Goal: Task Accomplishment & Management: Manage account settings

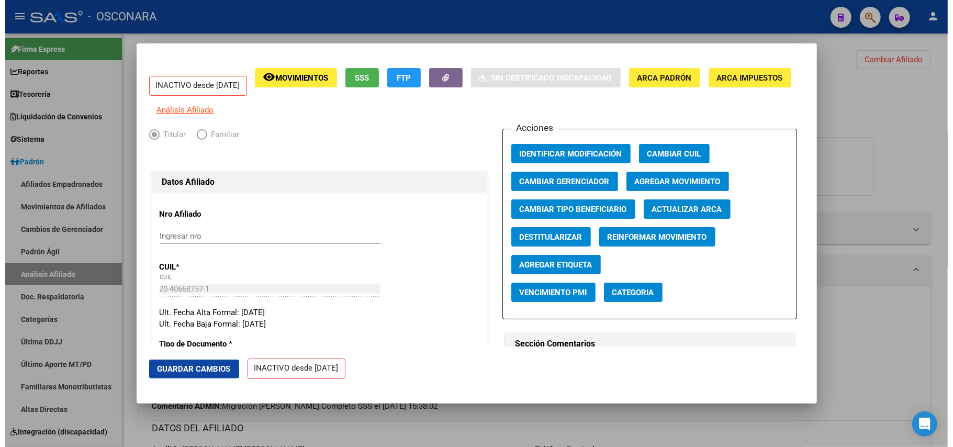
scroll to position [349, 0]
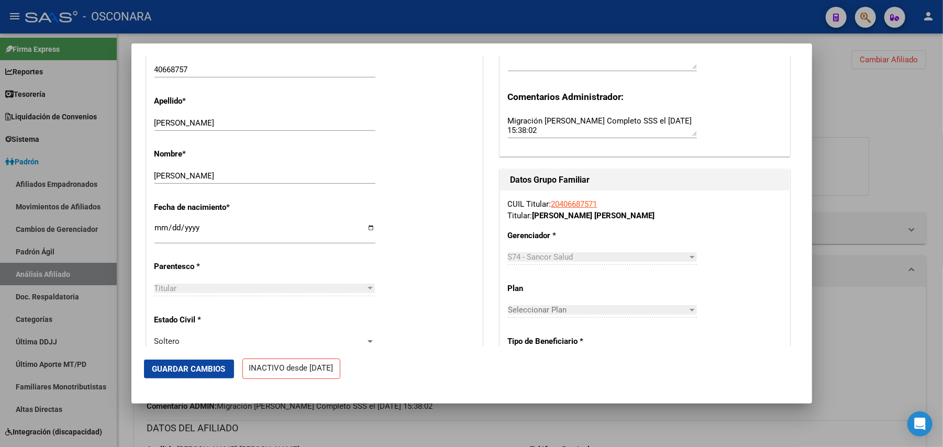
click at [213, 365] on span "Guardar Cambios" at bounding box center [188, 368] width 73 height 9
click at [489, 428] on div at bounding box center [471, 223] width 943 height 447
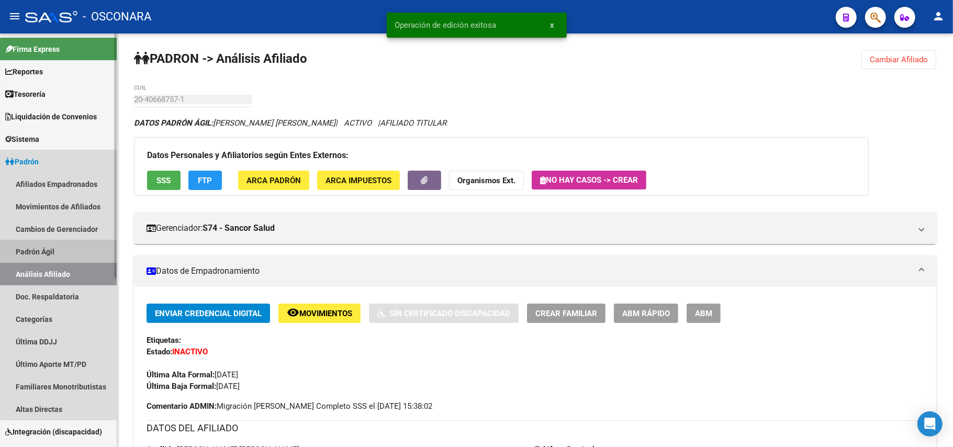
click at [77, 250] on link "Padrón Ágil" at bounding box center [58, 251] width 117 height 23
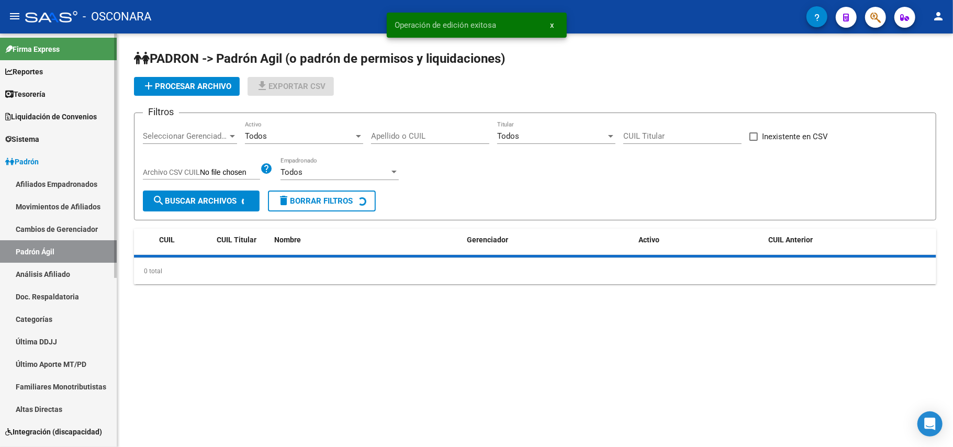
click at [76, 271] on link "Análisis Afiliado" at bounding box center [58, 274] width 117 height 23
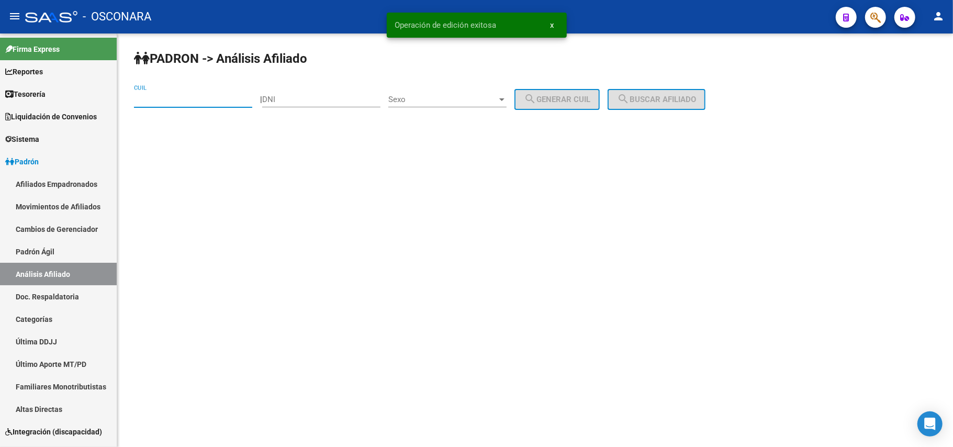
click at [236, 99] on input "CUIL" at bounding box center [193, 99] width 118 height 9
paste input "20-53666987-7"
type input "20-53666987-7"
click at [668, 101] on span "search Buscar afiliado" at bounding box center [656, 99] width 79 height 9
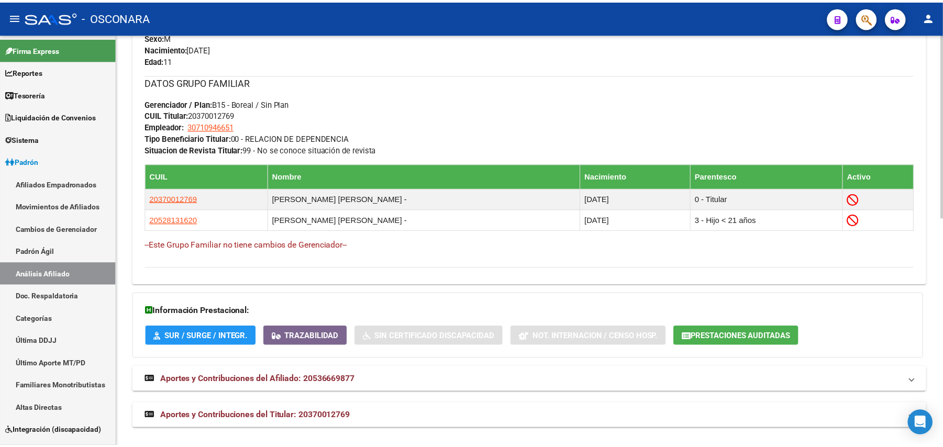
scroll to position [514, 0]
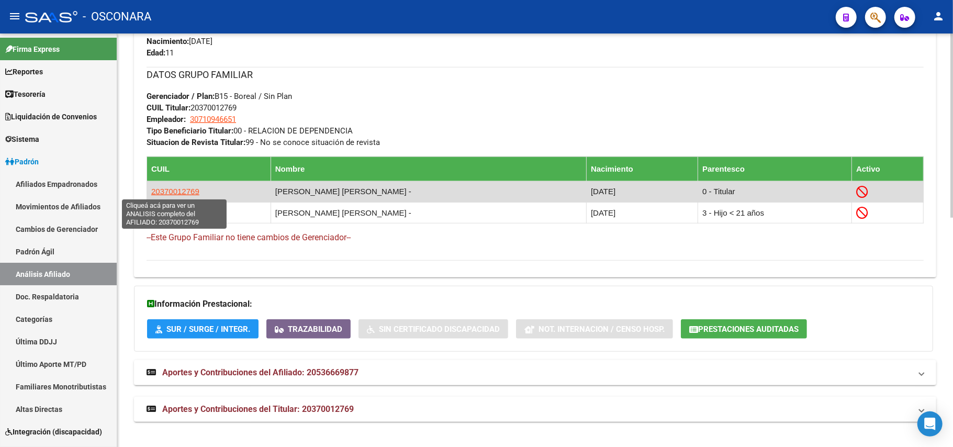
click at [185, 187] on span "20370012769" at bounding box center [175, 191] width 48 height 9
type textarea "20370012769"
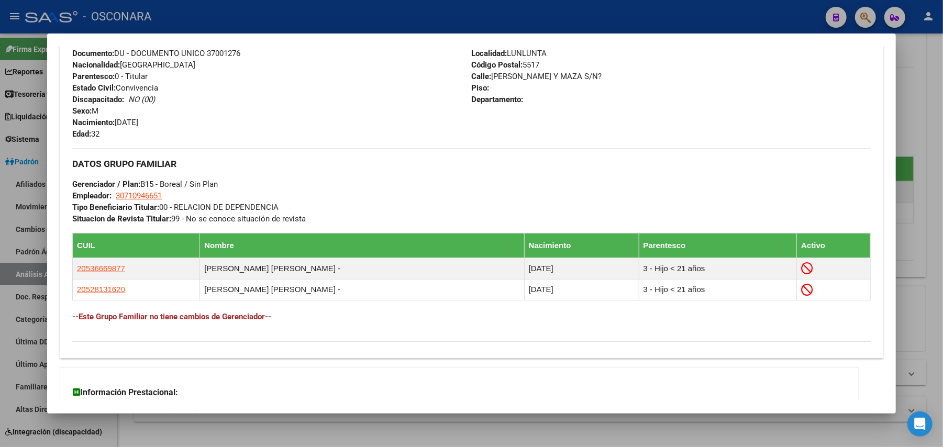
scroll to position [518, 0]
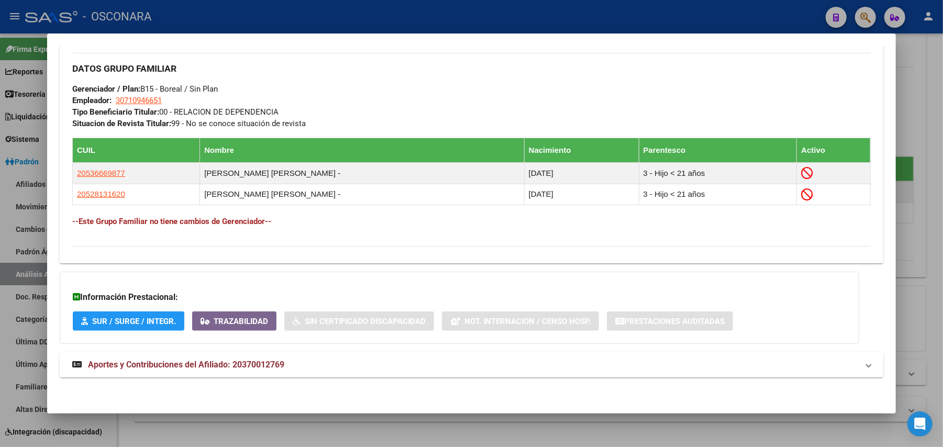
click at [206, 365] on span "Aportes y Contribuciones del Afiliado: 20370012769" at bounding box center [186, 365] width 196 height 10
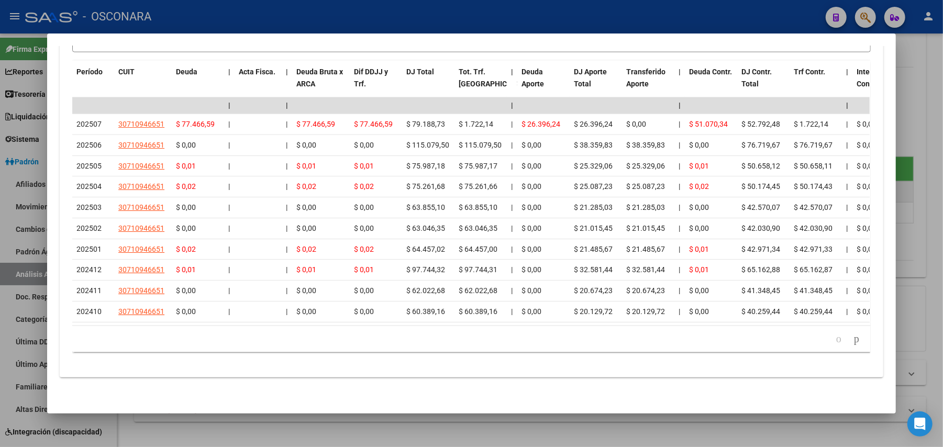
scroll to position [1035, 0]
click at [852, 339] on icon "go to next page" at bounding box center [856, 338] width 8 height 13
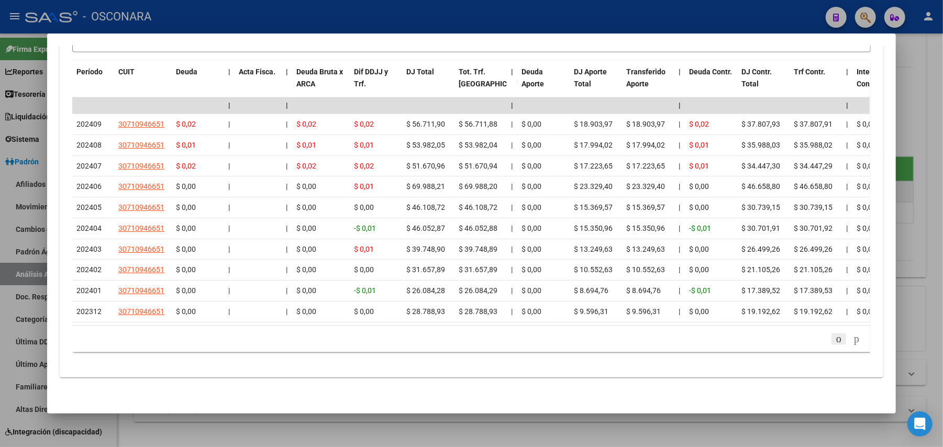
click at [835, 338] on icon "go to previous page" at bounding box center [839, 338] width 8 height 13
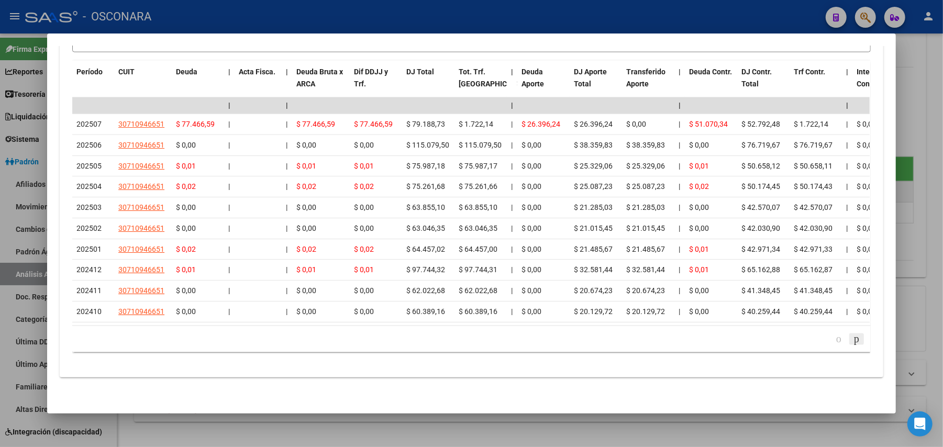
click at [852, 340] on icon "go to next page" at bounding box center [856, 338] width 8 height 13
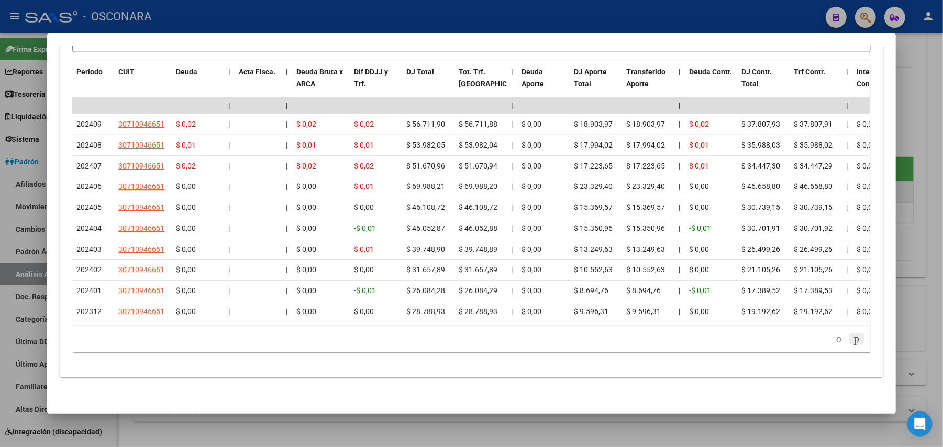
click at [852, 340] on icon "go to next page" at bounding box center [856, 338] width 8 height 13
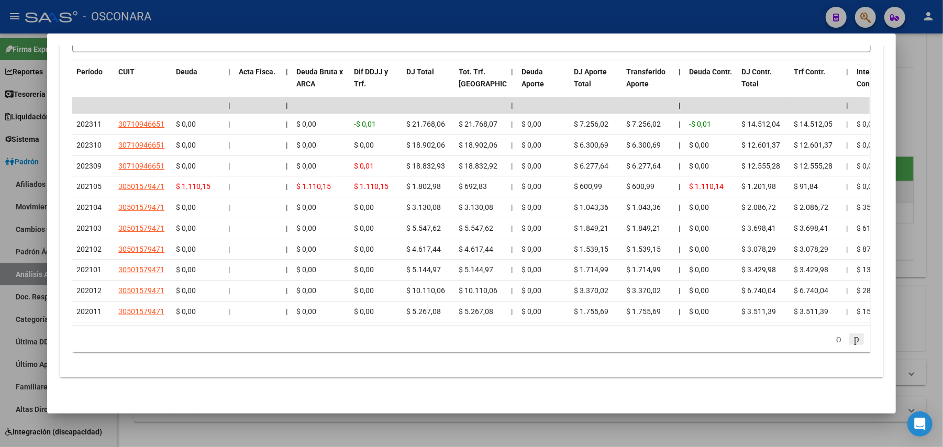
click at [852, 342] on icon "go to next page" at bounding box center [856, 338] width 8 height 13
click at [835, 342] on icon "go to previous page" at bounding box center [839, 338] width 8 height 13
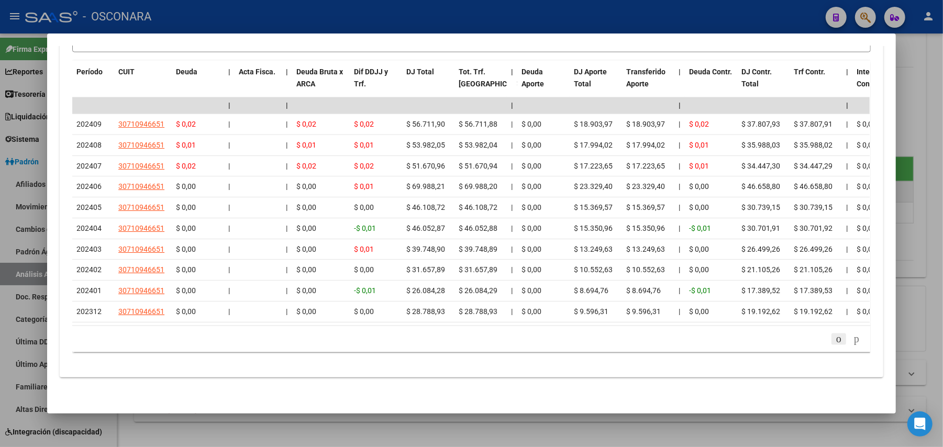
click at [835, 342] on icon "go to previous page" at bounding box center [839, 338] width 8 height 13
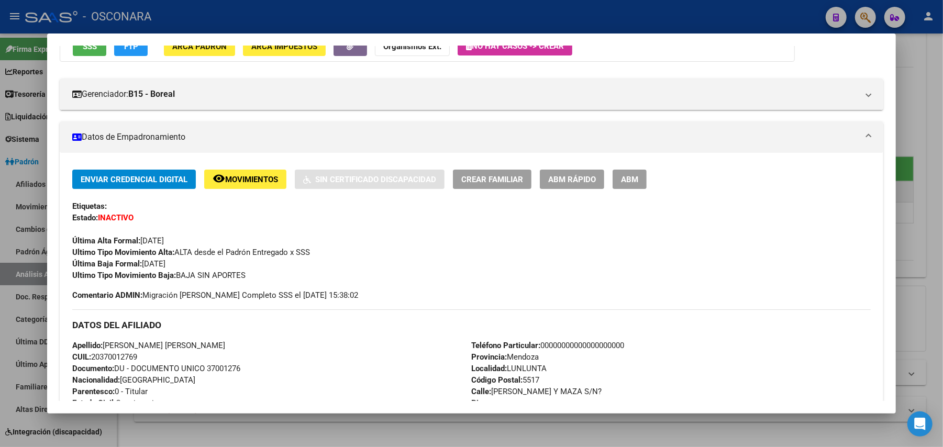
scroll to position [0, 0]
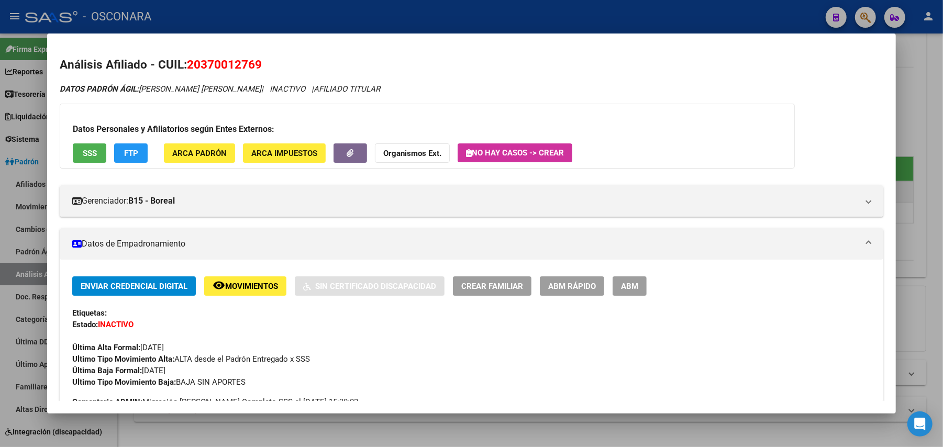
click at [586, 287] on span "ABM Rápido" at bounding box center [572, 286] width 48 height 9
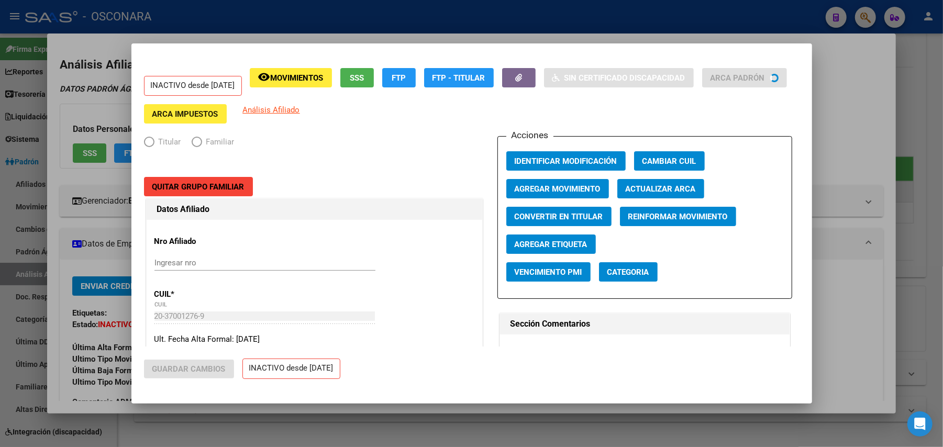
radio input "true"
type input "30-71094665-1"
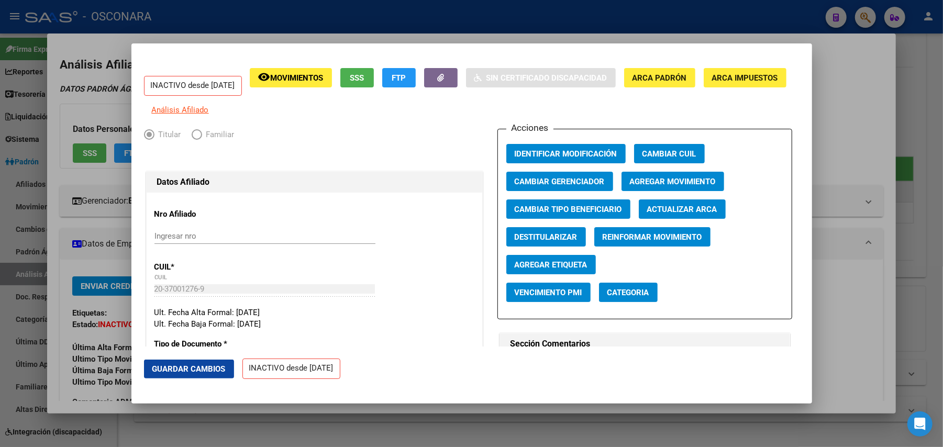
click at [650, 186] on span "Agregar Movimiento" at bounding box center [673, 181] width 86 height 9
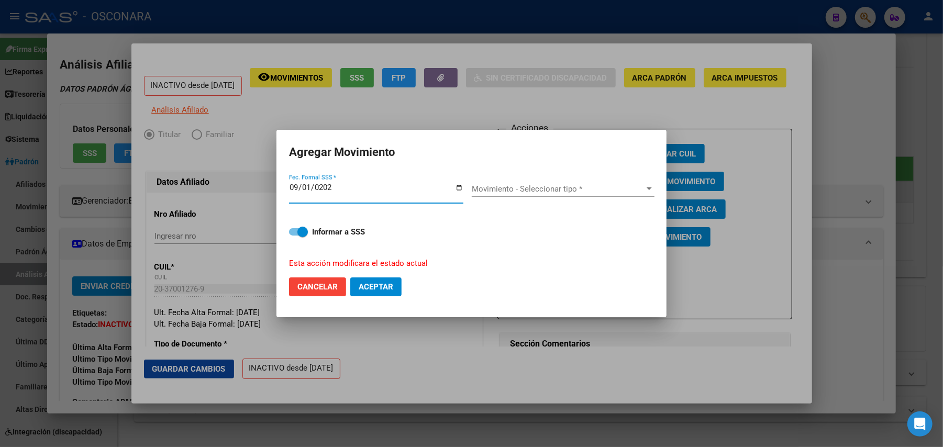
type input "2023-09-01"
click at [543, 183] on div "Movimiento - Seleccionar tipo * Movimiento - Seleccionar tipo *" at bounding box center [563, 189] width 183 height 16
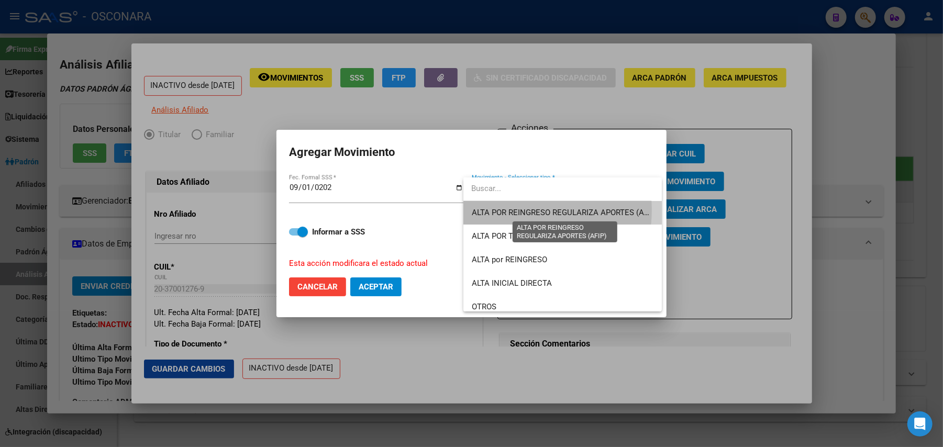
click at [522, 210] on span "ALTA POR REINGRESO REGULARIZA APORTES (AFIP)" at bounding box center [565, 212] width 186 height 9
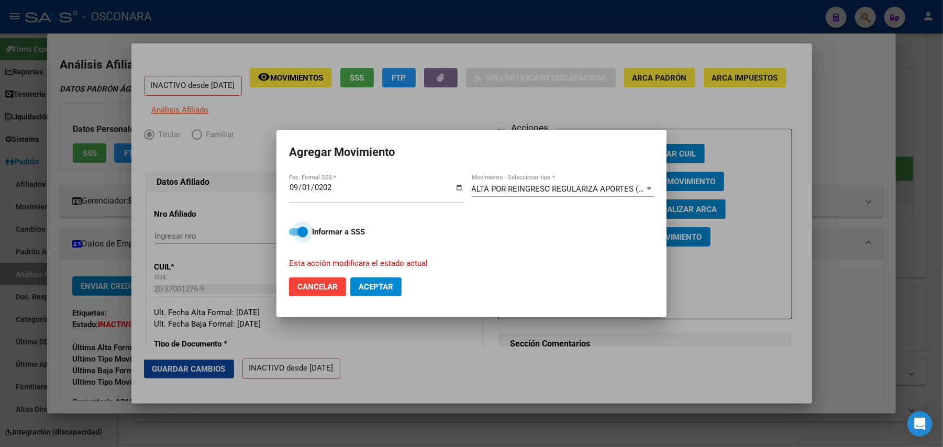
click at [290, 231] on span at bounding box center [298, 231] width 19 height 7
click at [294, 236] on input "Informar a SSS" at bounding box center [294, 236] width 1 height 1
checkbox input "false"
click at [380, 285] on span "Aceptar" at bounding box center [376, 286] width 35 height 9
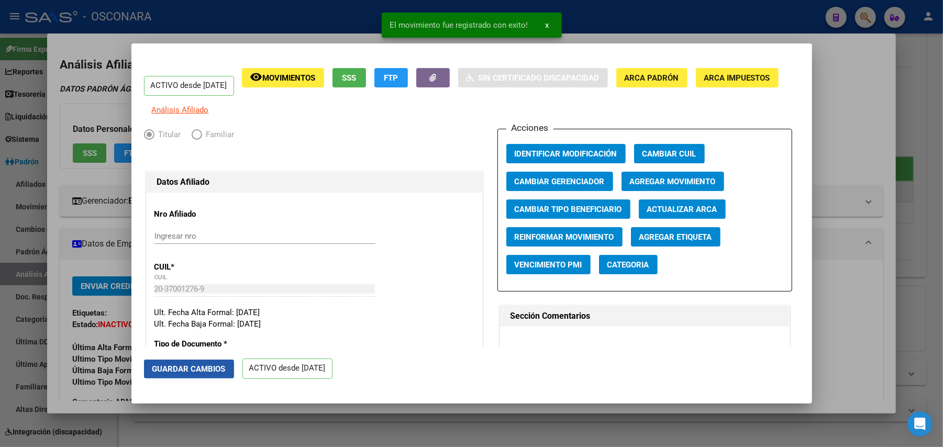
click at [195, 368] on span "Guardar Cambios" at bounding box center [188, 368] width 73 height 9
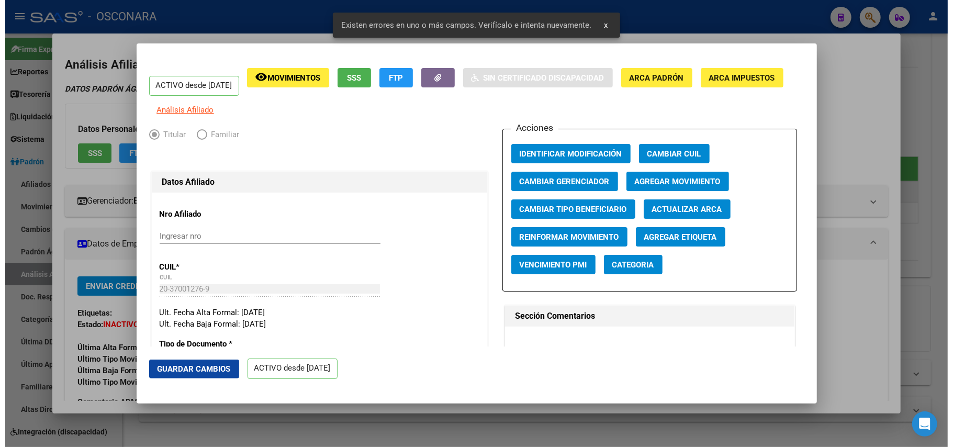
scroll to position [279, 0]
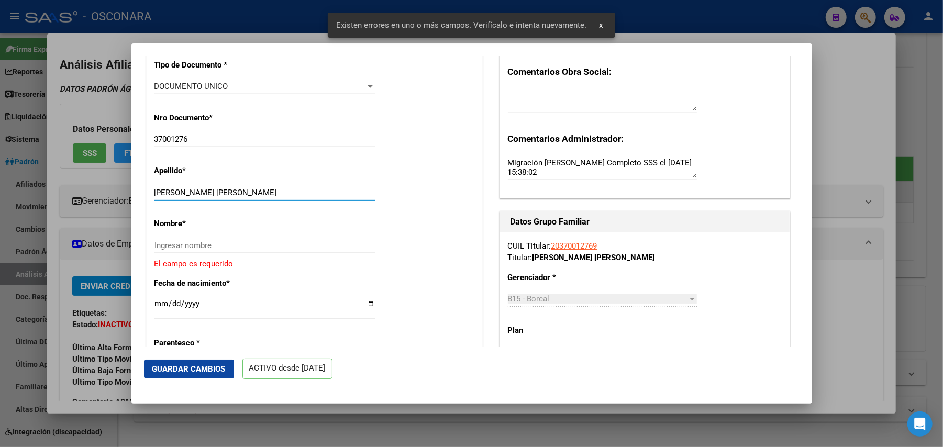
drag, startPoint x: 181, startPoint y: 199, endPoint x: 269, endPoint y: 206, distance: 88.3
click at [269, 201] on div "SERNA FEDERICO MAXIMILIANO Ingresar apellido" at bounding box center [264, 193] width 221 height 16
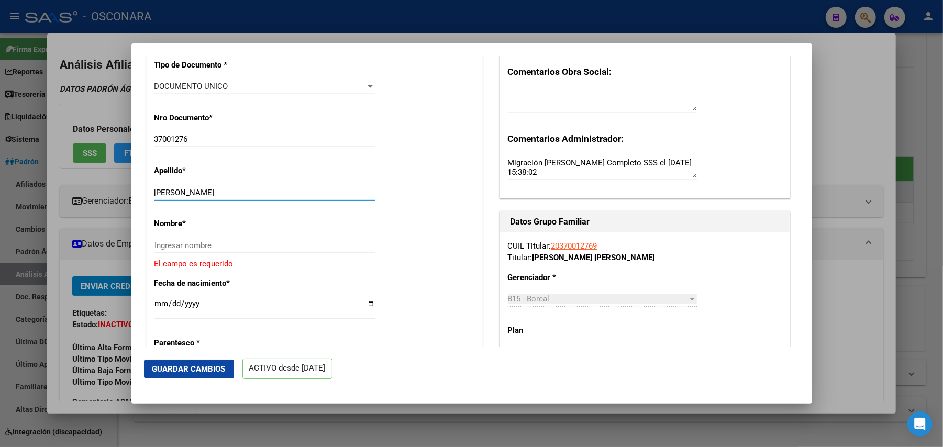
type input "SERNA"
paste input "FEDERICO MAXIMILIANO"
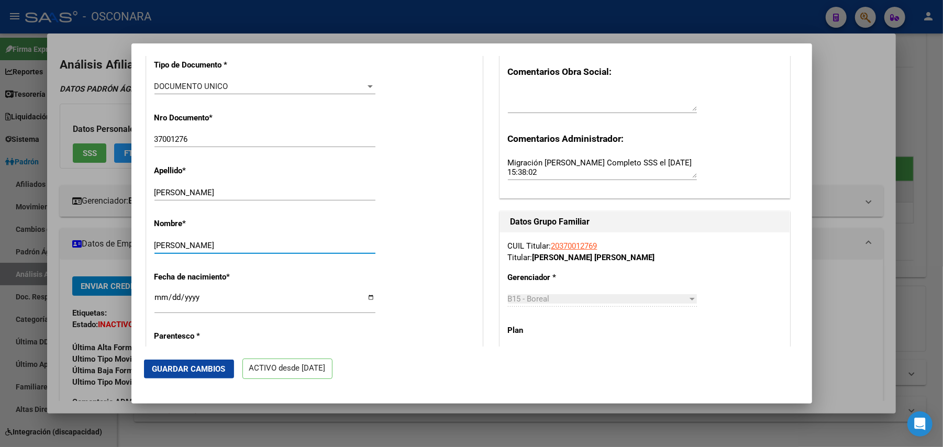
type input "FEDERICO MAXIMILIANO"
click at [204, 366] on span "Guardar Cambios" at bounding box center [188, 368] width 73 height 9
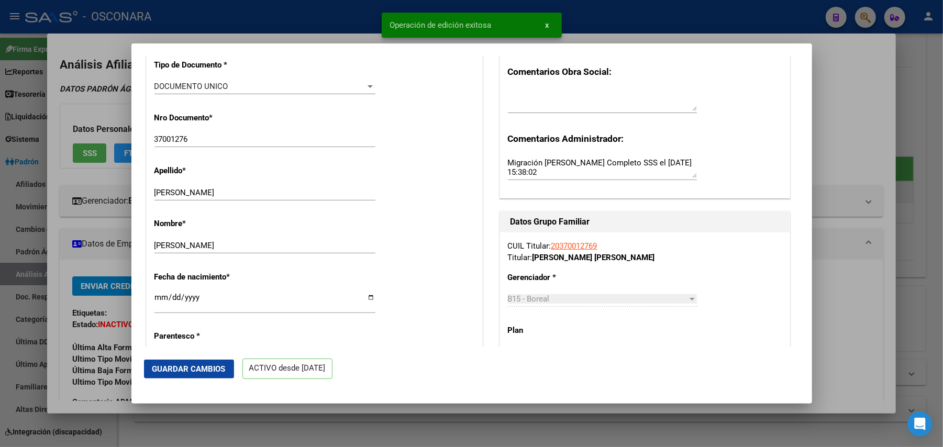
click at [192, 368] on span "Guardar Cambios" at bounding box center [188, 368] width 73 height 9
drag, startPoint x: 936, startPoint y: 136, endPoint x: 930, endPoint y: 132, distance: 6.8
click at [930, 132] on div at bounding box center [471, 223] width 943 height 447
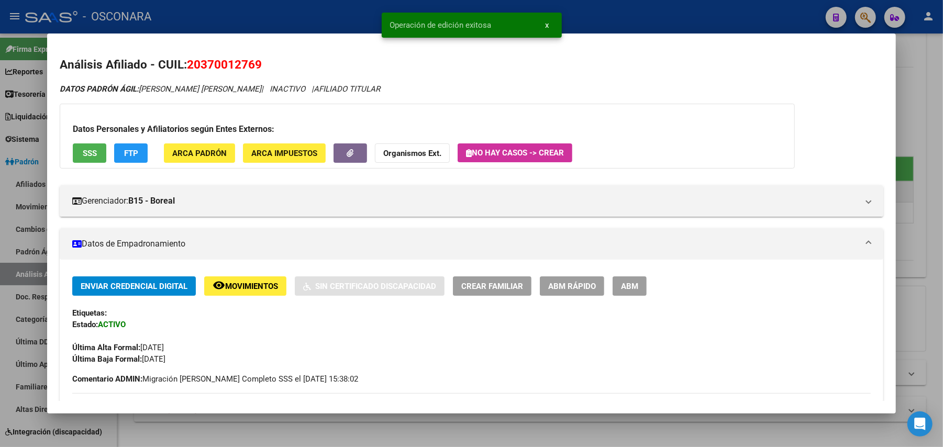
click at [918, 121] on div at bounding box center [471, 223] width 943 height 447
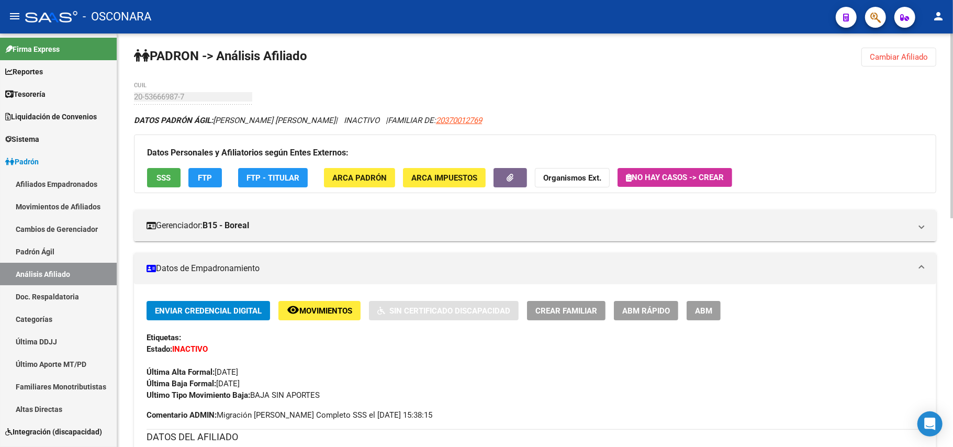
scroll to position [0, 0]
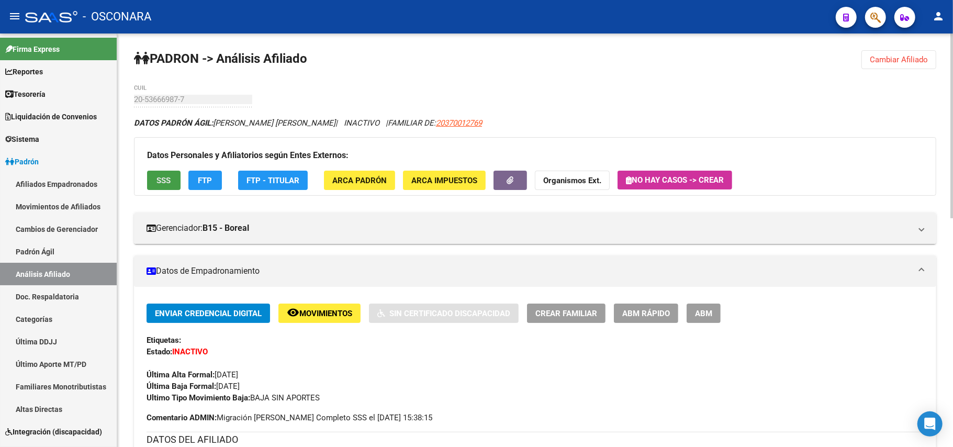
click at [164, 178] on span "SSS" at bounding box center [164, 180] width 14 height 9
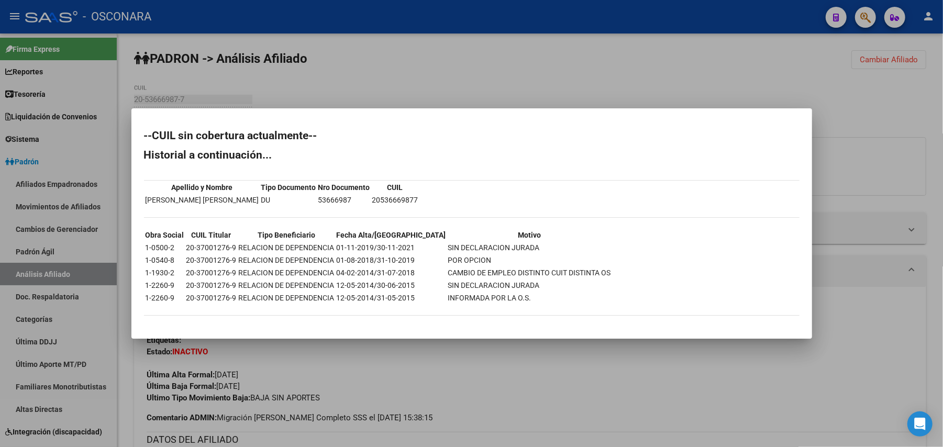
click at [502, 411] on div at bounding box center [471, 223] width 943 height 447
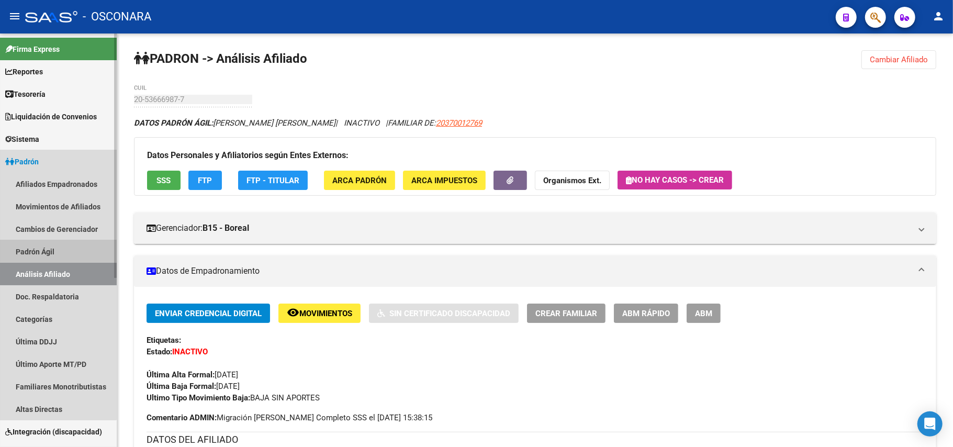
click at [43, 243] on link "Padrón Ágil" at bounding box center [58, 251] width 117 height 23
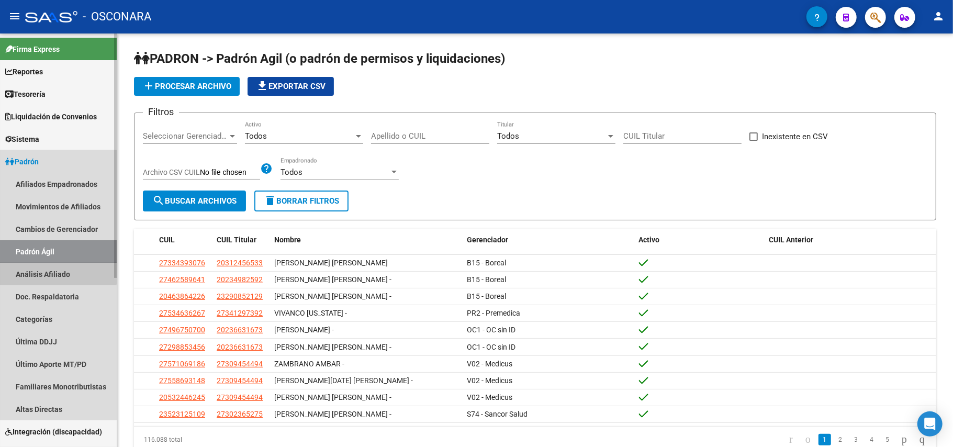
click at [45, 267] on link "Análisis Afiliado" at bounding box center [58, 274] width 117 height 23
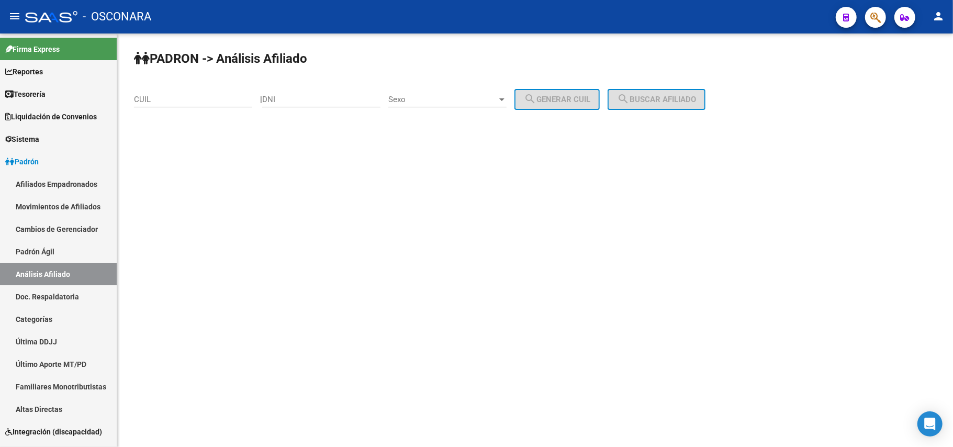
click at [172, 98] on input "CUIL" at bounding box center [193, 99] width 118 height 9
paste input "20-53666987-7"
type input "20-53666987-7"
click at [666, 95] on span "search Buscar afiliado" at bounding box center [656, 99] width 79 height 9
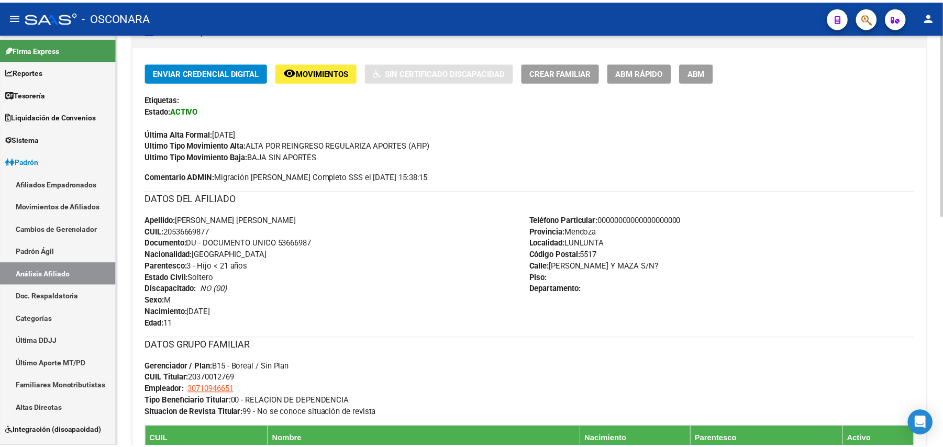
scroll to position [70, 0]
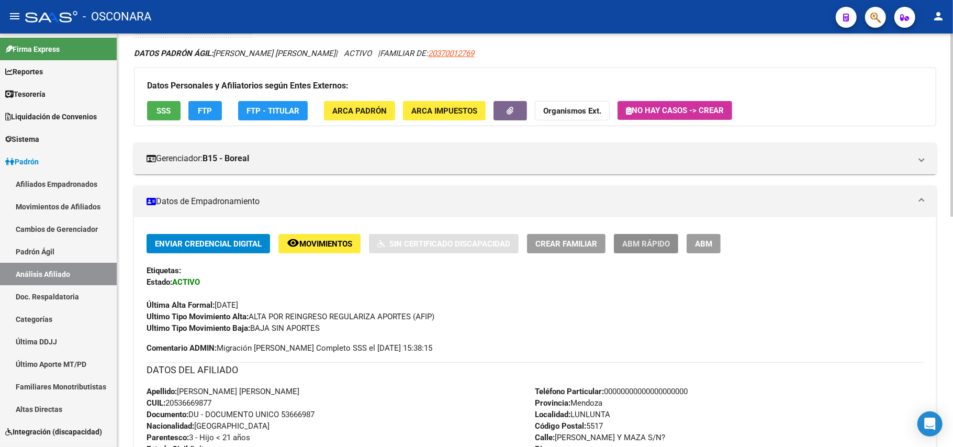
click at [648, 242] on span "ABM Rápido" at bounding box center [646, 243] width 48 height 9
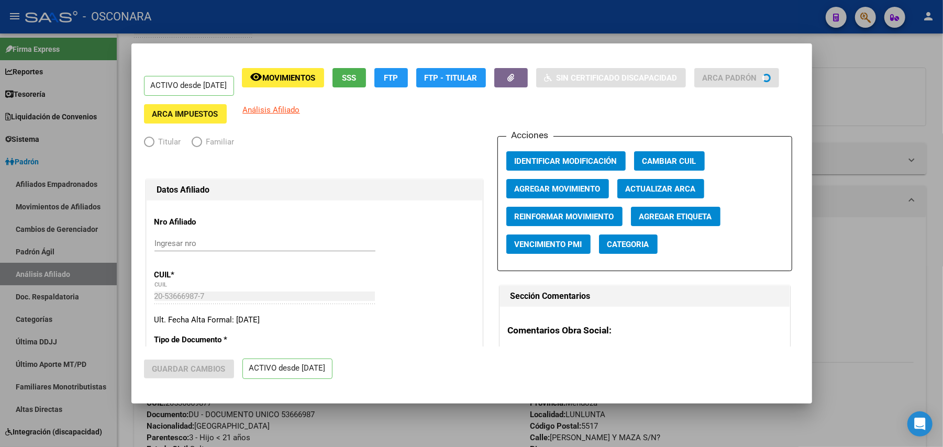
radio input "true"
type input "30-71094665-1"
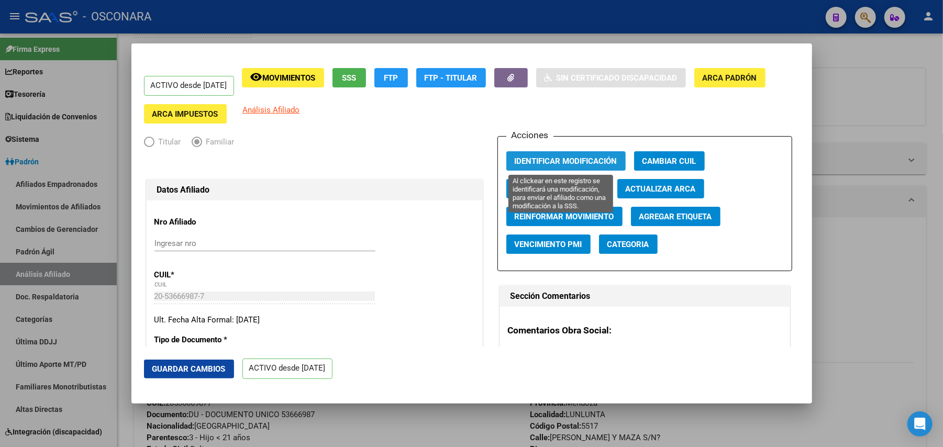
click at [577, 160] on span "Identificar Modificación" at bounding box center [566, 161] width 103 height 9
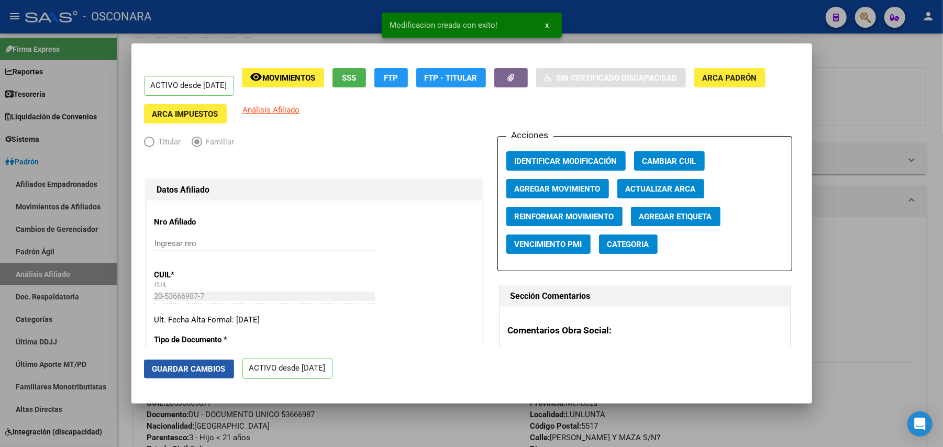
click at [208, 370] on span "Guardar Cambios" at bounding box center [188, 368] width 73 height 9
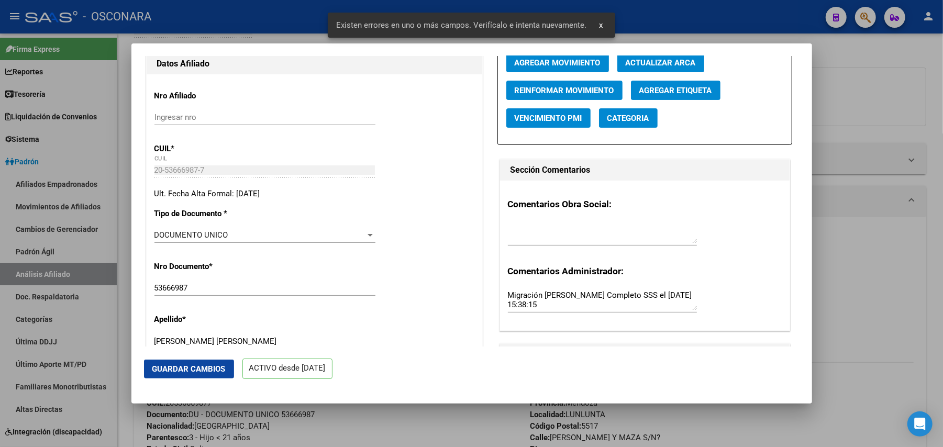
scroll to position [279, 0]
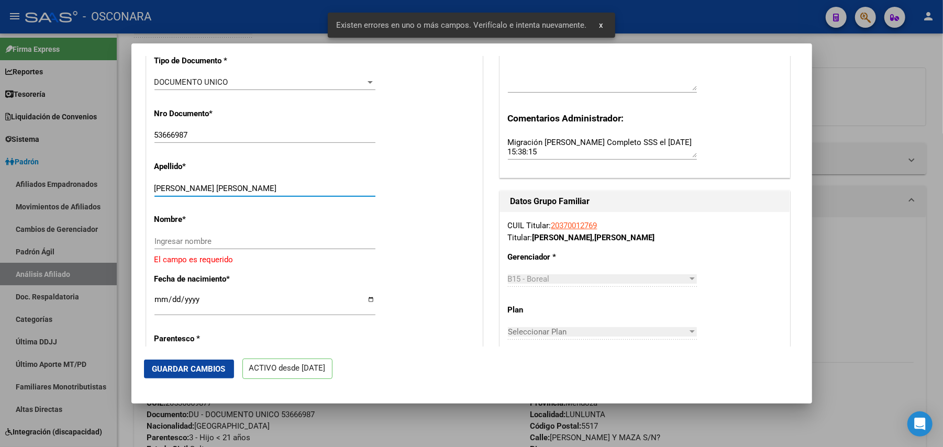
drag, startPoint x: 208, startPoint y: 189, endPoint x: 276, endPoint y: 191, distance: 68.6
click at [276, 191] on input "SERNA OYOLA BASTIAN NICOLAS" at bounding box center [264, 188] width 221 height 9
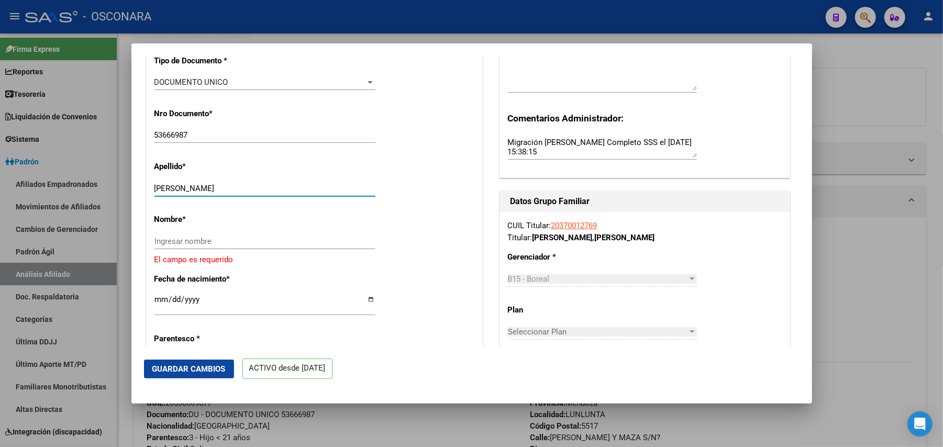
type input "SERNA OYOLA"
paste input "BASTIAN NICOLAS"
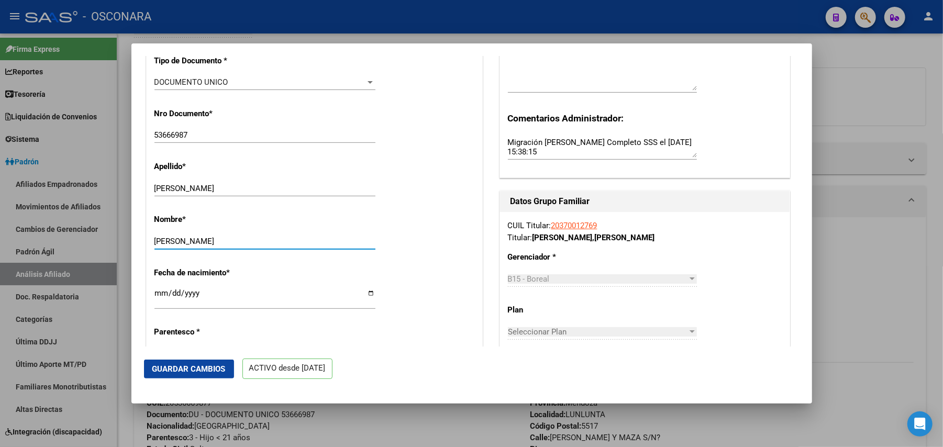
type input "BASTIAN NICOLAS"
click at [203, 364] on span "Guardar Cambios" at bounding box center [188, 368] width 73 height 9
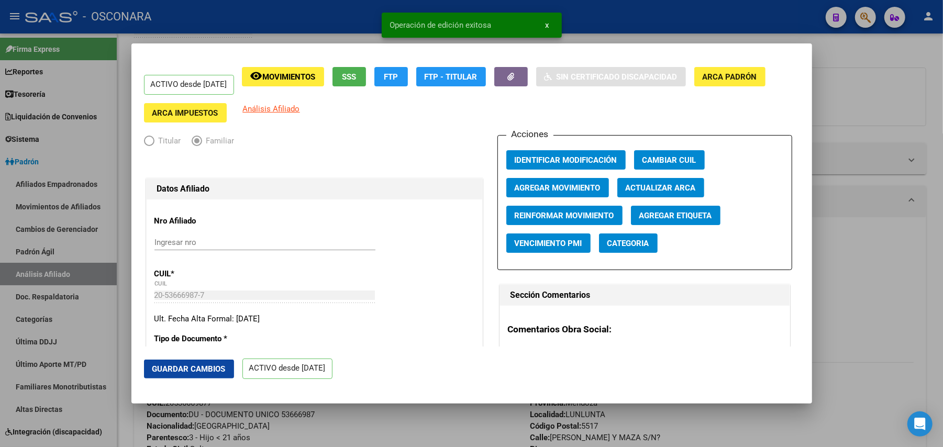
scroll to position [0, 0]
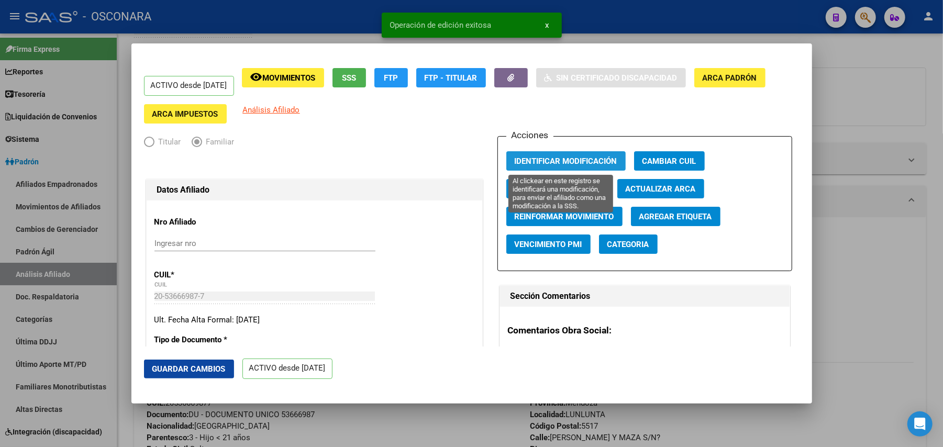
click at [568, 162] on span "Identificar Modificación" at bounding box center [566, 161] width 103 height 9
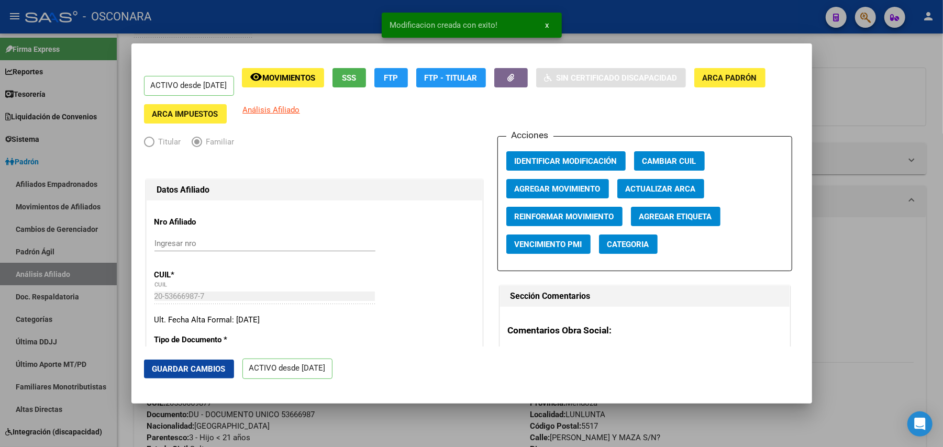
click at [215, 371] on span "Guardar Cambios" at bounding box center [188, 368] width 73 height 9
click at [901, 264] on div at bounding box center [471, 223] width 943 height 447
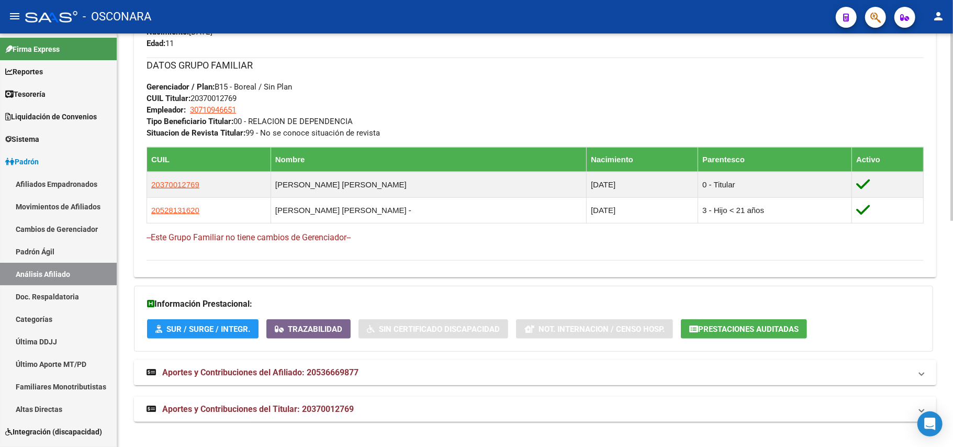
scroll to position [499, 0]
click at [226, 400] on mat-expansion-panel-header "Aportes y Contribuciones del Titular: 20370012769" at bounding box center [535, 409] width 803 height 25
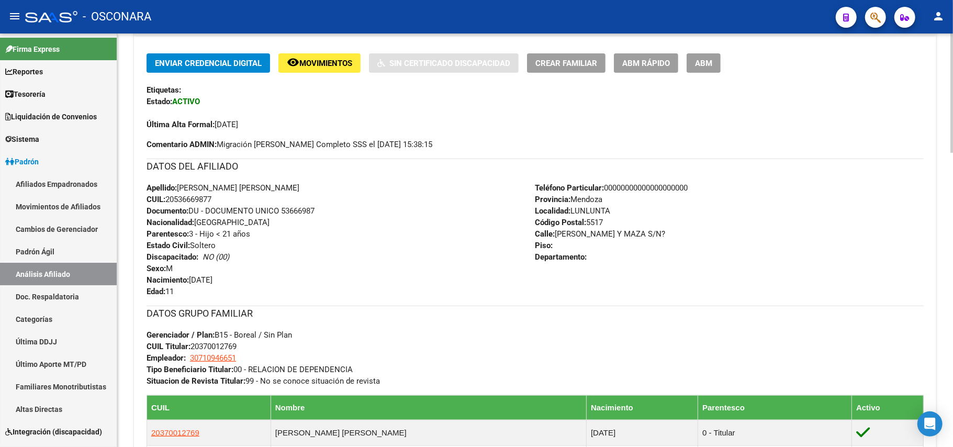
scroll to position [0, 0]
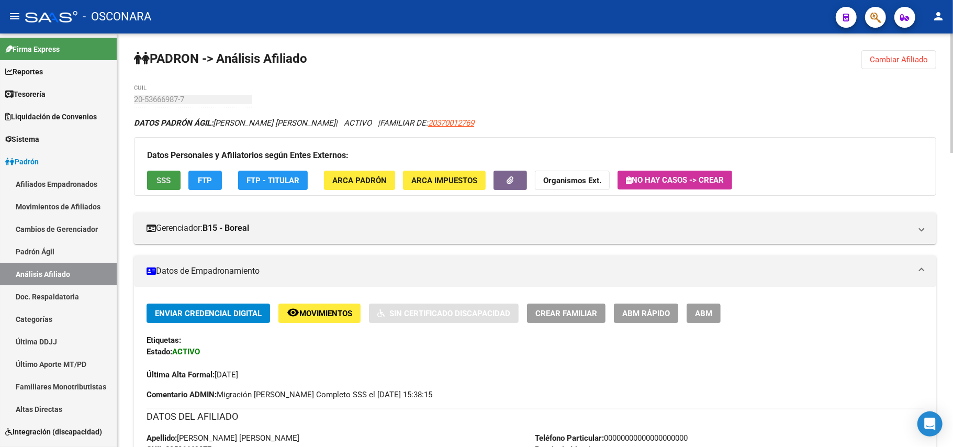
click at [165, 183] on span "SSS" at bounding box center [164, 180] width 14 height 9
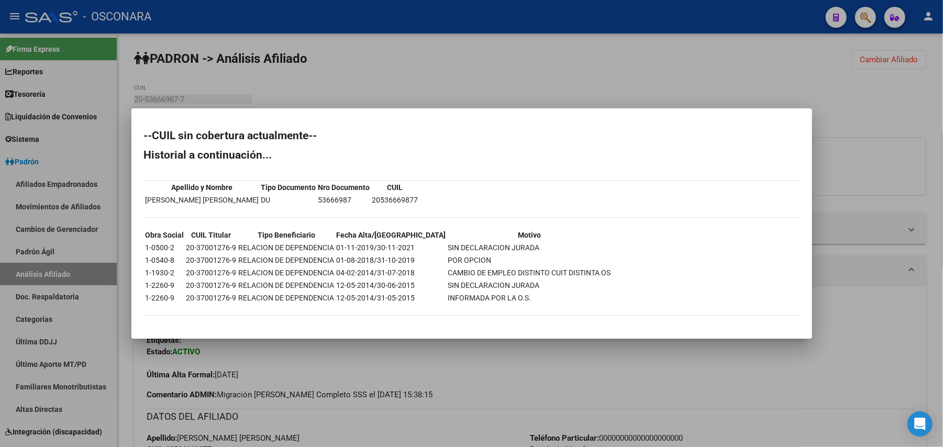
click at [419, 366] on div at bounding box center [471, 223] width 943 height 447
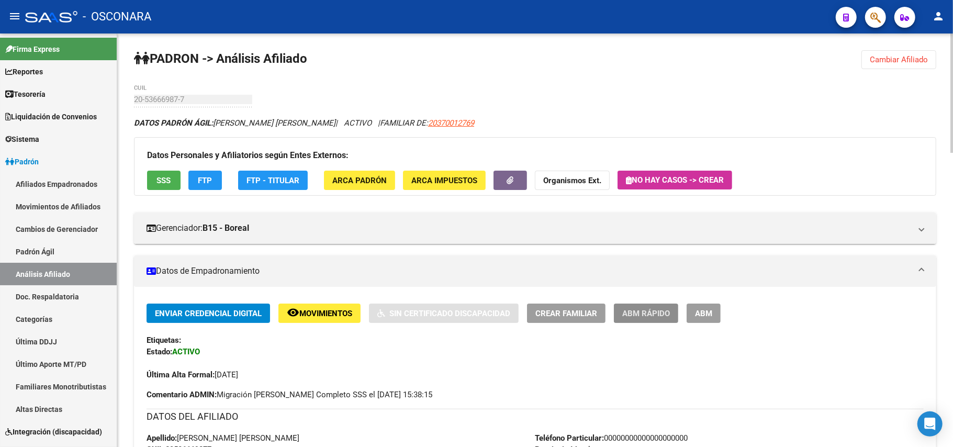
click at [652, 310] on span "ABM Rápido" at bounding box center [646, 313] width 48 height 9
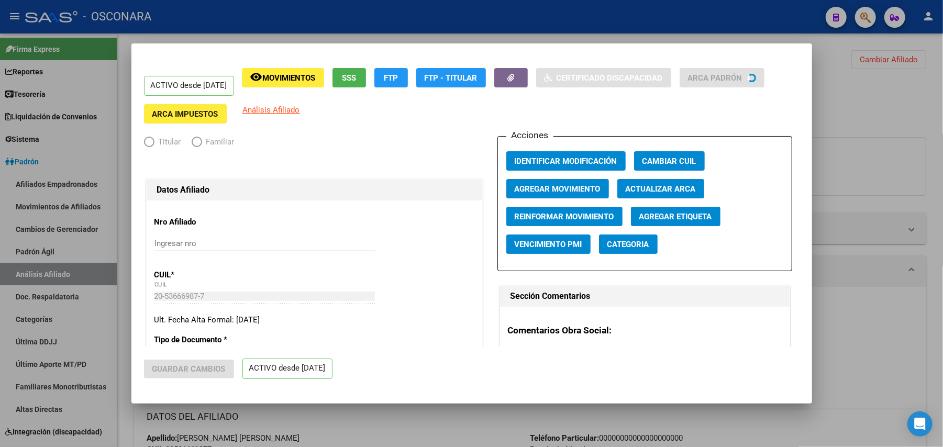
radio input "true"
type input "30-71094665-1"
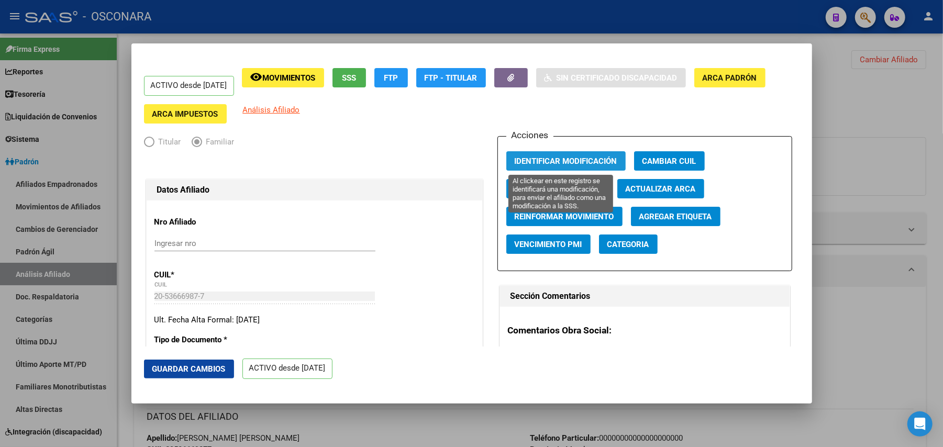
click at [602, 159] on span "Identificar Modificación" at bounding box center [566, 161] width 103 height 9
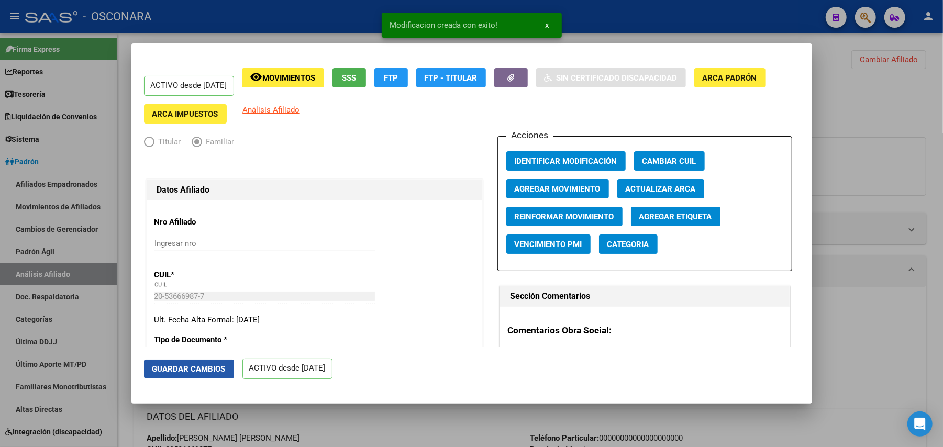
click at [208, 364] on span "Guardar Cambios" at bounding box center [188, 368] width 73 height 9
click at [888, 118] on div at bounding box center [471, 223] width 943 height 447
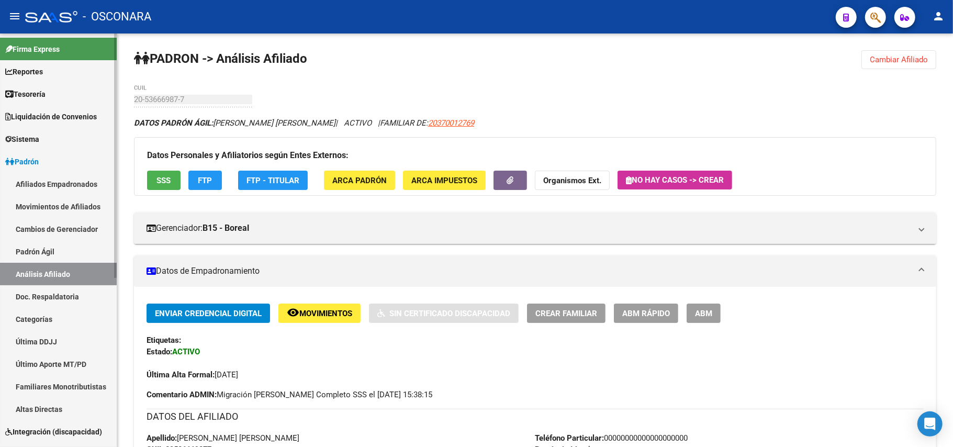
click at [61, 241] on link "Padrón Ágil" at bounding box center [58, 251] width 117 height 23
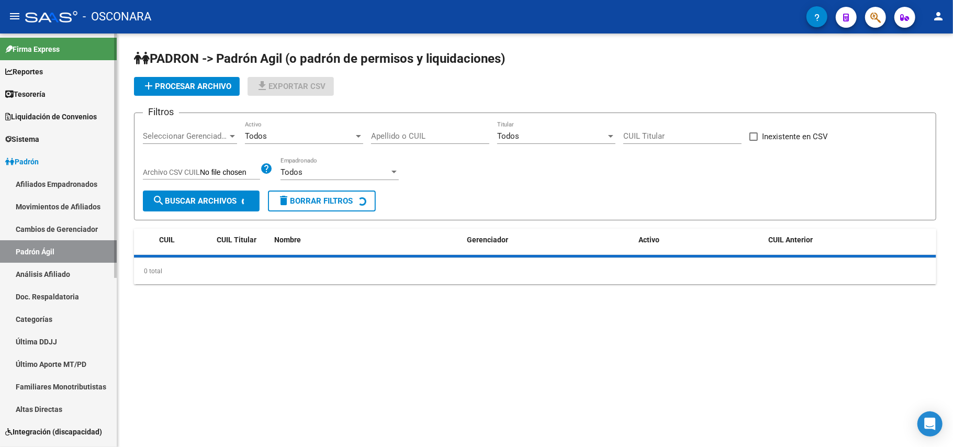
click at [57, 274] on link "Análisis Afiliado" at bounding box center [58, 274] width 117 height 23
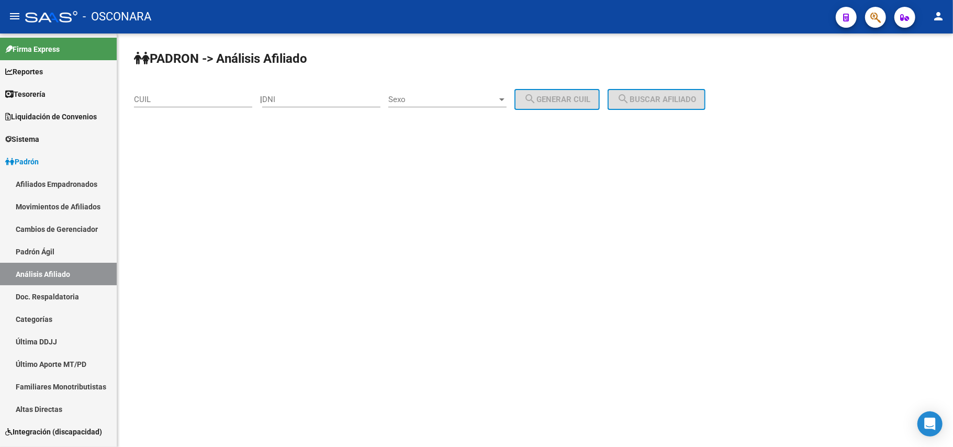
click at [171, 90] on div "CUIL" at bounding box center [193, 96] width 118 height 23
paste input "23-30833234-9"
type input "23-30833234-9"
click at [652, 89] on div "PADRON -> Análisis Afiliado 23-30833234-9 CUIL | DNI Sexo Sexo search Generar C…" at bounding box center [535, 89] width 836 height 110
click at [630, 101] on mat-icon "search" at bounding box center [623, 99] width 13 height 13
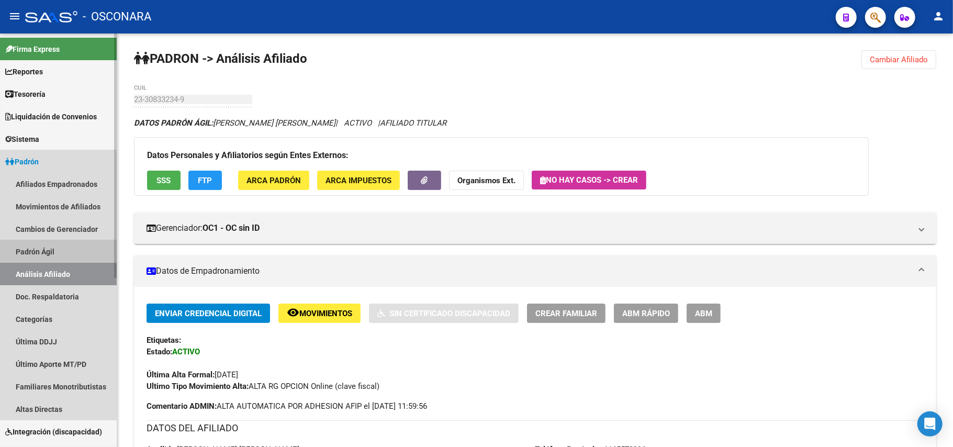
click at [52, 243] on link "Padrón Ágil" at bounding box center [58, 251] width 117 height 23
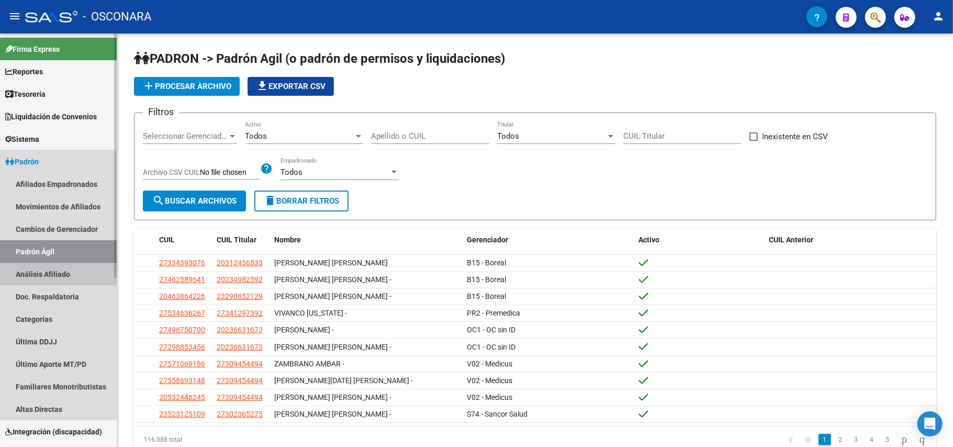
click at [53, 274] on link "Análisis Afiliado" at bounding box center [58, 274] width 117 height 23
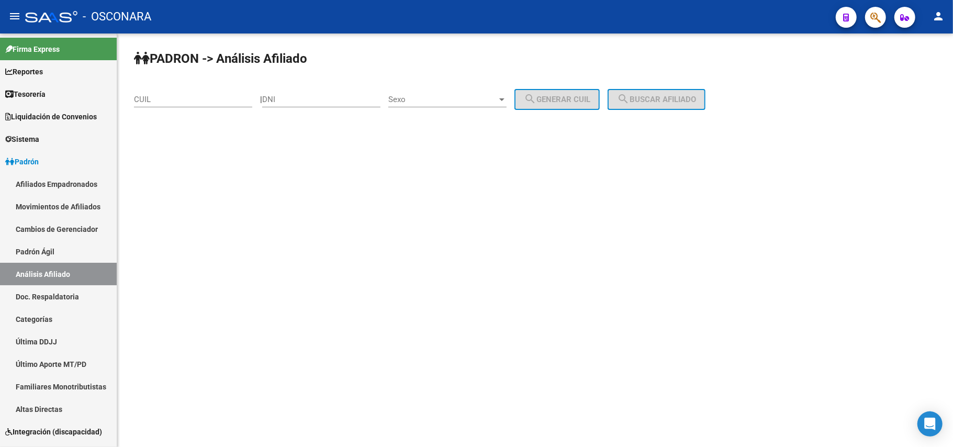
click at [225, 102] on input "CUIL" at bounding box center [193, 99] width 118 height 9
type input "27-34019805-6"
click at [460, 108] on div "Sexo Sexo" at bounding box center [447, 101] width 118 height 32
click at [461, 103] on span "Sexo" at bounding box center [442, 99] width 109 height 9
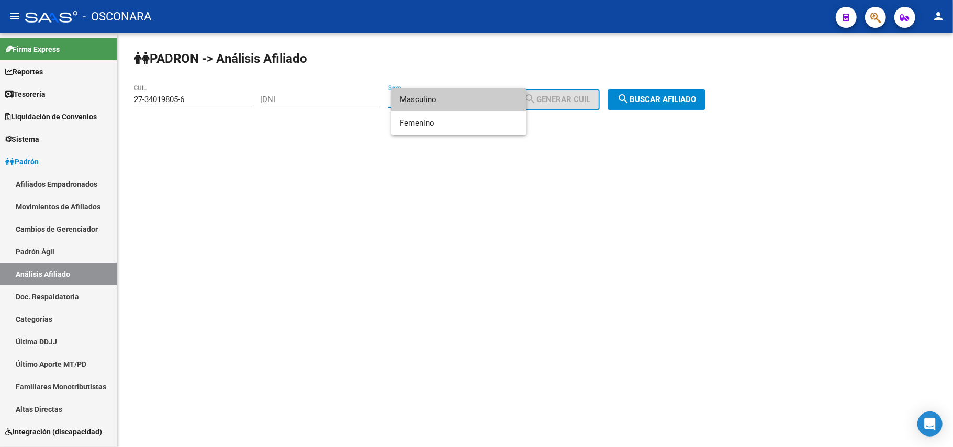
click at [688, 103] on div at bounding box center [476, 223] width 953 height 447
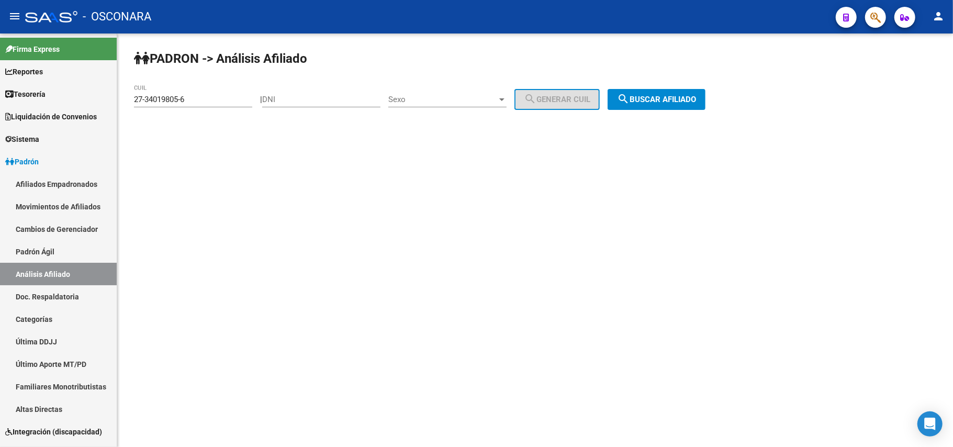
click at [688, 103] on span "search Buscar afiliado" at bounding box center [656, 99] width 79 height 9
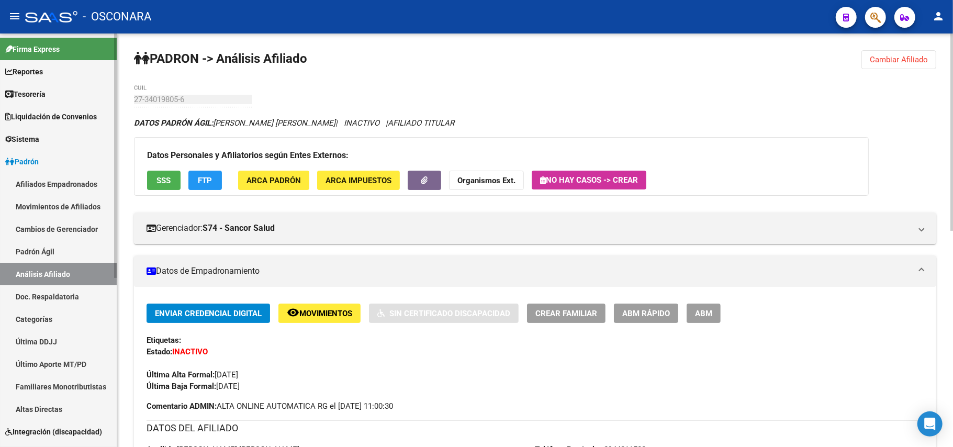
click at [41, 255] on link "Padrón Ágil" at bounding box center [58, 251] width 117 height 23
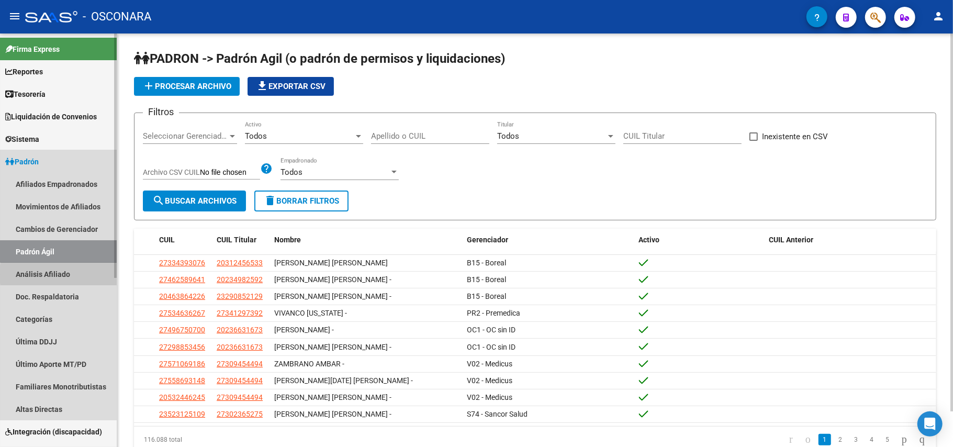
click at [84, 274] on link "Análisis Afiliado" at bounding box center [58, 274] width 117 height 23
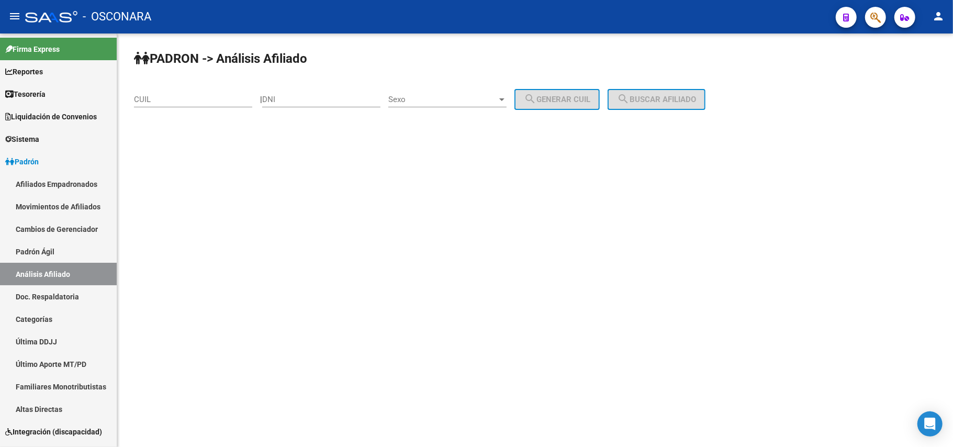
click at [214, 110] on div "CUIL" at bounding box center [193, 101] width 118 height 32
click at [214, 101] on input "CUIL" at bounding box center [193, 99] width 118 height 9
type input "2"
type input "20-28956591-5"
click at [679, 96] on span "search Buscar afiliado" at bounding box center [656, 99] width 79 height 9
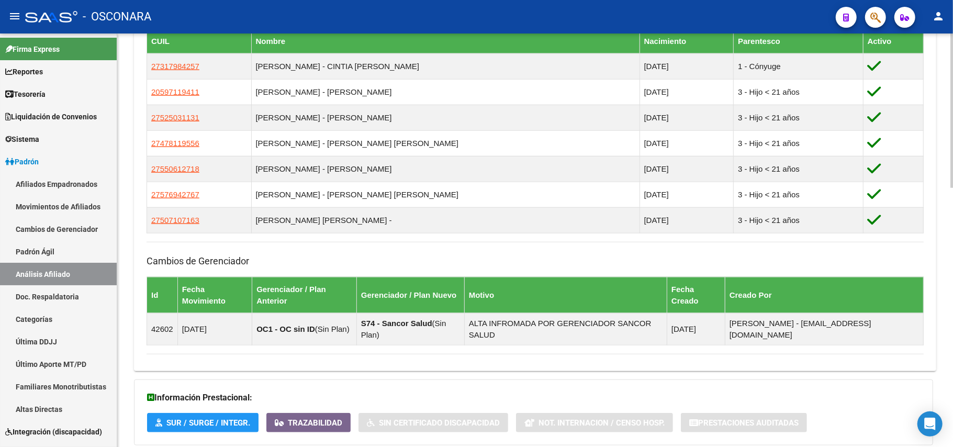
scroll to position [697, 0]
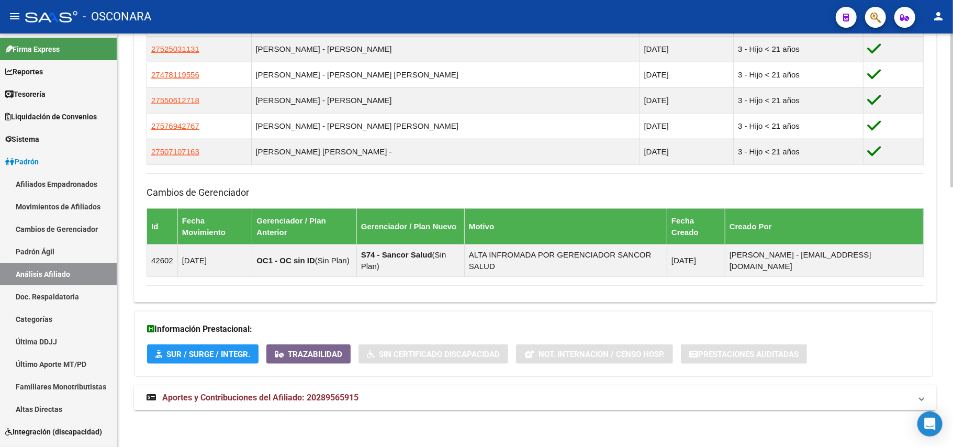
click at [348, 392] on mat-expansion-panel-header "Aportes y Contribuciones del Afiliado: 20289565915" at bounding box center [535, 397] width 803 height 25
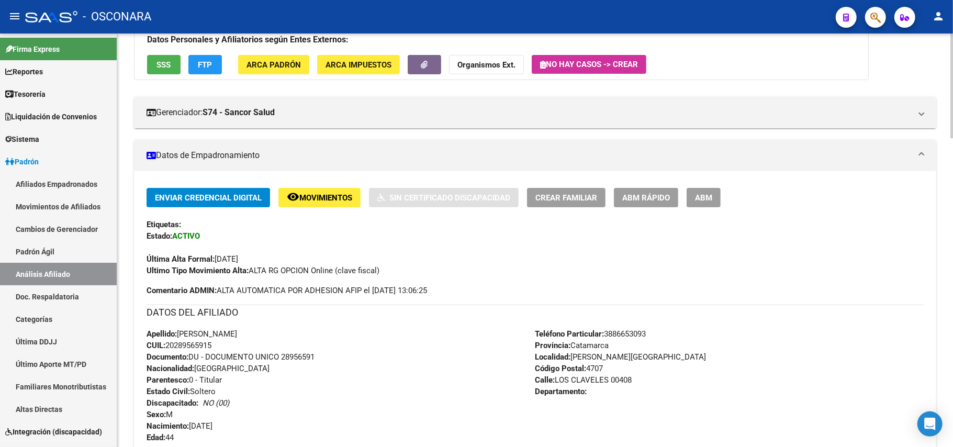
scroll to position [209, 0]
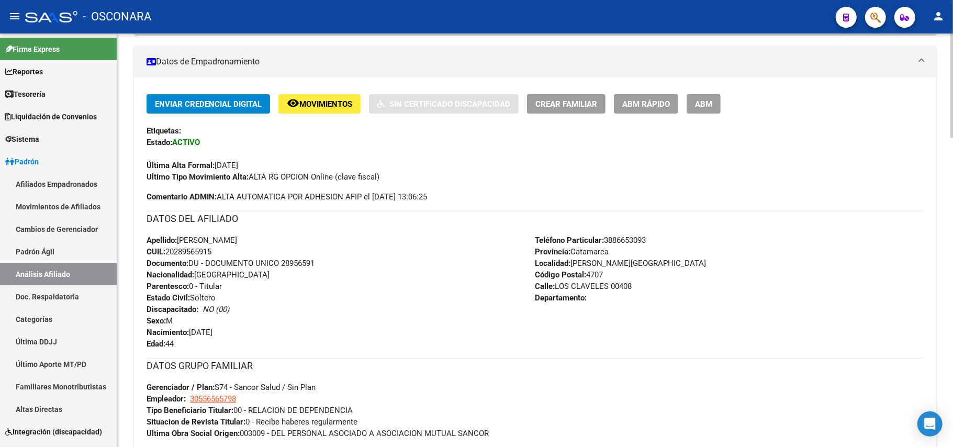
drag, startPoint x: 216, startPoint y: 249, endPoint x: 168, endPoint y: 249, distance: 47.6
click at [168, 249] on span "CUIL: 20289565915" at bounding box center [179, 251] width 65 height 9
copy span "20289565915"
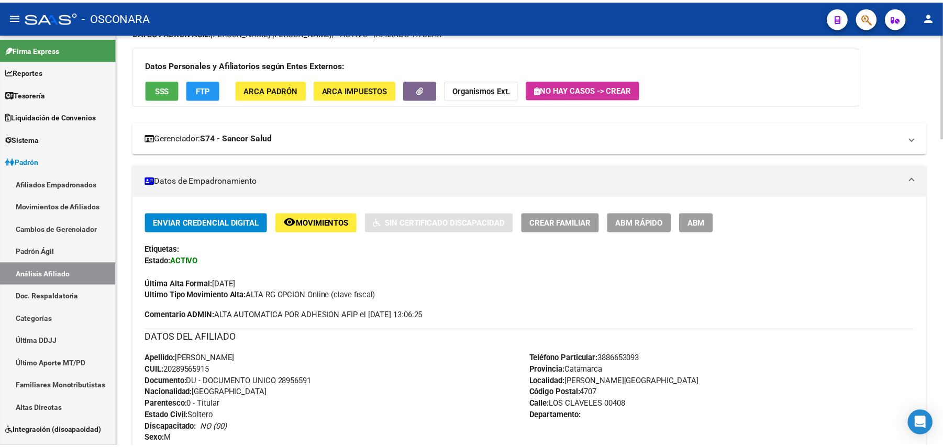
scroll to position [0, 0]
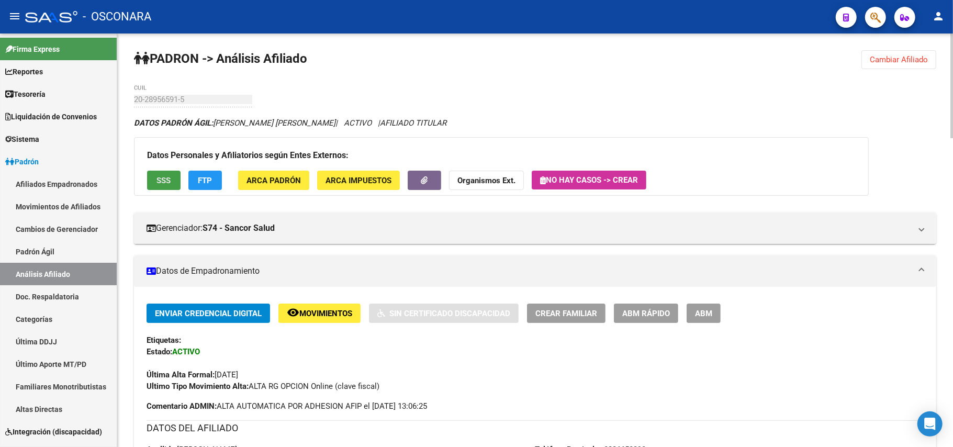
click at [163, 187] on button "SSS" at bounding box center [164, 180] width 34 height 19
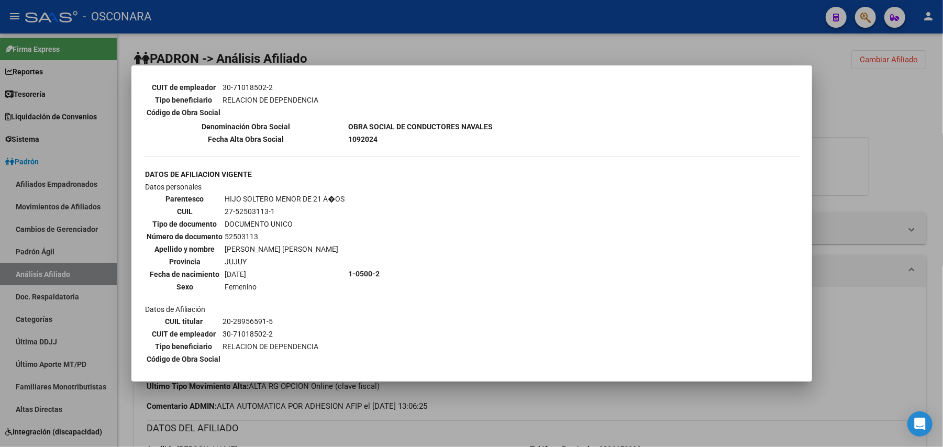
scroll to position [1745, 0]
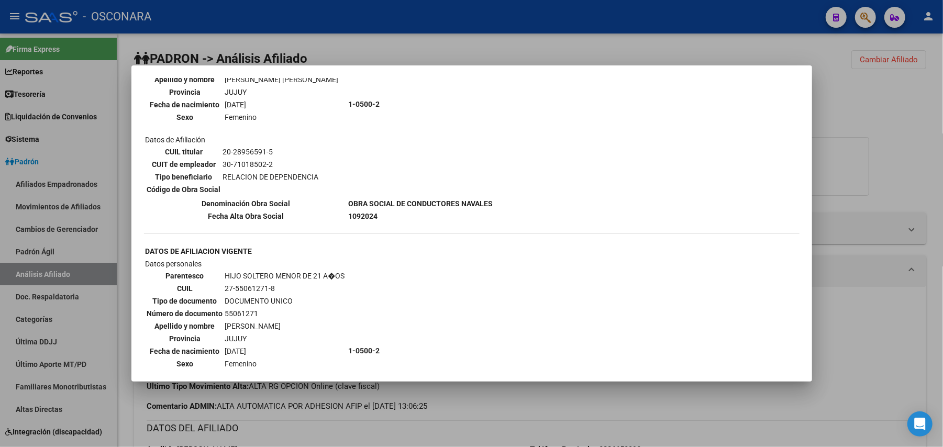
click at [473, 393] on div at bounding box center [471, 223] width 943 height 447
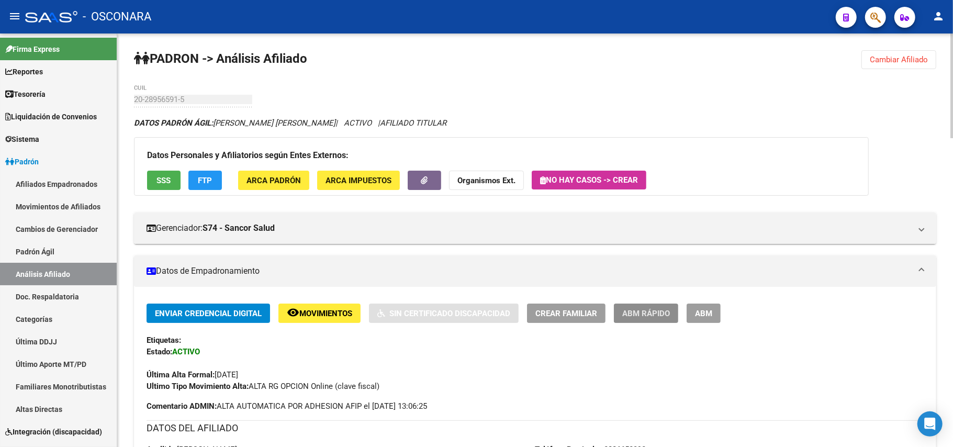
click at [650, 311] on span "ABM Rápido" at bounding box center [646, 313] width 48 height 9
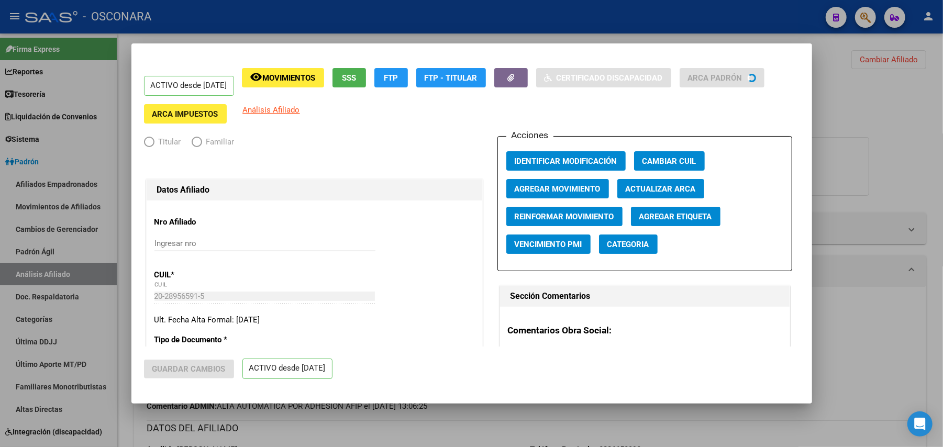
radio input "true"
type input "30-55656579-8"
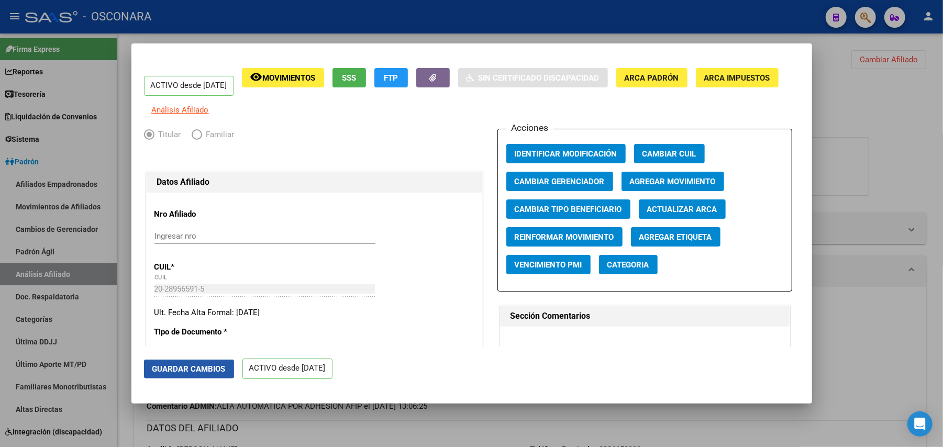
click at [204, 372] on span "Guardar Cambios" at bounding box center [188, 368] width 73 height 9
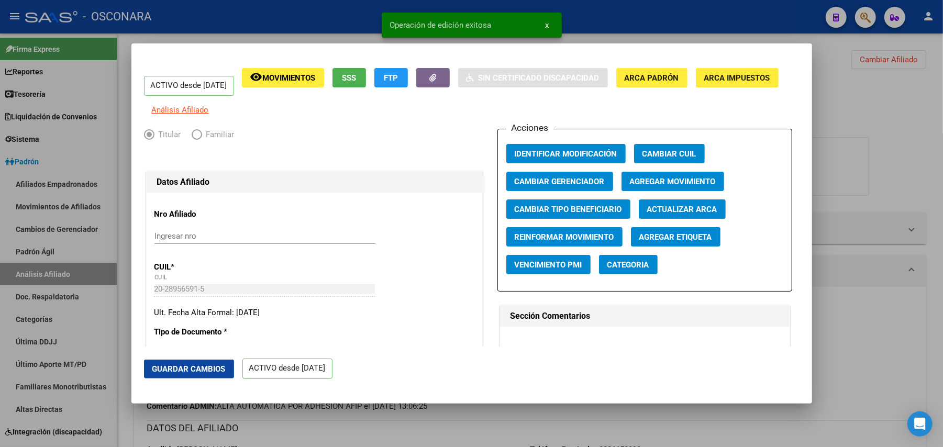
click at [438, 431] on div at bounding box center [471, 223] width 943 height 447
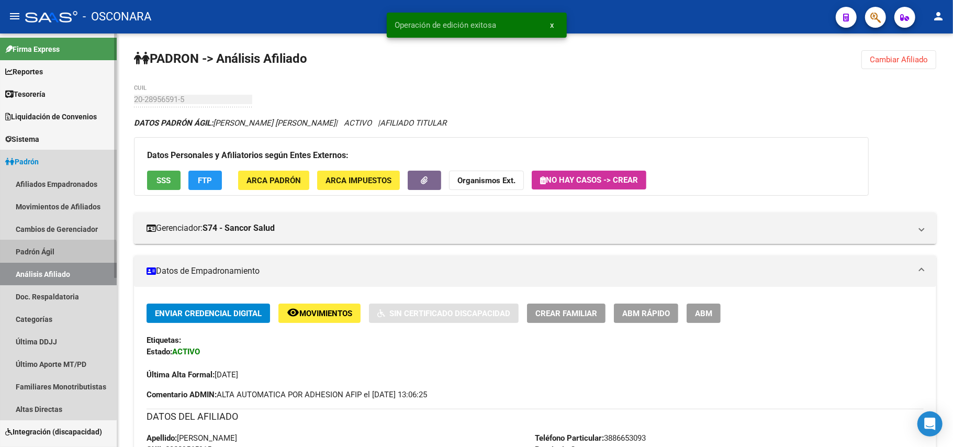
click at [49, 257] on link "Padrón Ágil" at bounding box center [58, 251] width 117 height 23
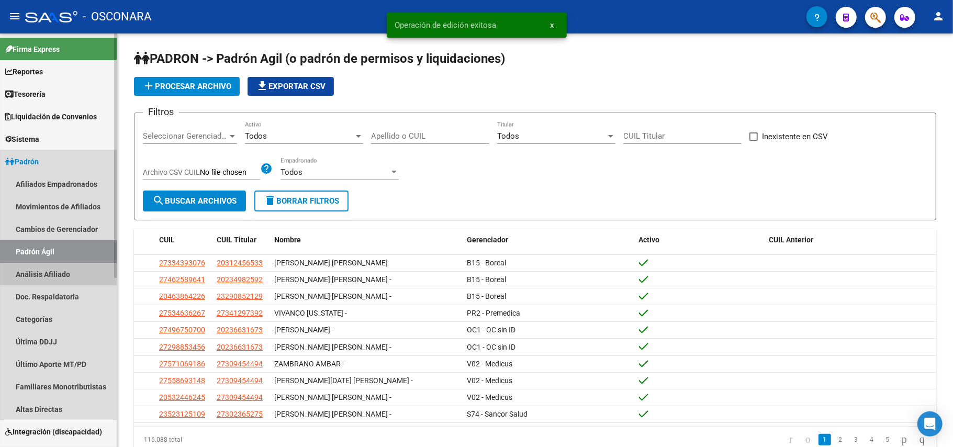
click at [51, 276] on link "Análisis Afiliado" at bounding box center [58, 274] width 117 height 23
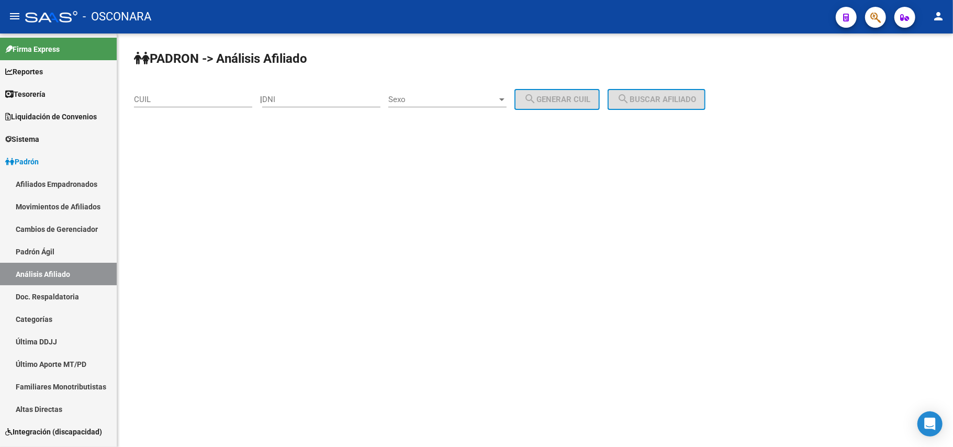
click at [162, 101] on input "CUIL" at bounding box center [193, 99] width 118 height 9
type input "23-35055820-9"
click at [659, 103] on span "search Buscar afiliado" at bounding box center [656, 99] width 79 height 9
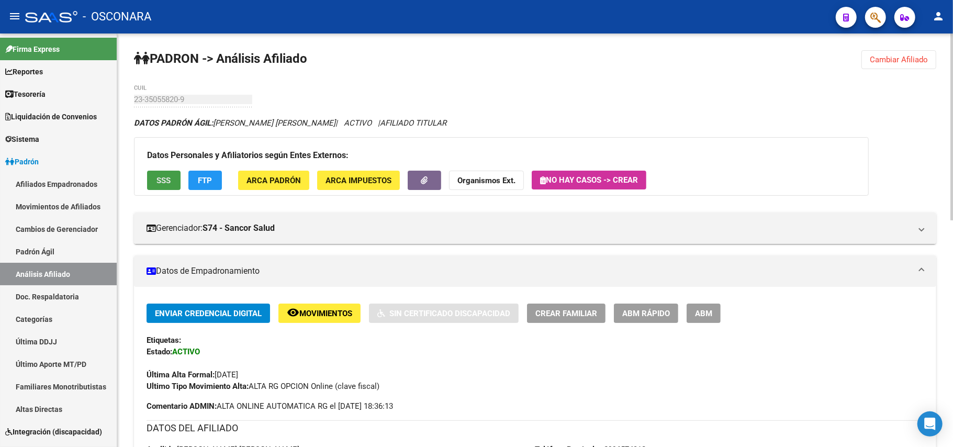
click at [170, 187] on button "SSS" at bounding box center [164, 180] width 34 height 19
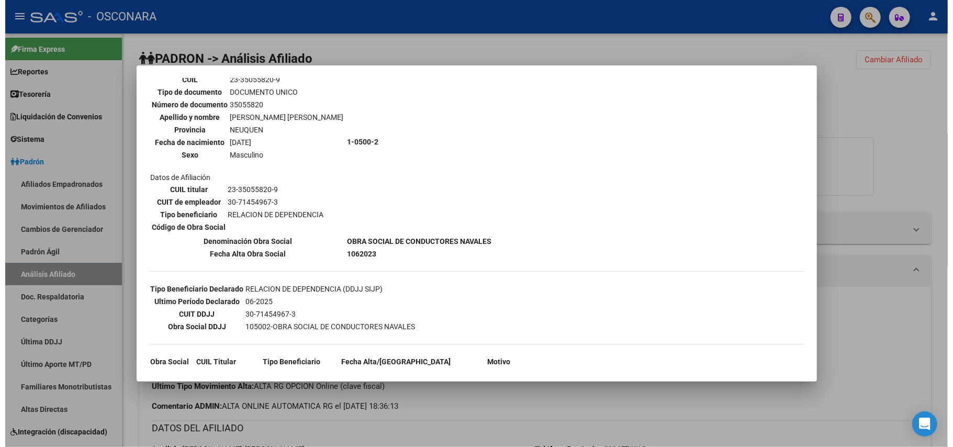
scroll to position [204, 0]
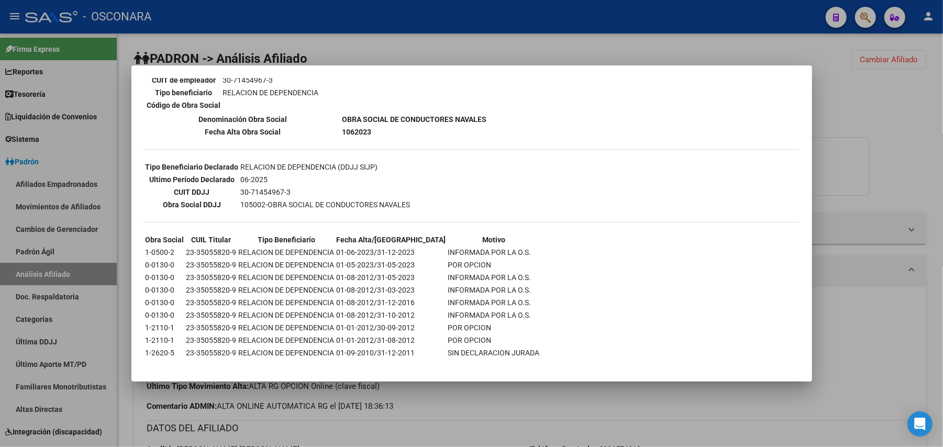
click at [424, 407] on div at bounding box center [471, 223] width 943 height 447
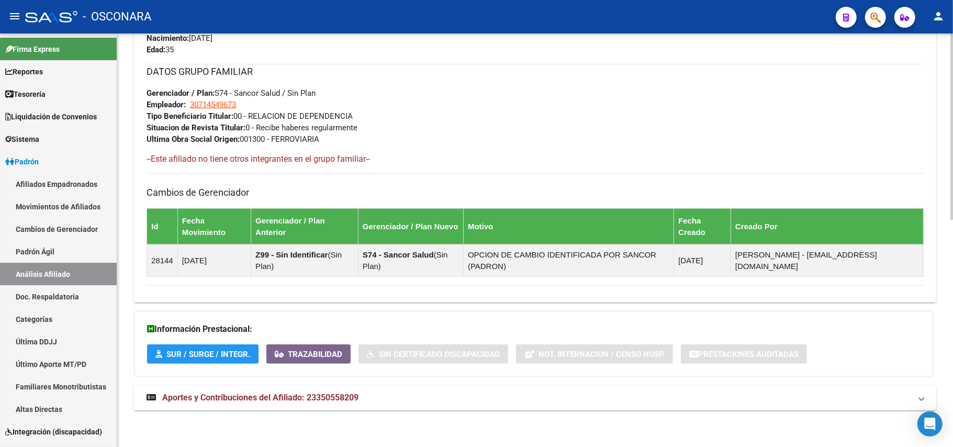
click at [343, 409] on mat-expansion-panel-header "Aportes y Contribuciones del Afiliado: 23350558209" at bounding box center [535, 397] width 803 height 25
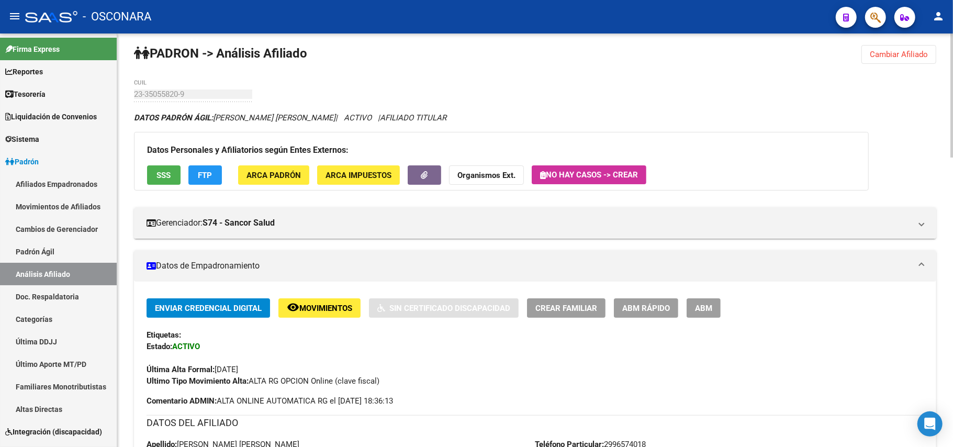
scroll to position [0, 0]
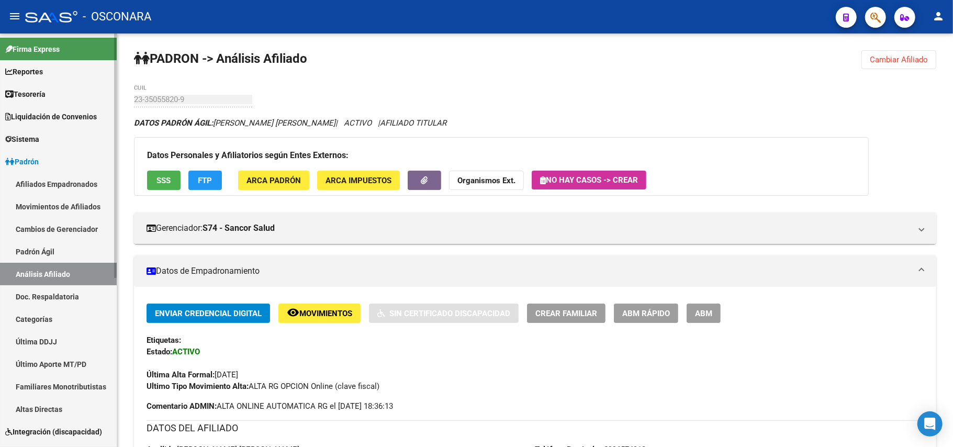
click at [43, 245] on link "Padrón Ágil" at bounding box center [58, 251] width 117 height 23
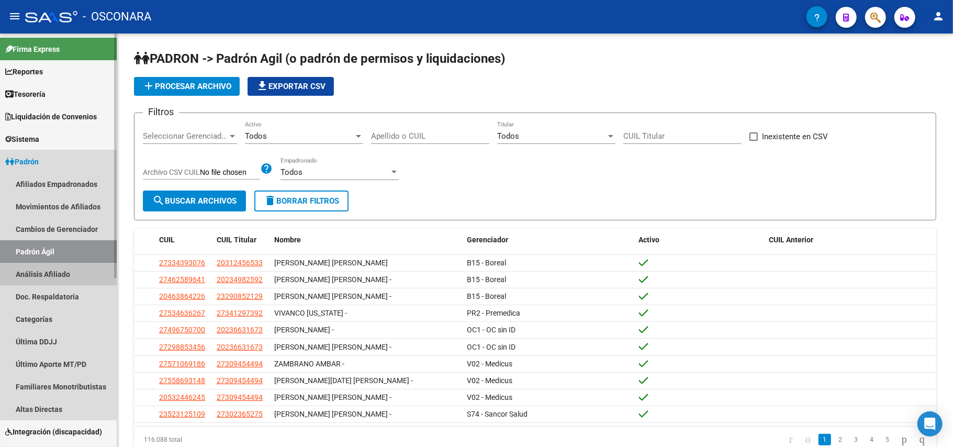
click at [59, 275] on link "Análisis Afiliado" at bounding box center [58, 274] width 117 height 23
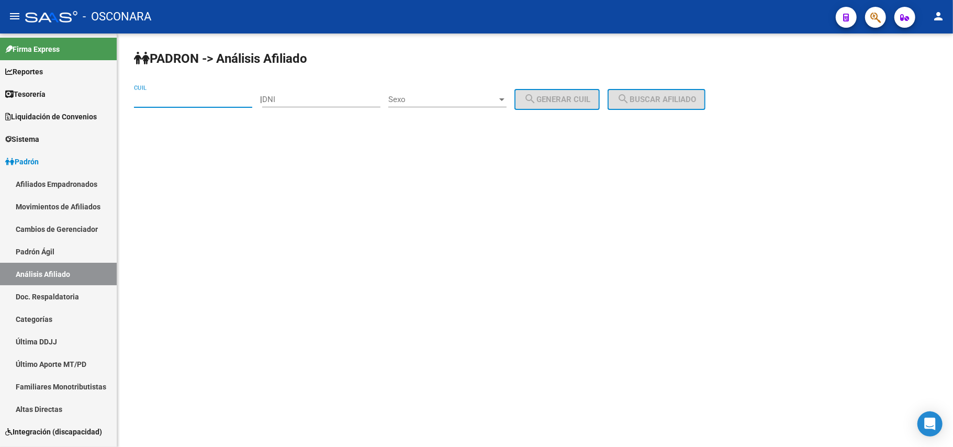
click at [181, 97] on input "CUIL" at bounding box center [193, 99] width 118 height 9
type input "20-33787278-7"
click at [677, 104] on button "search Buscar afiliado" at bounding box center [657, 99] width 98 height 21
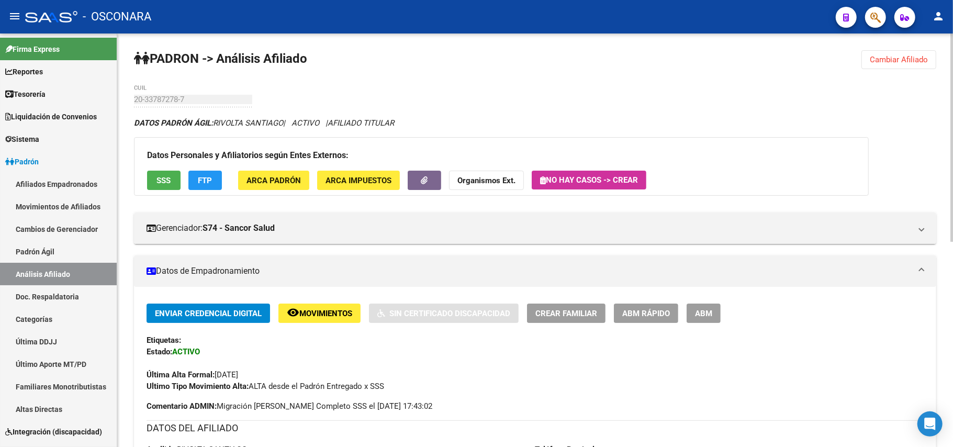
click at [157, 179] on span "SSS" at bounding box center [164, 180] width 14 height 9
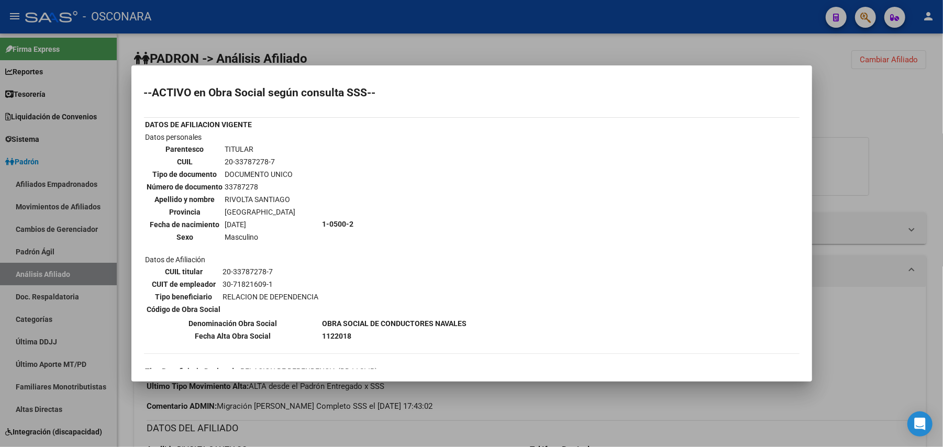
click at [543, 414] on div at bounding box center [471, 223] width 943 height 447
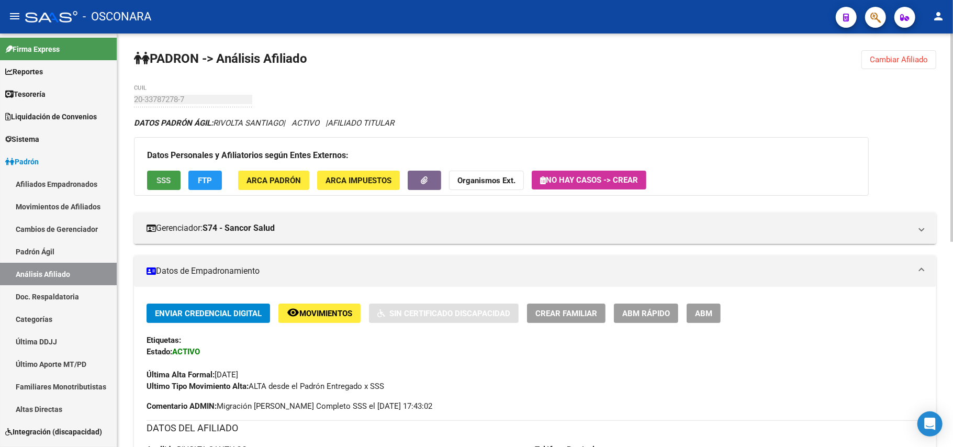
click at [155, 178] on button "SSS" at bounding box center [164, 180] width 34 height 19
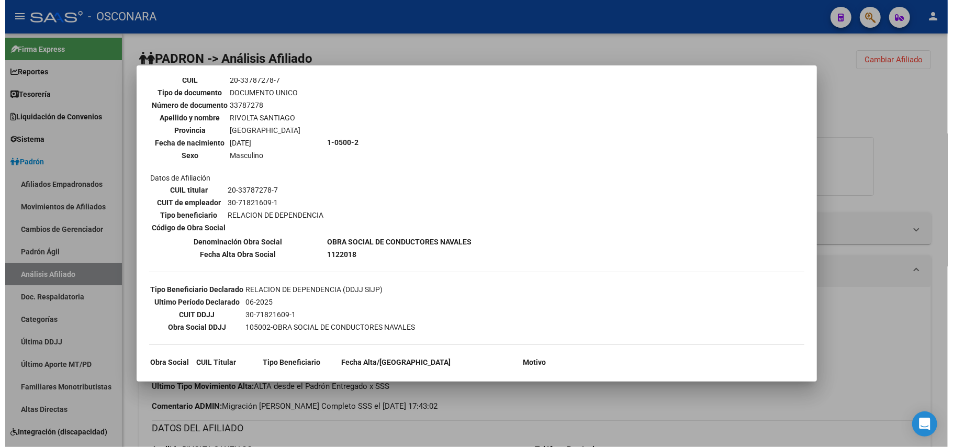
scroll to position [168, 0]
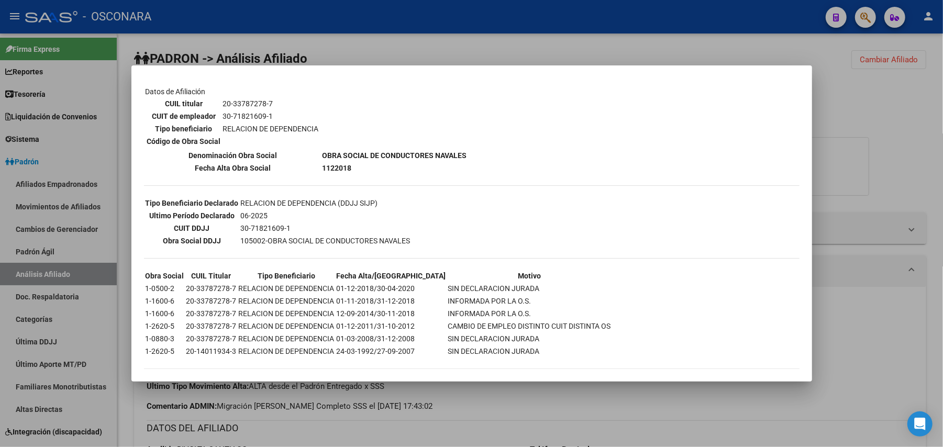
click at [453, 397] on div at bounding box center [471, 223] width 943 height 447
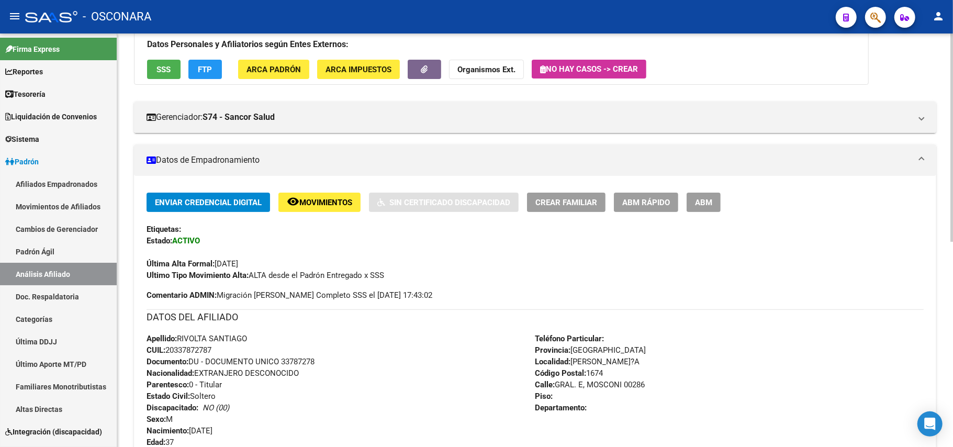
scroll to position [209, 0]
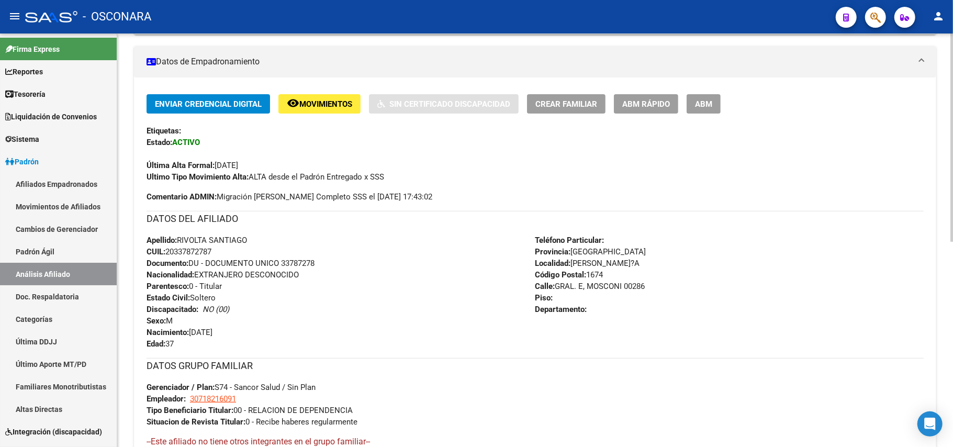
click at [212, 257] on span "CUIL: 20337872787" at bounding box center [179, 251] width 65 height 9
drag, startPoint x: 218, startPoint y: 253, endPoint x: 170, endPoint y: 250, distance: 48.8
click at [170, 250] on div "Apellido: RIVOLTA SANTIAGO CUIL: 20337872787 Documento: DU - DOCUMENTO UNICO 33…" at bounding box center [341, 292] width 389 height 115
copy span "20337872787"
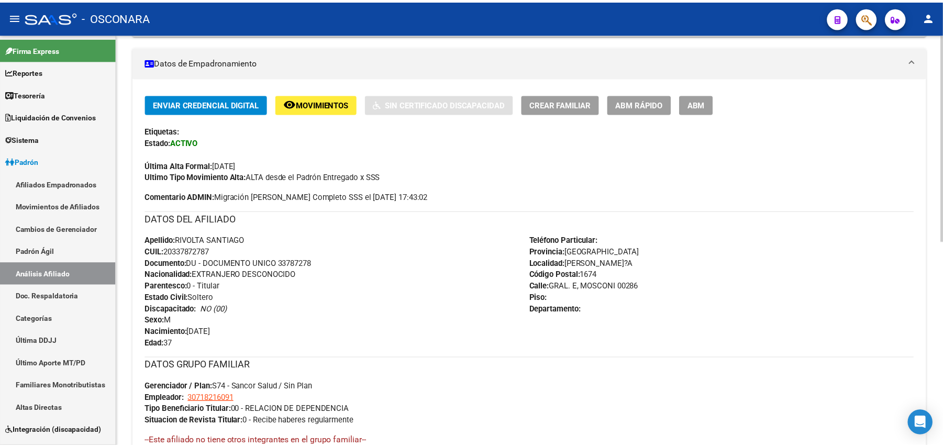
scroll to position [139, 0]
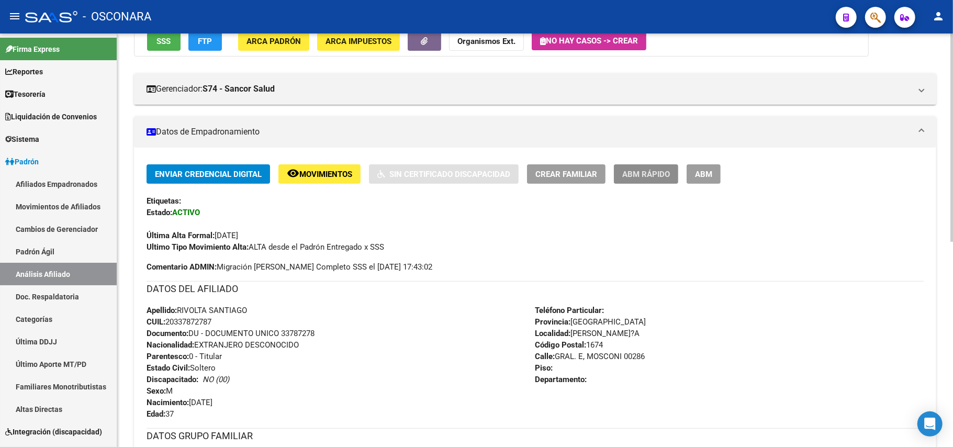
click at [665, 173] on span "ABM Rápido" at bounding box center [646, 174] width 48 height 9
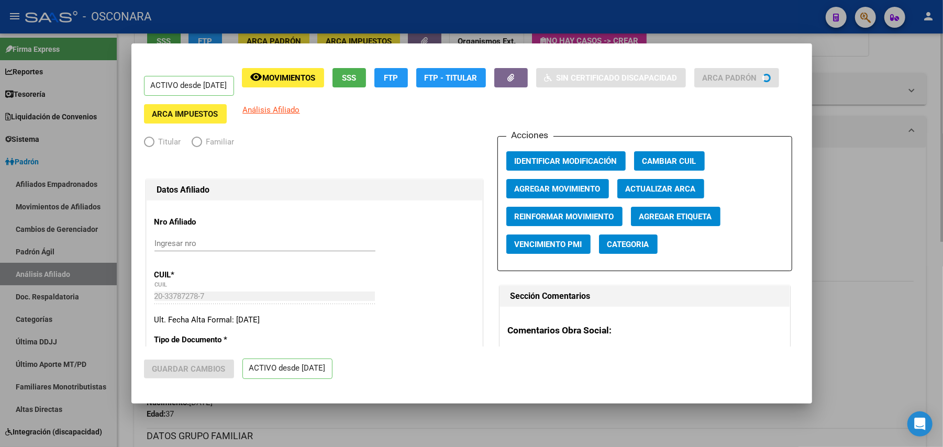
radio input "true"
type input "30-71821609-1"
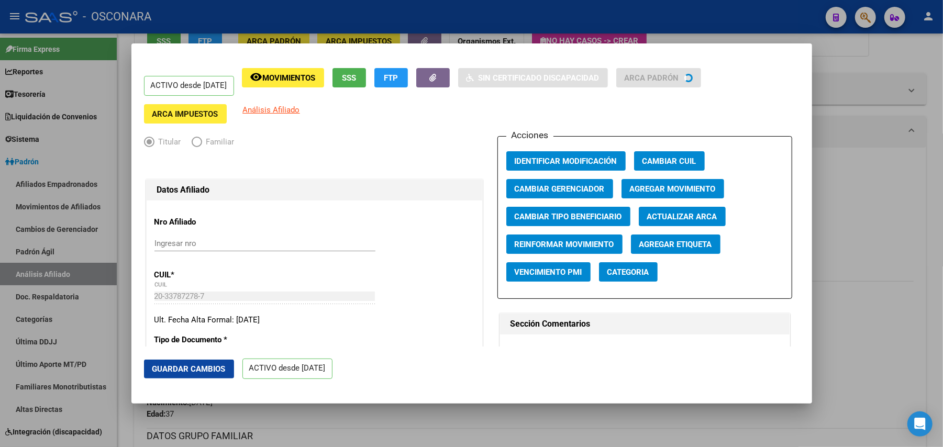
click at [366, 80] on button "SSS" at bounding box center [349, 77] width 34 height 19
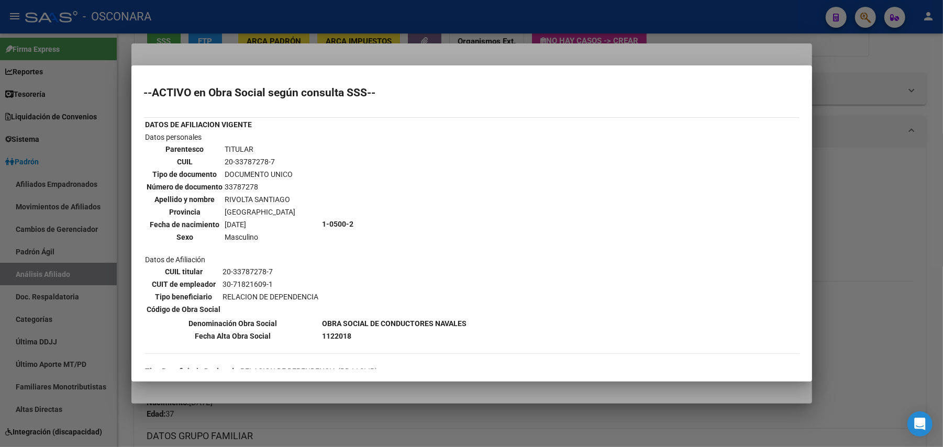
click at [626, 432] on div at bounding box center [471, 223] width 943 height 447
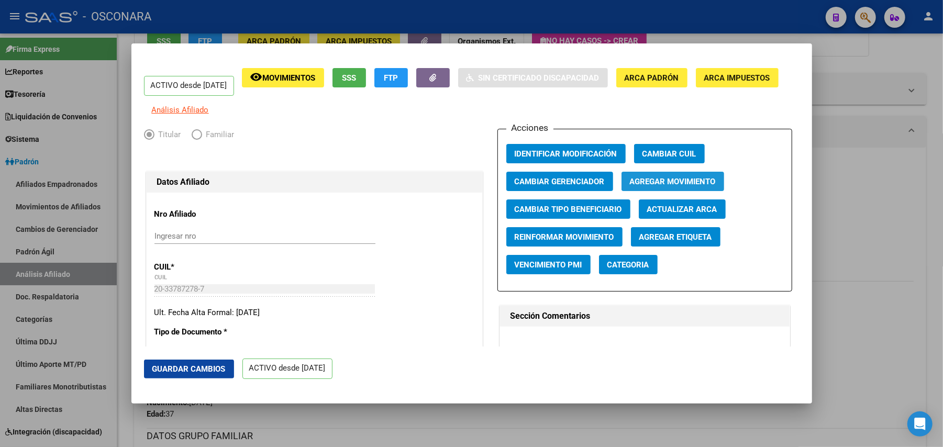
click at [652, 186] on span "Agregar Movimiento" at bounding box center [673, 181] width 86 height 9
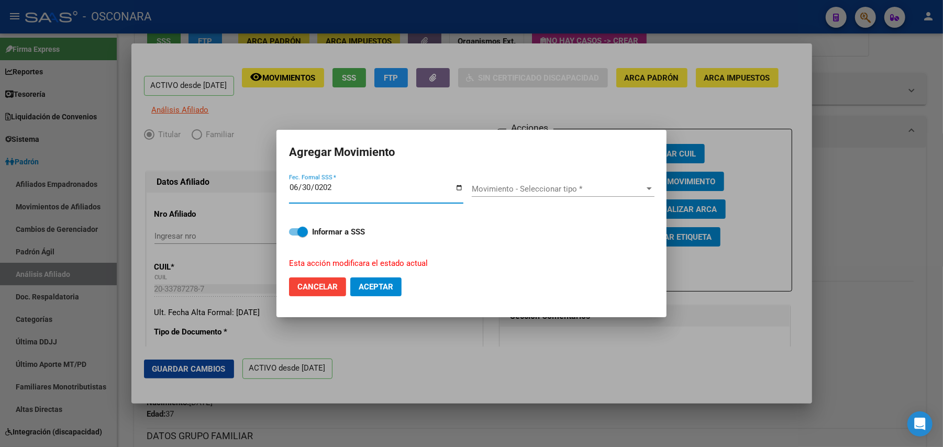
type input "2025-06-30"
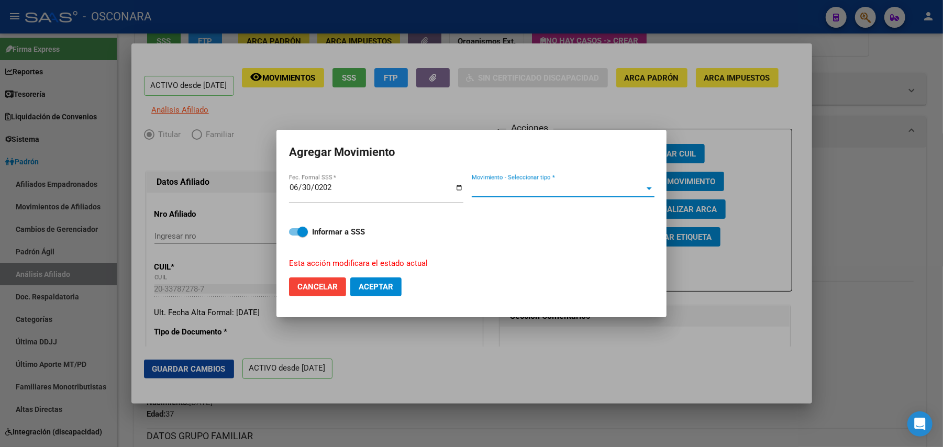
click at [615, 190] on span "Movimiento - Seleccionar tipo *" at bounding box center [558, 188] width 173 height 9
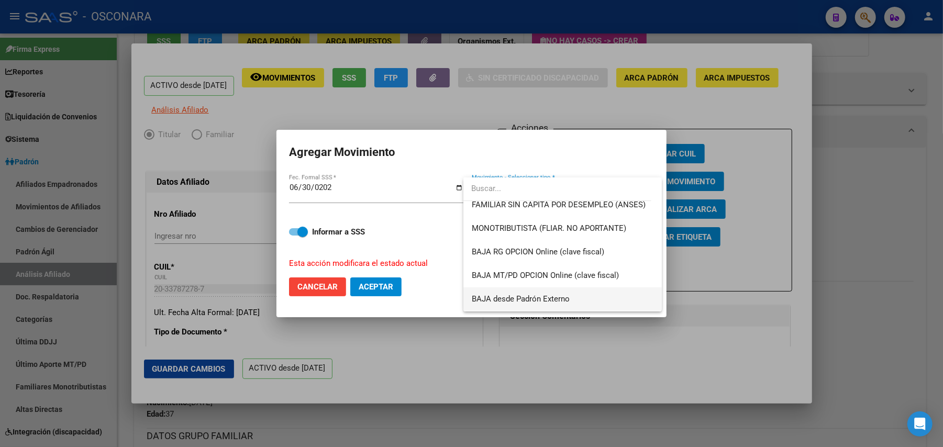
scroll to position [622, 0]
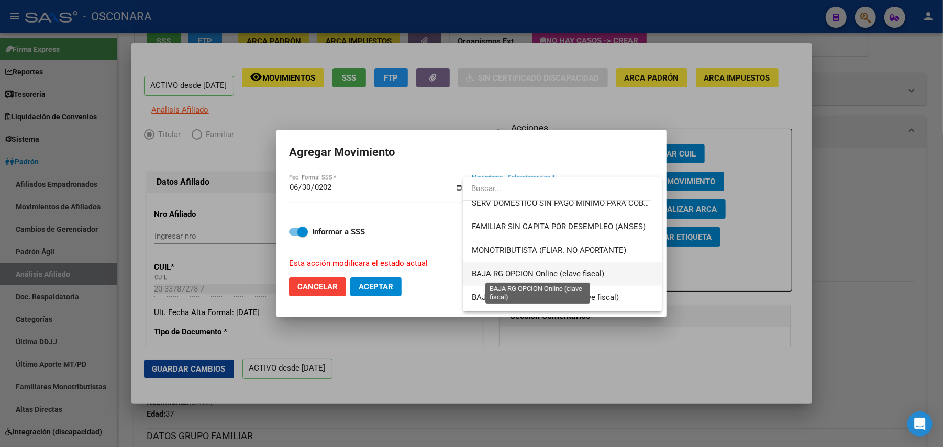
click at [569, 272] on span "BAJA RG OPCION Online (clave fiscal)" at bounding box center [538, 273] width 132 height 9
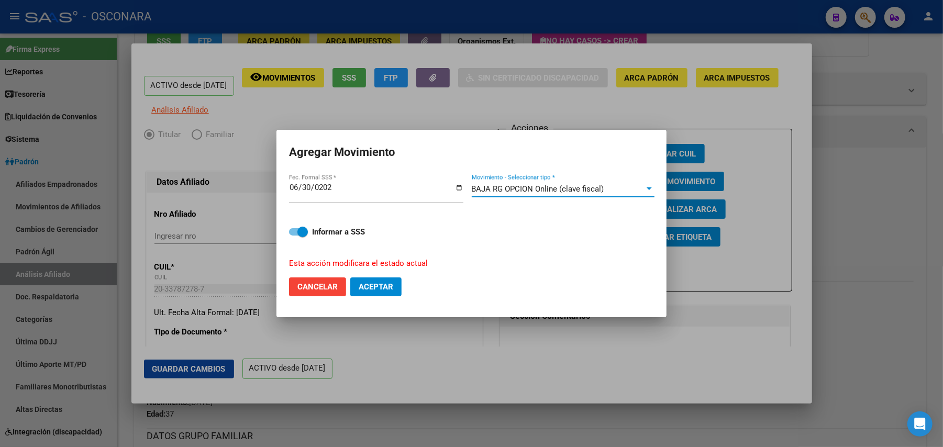
click at [388, 288] on span "Aceptar" at bounding box center [376, 286] width 35 height 9
checkbox input "false"
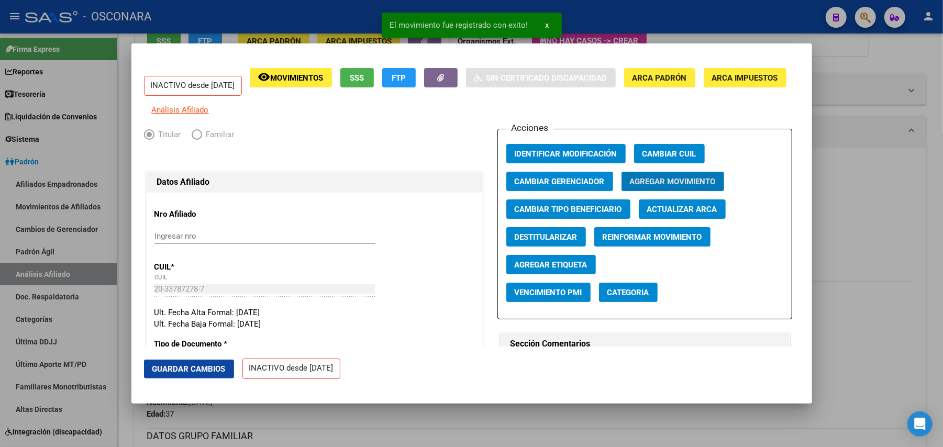
click at [193, 373] on span "Guardar Cambios" at bounding box center [188, 368] width 73 height 9
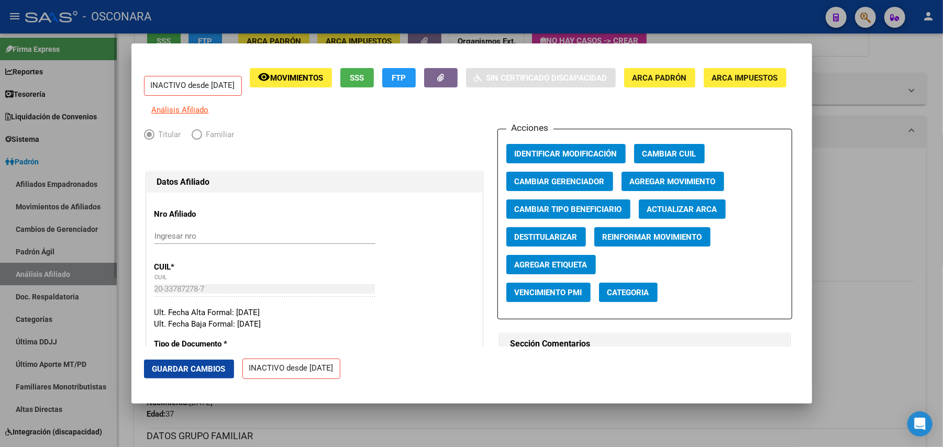
click at [42, 252] on div at bounding box center [471, 223] width 943 height 447
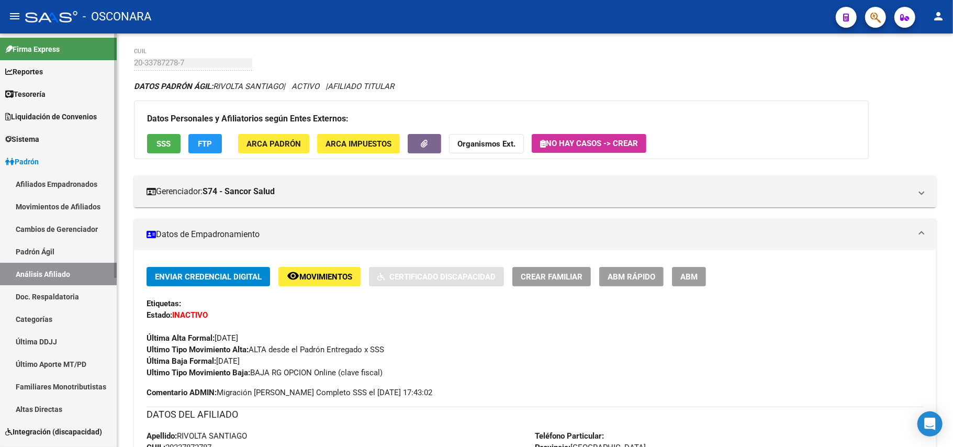
scroll to position [139, 0]
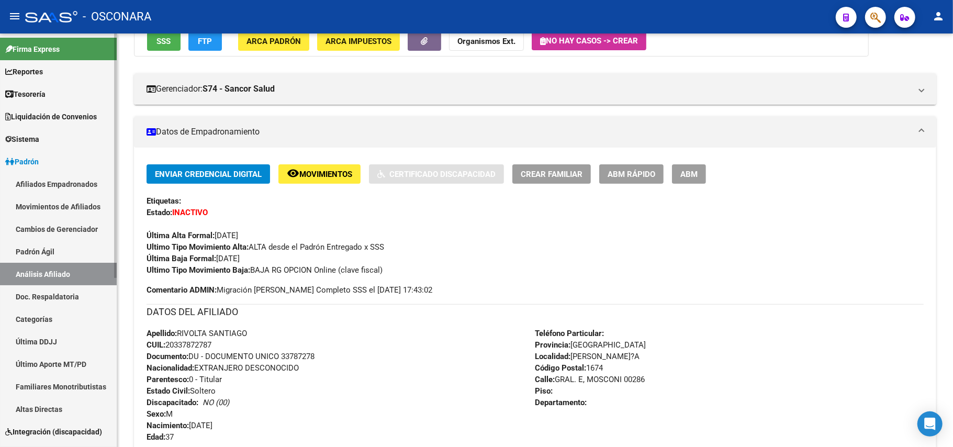
click at [45, 269] on link "Análisis Afiliado" at bounding box center [58, 274] width 117 height 23
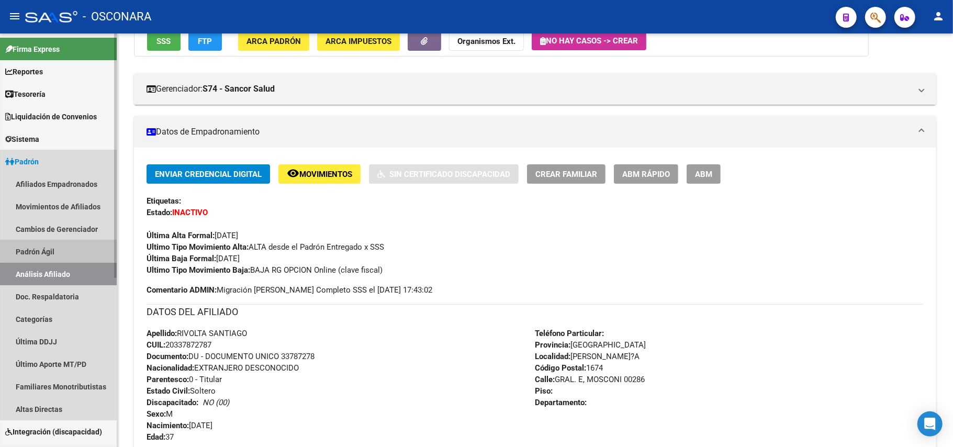
click at [49, 247] on link "Padrón Ágil" at bounding box center [58, 251] width 117 height 23
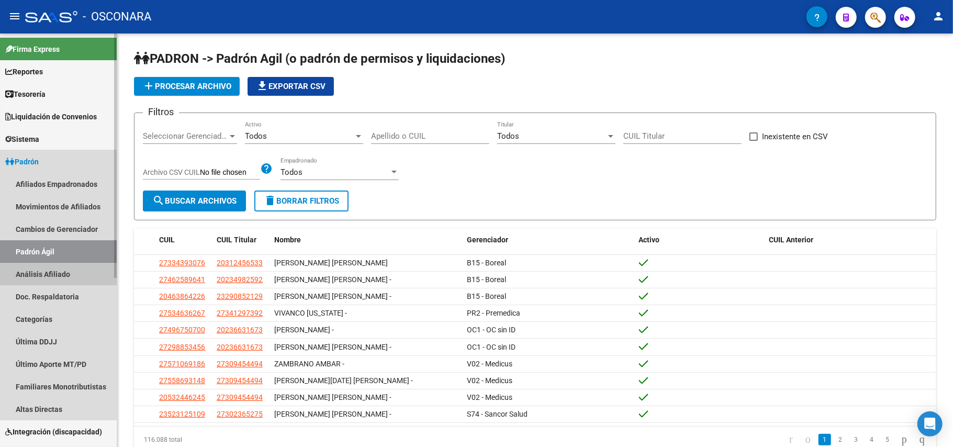
click at [51, 266] on link "Análisis Afiliado" at bounding box center [58, 274] width 117 height 23
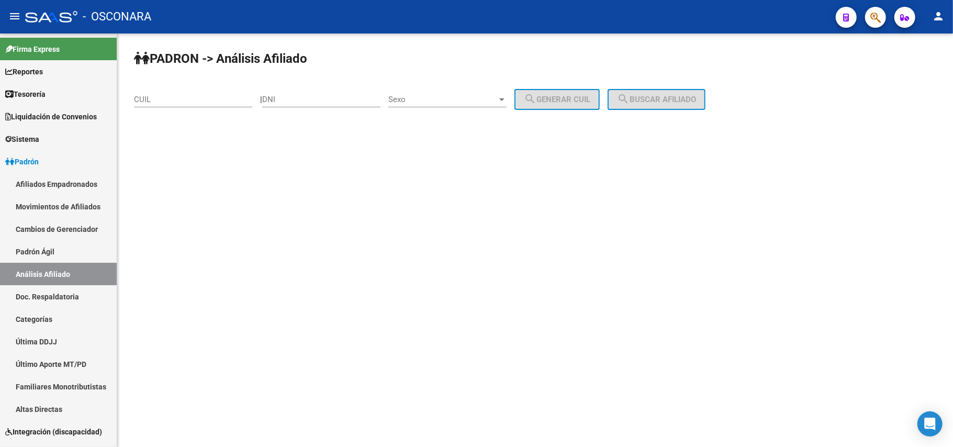
click at [190, 93] on div "CUIL" at bounding box center [193, 96] width 118 height 23
paste input "23-30833234-9"
type input "23-30833234-9"
click at [683, 105] on button "search Buscar afiliado" at bounding box center [657, 99] width 98 height 21
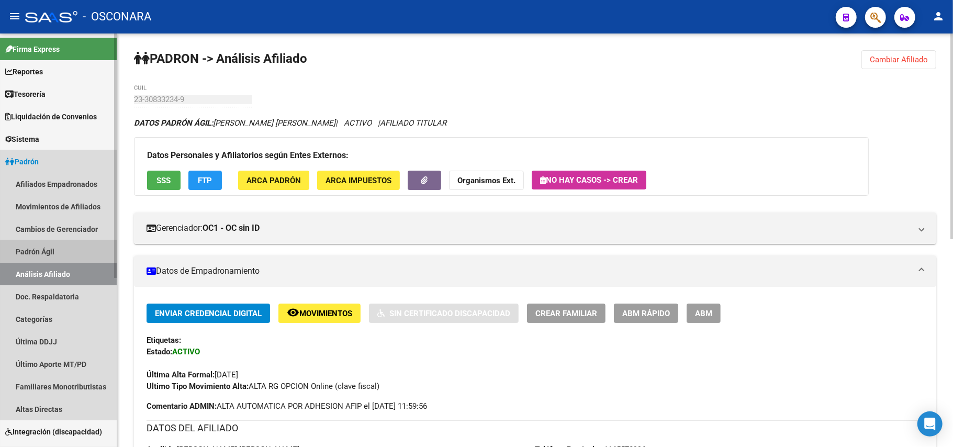
click at [60, 253] on link "Padrón Ágil" at bounding box center [58, 251] width 117 height 23
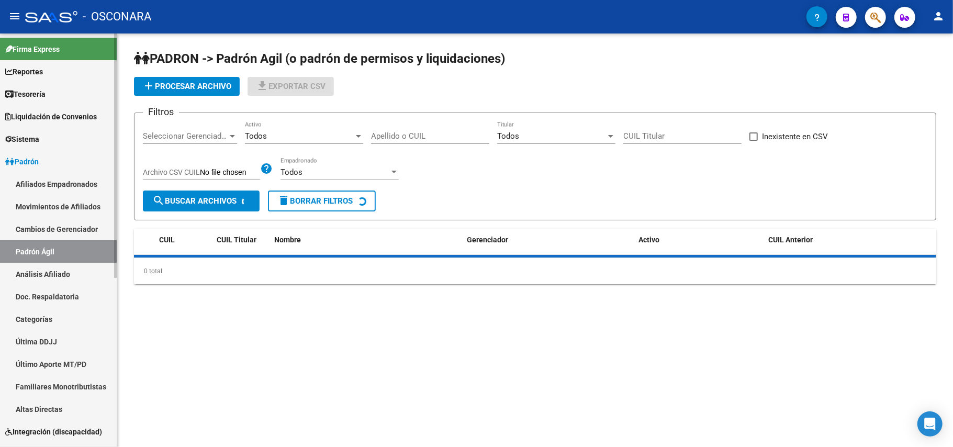
click at [68, 272] on link "Análisis Afiliado" at bounding box center [58, 274] width 117 height 23
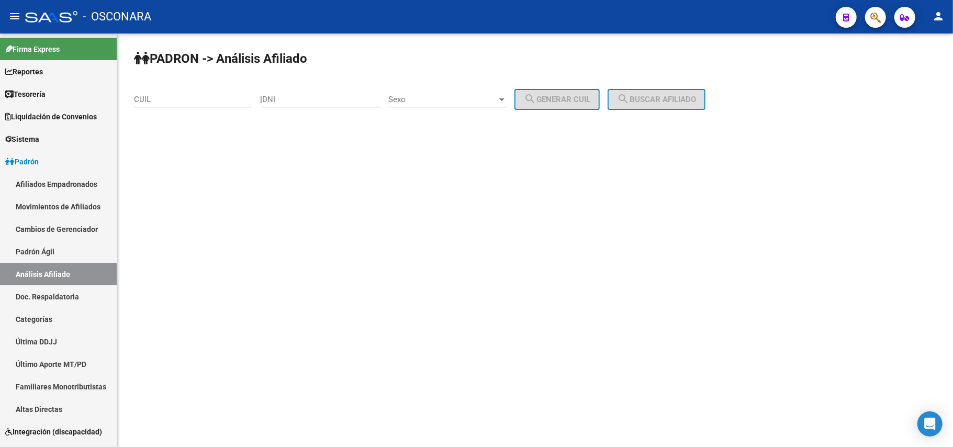
click at [296, 96] on input "DNI" at bounding box center [321, 99] width 118 height 9
drag, startPoint x: 348, startPoint y: 99, endPoint x: 235, endPoint y: 97, distance: 113.1
click at [235, 97] on app-analisis-afiliado "PADRON -> Análisis Afiliado CUIL | 27364145999 DNI Sexo Sexo search Generar CUI…" at bounding box center [424, 99] width 580 height 9
type input "27364145999"
click at [196, 102] on input "CUIL" at bounding box center [193, 99] width 118 height 9
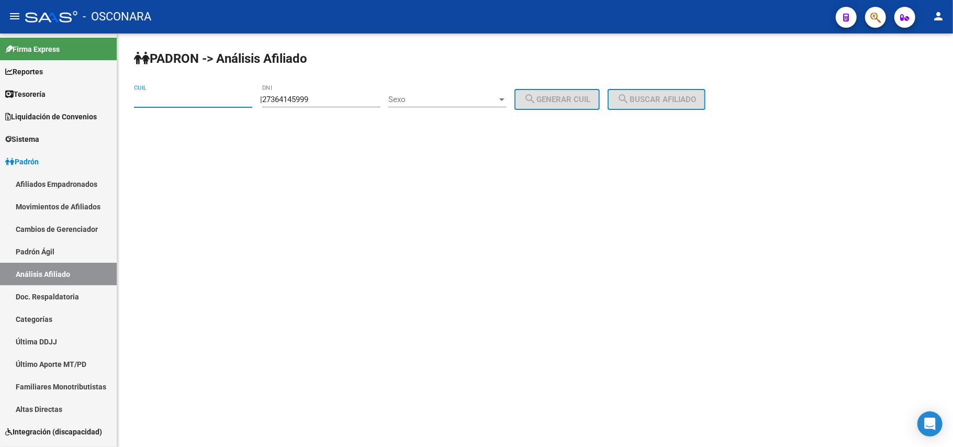
paste input "27-36414599-9"
type input "27-36414599-9"
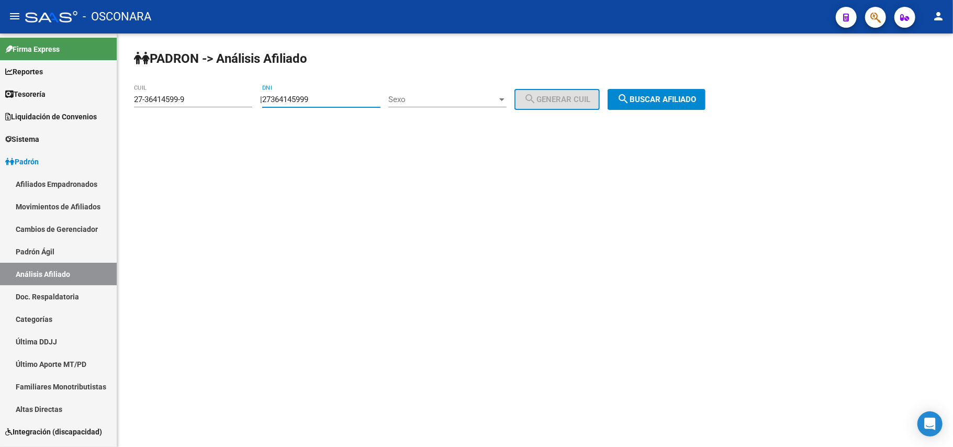
drag, startPoint x: 331, startPoint y: 101, endPoint x: 230, endPoint y: 102, distance: 100.5
click at [230, 102] on app-analisis-afiliado "PADRON -> Análisis Afiliado 27-36414599-9 CUIL | 27364145999 DNI Sexo Sexo sear…" at bounding box center [424, 99] width 580 height 9
click at [497, 104] on span "Sexo" at bounding box center [442, 99] width 109 height 9
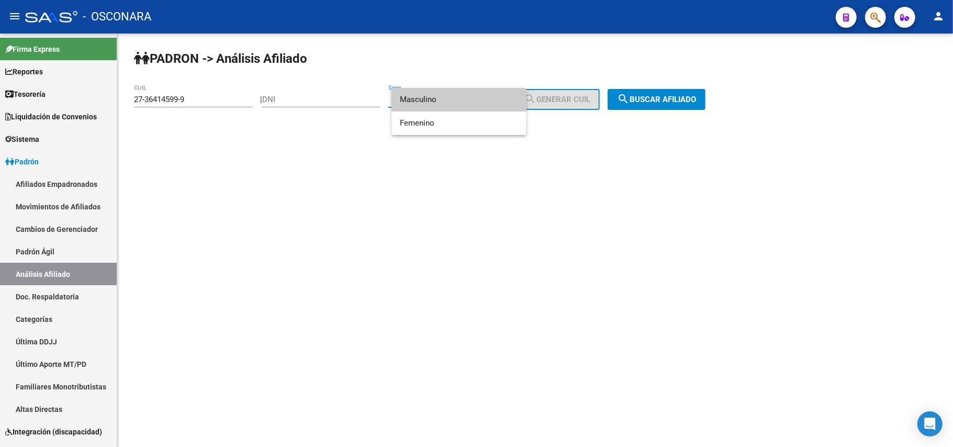
click at [644, 95] on div at bounding box center [476, 223] width 953 height 447
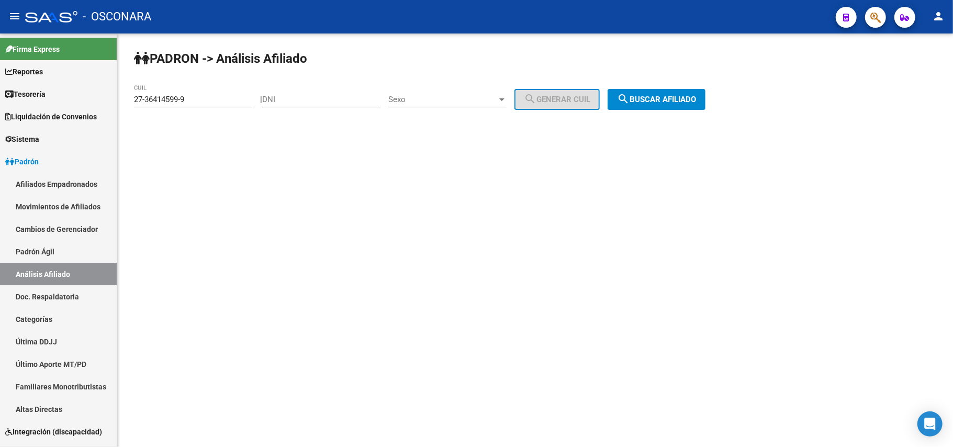
click at [649, 96] on span "search Buscar afiliado" at bounding box center [656, 99] width 79 height 9
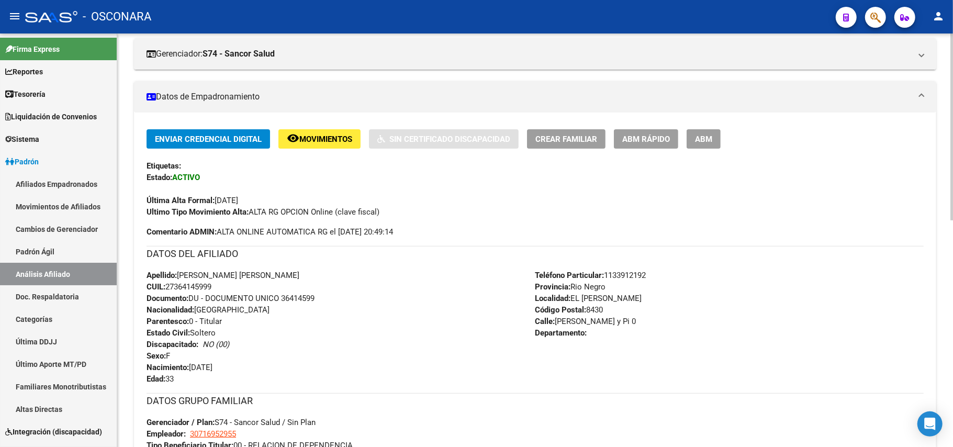
scroll to position [153, 0]
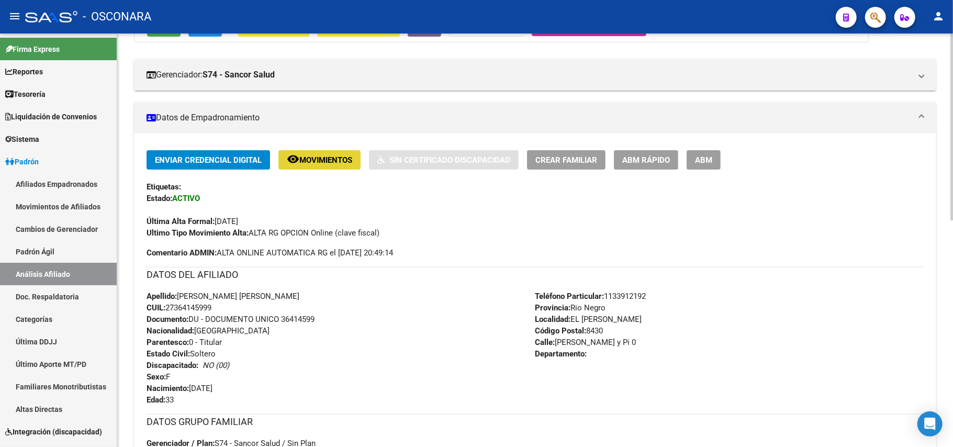
click at [329, 160] on span "Movimientos" at bounding box center [325, 159] width 53 height 9
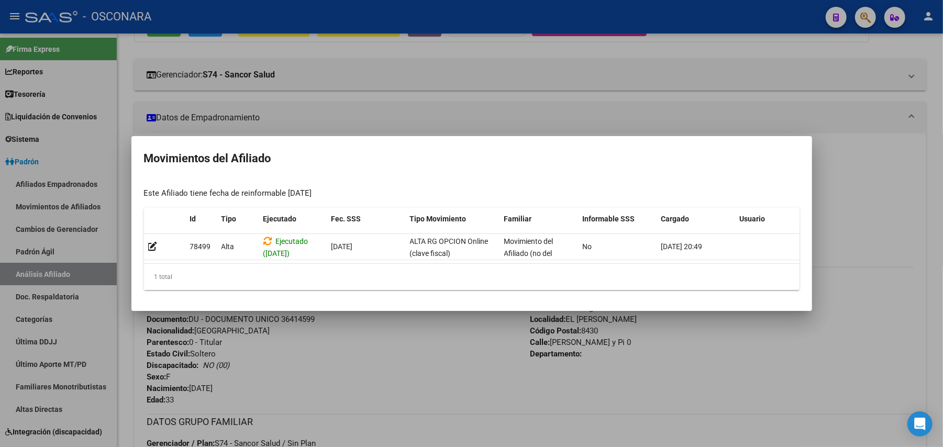
click at [415, 401] on div at bounding box center [471, 223] width 943 height 447
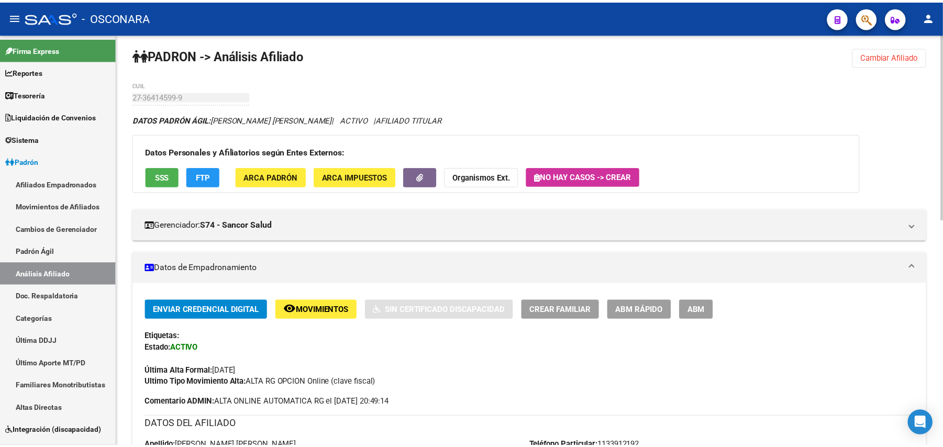
scroll to position [0, 0]
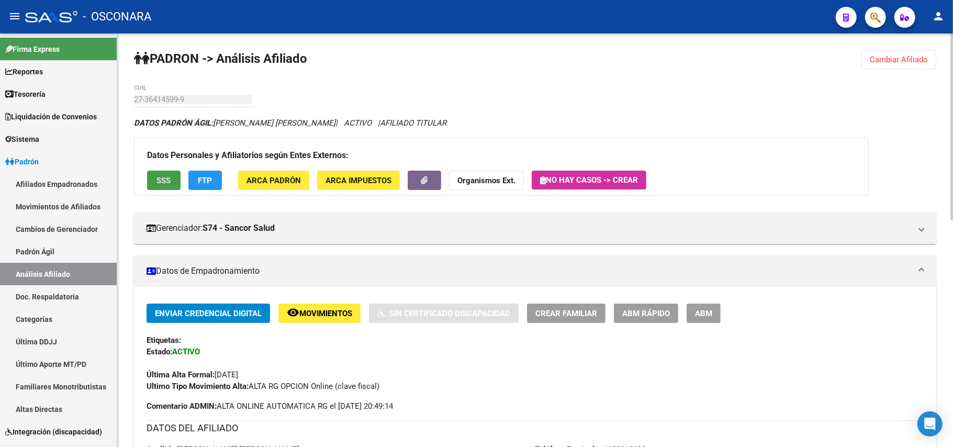
click at [158, 178] on span "SSS" at bounding box center [164, 180] width 14 height 9
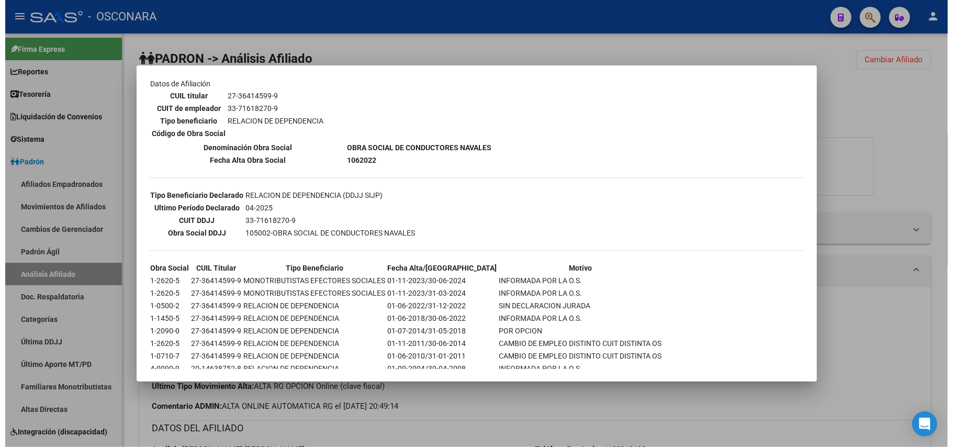
scroll to position [193, 0]
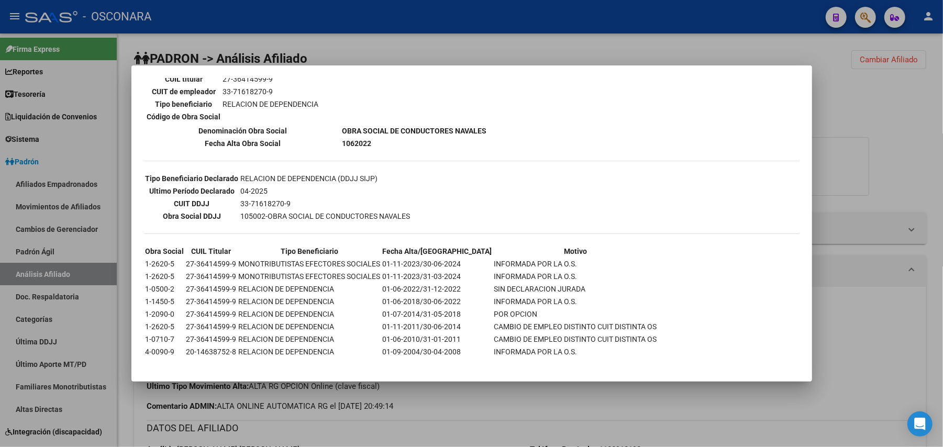
click at [530, 40] on div at bounding box center [471, 223] width 943 height 447
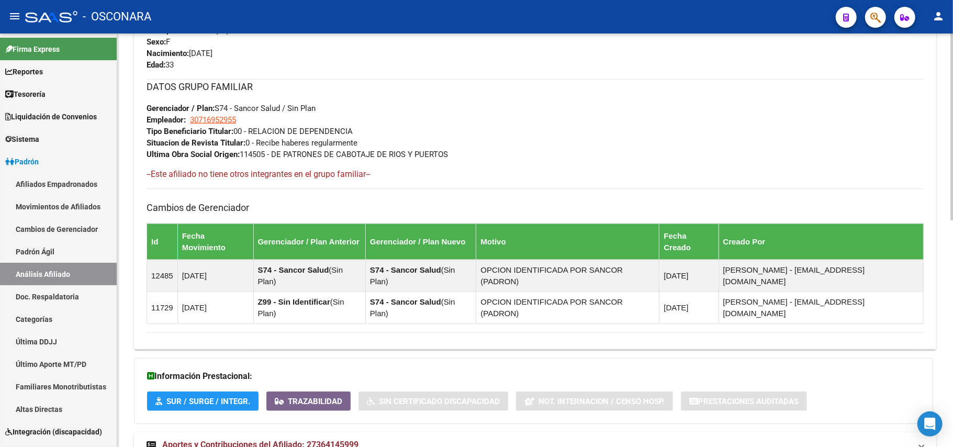
scroll to position [503, 0]
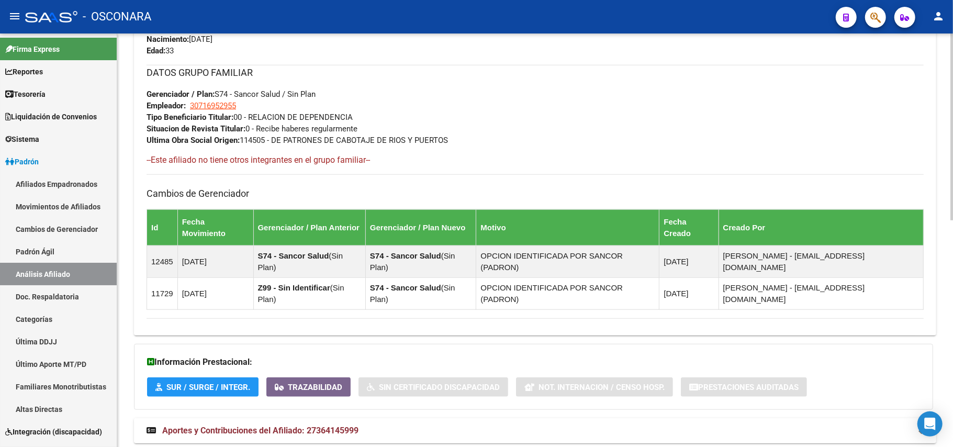
click at [283, 426] on span "Aportes y Contribuciones del Afiliado: 27364145999" at bounding box center [260, 431] width 196 height 10
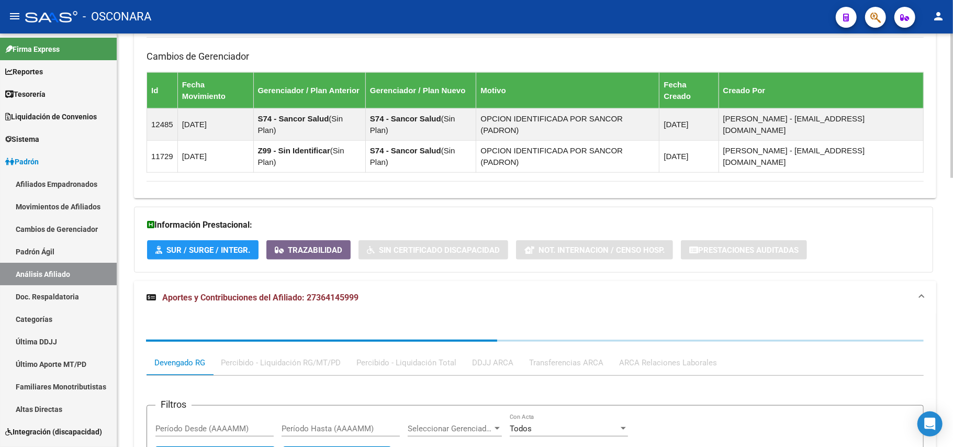
scroll to position [772, 0]
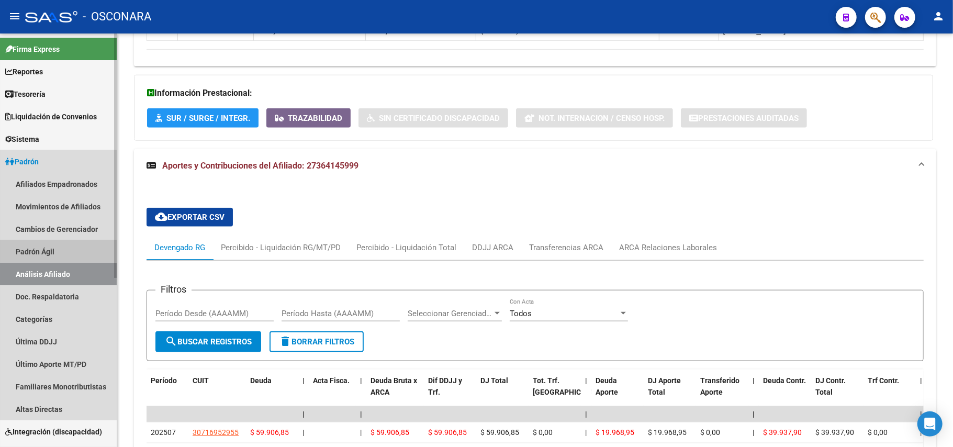
click at [32, 250] on link "Padrón Ágil" at bounding box center [58, 251] width 117 height 23
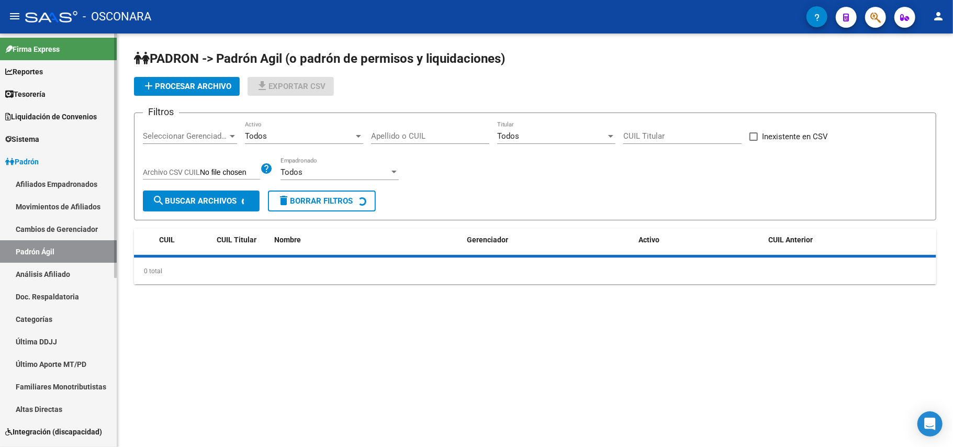
click at [39, 273] on link "Análisis Afiliado" at bounding box center [58, 274] width 117 height 23
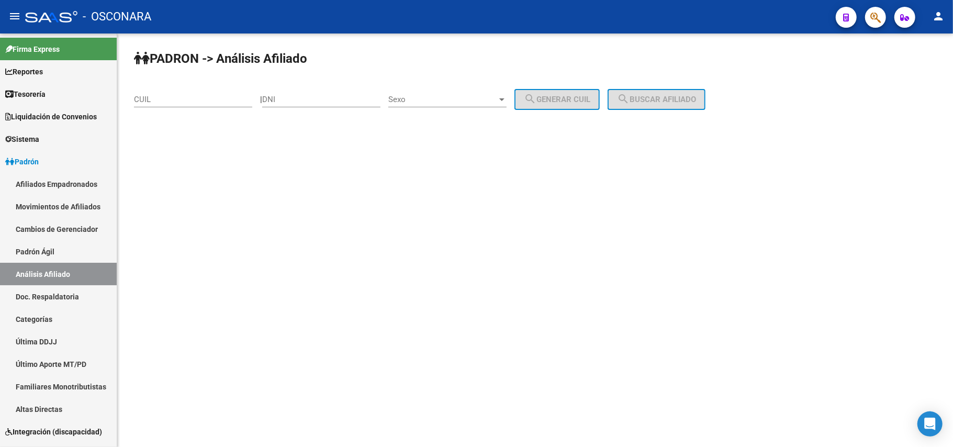
click at [181, 105] on div "CUIL" at bounding box center [193, 96] width 118 height 23
paste input "23-30833234-9"
type input "23-30833234-9"
drag, startPoint x: 654, startPoint y: 102, endPoint x: 642, endPoint y: 96, distance: 13.1
click at [654, 102] on span "search Buscar afiliado" at bounding box center [656, 99] width 79 height 9
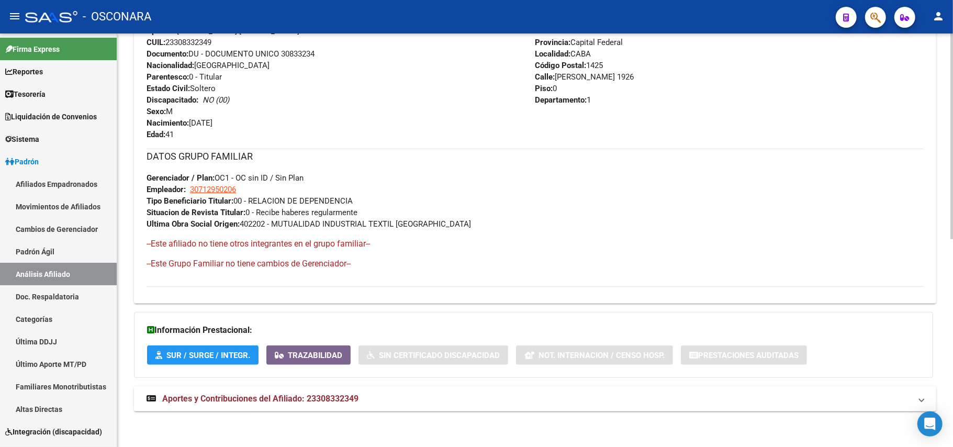
scroll to position [420, 0]
click at [248, 398] on span "Aportes y Contribuciones del Afiliado: 23308332349" at bounding box center [260, 398] width 196 height 10
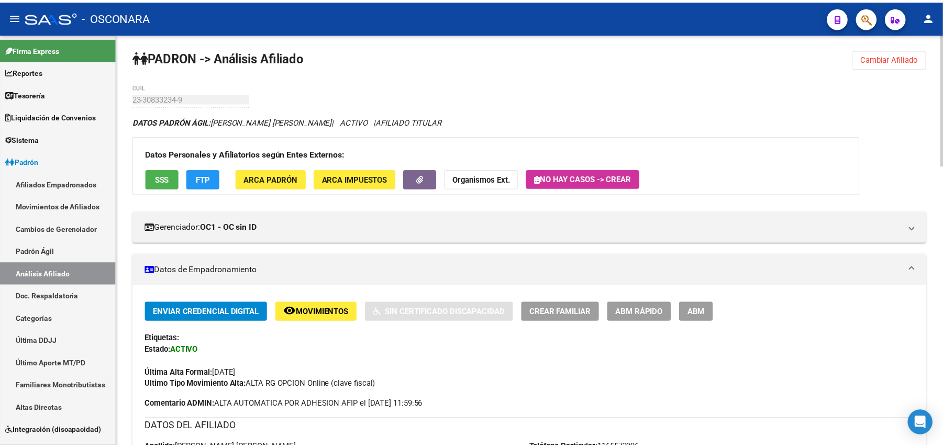
scroll to position [0, 0]
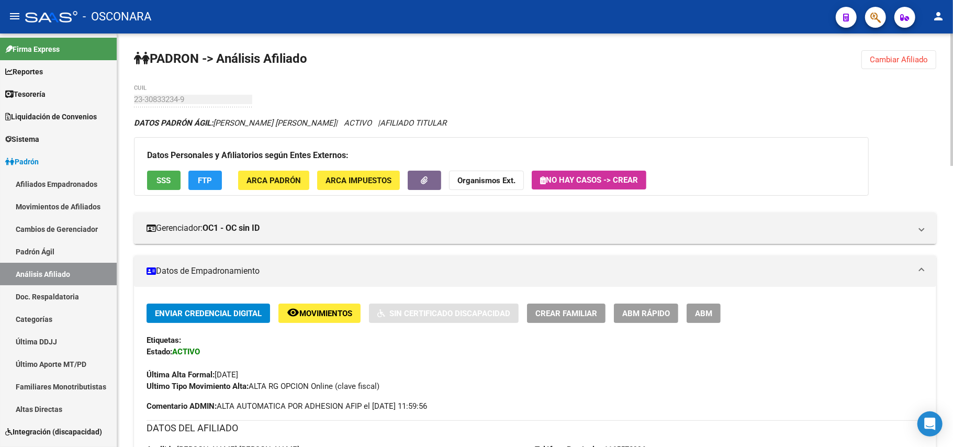
click at [671, 313] on button "ABM Rápido" at bounding box center [646, 313] width 64 height 19
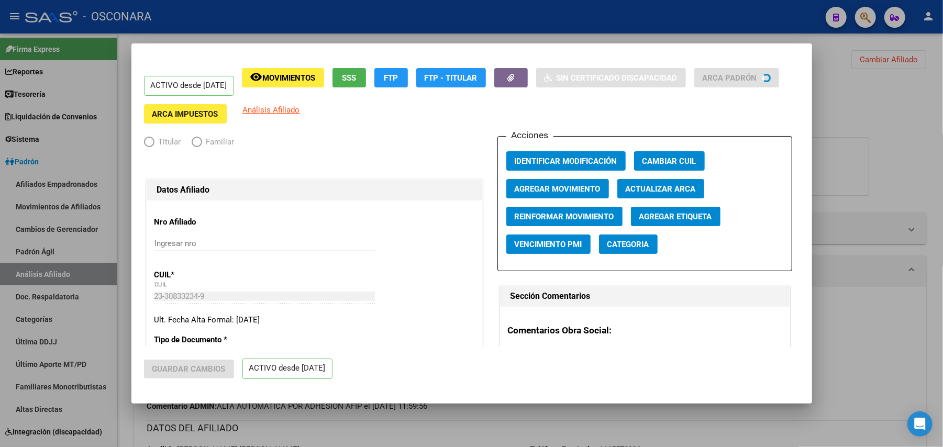
radio input "true"
type input "30-71295020-6"
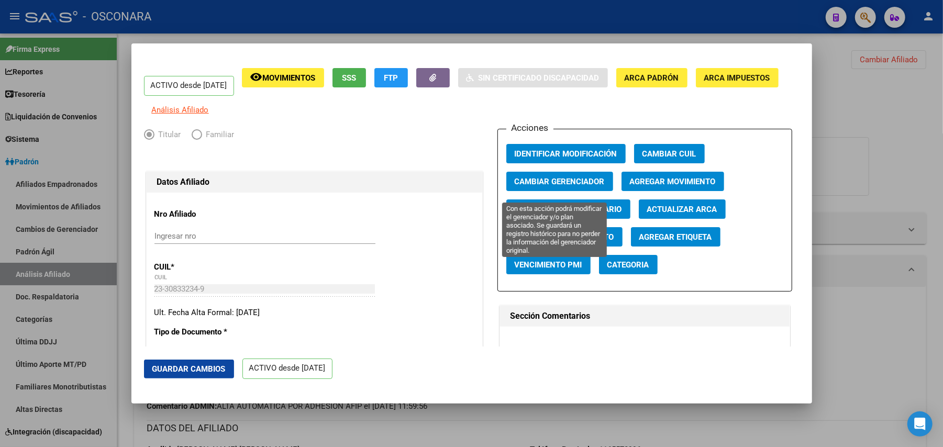
click at [596, 186] on span "Cambiar Gerenciador" at bounding box center [560, 181] width 90 height 9
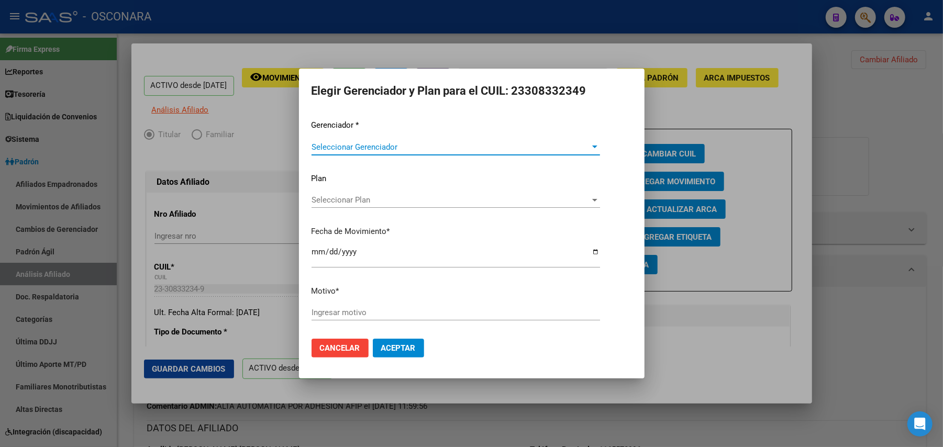
click at [509, 143] on span "Seleccionar Gerenciador" at bounding box center [451, 146] width 279 height 9
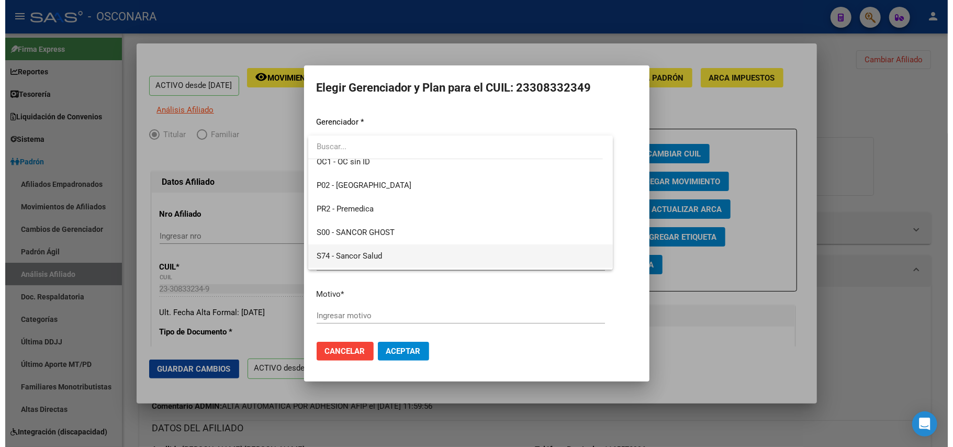
scroll to position [480, 0]
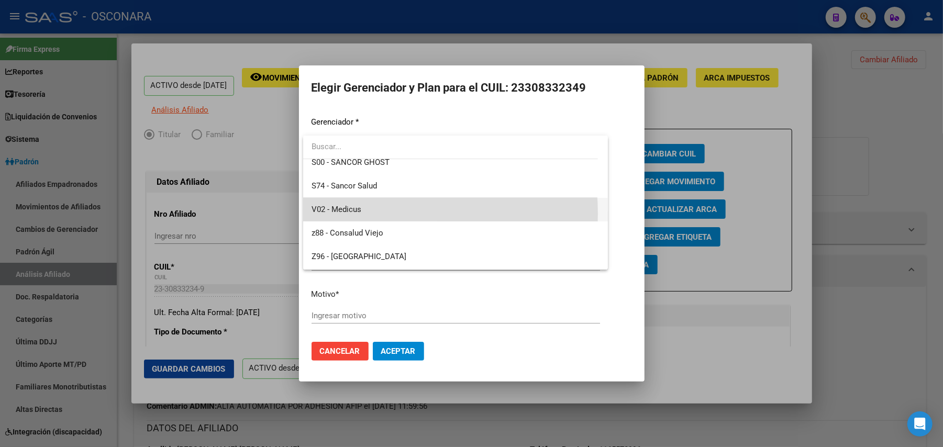
click at [361, 214] on span "V02 - Medicus" at bounding box center [456, 210] width 288 height 24
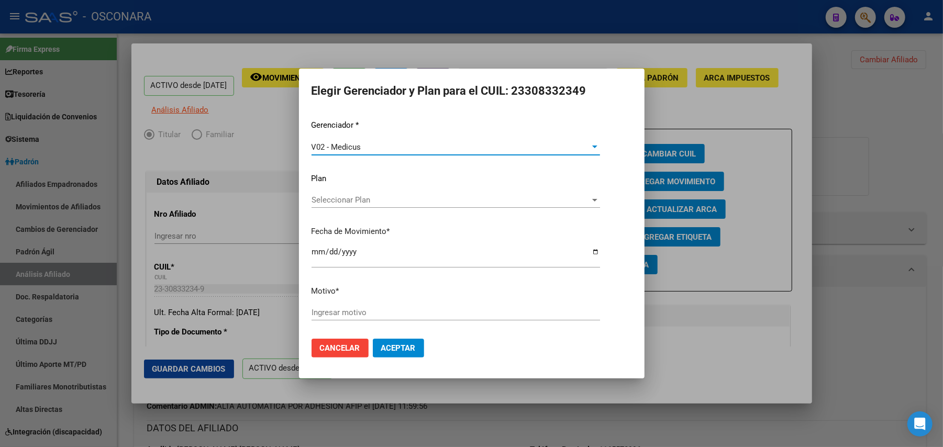
click at [372, 197] on span "Seleccionar Plan" at bounding box center [451, 199] width 279 height 9
click at [317, 254] on div at bounding box center [471, 223] width 943 height 447
click at [317, 254] on input "2025-08-19" at bounding box center [456, 256] width 288 height 17
type input "2025-08-01"
type input "2025-01-01"
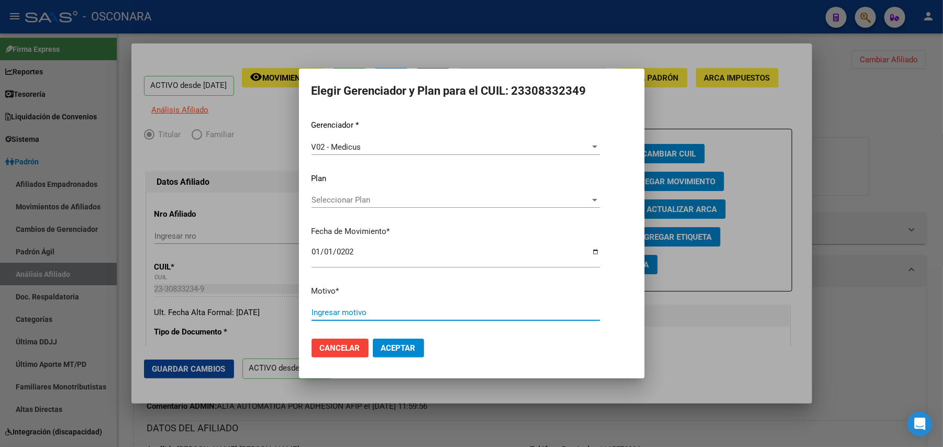
click at [405, 315] on input "Ingresar motivo" at bounding box center [456, 312] width 288 height 9
type input "I"
type input "INFORMO MATILDE ALVAREZ MEDICUS"
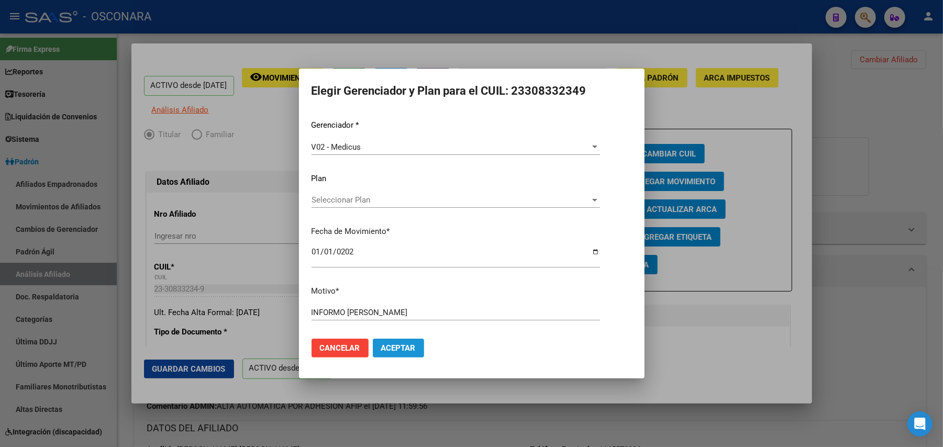
click at [415, 347] on span "Aceptar" at bounding box center [398, 347] width 35 height 9
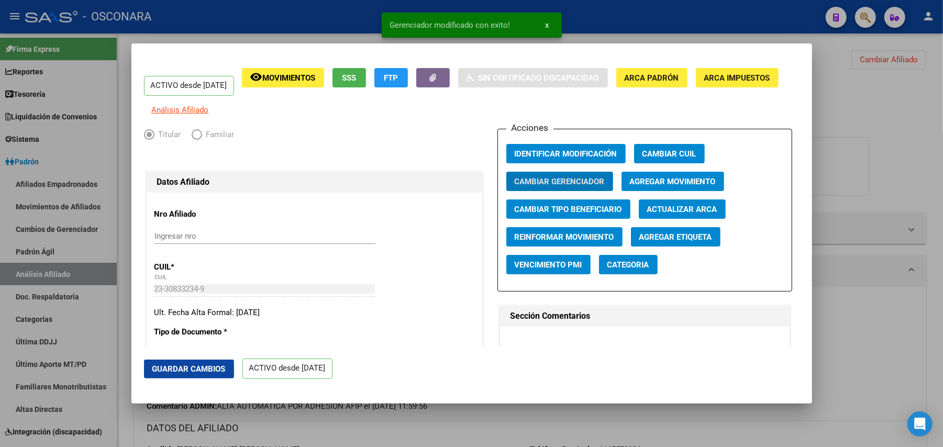
click at [208, 372] on span "Guardar Cambios" at bounding box center [188, 368] width 73 height 9
click at [836, 124] on div at bounding box center [471, 223] width 943 height 447
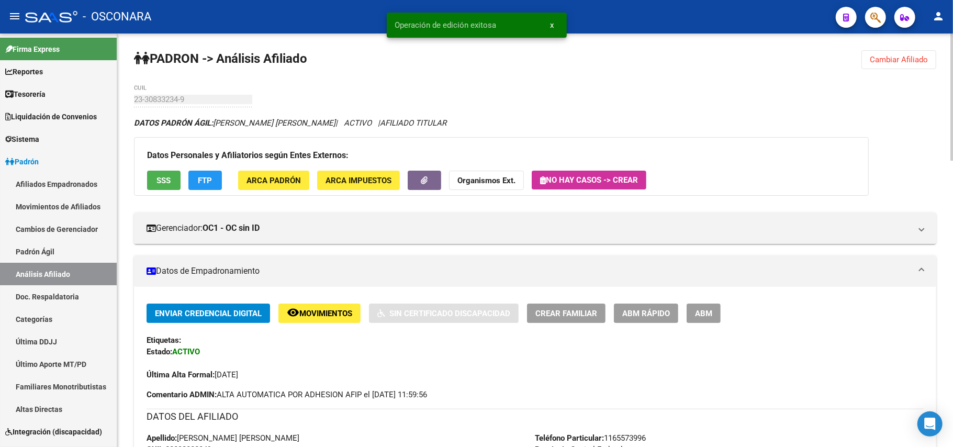
click at [890, 66] on button "Cambiar Afiliado" at bounding box center [899, 59] width 75 height 19
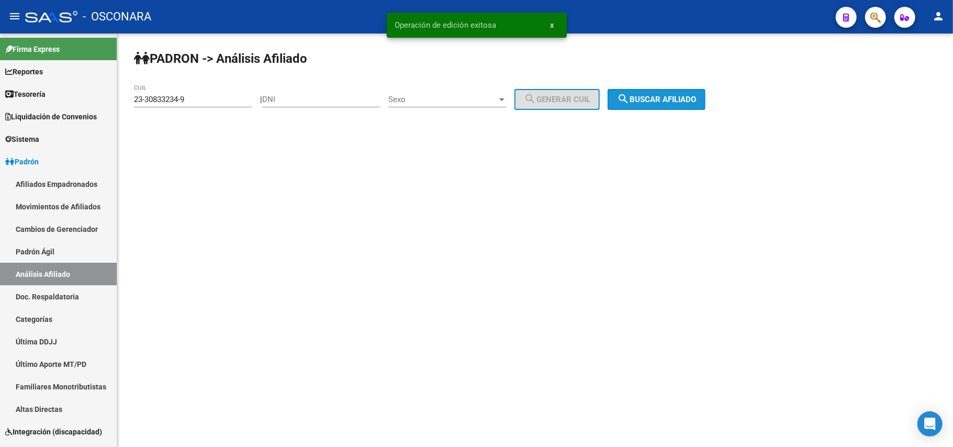
click at [669, 103] on span "search Buscar afiliado" at bounding box center [656, 99] width 79 height 9
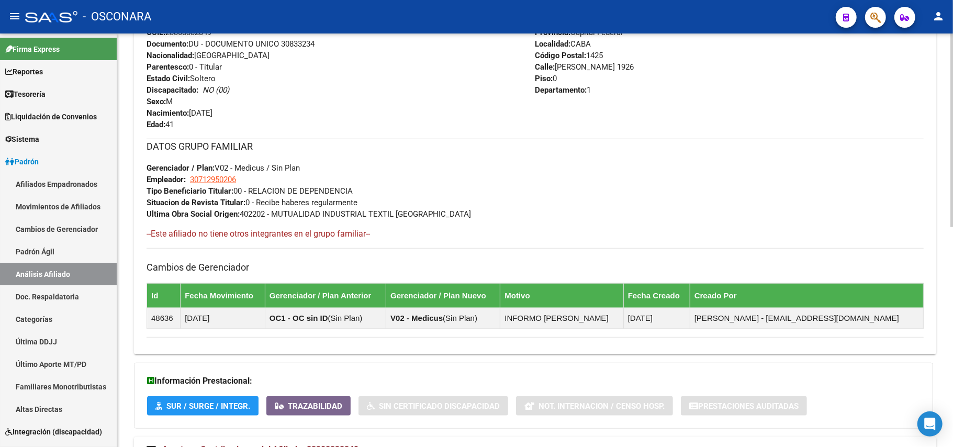
scroll to position [470, 0]
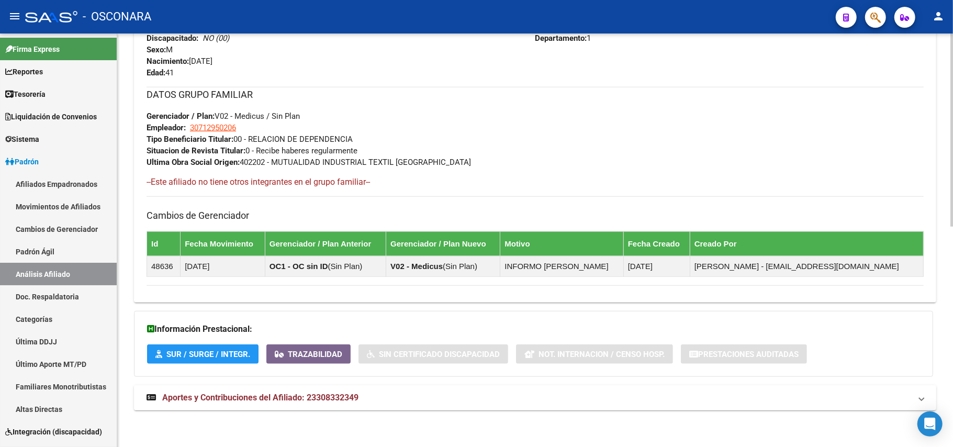
click at [285, 396] on span "Aportes y Contribuciones del Afiliado: 23308332349" at bounding box center [260, 398] width 196 height 10
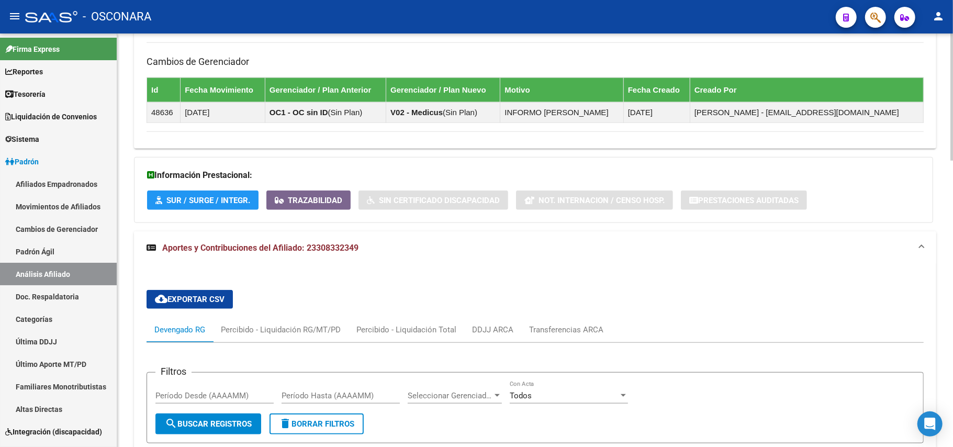
scroll to position [628, 0]
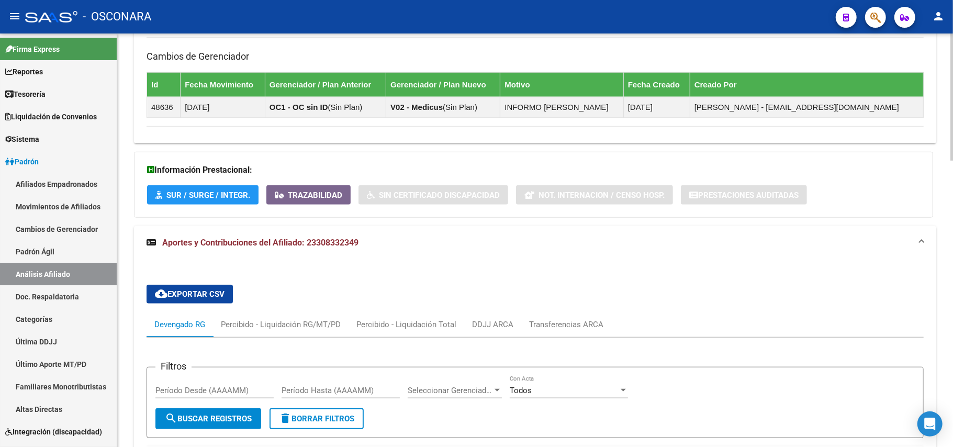
click at [210, 304] on button "cloud_download Exportar CSV" at bounding box center [190, 294] width 86 height 19
click at [92, 243] on link "Padrón Ágil" at bounding box center [58, 251] width 117 height 23
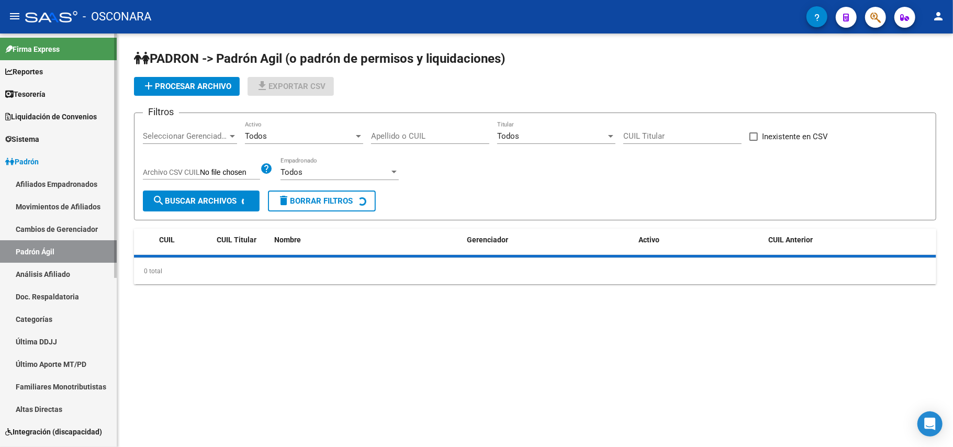
click at [90, 266] on link "Análisis Afiliado" at bounding box center [58, 274] width 117 height 23
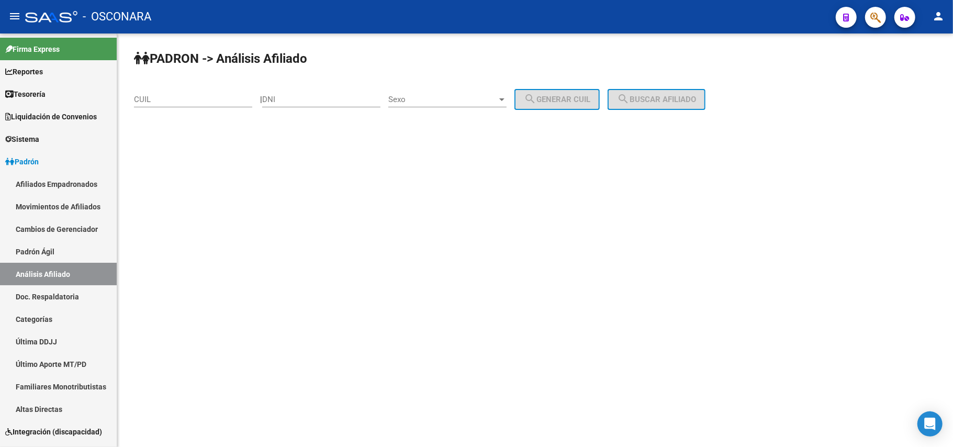
click at [221, 96] on input "CUIL" at bounding box center [193, 99] width 118 height 9
paste input "27-41010993-5"
type input "27-41010993-5"
click at [706, 98] on button "search Buscar afiliado" at bounding box center [657, 99] width 98 height 21
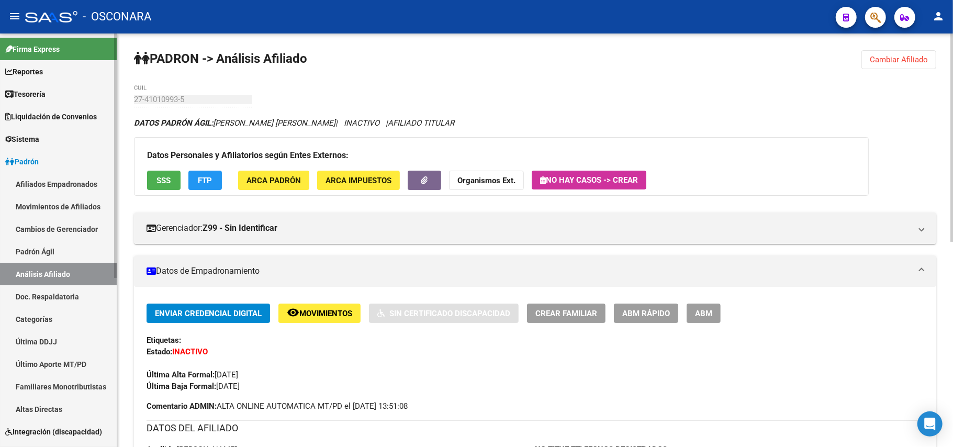
click at [82, 249] on link "Padrón Ágil" at bounding box center [58, 251] width 117 height 23
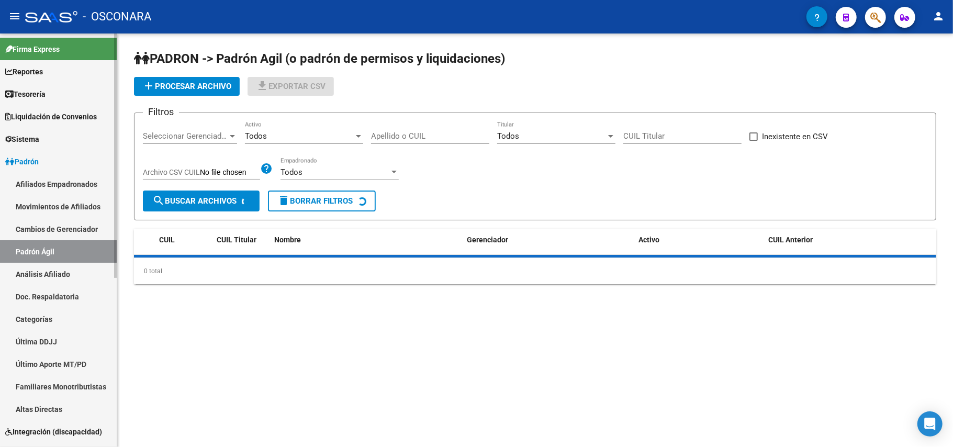
click at [80, 270] on link "Análisis Afiliado" at bounding box center [58, 274] width 117 height 23
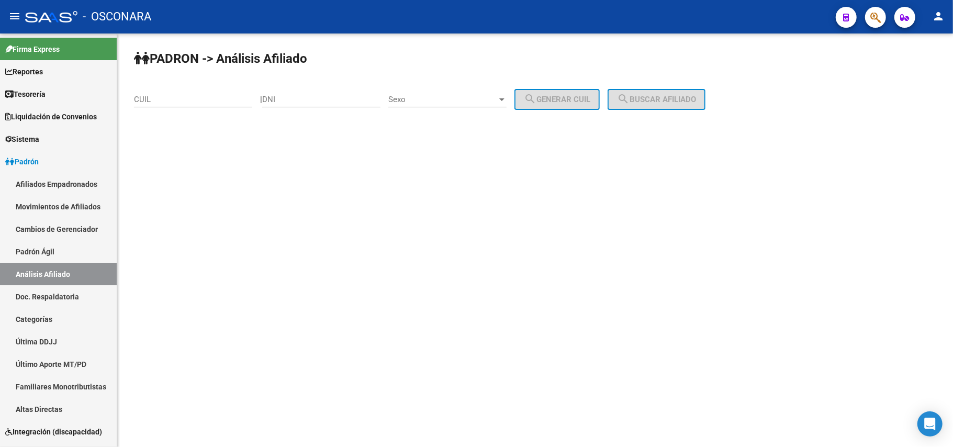
click at [213, 106] on div "CUIL" at bounding box center [193, 96] width 118 height 23
paste input "27-43667558-0"
type input "27-43667558-0"
click at [682, 92] on button "search Buscar afiliado" at bounding box center [657, 99] width 98 height 21
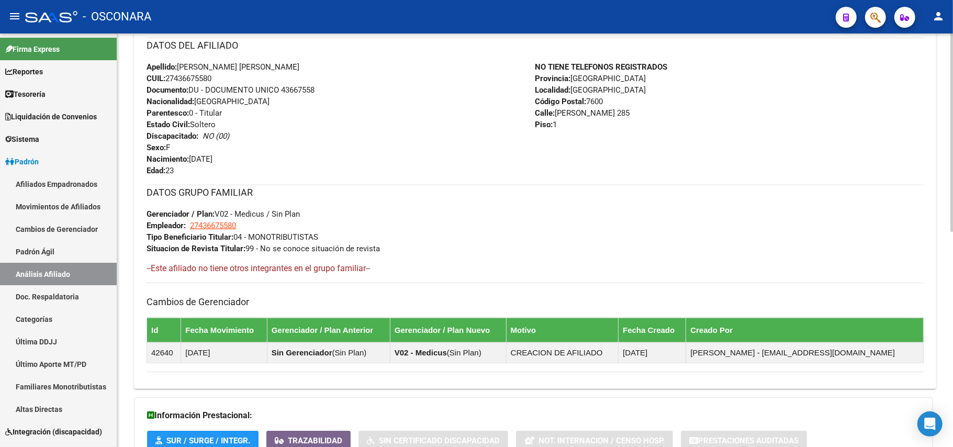
scroll to position [450, 0]
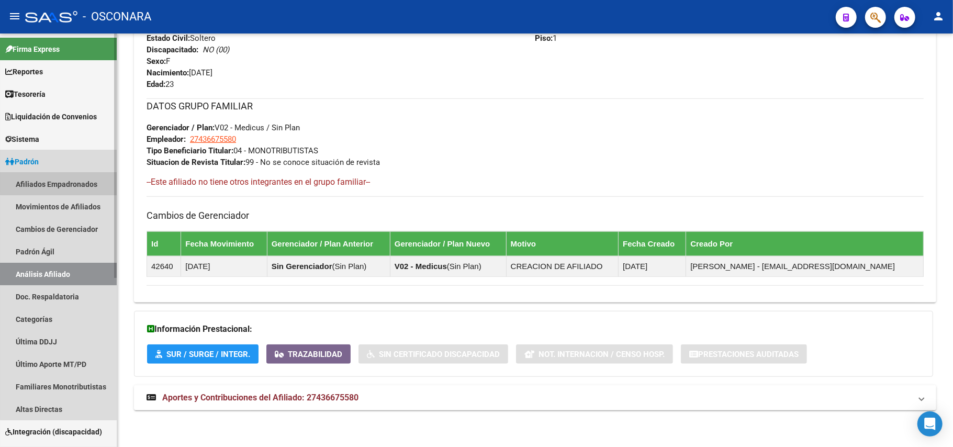
click at [62, 181] on link "Afiliados Empadronados" at bounding box center [58, 184] width 117 height 23
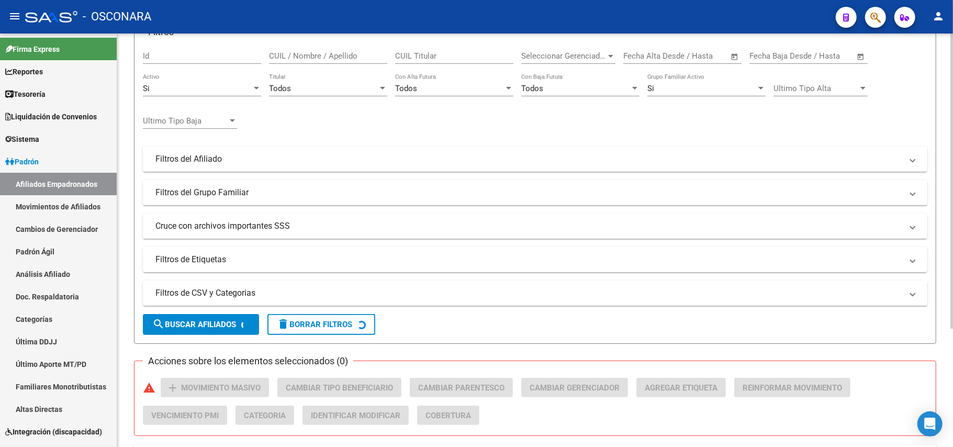
scroll to position [166, 0]
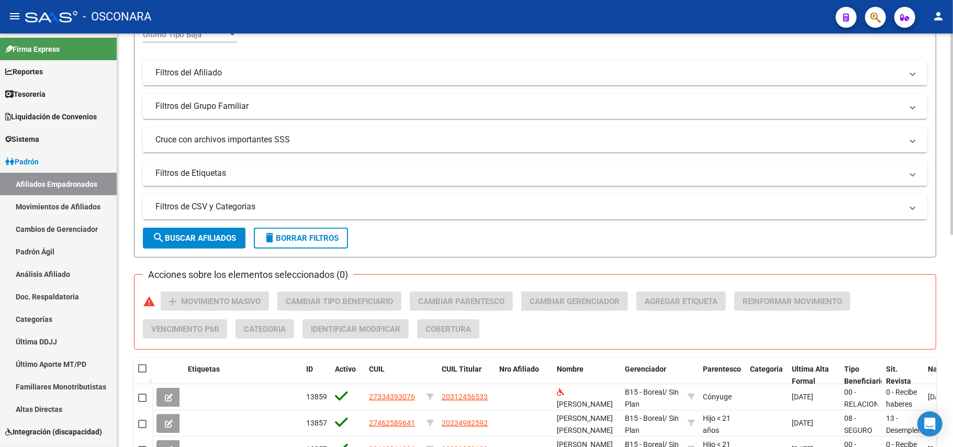
click at [249, 206] on mat-panel-title "Filtros de CSV y Categorias" at bounding box center [528, 207] width 747 height 12
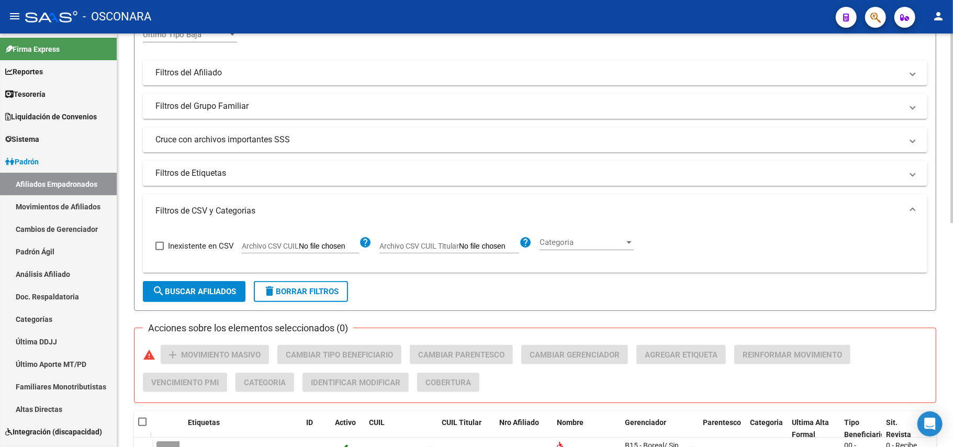
click at [291, 241] on app-file-filter "Archivo CSV CUIL help" at bounding box center [307, 244] width 130 height 16
click at [291, 248] on span "Archivo CSV CUIL" at bounding box center [270, 246] width 57 height 8
click at [299, 248] on input "Archivo CSV CUIL" at bounding box center [329, 246] width 60 height 9
type input "C:\fakepath\Cuit empleador 1.csv"
click at [199, 290] on span "search Buscar Afiliados" at bounding box center [194, 291] width 84 height 9
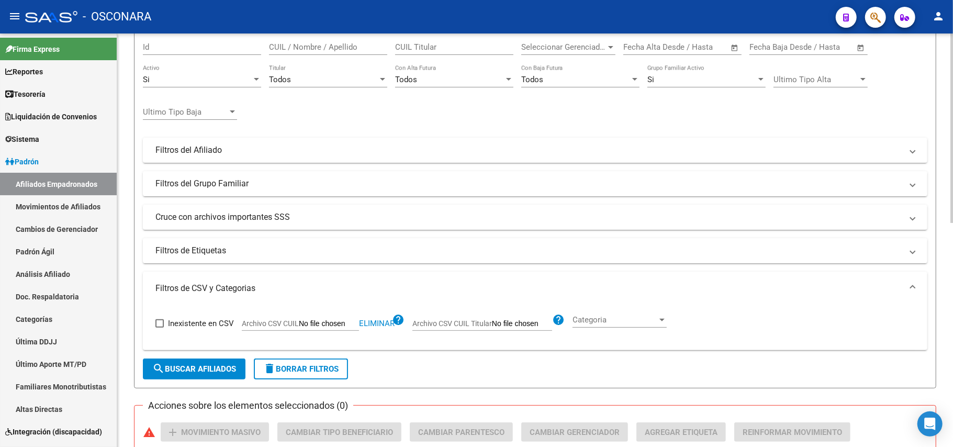
scroll to position [0, 0]
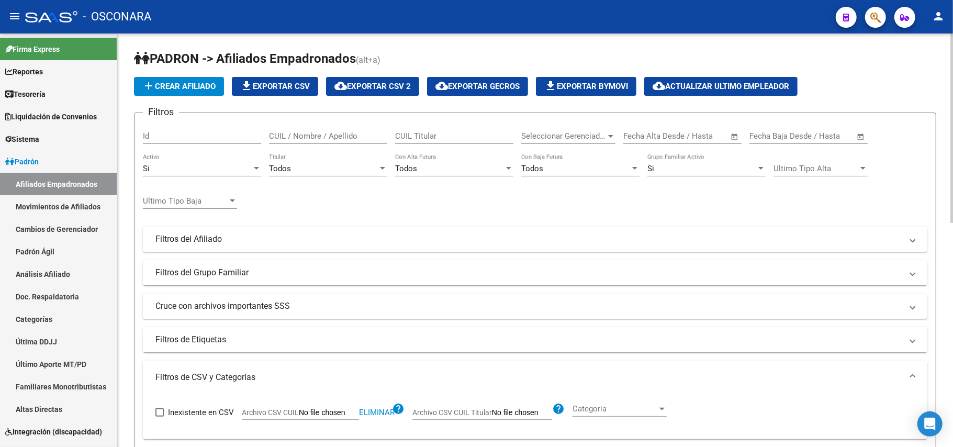
click at [363, 163] on div "Todos Titular" at bounding box center [328, 165] width 118 height 23
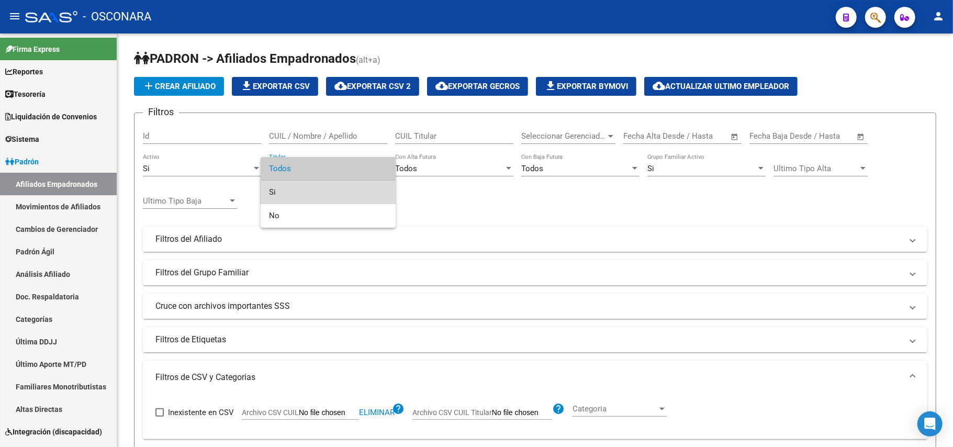
click at [300, 189] on span "Si" at bounding box center [328, 193] width 118 height 24
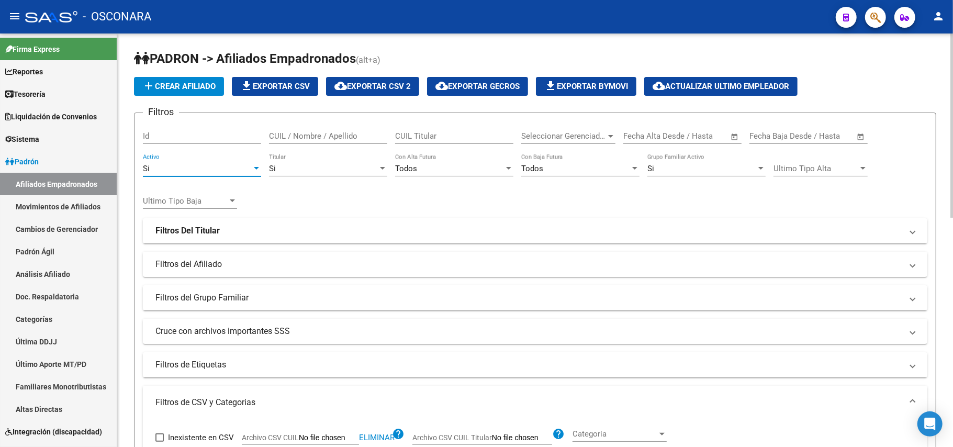
click at [254, 166] on div at bounding box center [256, 168] width 9 height 8
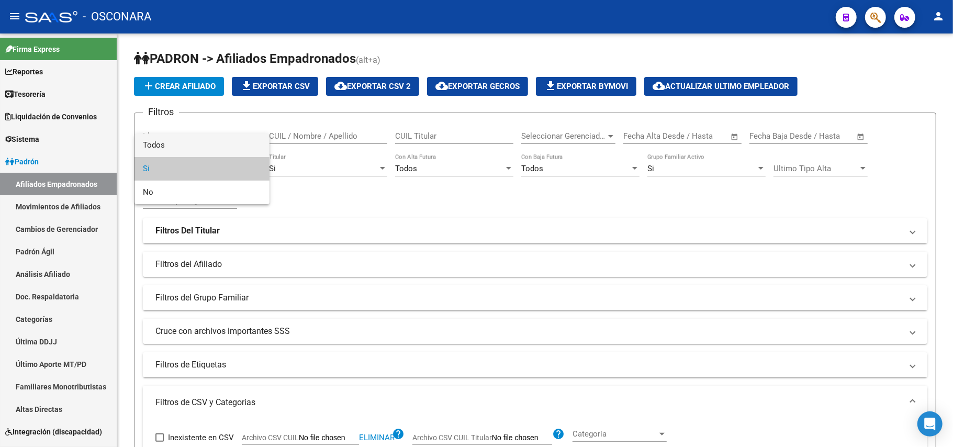
click at [197, 141] on span "Todos" at bounding box center [202, 146] width 118 height 24
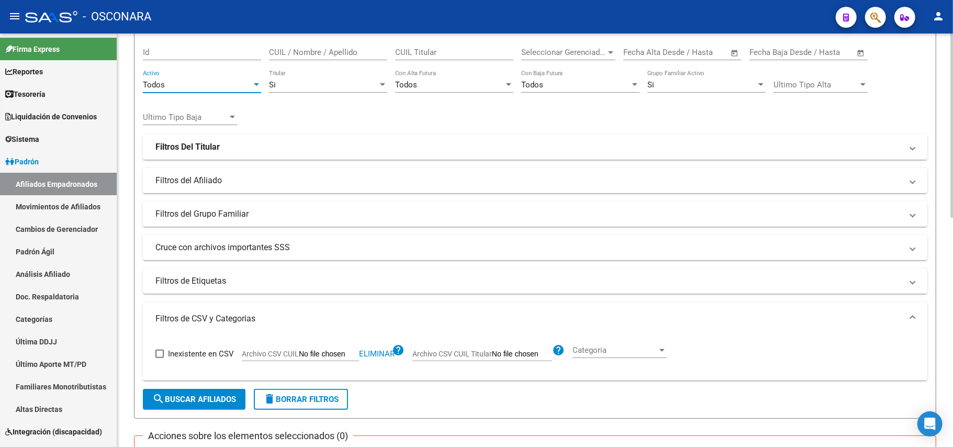
scroll to position [209, 0]
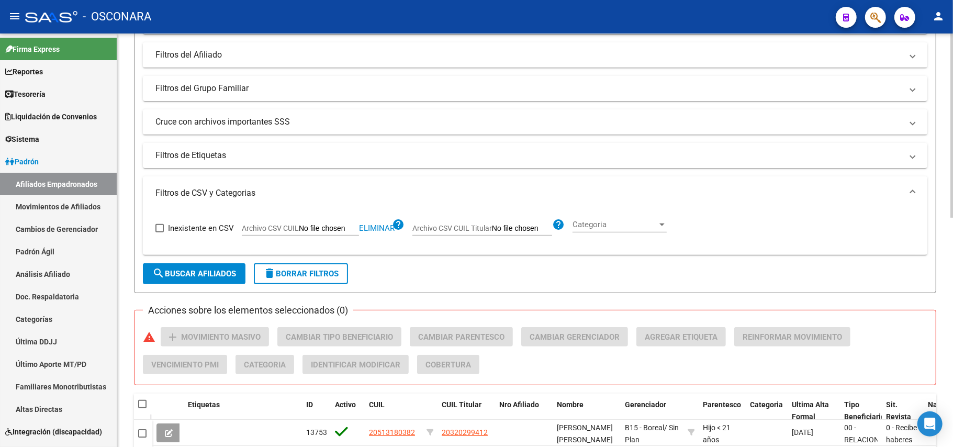
click at [191, 272] on span "search Buscar Afiliados" at bounding box center [194, 273] width 84 height 9
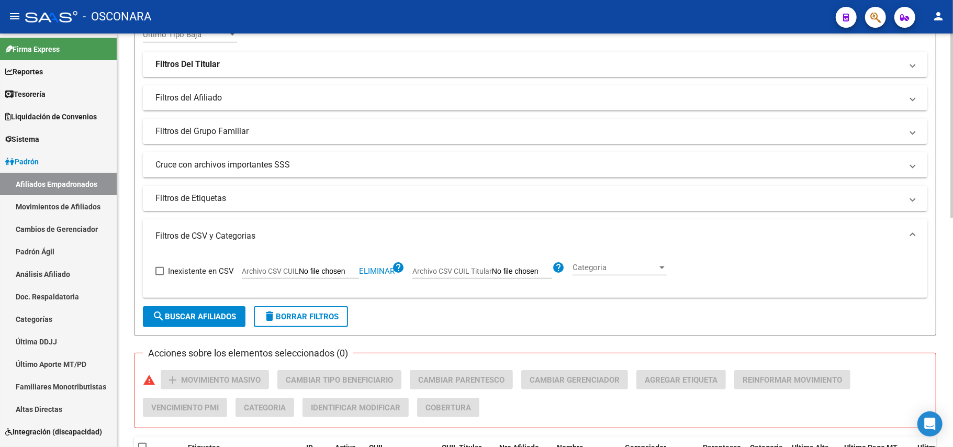
scroll to position [0, 0]
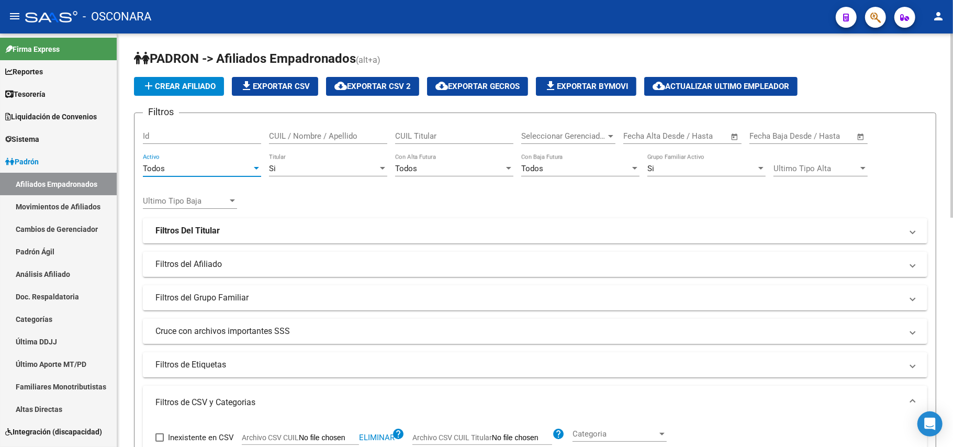
click at [243, 164] on div "Todos" at bounding box center [197, 168] width 109 height 9
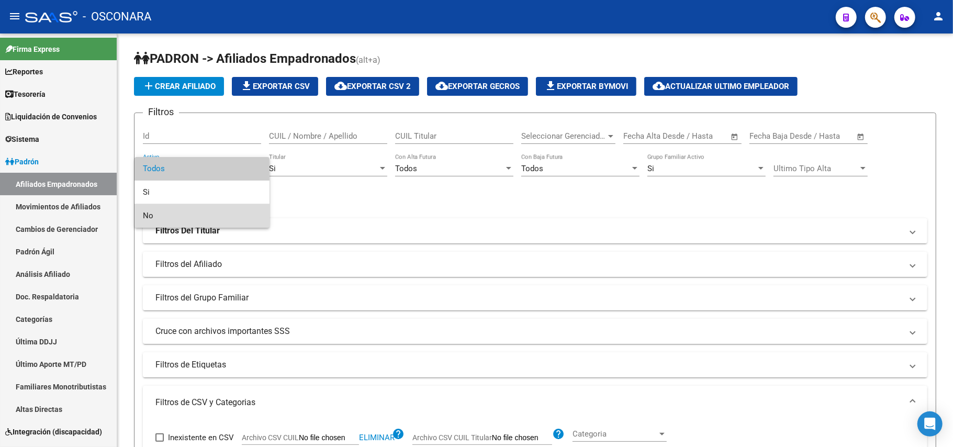
click at [162, 218] on span "No" at bounding box center [202, 216] width 118 height 24
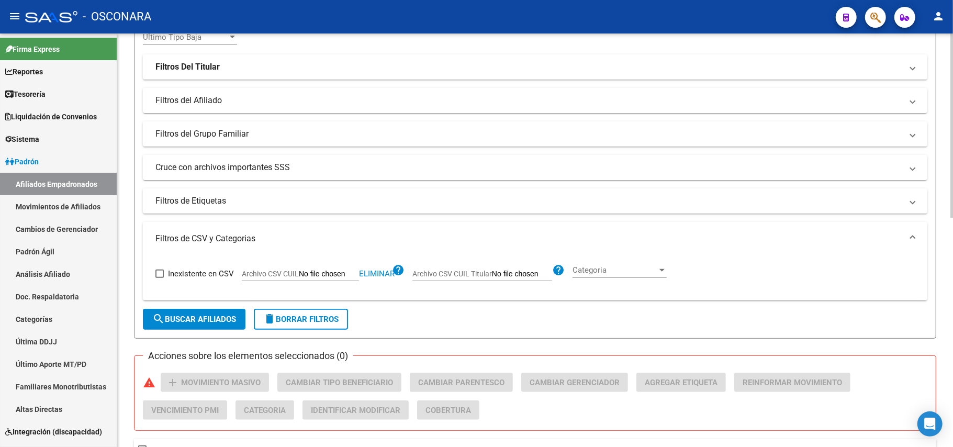
scroll to position [279, 0]
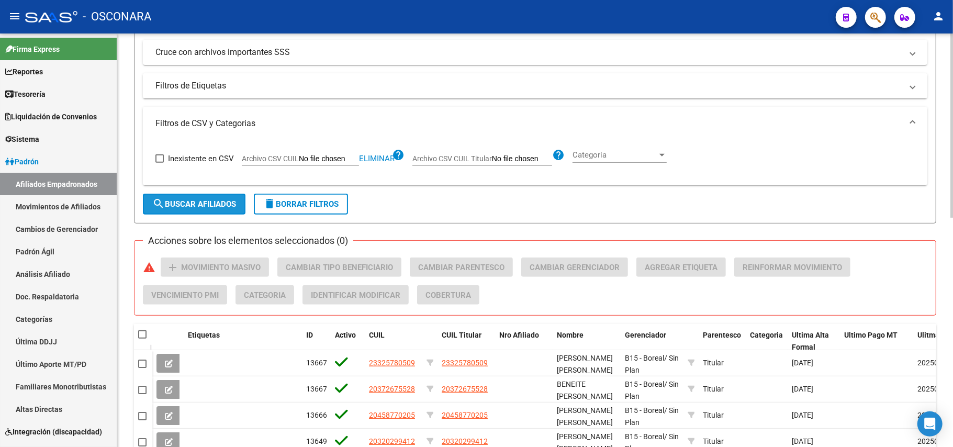
click at [195, 207] on span "search Buscar Afiliados" at bounding box center [194, 203] width 84 height 9
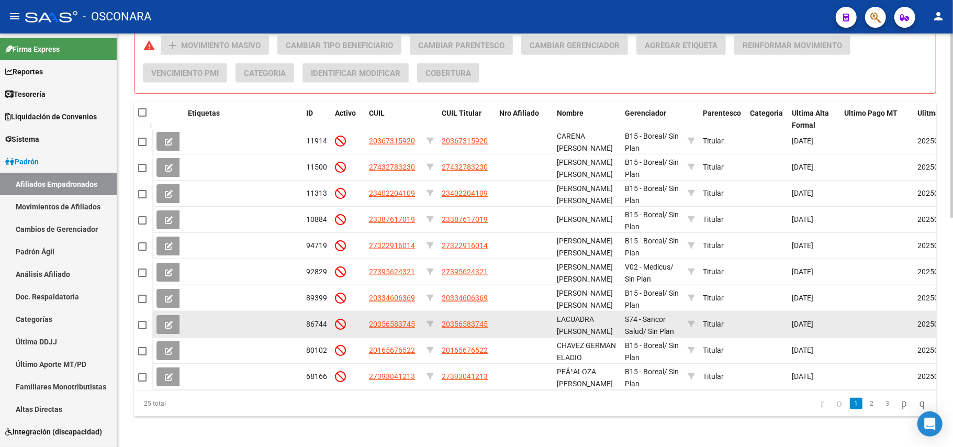
scroll to position [515, 0]
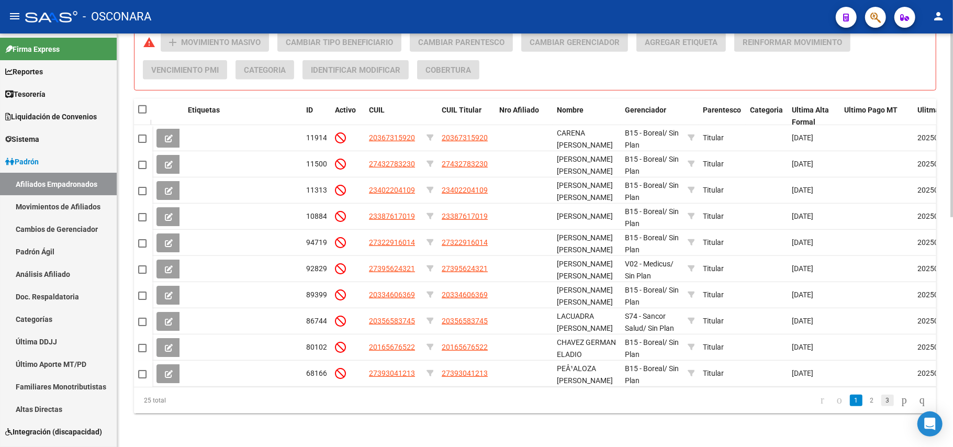
click at [882, 400] on link "3" at bounding box center [888, 401] width 13 height 12
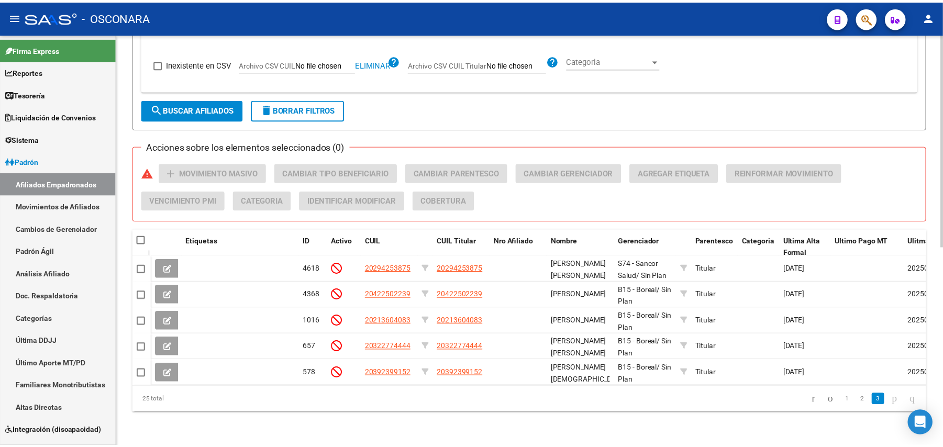
scroll to position [384, 0]
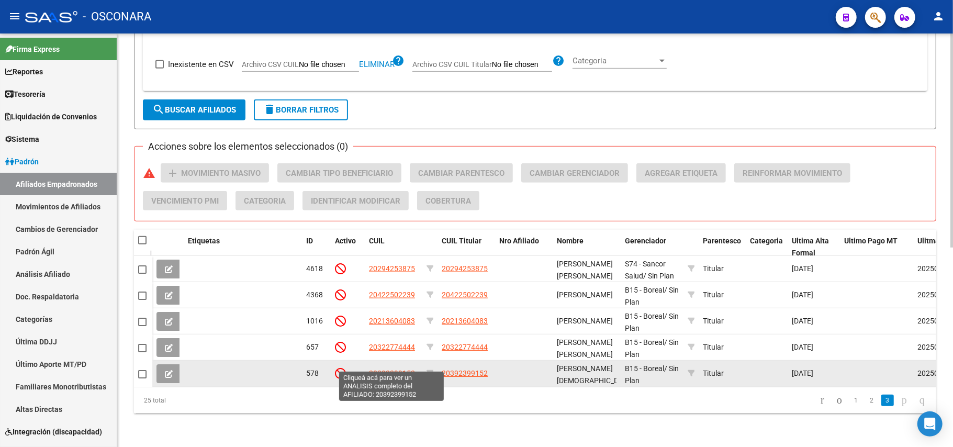
click at [393, 369] on span "20392399152" at bounding box center [392, 373] width 46 height 8
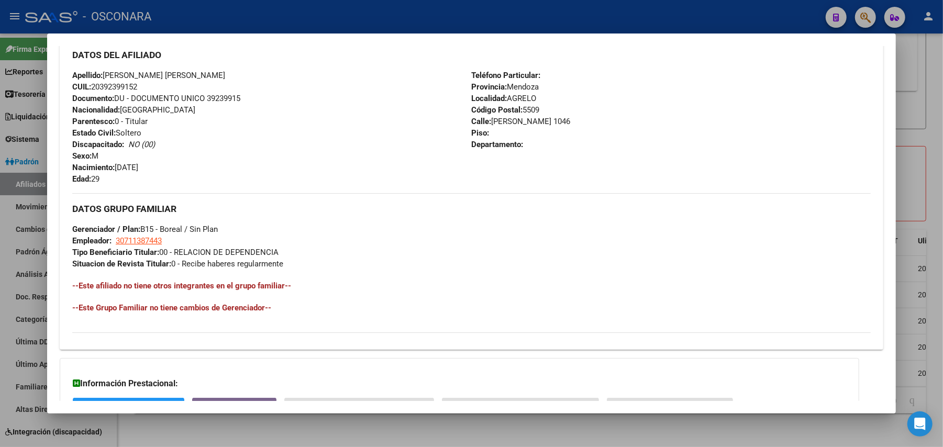
scroll to position [452, 0]
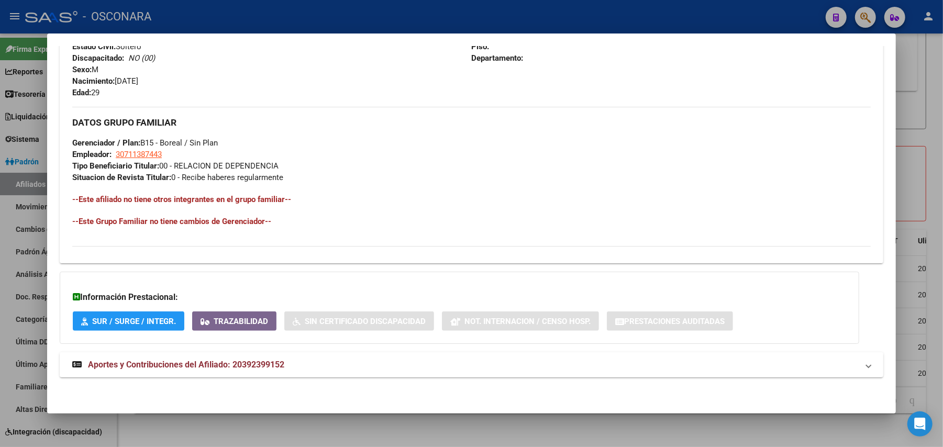
click at [183, 363] on span "Aportes y Contribuciones del Afiliado: 20392399152" at bounding box center [186, 365] width 196 height 10
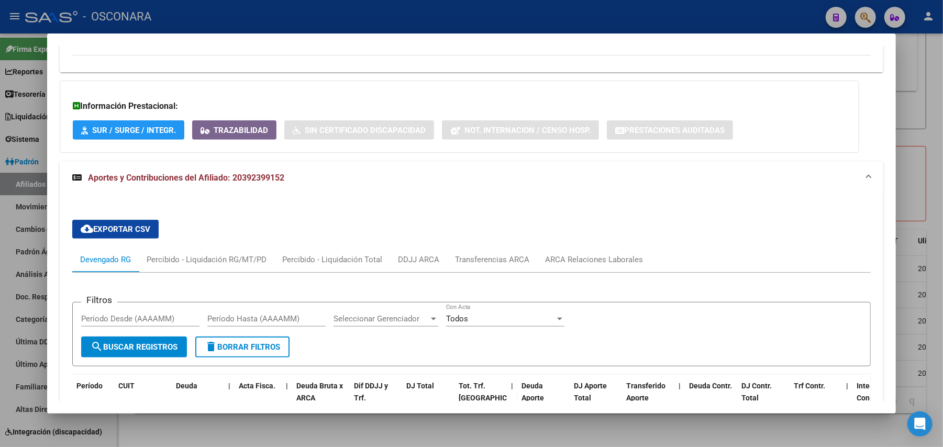
scroll to position [793, 0]
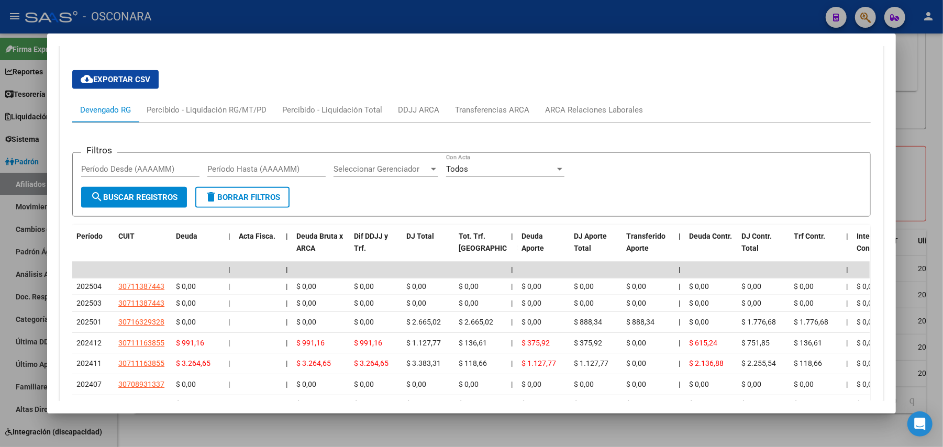
click at [231, 432] on div at bounding box center [471, 223] width 943 height 447
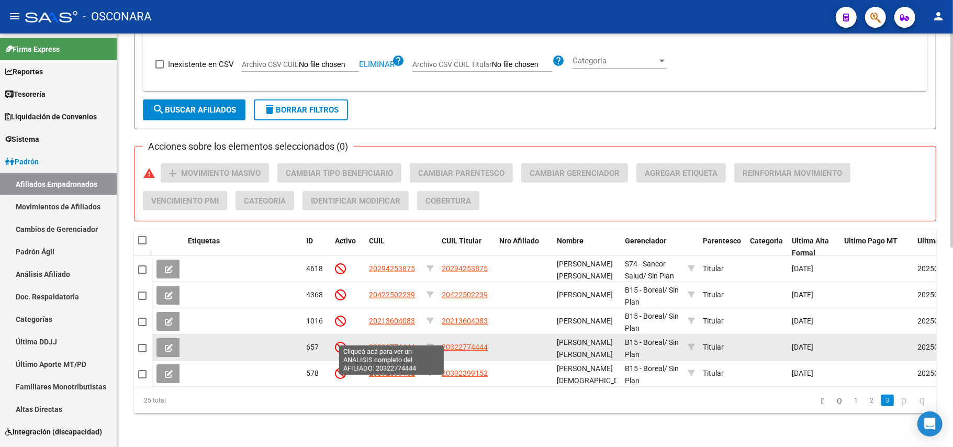
click at [390, 343] on span "20322774444" at bounding box center [392, 347] width 46 height 8
type textarea "20322774444"
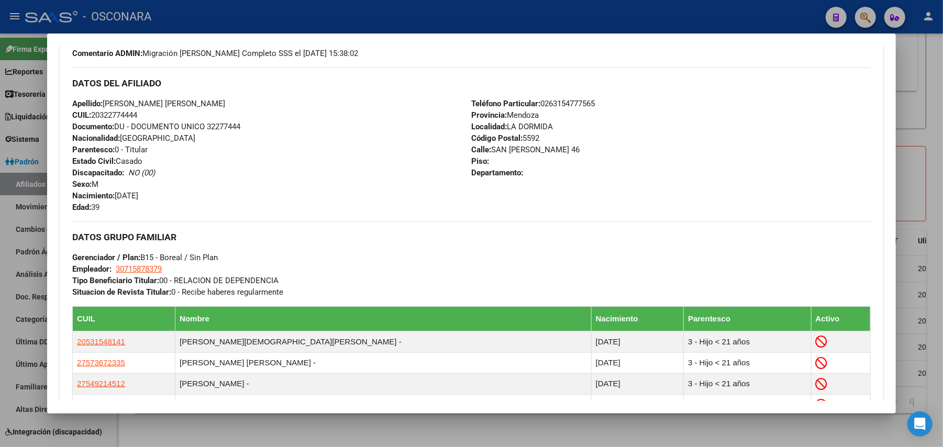
scroll to position [560, 0]
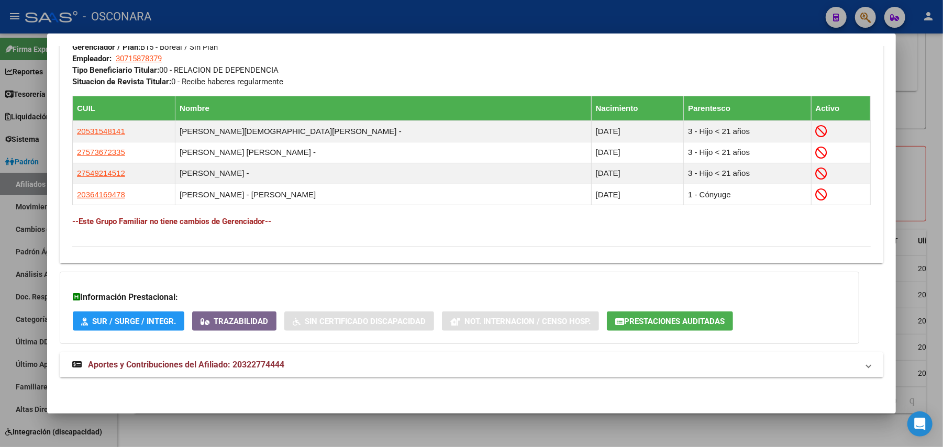
click at [272, 373] on mat-expansion-panel-header "Aportes y Contribuciones del Afiliado: 20322774444" at bounding box center [472, 364] width 824 height 25
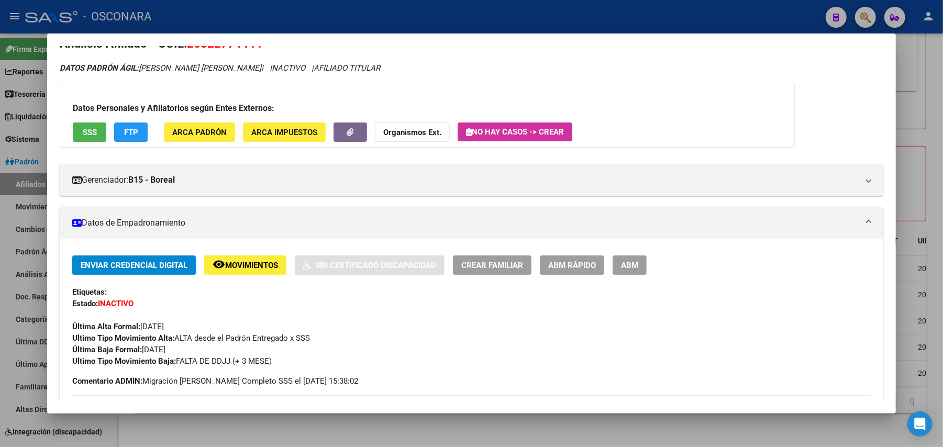
scroll to position [0, 0]
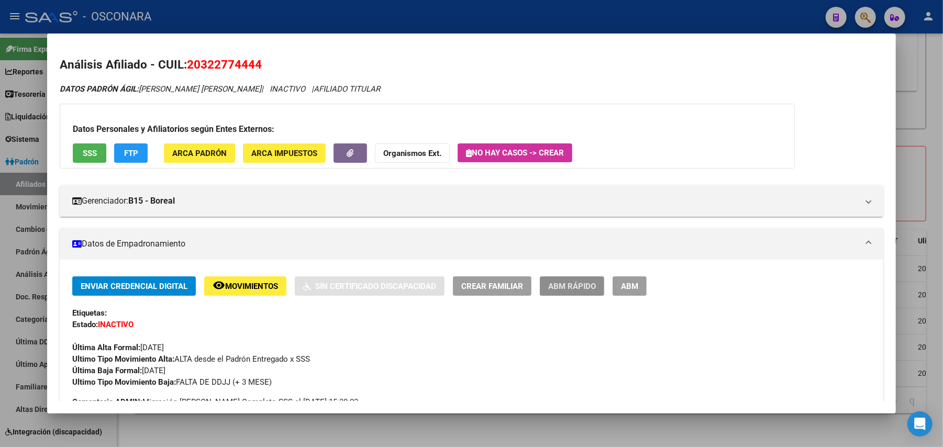
click at [549, 285] on span "ABM Rápido" at bounding box center [572, 286] width 48 height 9
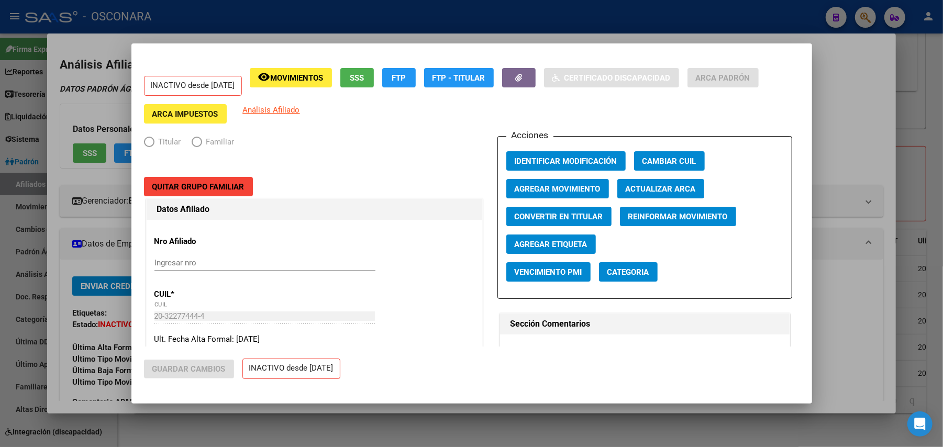
radio input "true"
type input "30-71587837-9"
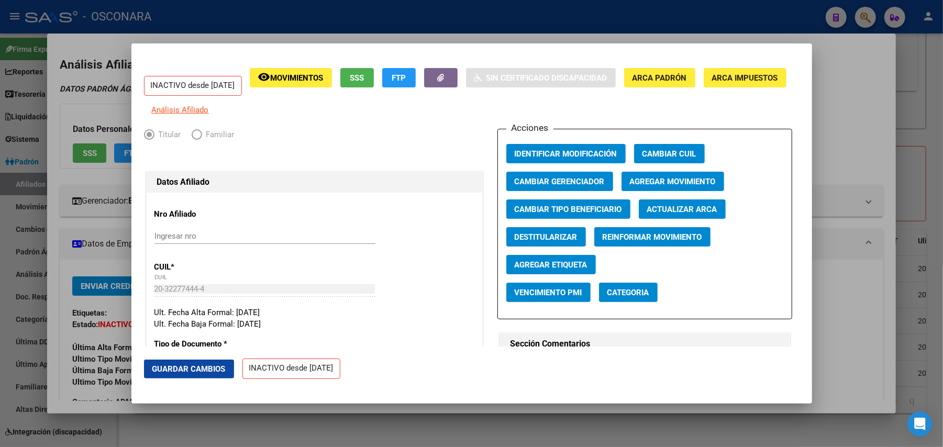
click at [364, 80] on span "SSS" at bounding box center [357, 77] width 14 height 9
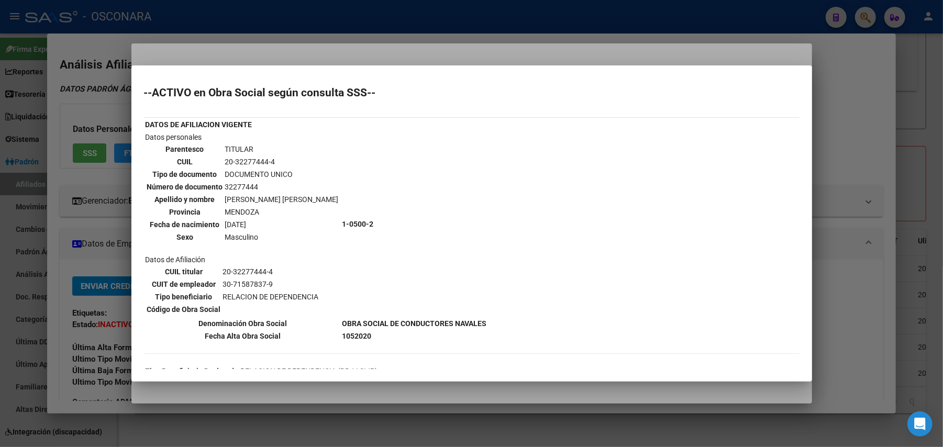
click at [521, 380] on mat-dialog-container "--ACTIVO en Obra Social según consulta SSS-- DATOS DE AFILIACION VIGENTE Datos …" at bounding box center [471, 223] width 681 height 316
click at [541, 388] on div at bounding box center [471, 223] width 943 height 447
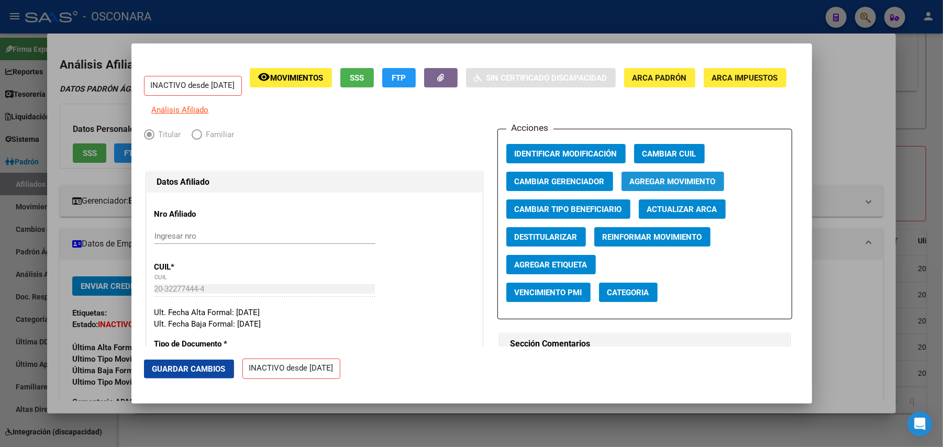
click at [644, 186] on span "Agregar Movimiento" at bounding box center [673, 181] width 86 height 9
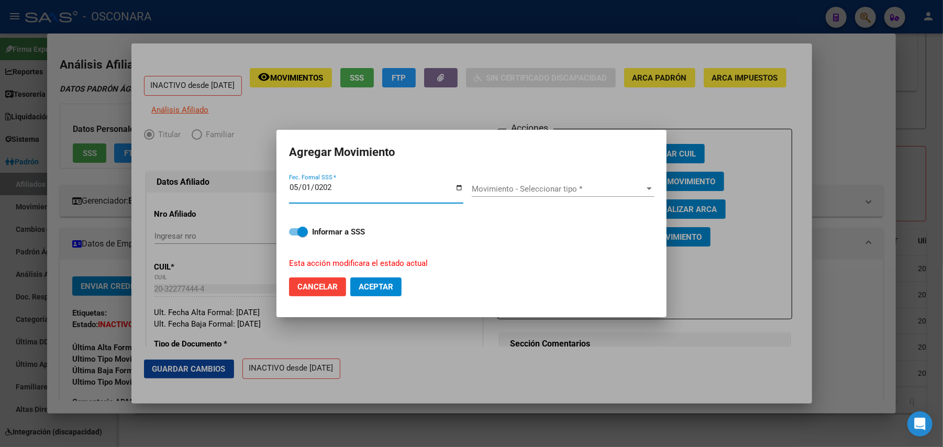
type input "2020-05-01"
click at [289, 231] on mat-dialog-content "2020-05-01 Fec. Formal SSS * Movimiento - Seleccionar tipo * Movimiento - Selec…" at bounding box center [471, 221] width 390 height 96
click at [290, 232] on span at bounding box center [298, 231] width 19 height 7
click at [294, 236] on input "Informar a SSS" at bounding box center [294, 236] width 1 height 1
checkbox input "false"
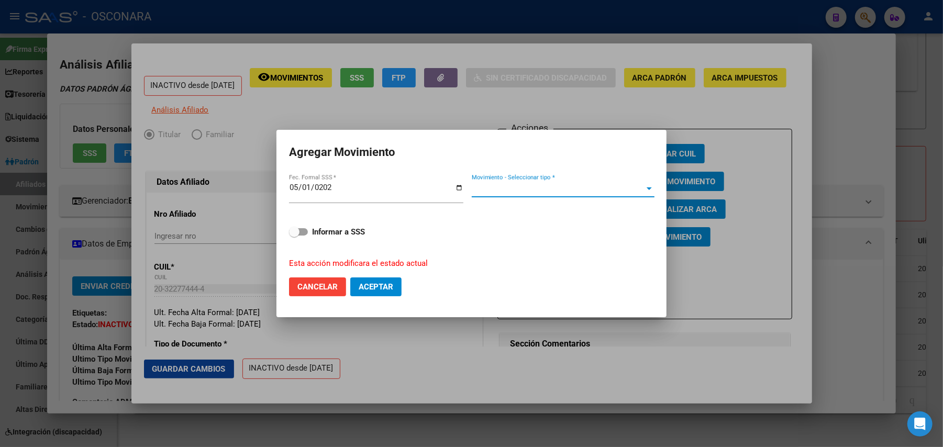
click at [545, 188] on span "Movimiento - Seleccionar tipo *" at bounding box center [558, 188] width 173 height 9
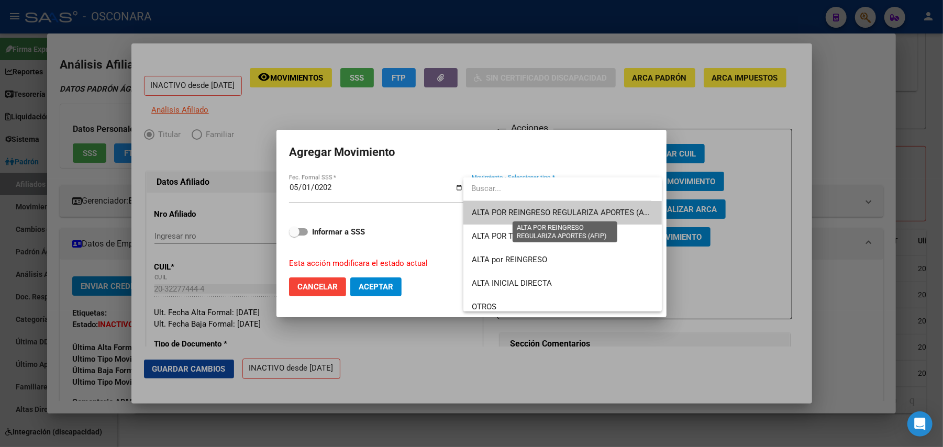
click at [542, 208] on span "ALTA POR REINGRESO REGULARIZA APORTES (AFIP)" at bounding box center [565, 212] width 186 height 9
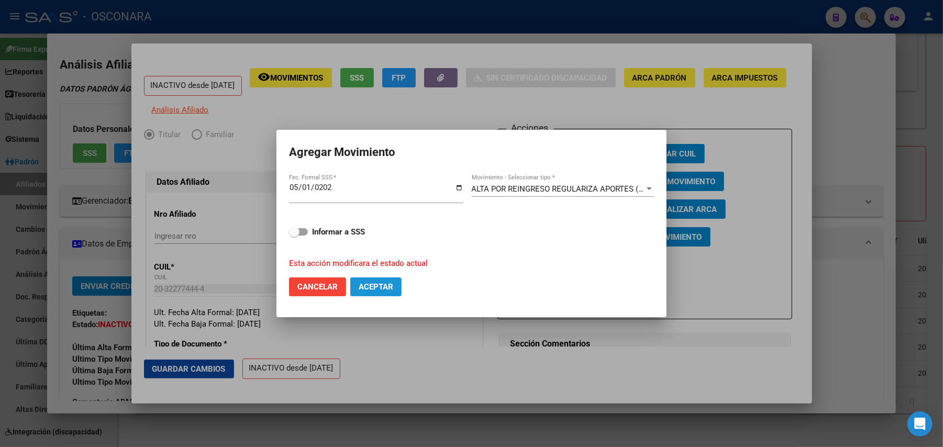
click at [382, 289] on span "Aceptar" at bounding box center [376, 286] width 35 height 9
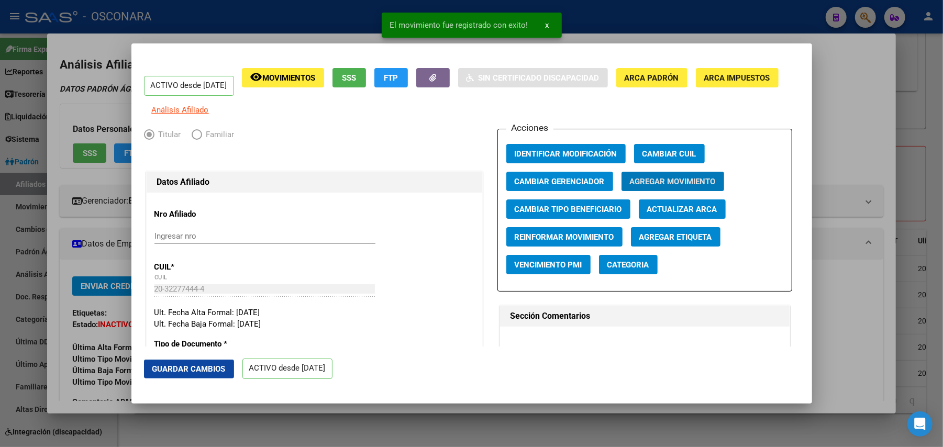
click at [202, 371] on span "Guardar Cambios" at bounding box center [188, 368] width 73 height 9
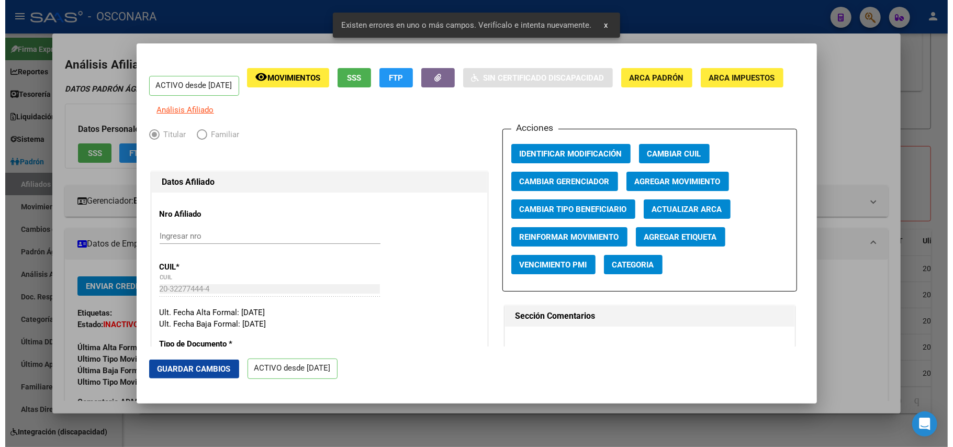
scroll to position [279, 0]
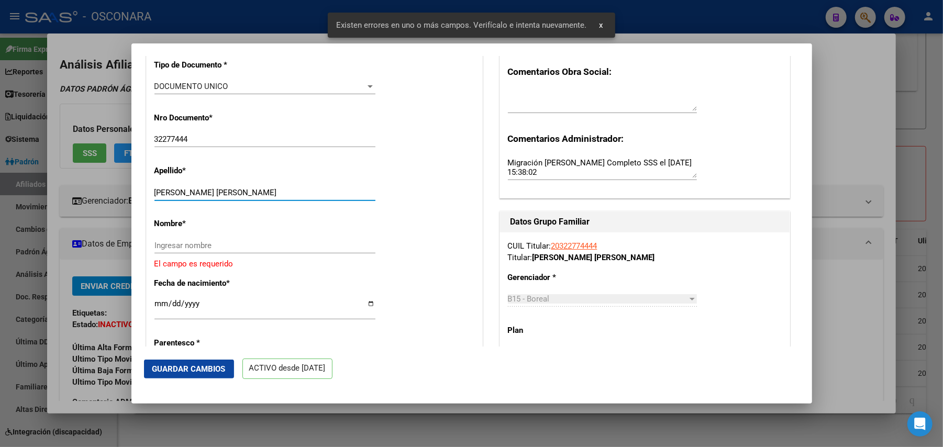
drag, startPoint x: 186, startPoint y: 200, endPoint x: 233, endPoint y: 202, distance: 47.1
click at [233, 197] on input "ZAPATA JOSE MIGUEL" at bounding box center [264, 192] width 221 height 9
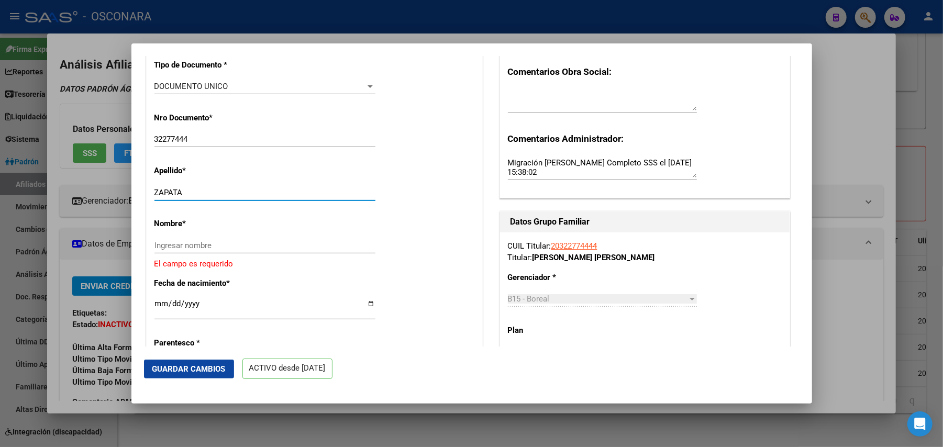
type input "ZAPATA"
drag, startPoint x: 199, startPoint y: 260, endPoint x: 187, endPoint y: 244, distance: 19.5
click at [187, 244] on div "Nombre * Ingresar nombre El campo es requerido" at bounding box center [314, 240] width 320 height 60
click at [185, 250] on input "Ingresar nombre" at bounding box center [264, 245] width 221 height 9
paste input "JOSE MIGUEL"
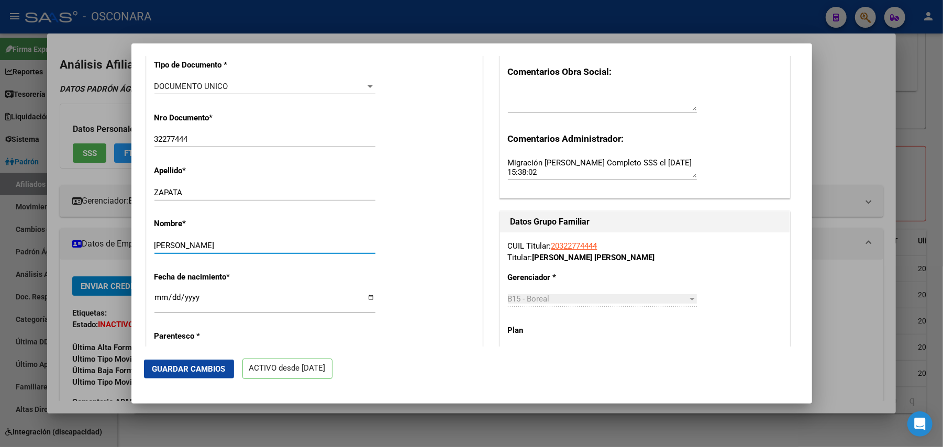
type input "JOSE MIGUEL"
click at [185, 365] on span "Guardar Cambios" at bounding box center [188, 368] width 73 height 9
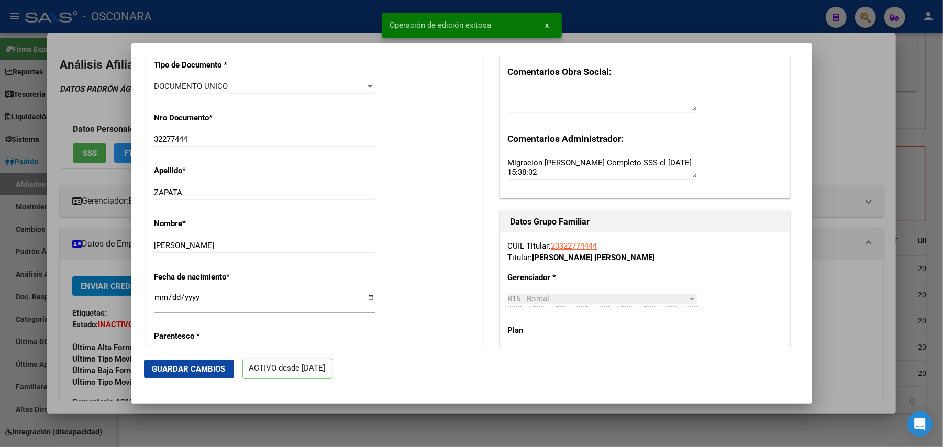
click at [464, 432] on div at bounding box center [471, 223] width 943 height 447
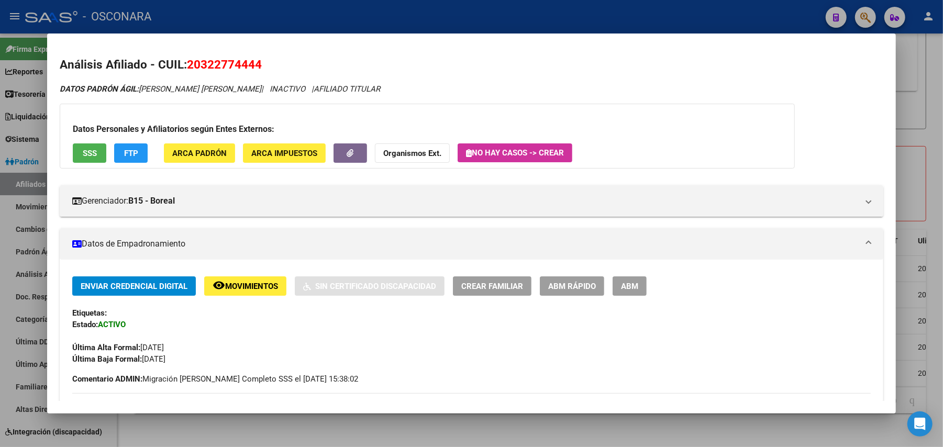
click at [696, 422] on div at bounding box center [471, 223] width 943 height 447
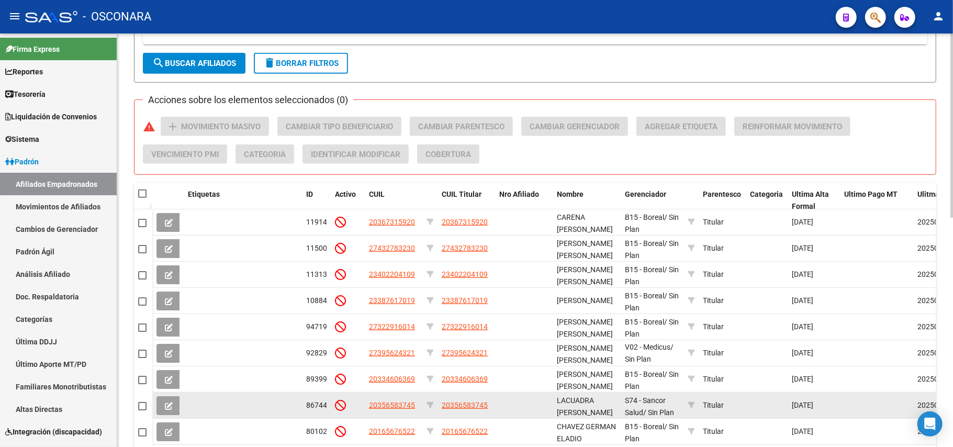
scroll to position [515, 0]
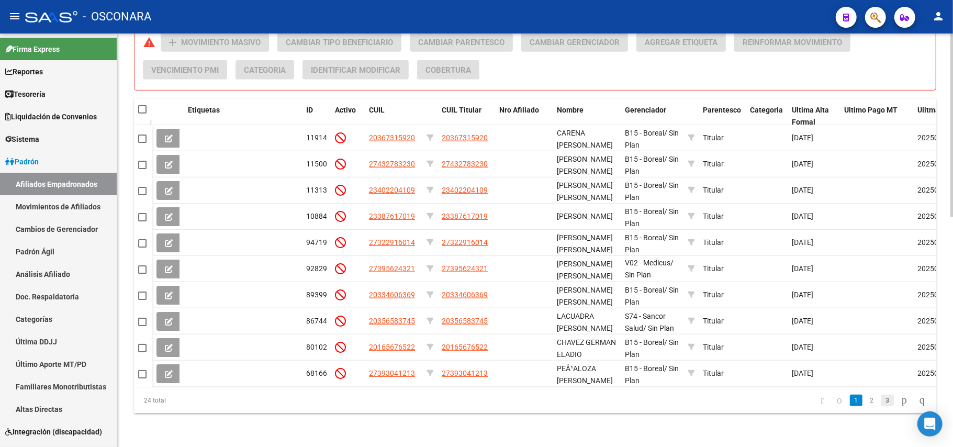
click at [882, 401] on link "3" at bounding box center [888, 401] width 13 height 12
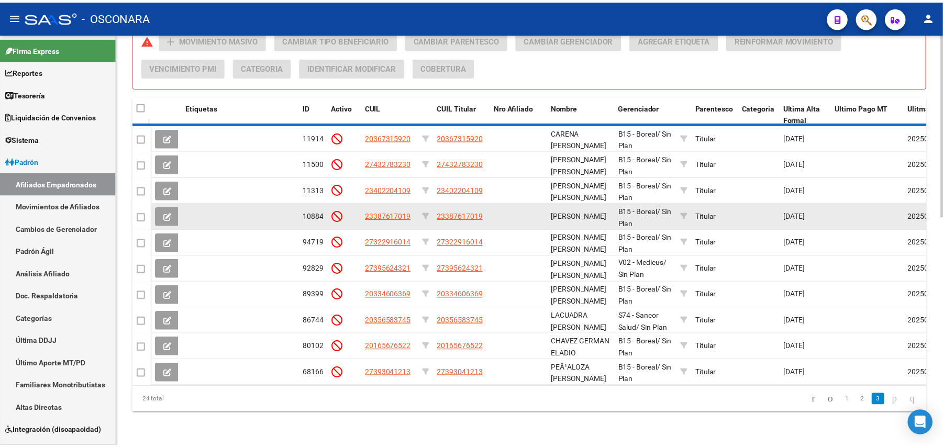
scroll to position [358, 0]
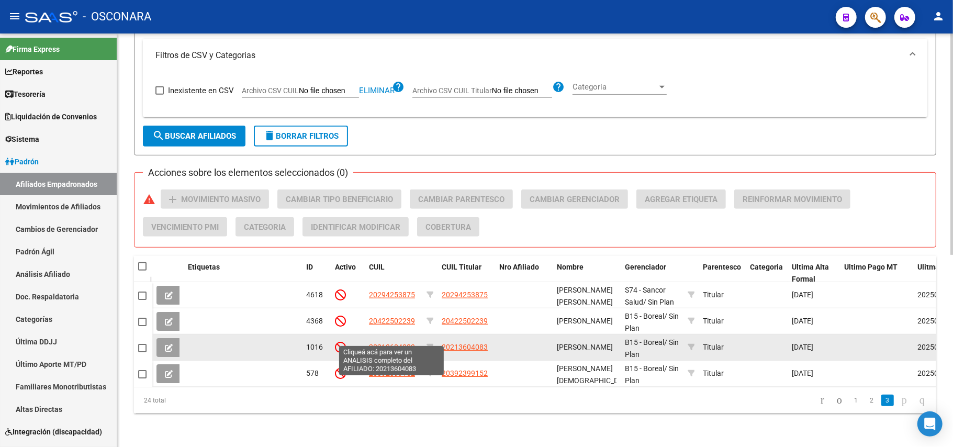
click at [404, 343] on span "20213604083" at bounding box center [392, 347] width 46 height 8
type textarea "20213604083"
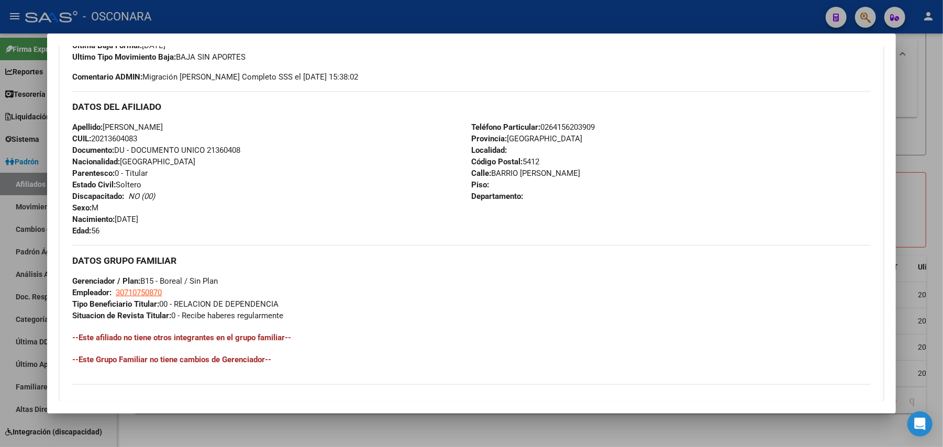
scroll to position [464, 0]
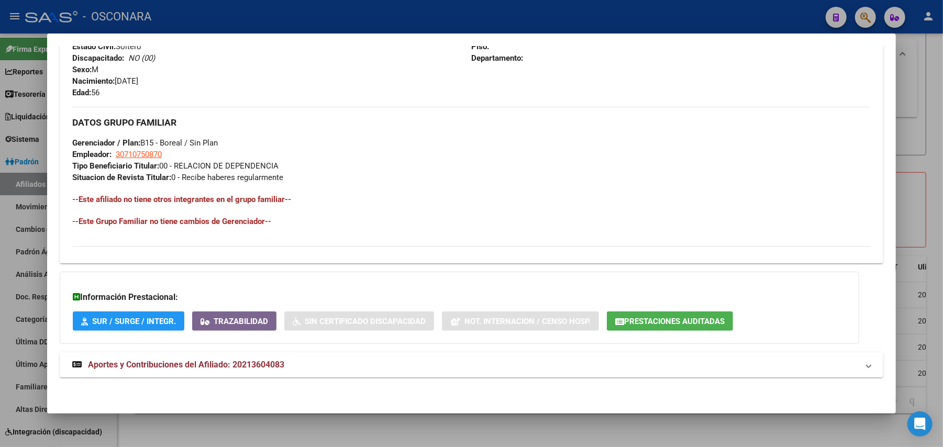
click at [250, 367] on span "Aportes y Contribuciones del Afiliado: 20213604083" at bounding box center [186, 365] width 196 height 10
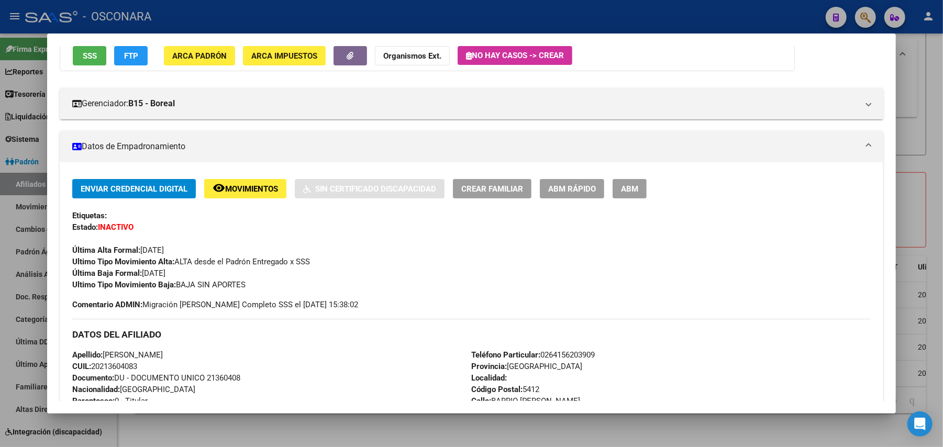
scroll to position [28, 0]
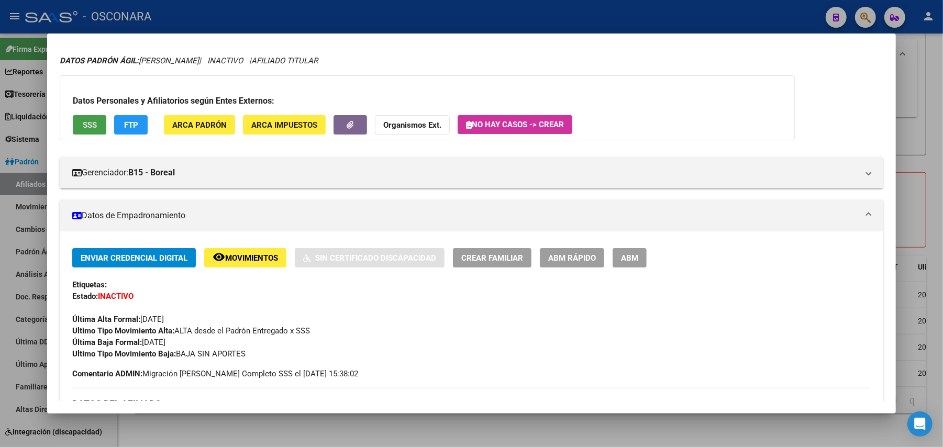
click at [81, 131] on button "SSS" at bounding box center [90, 124] width 34 height 19
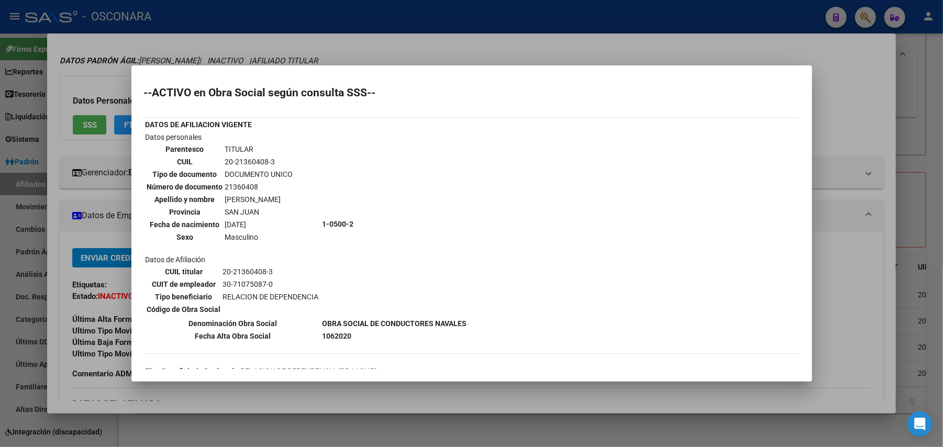
click at [558, 391] on div at bounding box center [471, 223] width 943 height 447
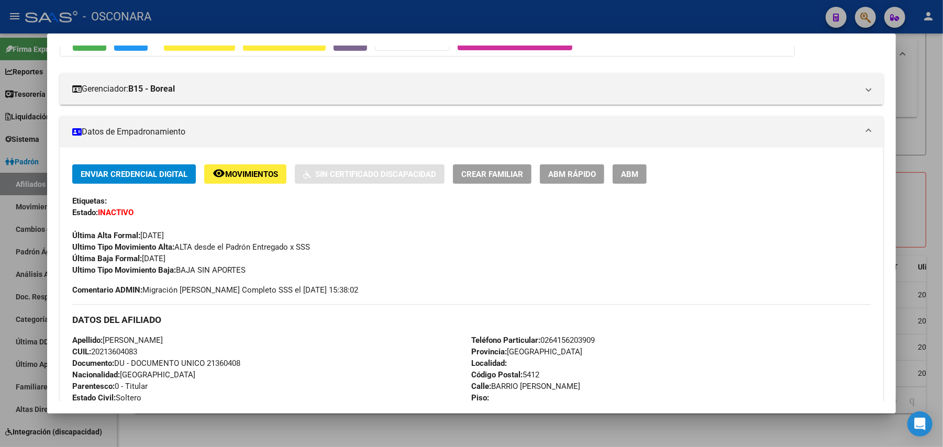
scroll to position [0, 0]
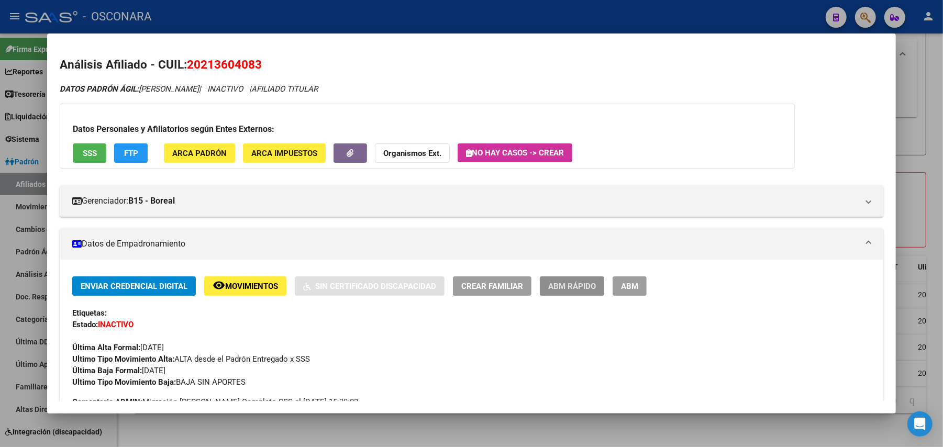
click at [566, 284] on span "ABM Rápido" at bounding box center [572, 286] width 48 height 9
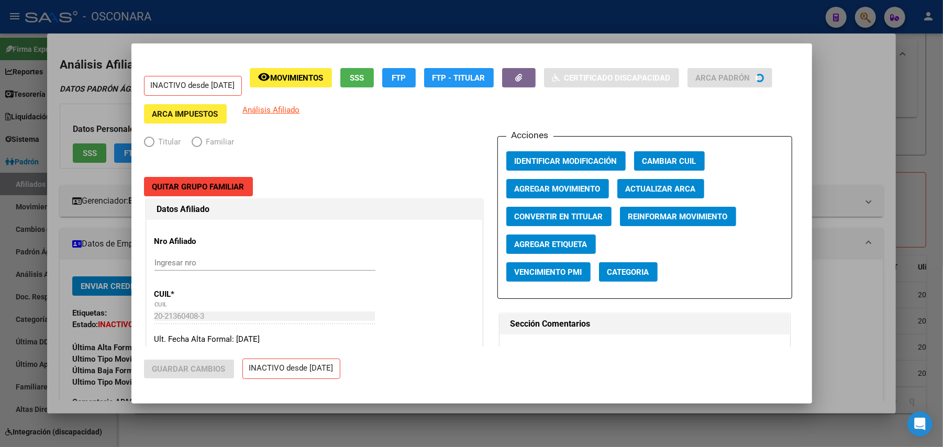
radio input "true"
type input "30-71075087-0"
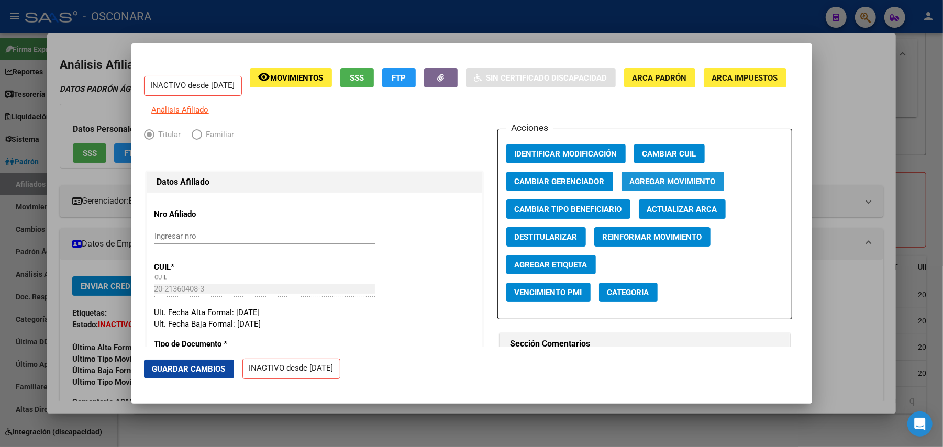
click at [646, 184] on span "Agregar Movimiento" at bounding box center [673, 181] width 86 height 9
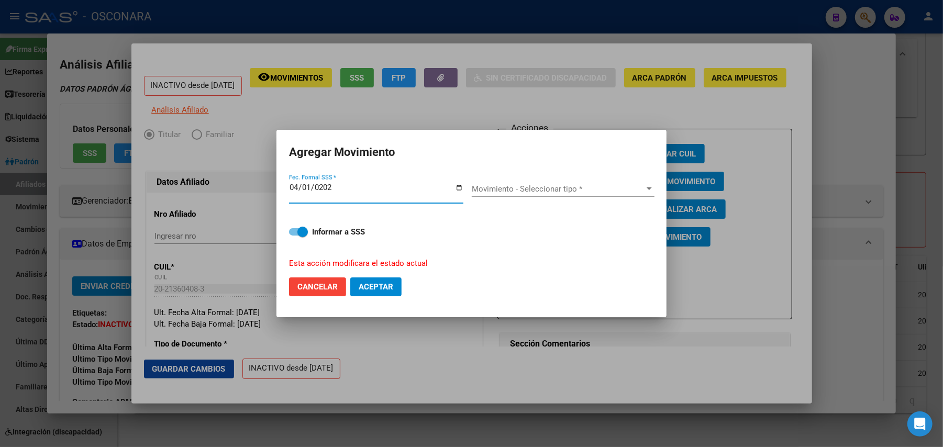
type input "[DATE]"
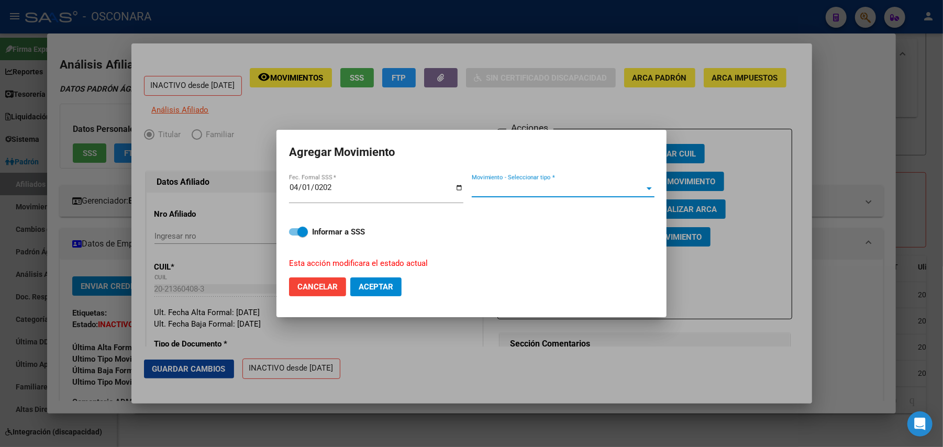
click at [631, 186] on span "Movimiento - Seleccionar tipo *" at bounding box center [558, 188] width 173 height 9
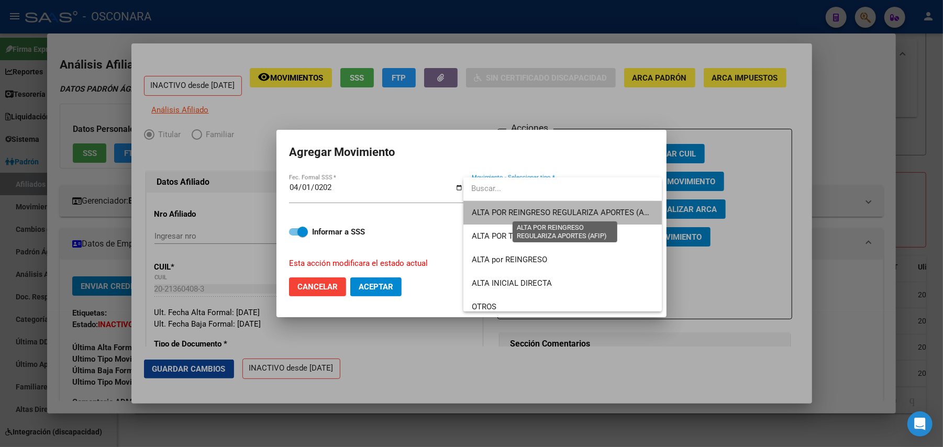
click at [611, 212] on span "ALTA POR REINGRESO REGULARIZA APORTES (AFIP)" at bounding box center [565, 212] width 186 height 9
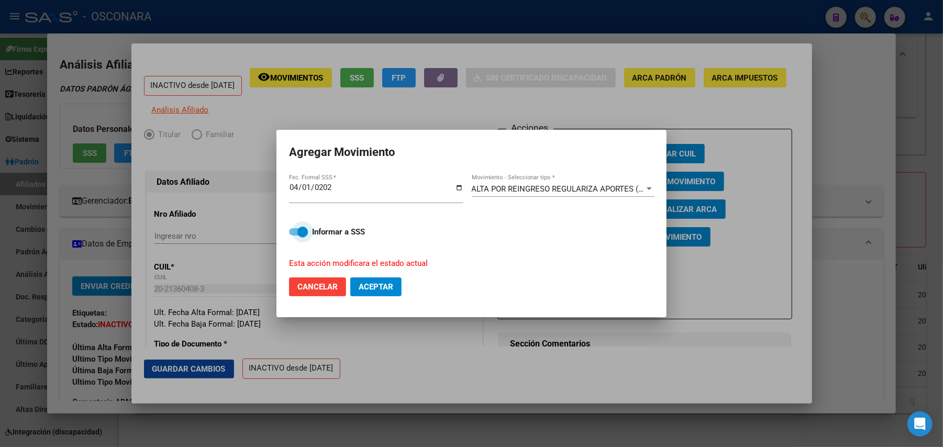
click at [295, 232] on span at bounding box center [298, 231] width 19 height 7
click at [294, 236] on input "Informar a SSS" at bounding box center [294, 236] width 1 height 1
checkbox input "false"
click at [386, 283] on span "Aceptar" at bounding box center [376, 286] width 35 height 9
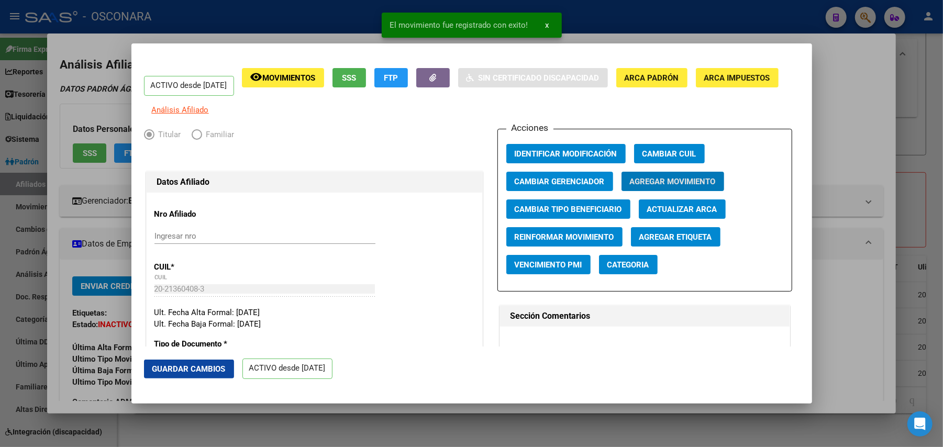
click at [214, 359] on mat-dialog-actions "Guardar Cambios ACTIVO desde 01/04/2025" at bounding box center [471, 369] width 655 height 45
click at [219, 360] on button "Guardar Cambios" at bounding box center [189, 369] width 90 height 19
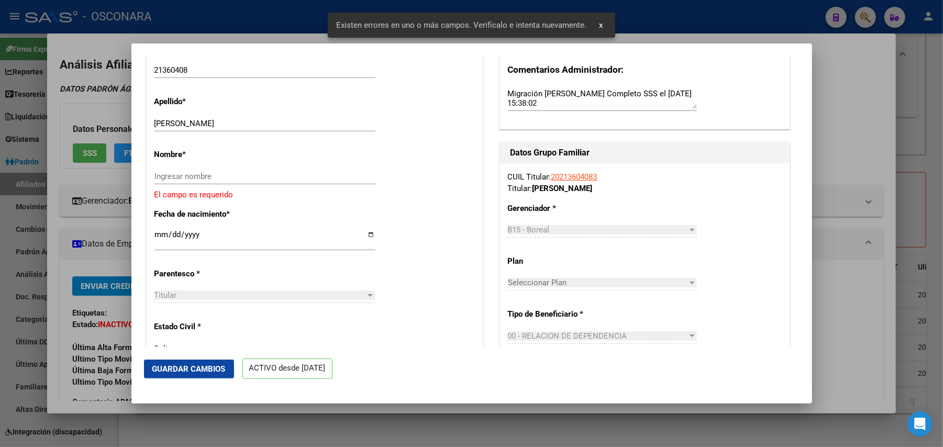
scroll to position [349, 0]
drag, startPoint x: 192, startPoint y: 129, endPoint x: 250, endPoint y: 129, distance: 58.1
click at [250, 128] on input "MENDOZA MIGUEL ANGEL" at bounding box center [264, 122] width 221 height 9
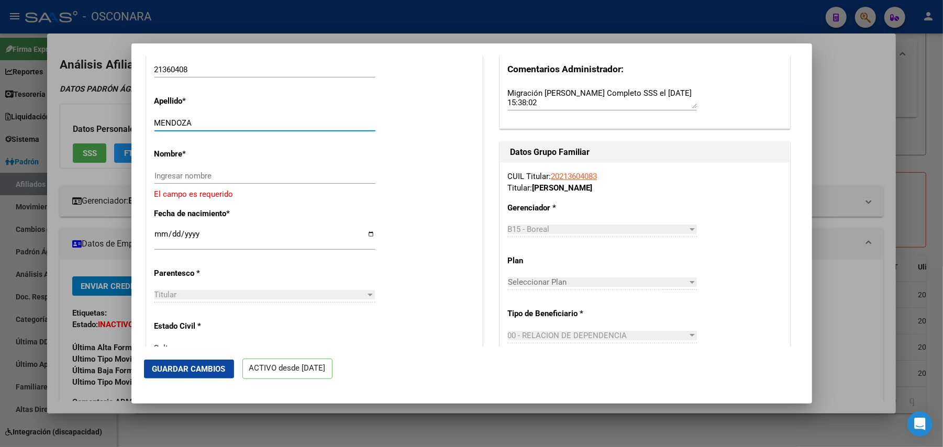
type input "MENDOZA"
click at [237, 181] on input "Ingresar nombre" at bounding box center [264, 175] width 221 height 9
paste input "MIGUEL ANGEL"
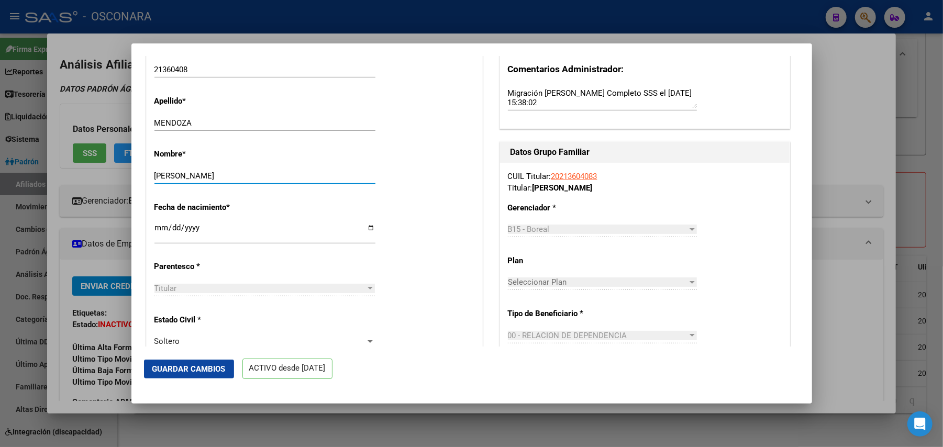
type input "MIGUEL ANGEL"
click at [210, 364] on span "Guardar Cambios" at bounding box center [188, 368] width 73 height 9
click at [193, 364] on span "Guardar Cambios" at bounding box center [188, 368] width 73 height 9
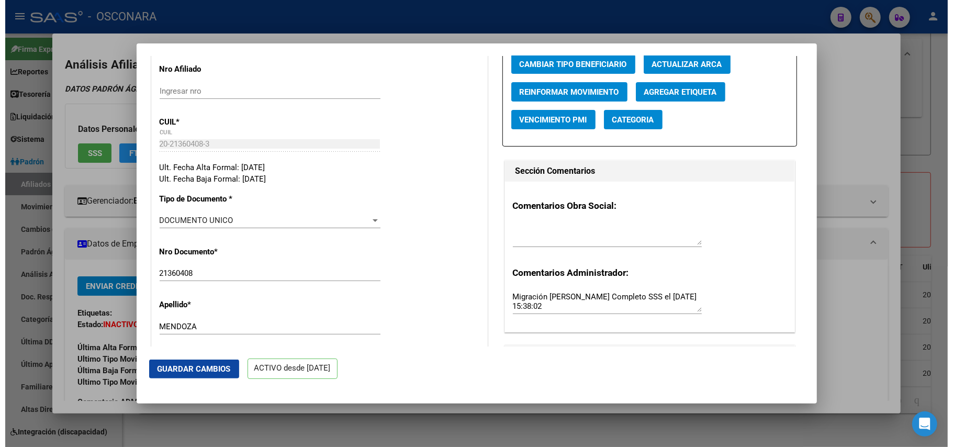
scroll to position [0, 0]
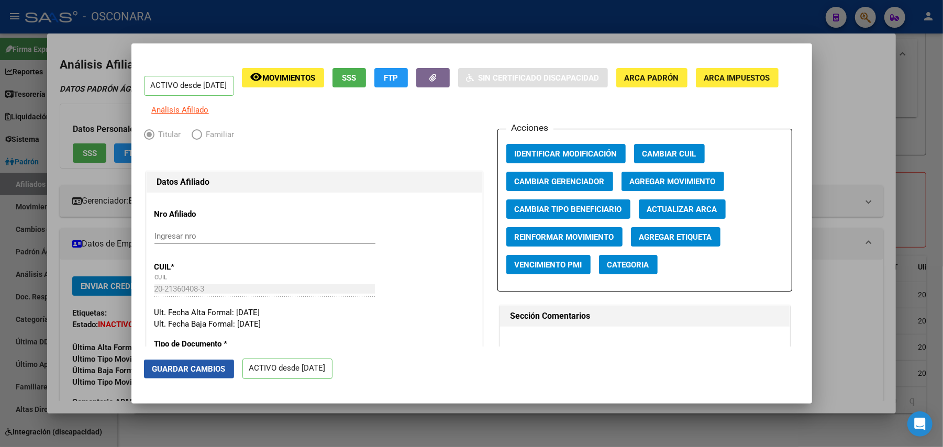
click at [220, 370] on span "Guardar Cambios" at bounding box center [188, 368] width 73 height 9
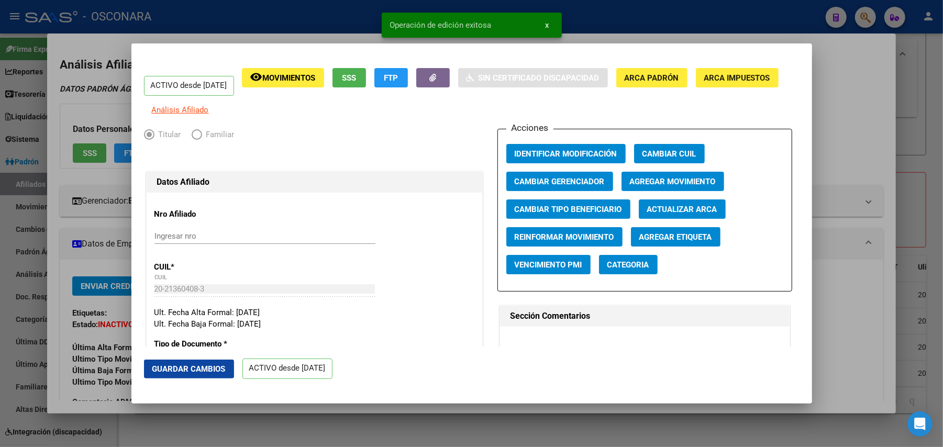
click at [935, 160] on div at bounding box center [471, 223] width 943 height 447
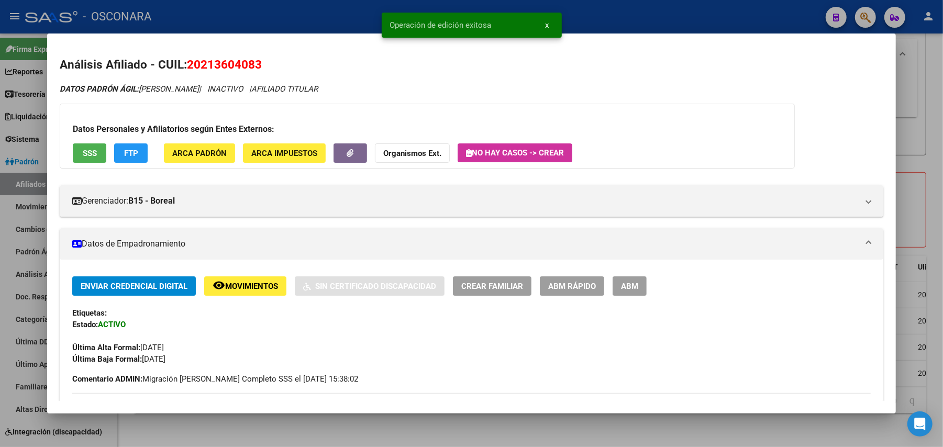
click at [935, 139] on div at bounding box center [471, 223] width 943 height 447
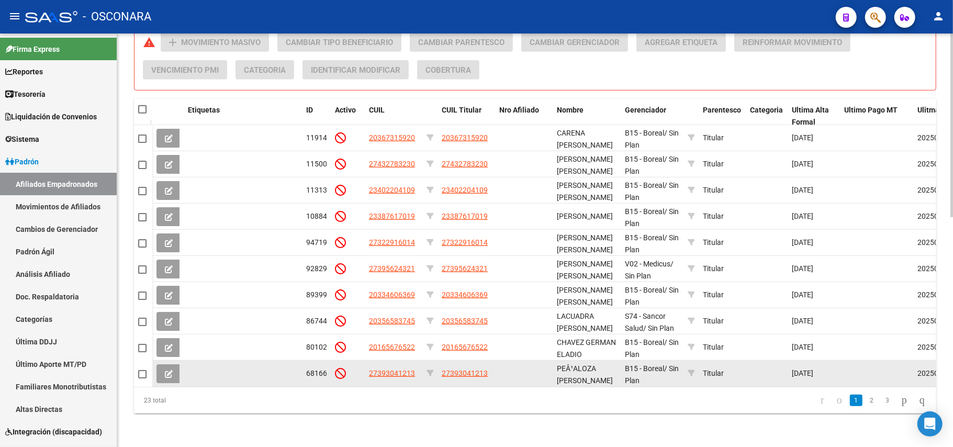
scroll to position [515, 0]
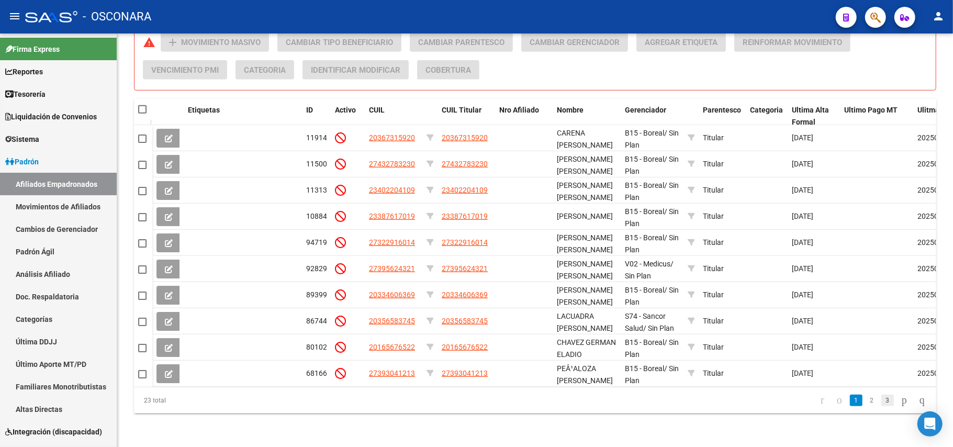
click at [882, 398] on link "3" at bounding box center [888, 401] width 13 height 12
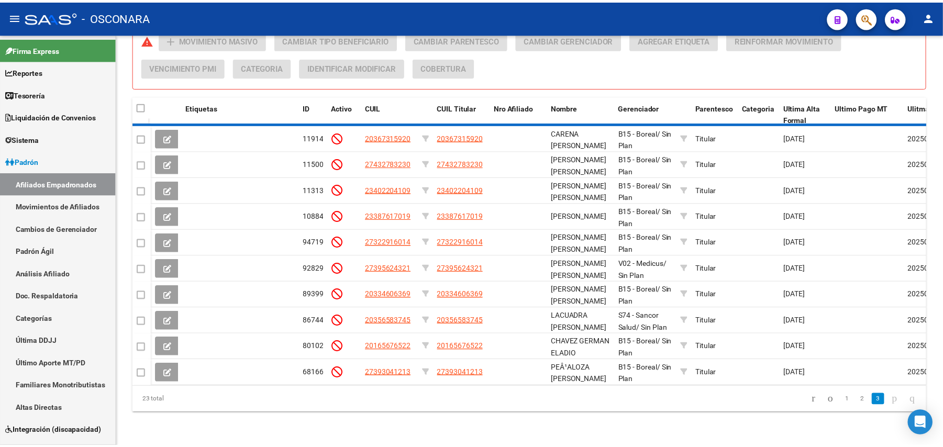
scroll to position [332, 0]
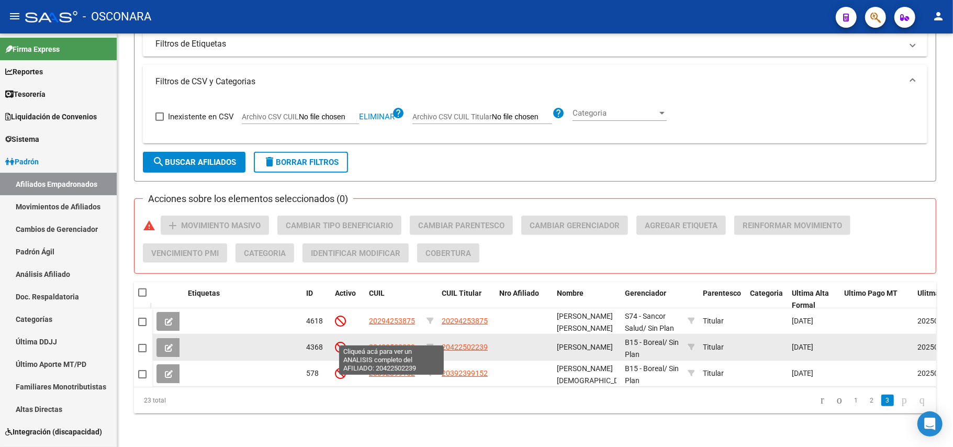
click at [394, 343] on span "20422502239" at bounding box center [392, 347] width 46 height 8
type textarea "20422502239"
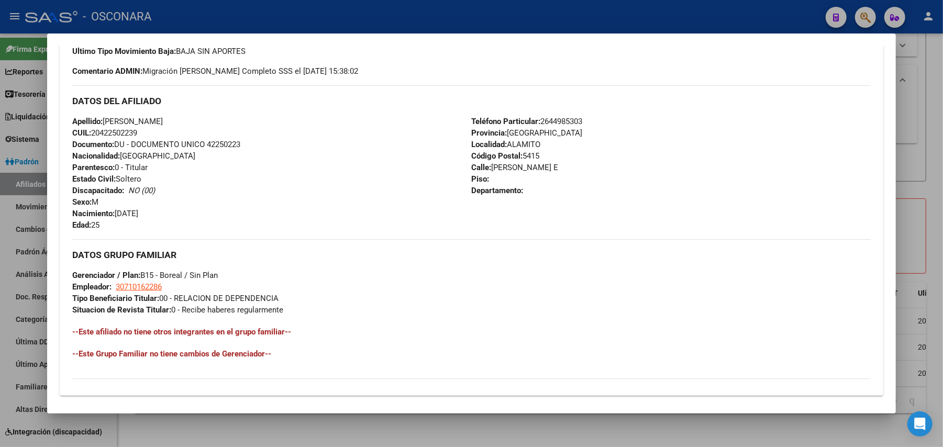
scroll to position [464, 0]
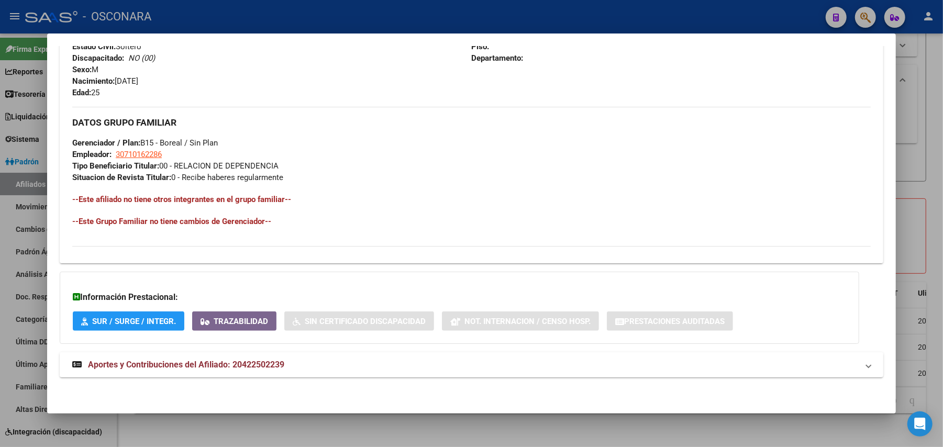
click at [255, 365] on span "Aportes y Contribuciones del Afiliado: 20422502239" at bounding box center [186, 365] width 196 height 10
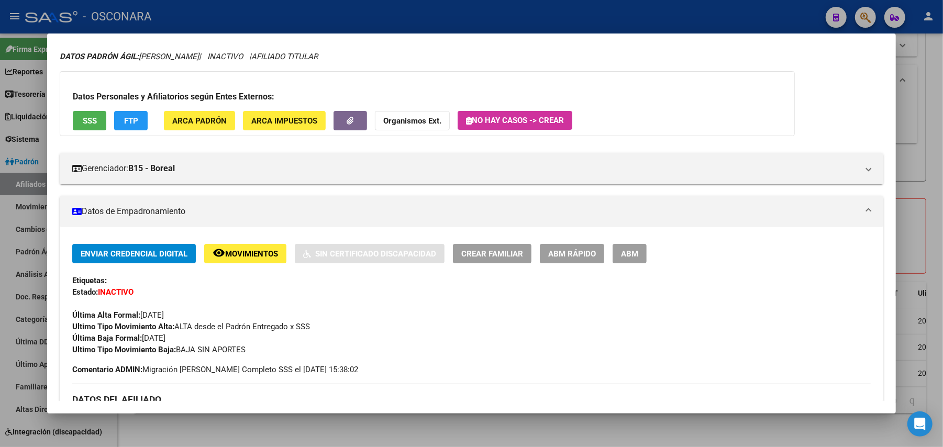
scroll to position [0, 0]
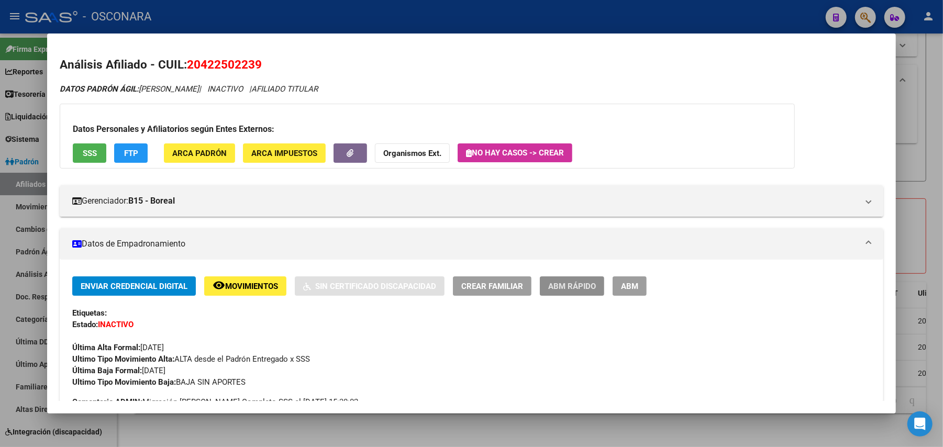
click at [566, 283] on span "ABM Rápido" at bounding box center [572, 286] width 48 height 9
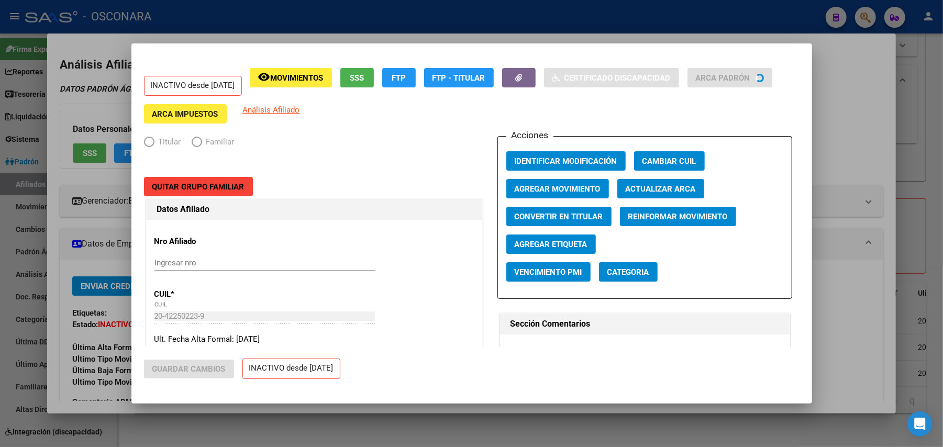
radio input "true"
type input "30-71016228-6"
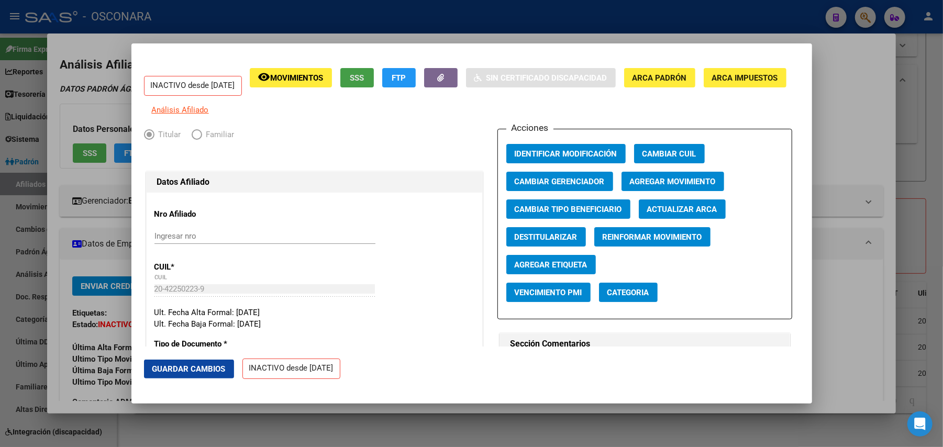
click at [364, 74] on span "SSS" at bounding box center [357, 77] width 14 height 9
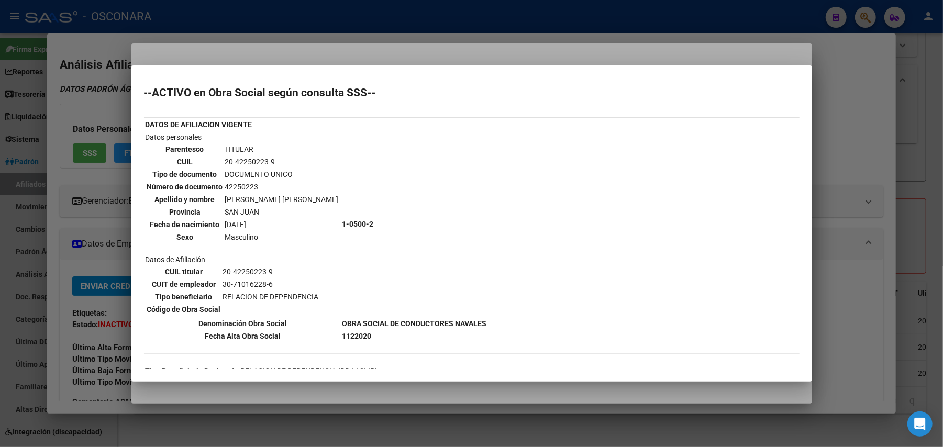
click at [593, 398] on div at bounding box center [471, 223] width 943 height 447
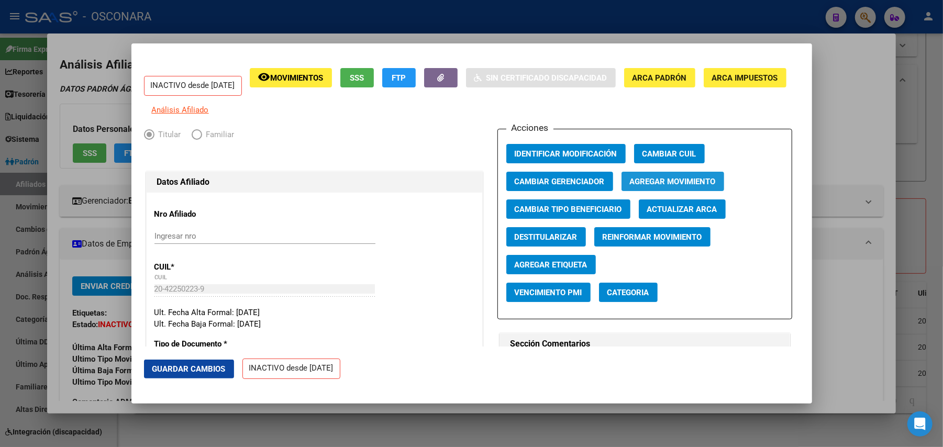
click at [685, 183] on span "Agregar Movimiento" at bounding box center [673, 181] width 86 height 9
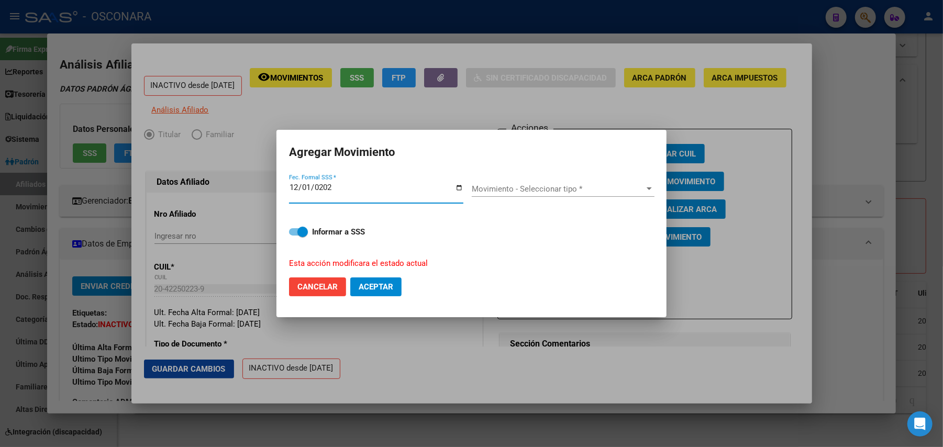
type input "2020-12-01"
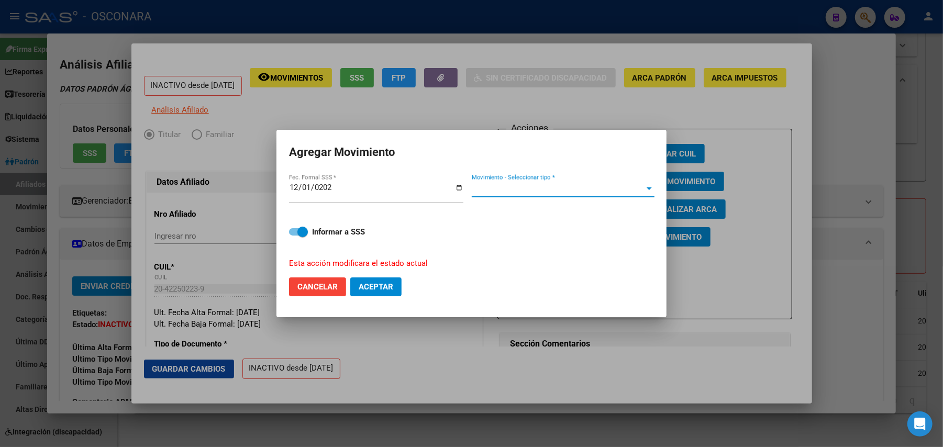
click at [650, 188] on div at bounding box center [649, 188] width 5 height 3
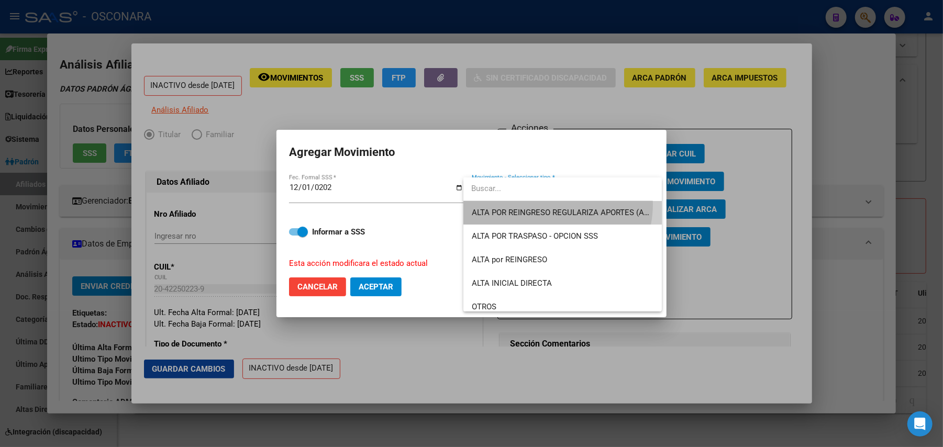
click at [549, 204] on span "ALTA POR REINGRESO REGULARIZA APORTES (AFIP)" at bounding box center [563, 213] width 182 height 24
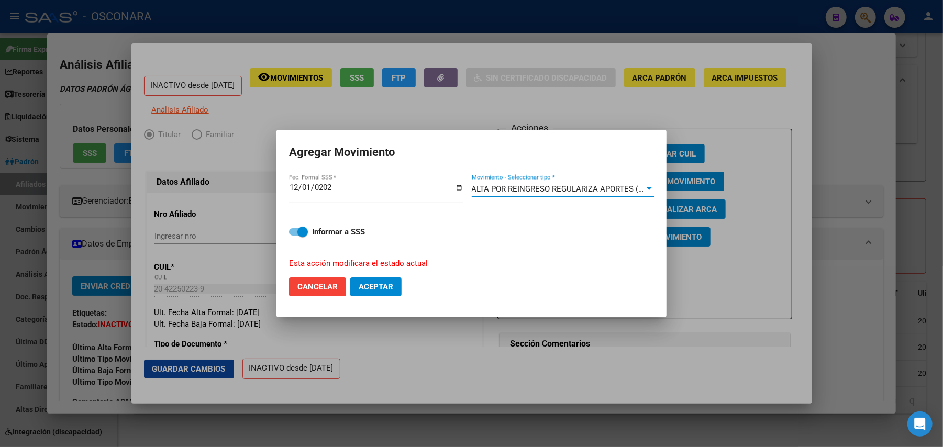
click at [287, 230] on mat-dialog-content "2020-12-01 Fec. Formal SSS * ALTA POR REINGRESO REGULARIZA APORTES (AFIP) Movim…" at bounding box center [471, 221] width 390 height 96
click at [290, 232] on span at bounding box center [298, 231] width 19 height 7
click at [294, 236] on input "Informar a SSS" at bounding box center [294, 236] width 1 height 1
checkbox input "false"
click at [393, 286] on span "Aceptar" at bounding box center [376, 286] width 35 height 9
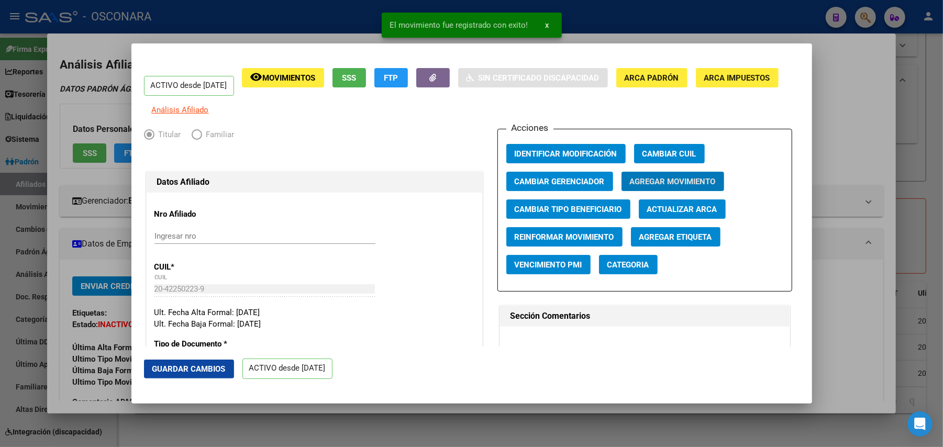
click at [205, 369] on span "Guardar Cambios" at bounding box center [188, 368] width 73 height 9
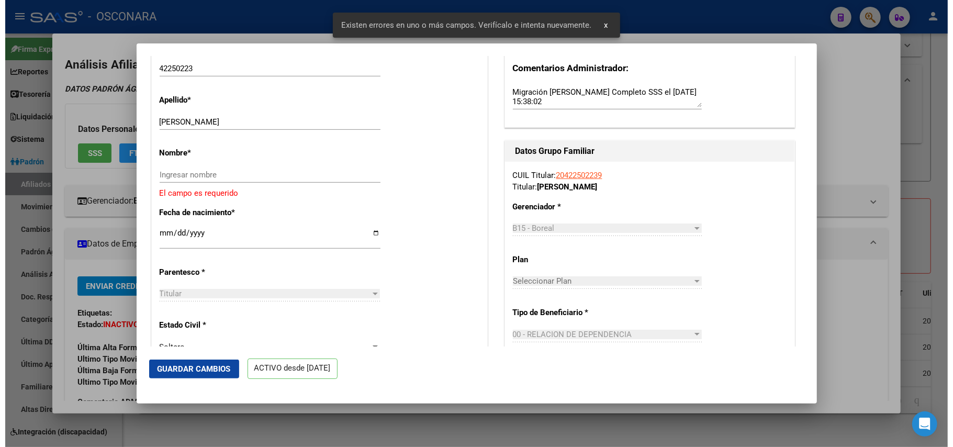
scroll to position [349, 0]
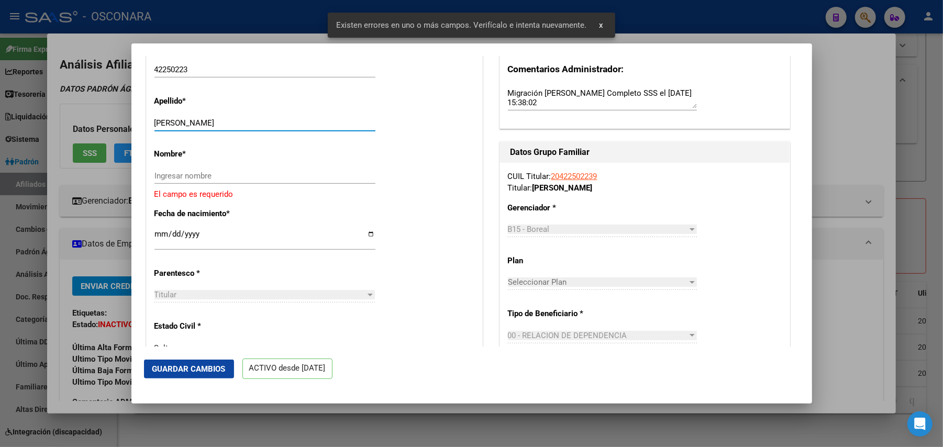
drag, startPoint x: 196, startPoint y: 128, endPoint x: 235, endPoint y: 132, distance: 39.5
click at [235, 128] on input "RODRIGUEZ NICOLAS" at bounding box center [264, 122] width 221 height 9
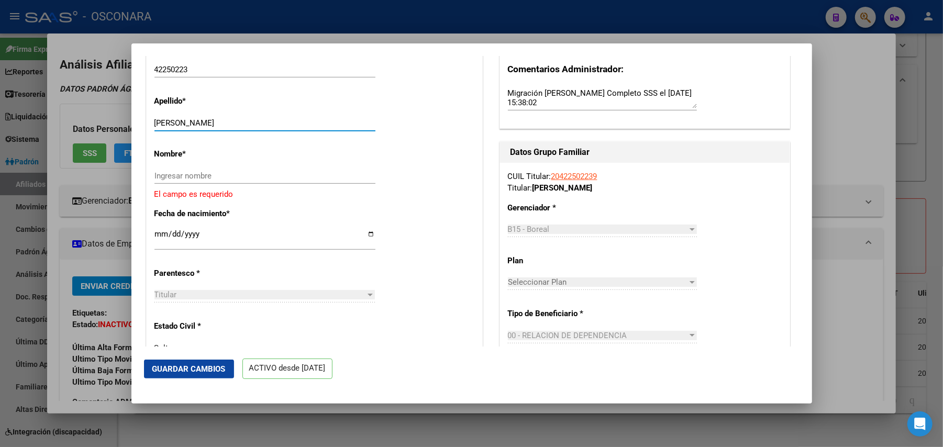
type input "RODRIGUEZ"
click at [197, 179] on input "Ingresar nombre" at bounding box center [264, 175] width 221 height 9
paste input "NICOLAS"
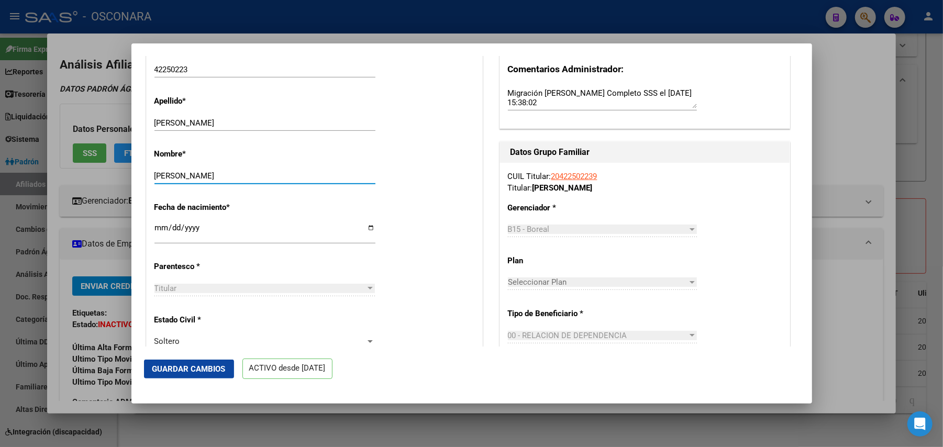
type input "NICOLAS"
click at [199, 363] on button "Guardar Cambios" at bounding box center [189, 369] width 90 height 19
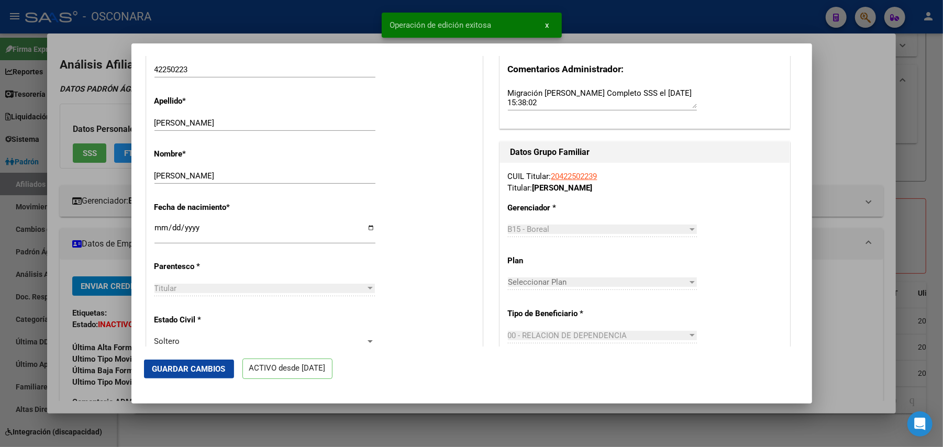
click at [424, 430] on div at bounding box center [471, 223] width 943 height 447
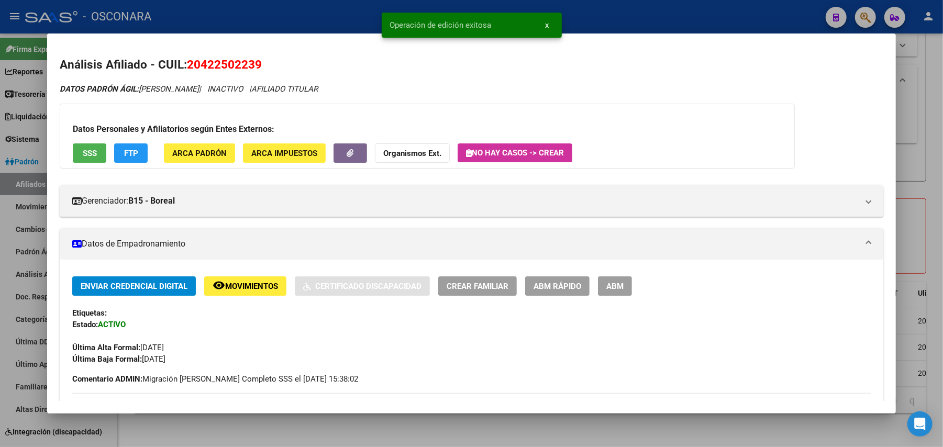
click at [424, 430] on div at bounding box center [471, 223] width 943 height 447
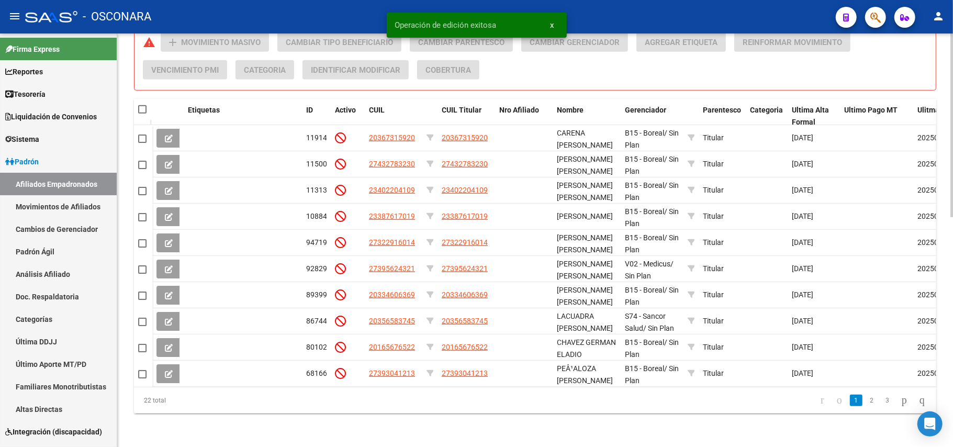
scroll to position [515, 0]
click at [882, 400] on link "3" at bounding box center [888, 401] width 13 height 12
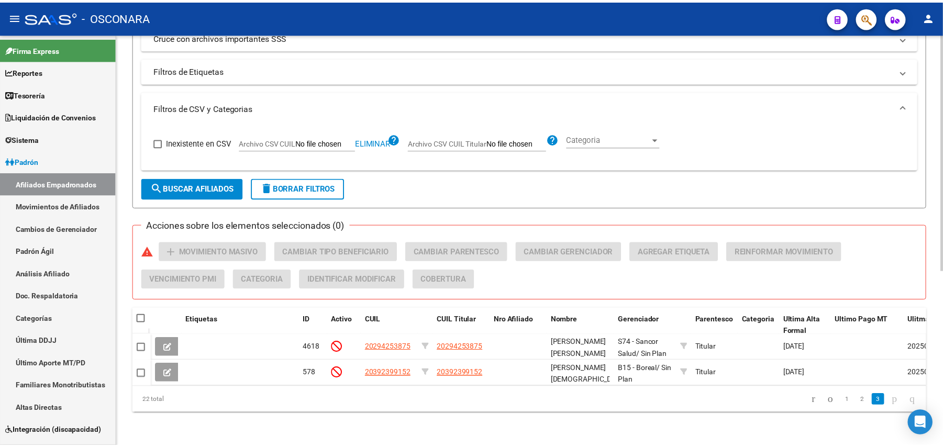
scroll to position [306, 0]
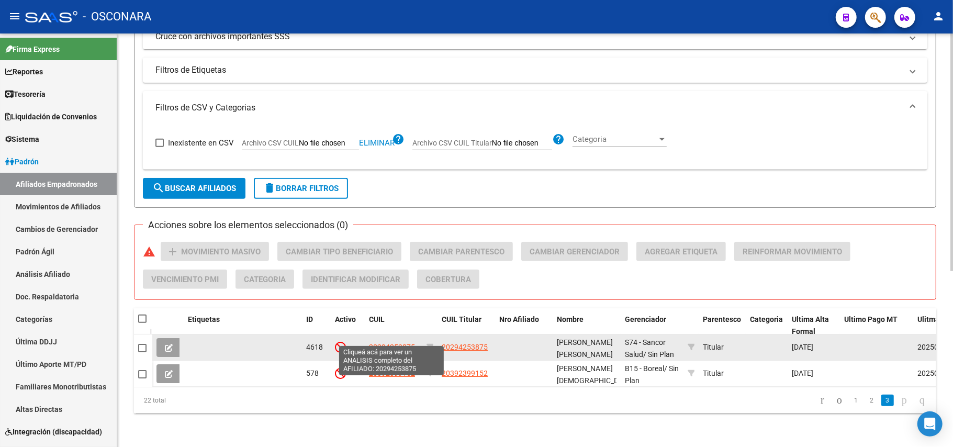
click at [386, 343] on span "20294253875" at bounding box center [392, 347] width 46 height 8
type textarea "20294253875"
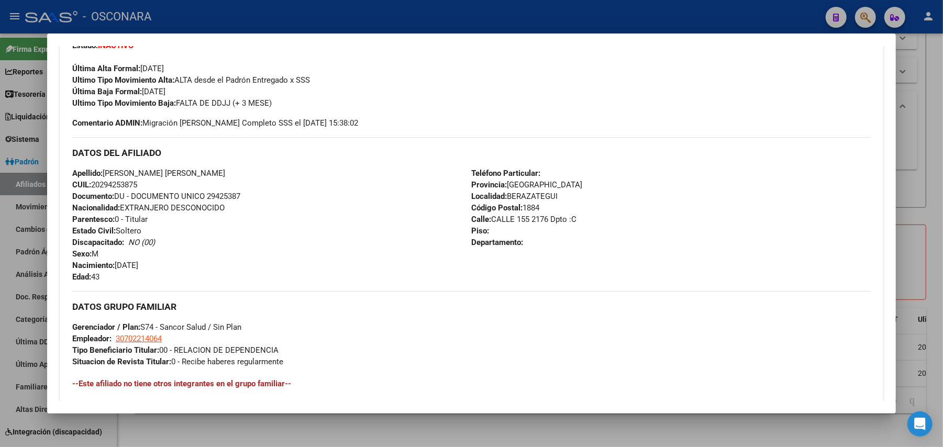
scroll to position [464, 0]
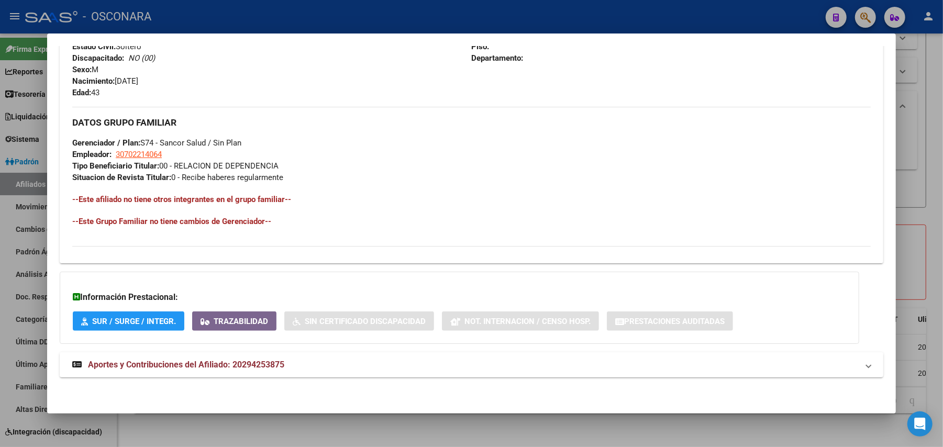
click at [249, 363] on span "Aportes y Contribuciones del Afiliado: 20294253875" at bounding box center [186, 365] width 196 height 10
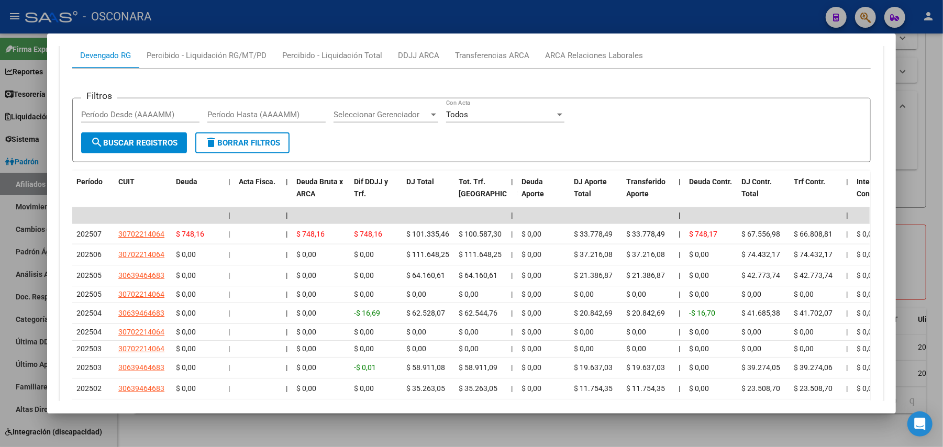
scroll to position [936, 0]
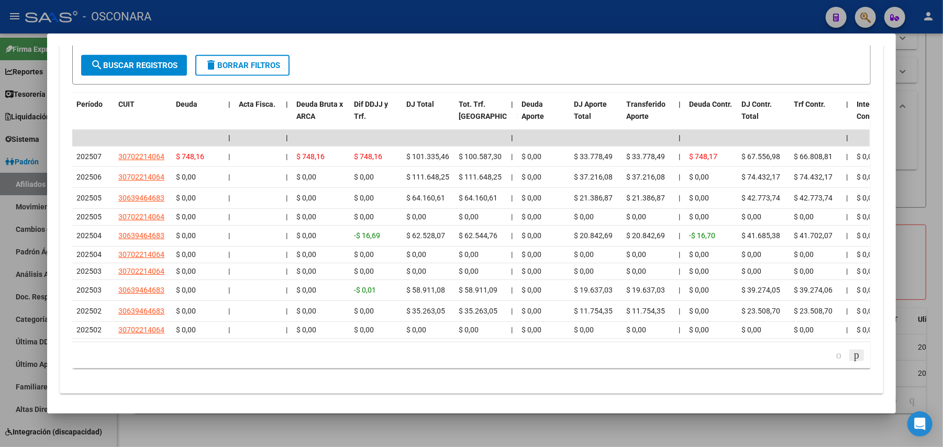
click at [852, 361] on icon "go to next page" at bounding box center [856, 355] width 8 height 13
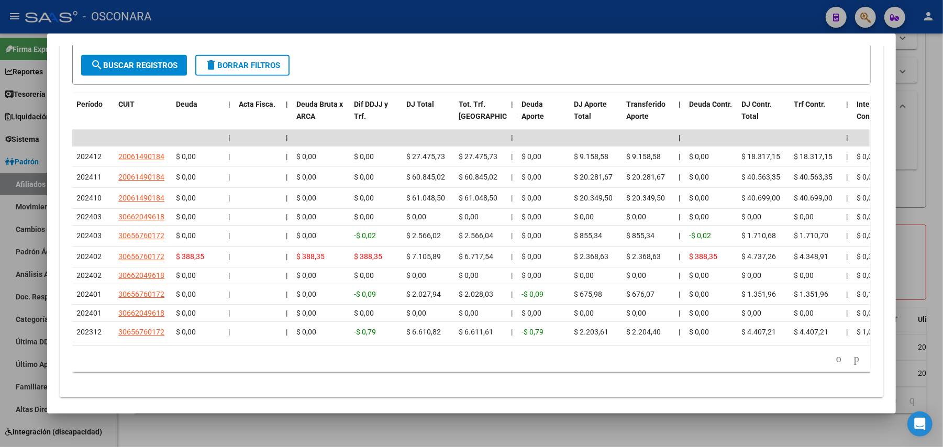
click at [692, 436] on div at bounding box center [471, 223] width 943 height 447
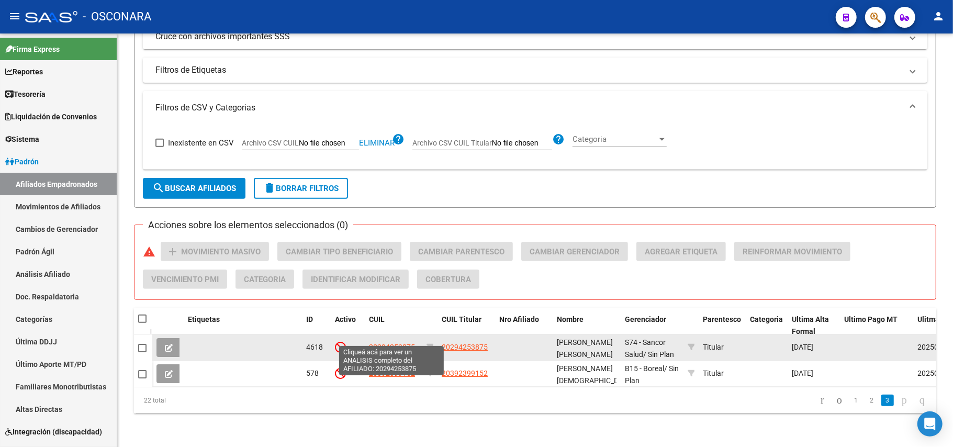
click at [379, 343] on span "20294253875" at bounding box center [392, 347] width 46 height 8
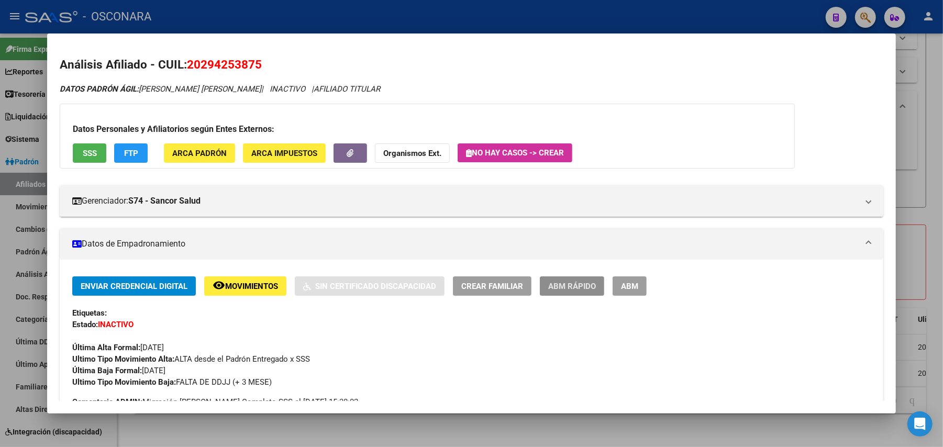
click at [558, 289] on span "ABM Rápido" at bounding box center [572, 286] width 48 height 9
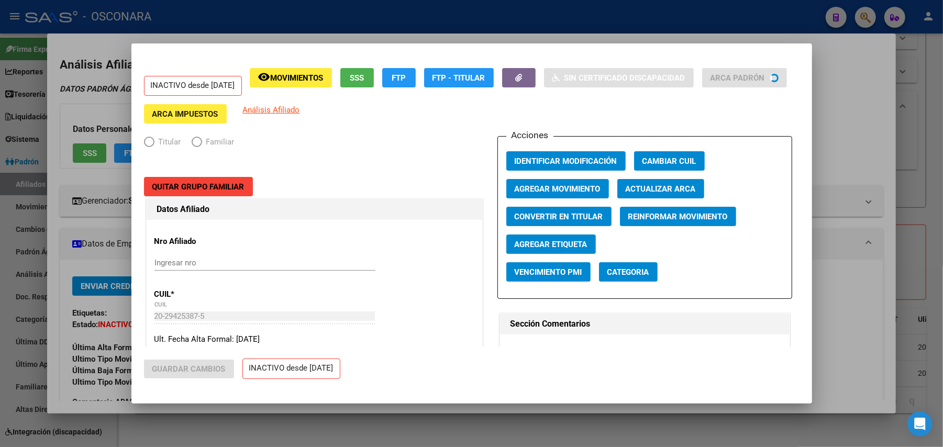
radio input "true"
type input "30-70221406-4"
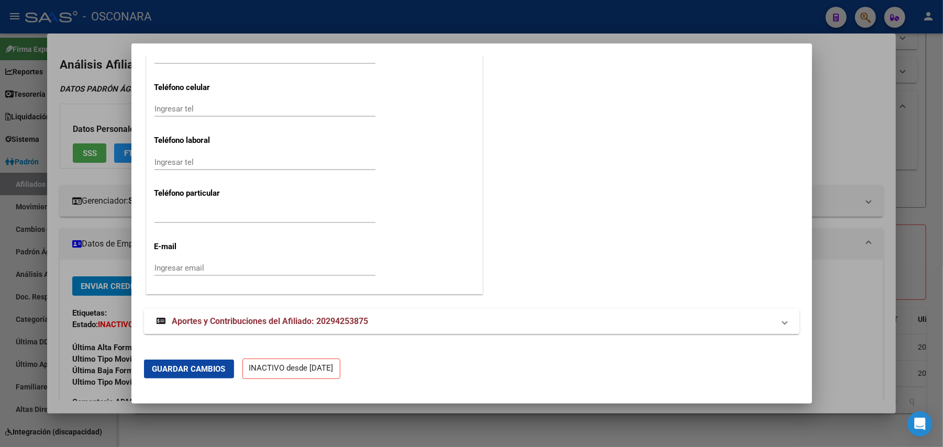
scroll to position [1295, 0]
click at [267, 325] on span "Aportes y Contribuciones del Afiliado: 20294253875" at bounding box center [270, 321] width 196 height 10
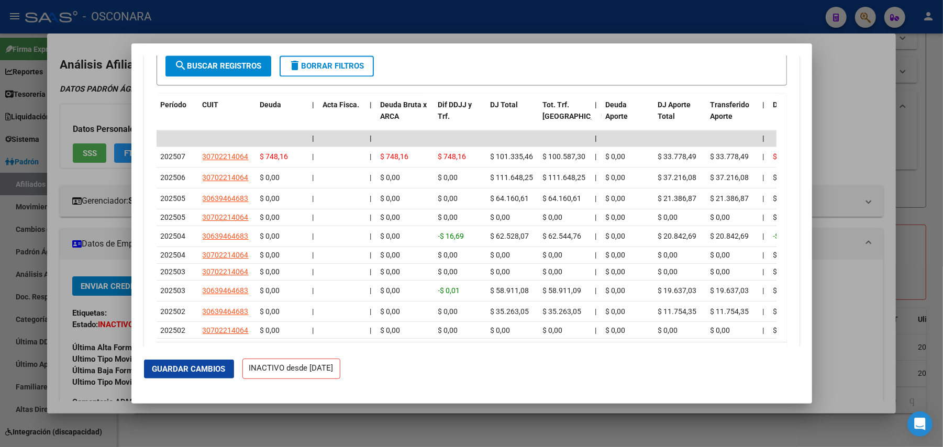
scroll to position [1771, 0]
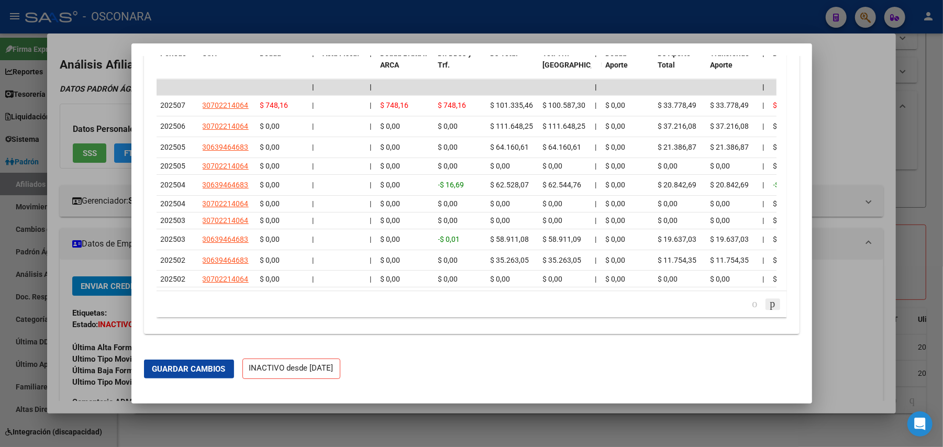
click at [769, 307] on icon "go to next page" at bounding box center [773, 303] width 8 height 13
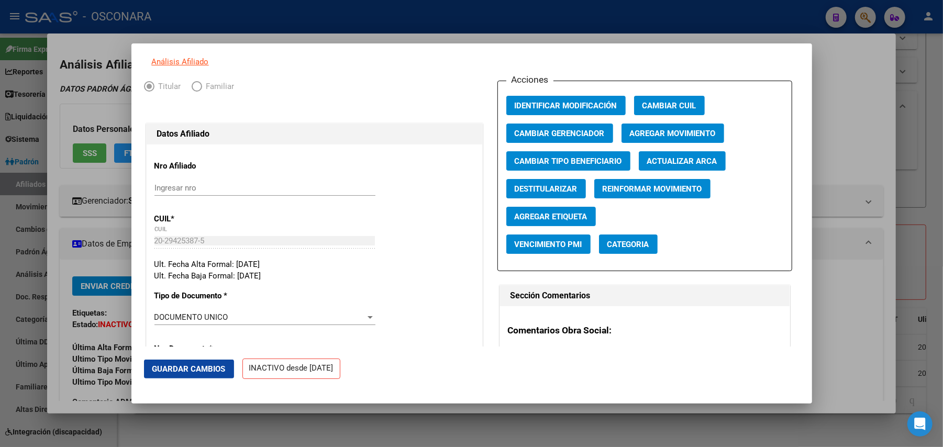
scroll to position [0, 0]
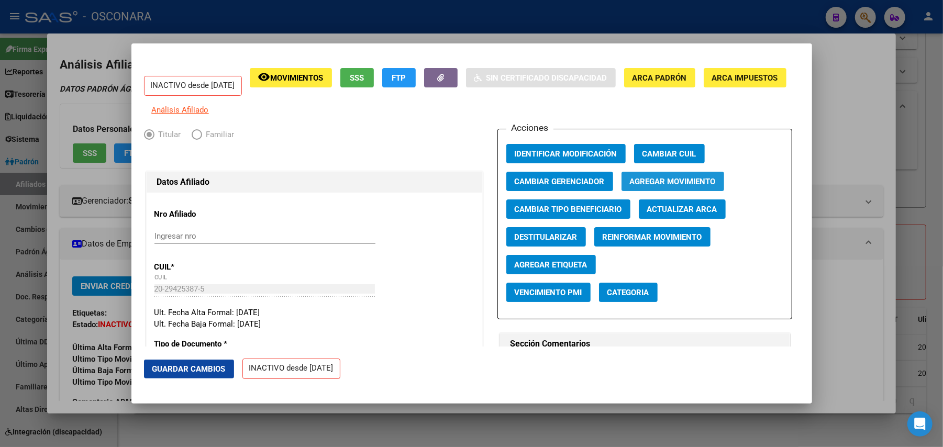
click at [671, 184] on span "Agregar Movimiento" at bounding box center [673, 181] width 86 height 9
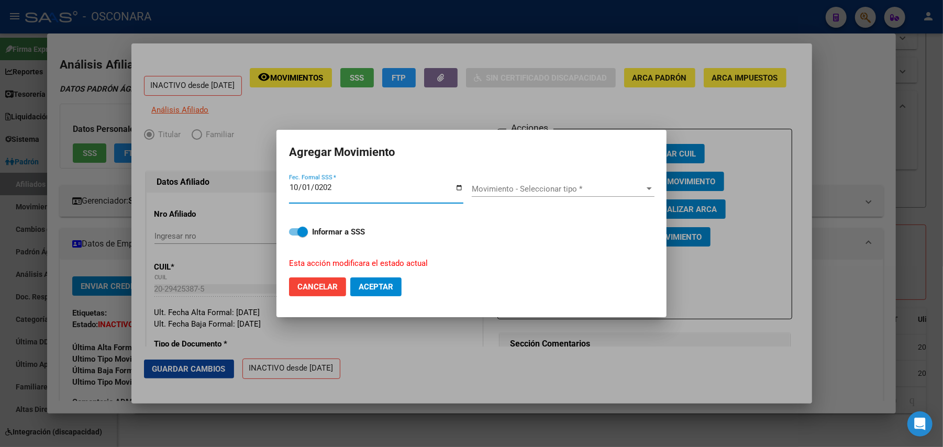
type input "2024-10-01"
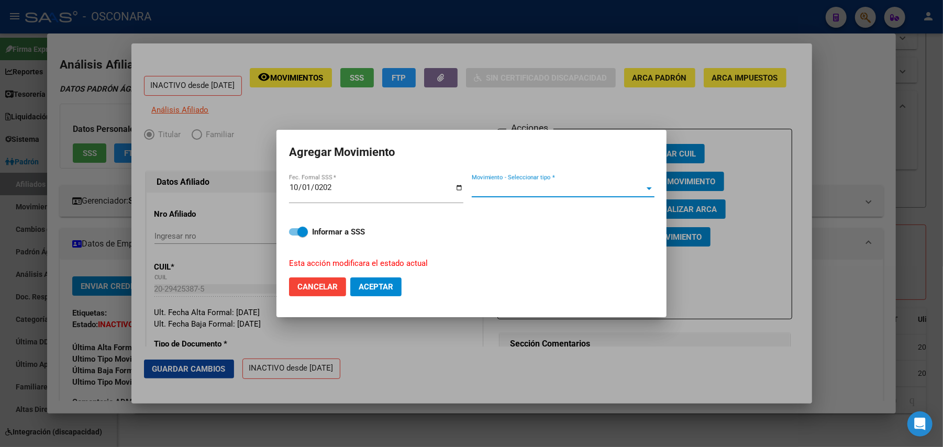
click at [643, 184] on span "Movimiento - Seleccionar tipo *" at bounding box center [558, 188] width 173 height 9
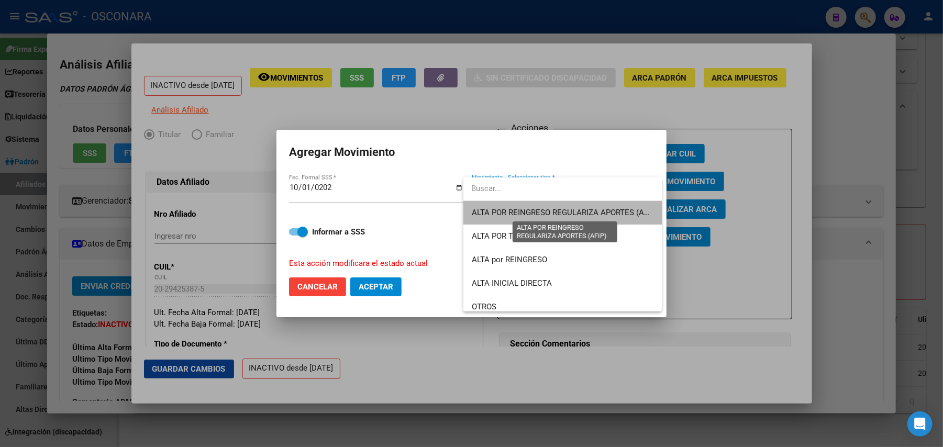
click at [570, 208] on span "ALTA POR REINGRESO REGULARIZA APORTES (AFIP)" at bounding box center [565, 212] width 186 height 9
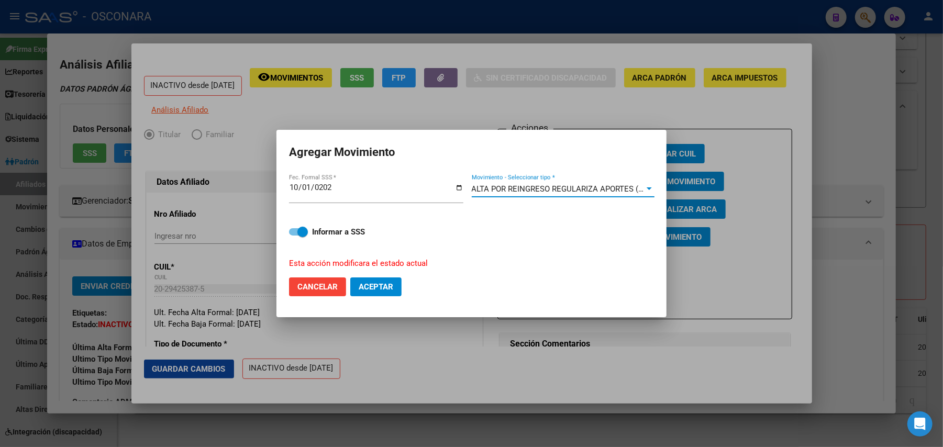
click at [292, 231] on span at bounding box center [298, 231] width 19 height 7
click at [294, 236] on input "Informar a SSS" at bounding box center [294, 236] width 1 height 1
checkbox input "false"
click at [387, 287] on span "Aceptar" at bounding box center [376, 286] width 35 height 9
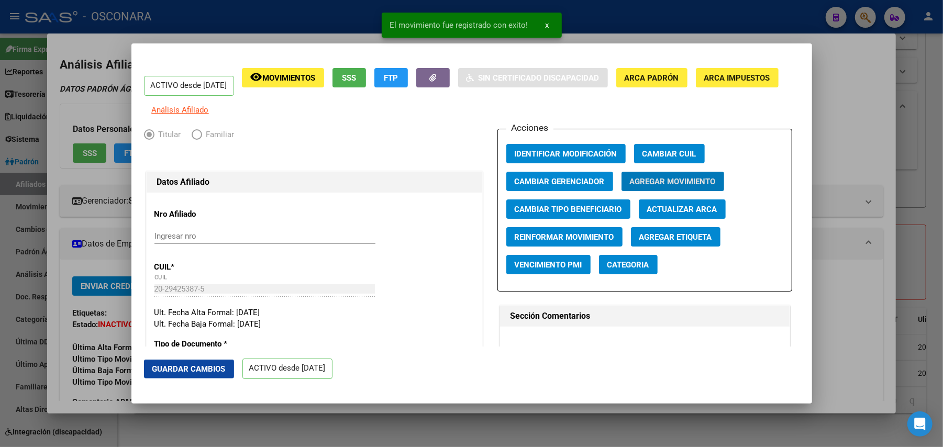
click at [215, 363] on button "Guardar Cambios" at bounding box center [189, 369] width 90 height 19
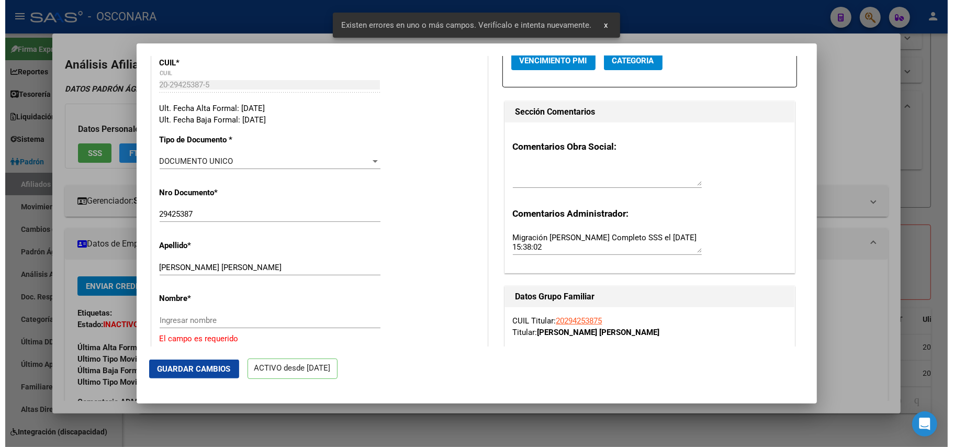
scroll to position [349, 0]
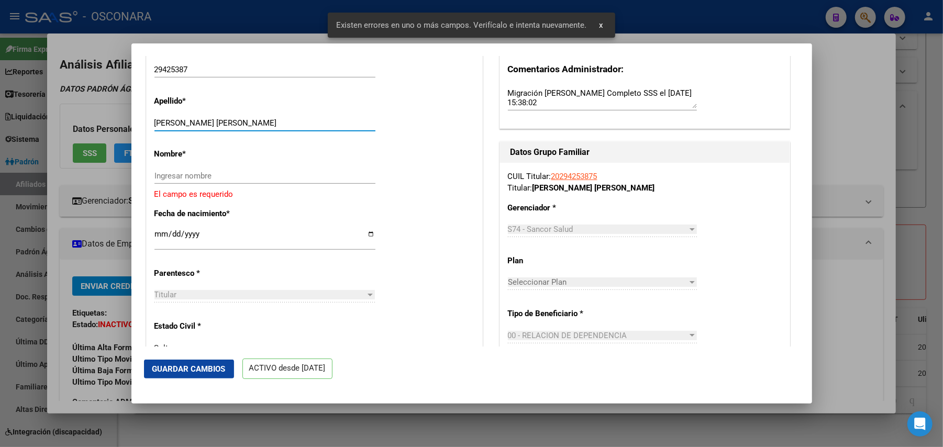
drag, startPoint x: 187, startPoint y: 130, endPoint x: 252, endPoint y: 125, distance: 65.7
click at [252, 125] on div "MOLINA RICARDO ALBERTO Ingresar apellido" at bounding box center [264, 123] width 221 height 16
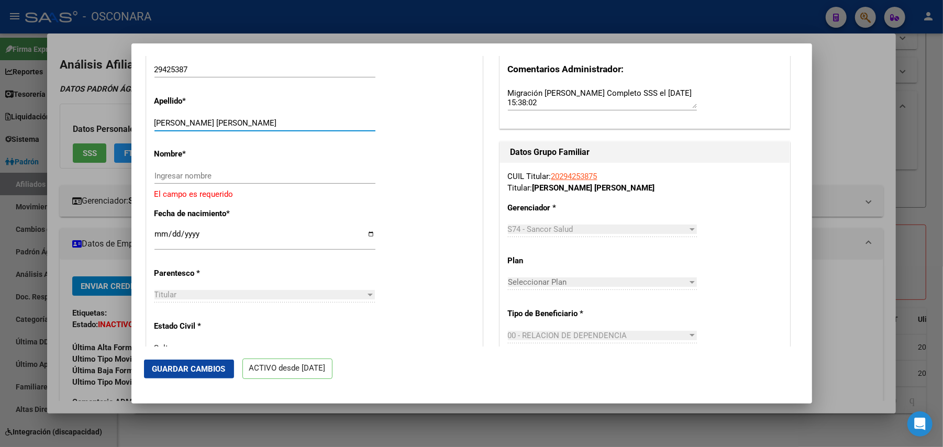
drag, startPoint x: 256, startPoint y: 128, endPoint x: 248, endPoint y: 129, distance: 7.9
click at [248, 128] on input "MOLINA RICARDO ALBERTO" at bounding box center [264, 122] width 221 height 9
drag, startPoint x: 252, startPoint y: 129, endPoint x: 185, endPoint y: 129, distance: 66.5
click at [185, 128] on input "MOLINA RICARDO ALBERTO" at bounding box center [264, 122] width 221 height 9
type input "MOLINA"
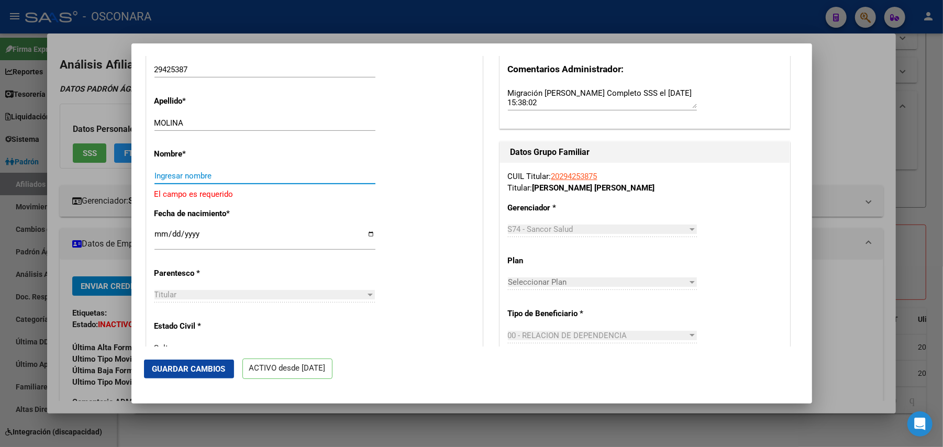
paste input "RICARDO ALBERTO"
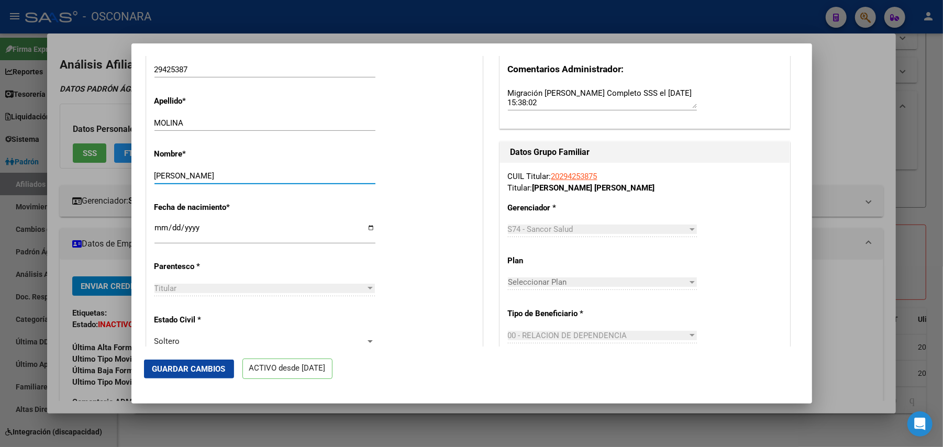
type input "RICARDO ALBERTO"
click at [193, 369] on span "Guardar Cambios" at bounding box center [188, 368] width 73 height 9
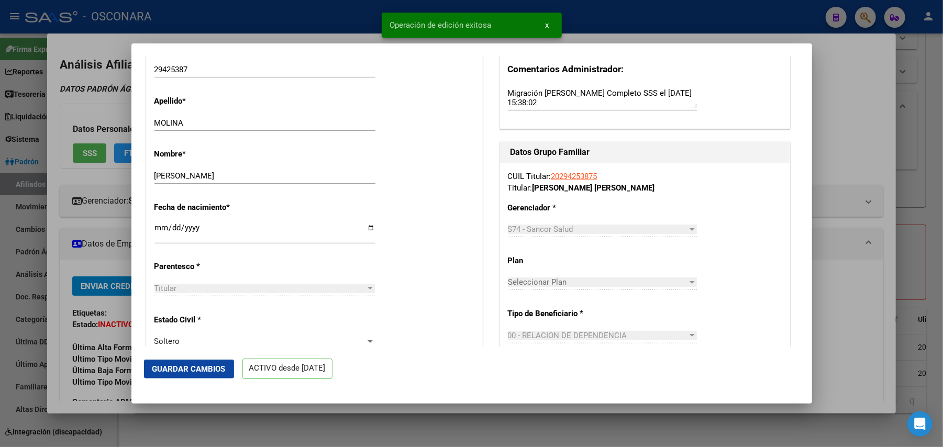
click at [854, 302] on div at bounding box center [471, 223] width 943 height 447
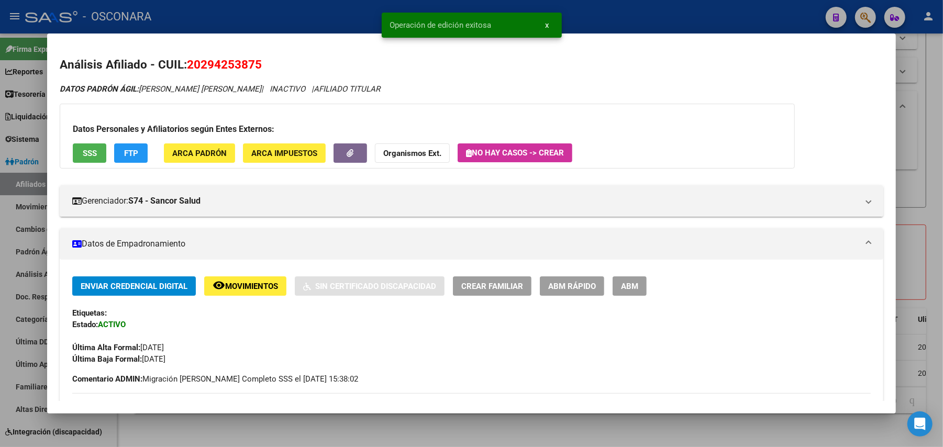
click at [621, 421] on div at bounding box center [471, 223] width 943 height 447
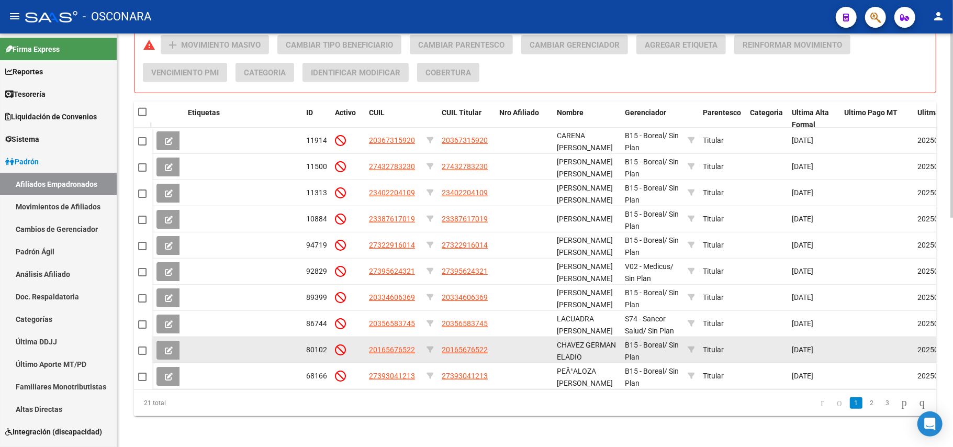
scroll to position [515, 0]
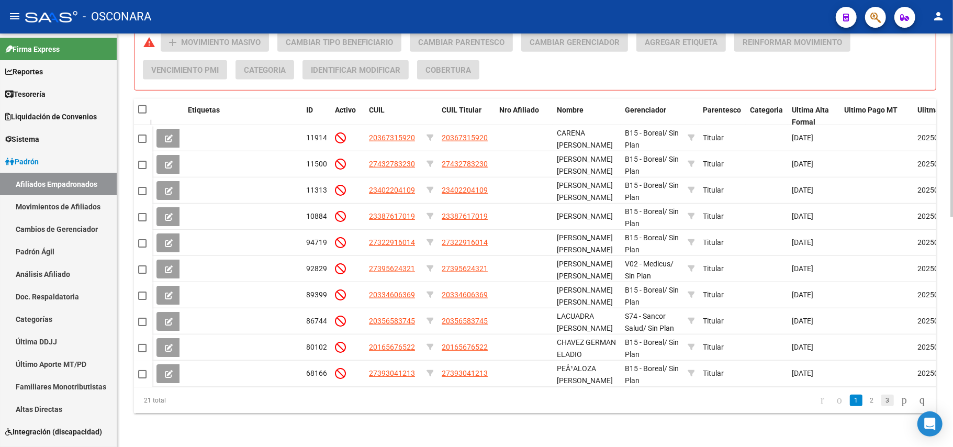
click at [882, 400] on link "3" at bounding box center [888, 401] width 13 height 12
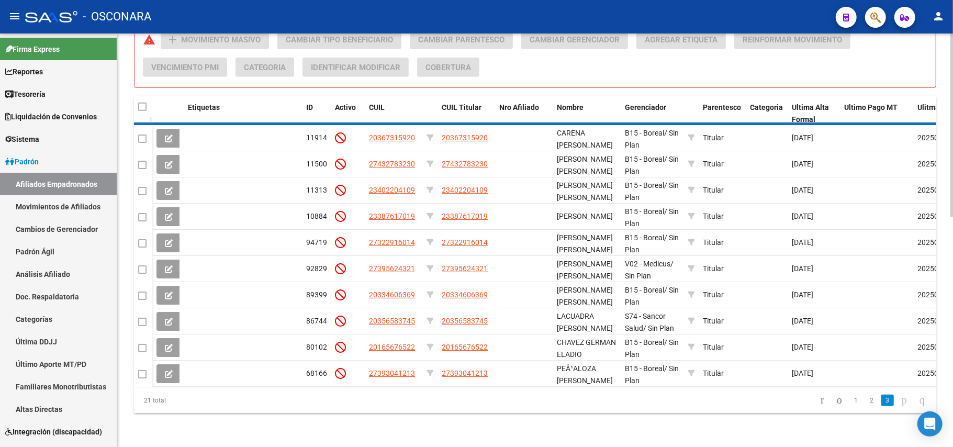
scroll to position [280, 0]
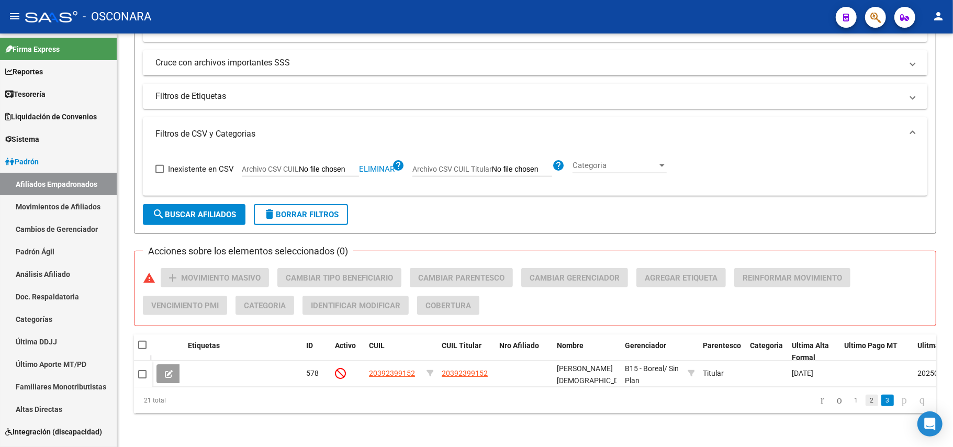
click at [866, 403] on link "2" at bounding box center [872, 401] width 13 height 12
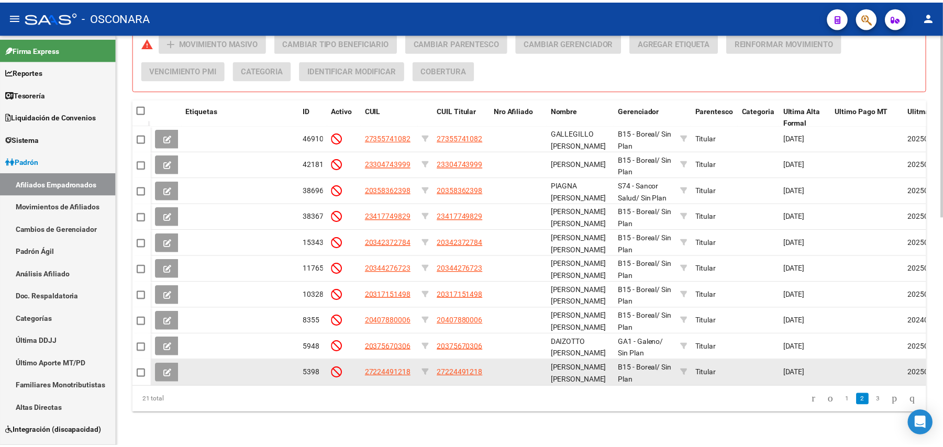
scroll to position [1, 0]
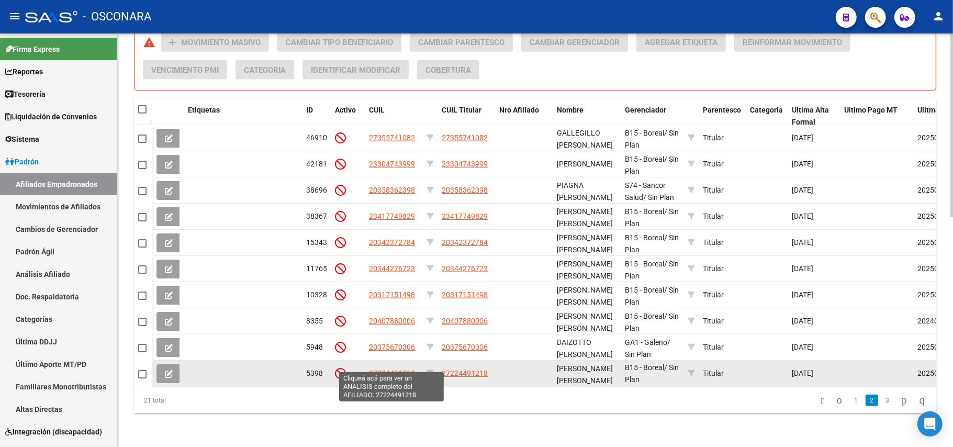
click at [387, 369] on span "27224491218" at bounding box center [392, 373] width 46 height 8
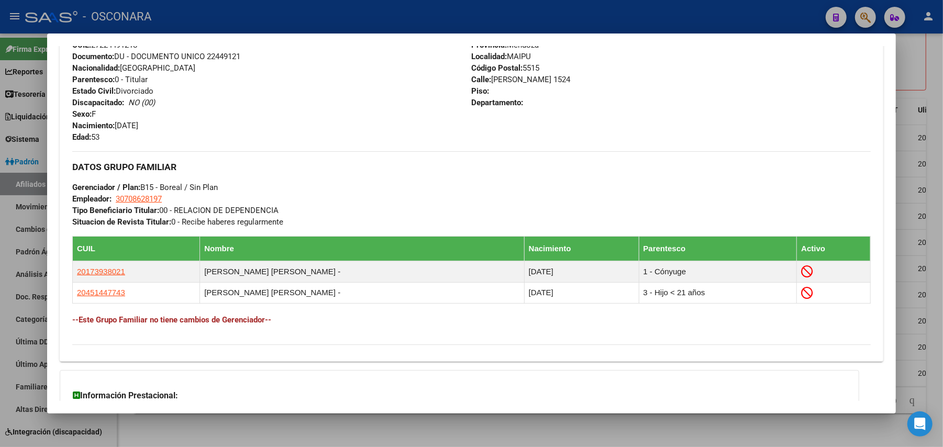
scroll to position [518, 0]
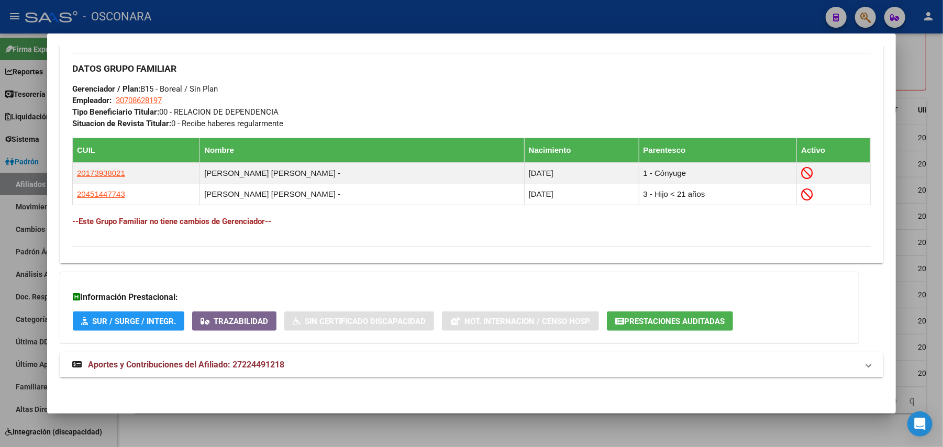
click at [226, 358] on mat-expansion-panel-header "Aportes y Contribuciones del Afiliado: 27224491218" at bounding box center [472, 364] width 824 height 25
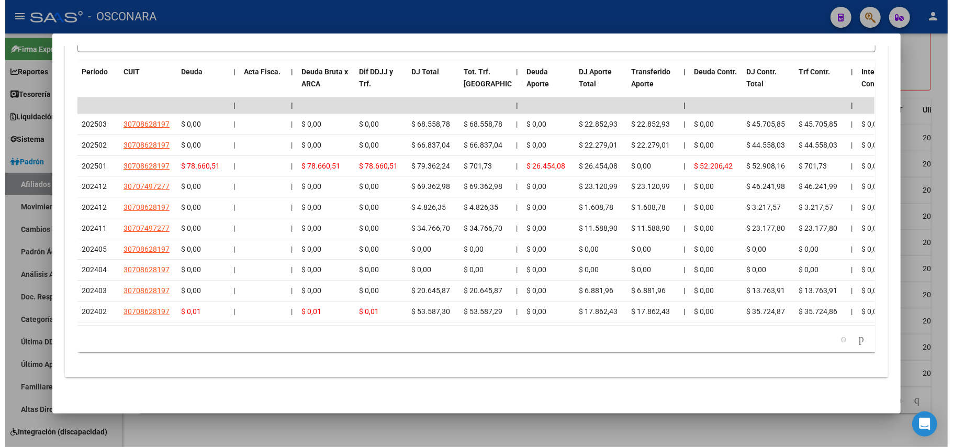
scroll to position [756, 0]
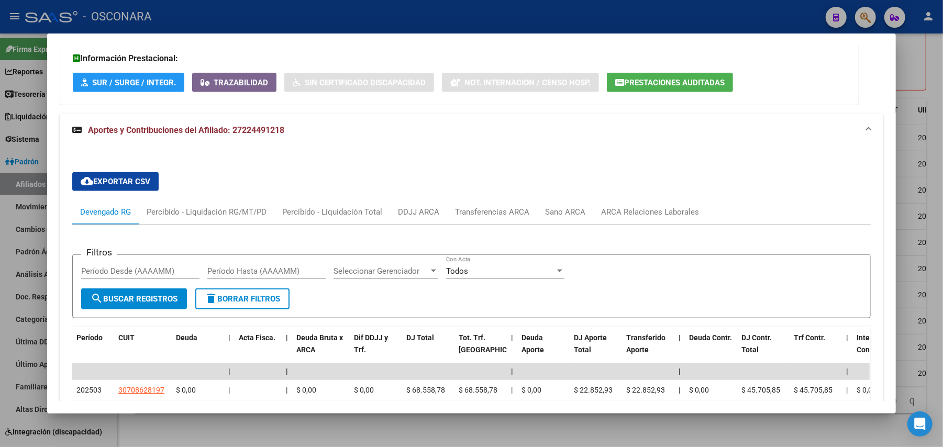
click at [310, 432] on div at bounding box center [471, 223] width 943 height 447
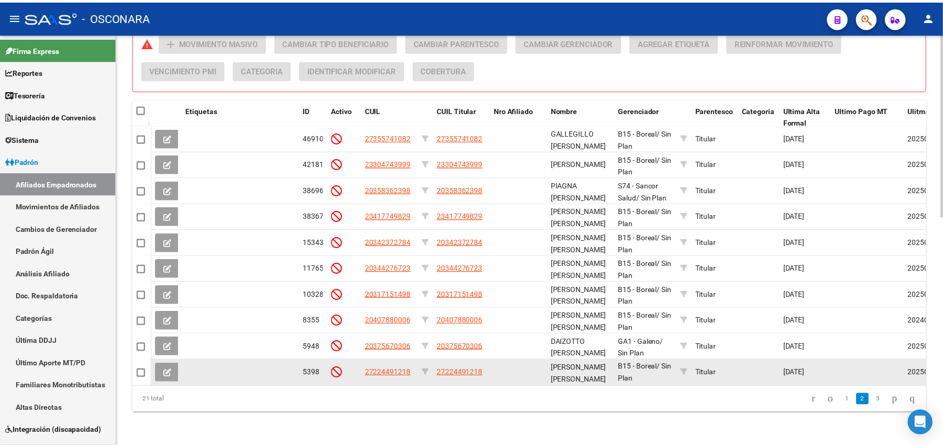
scroll to position [515, 0]
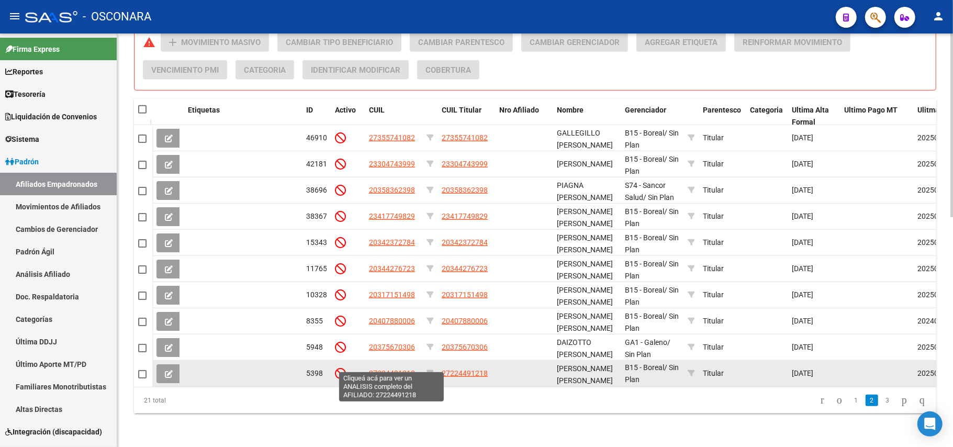
click at [382, 369] on span "27224491218" at bounding box center [392, 373] width 46 height 8
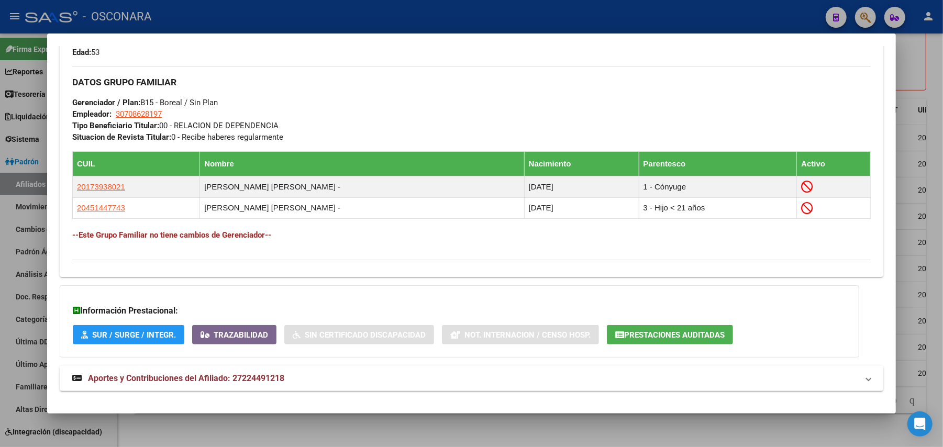
scroll to position [518, 0]
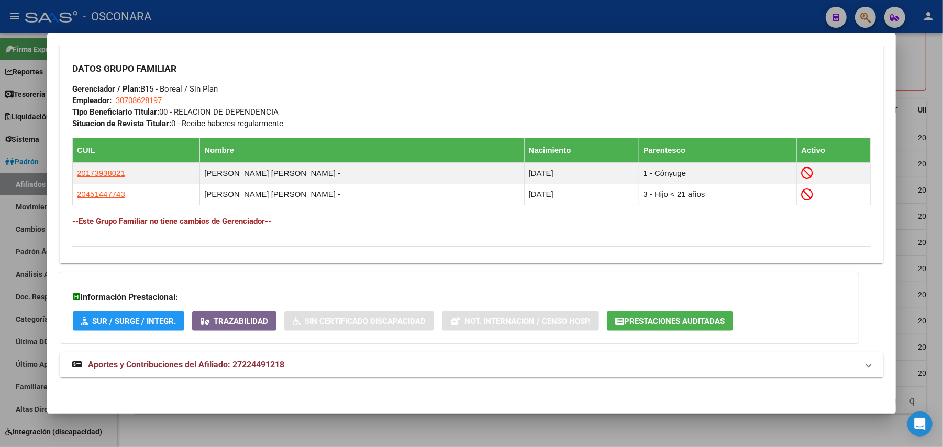
click at [248, 362] on span "Aportes y Contribuciones del Afiliado: 27224491218" at bounding box center [186, 365] width 196 height 10
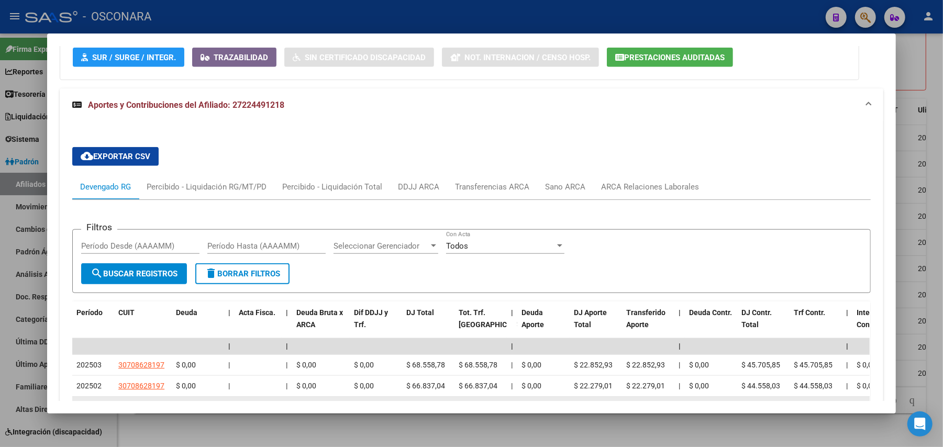
scroll to position [920, 0]
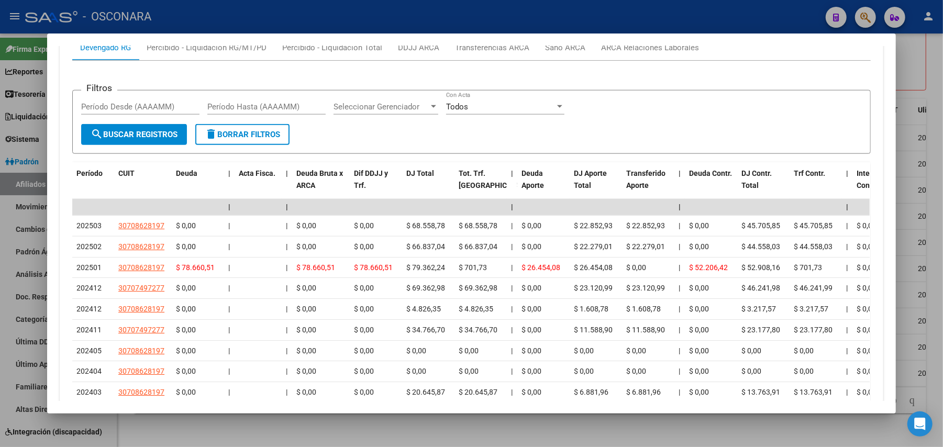
click at [298, 426] on div at bounding box center [471, 223] width 943 height 447
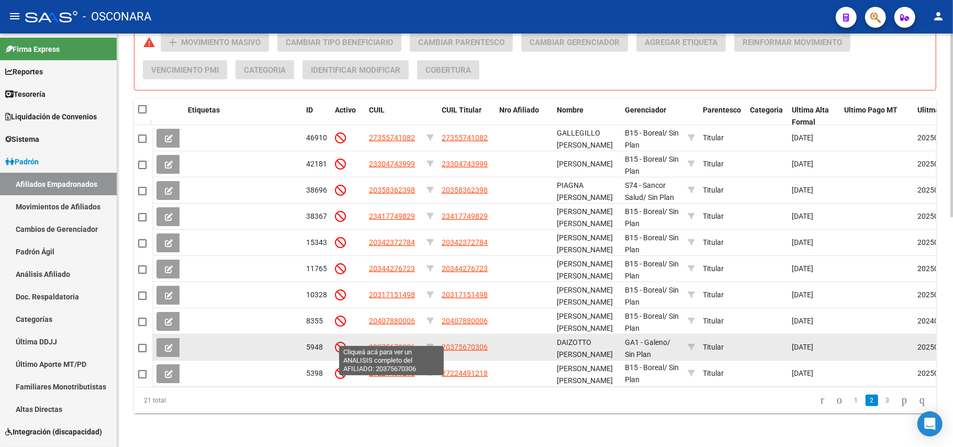
click at [384, 343] on span "20375670306" at bounding box center [392, 347] width 46 height 8
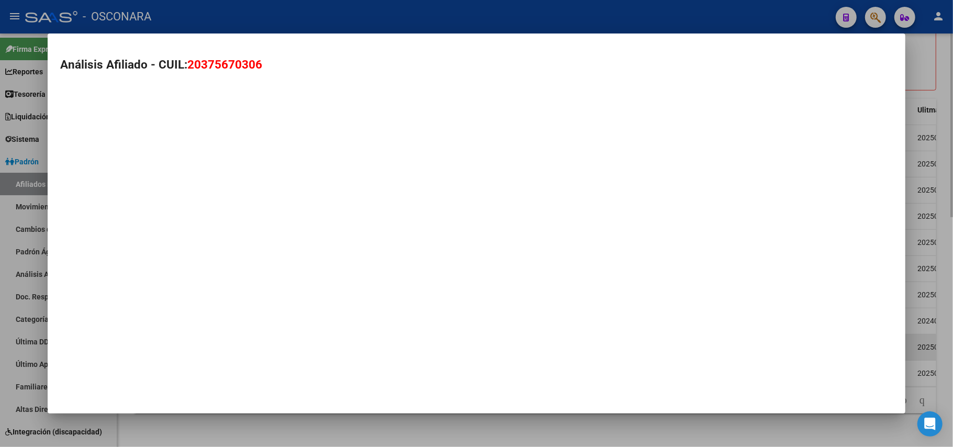
type textarea "20375670306"
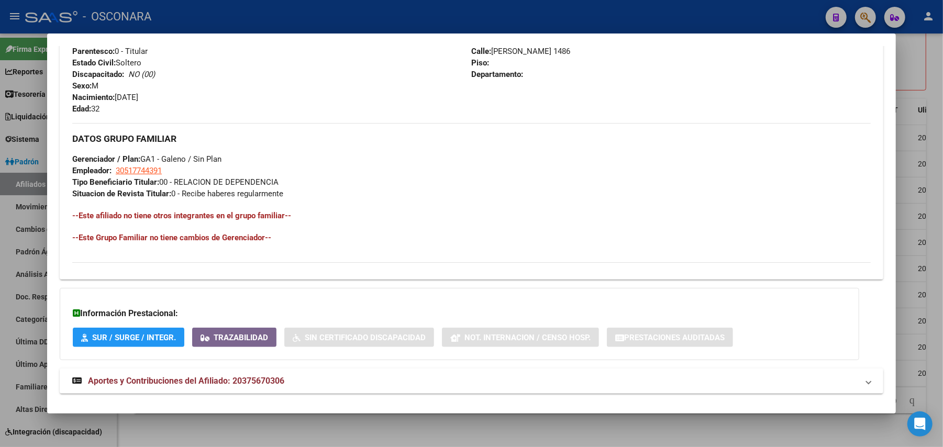
scroll to position [464, 0]
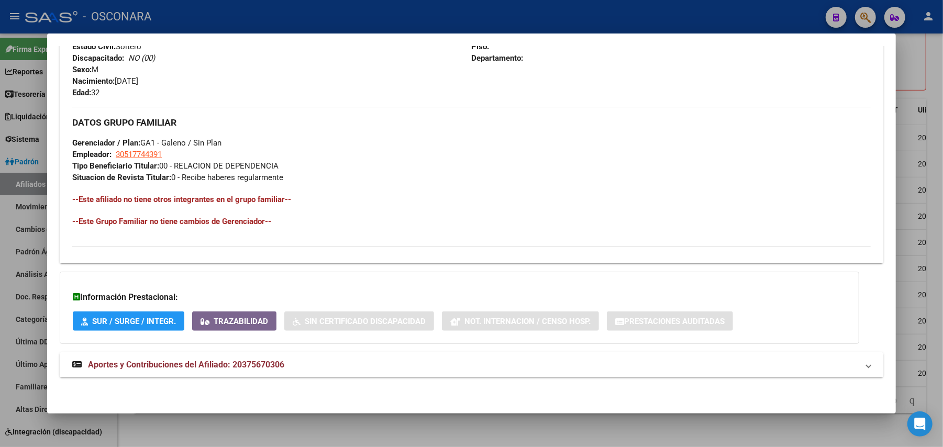
click at [262, 361] on span "Aportes y Contribuciones del Afiliado: 20375670306" at bounding box center [186, 365] width 196 height 10
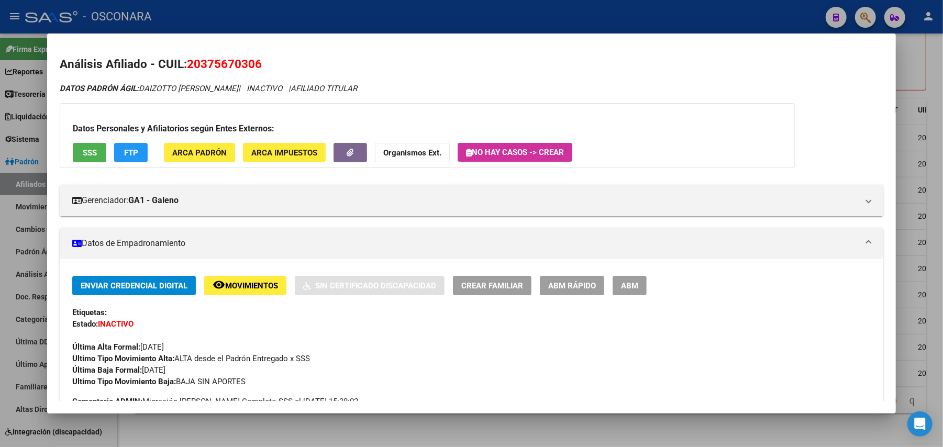
scroll to position [0, 0]
click at [83, 151] on span "SSS" at bounding box center [90, 153] width 14 height 9
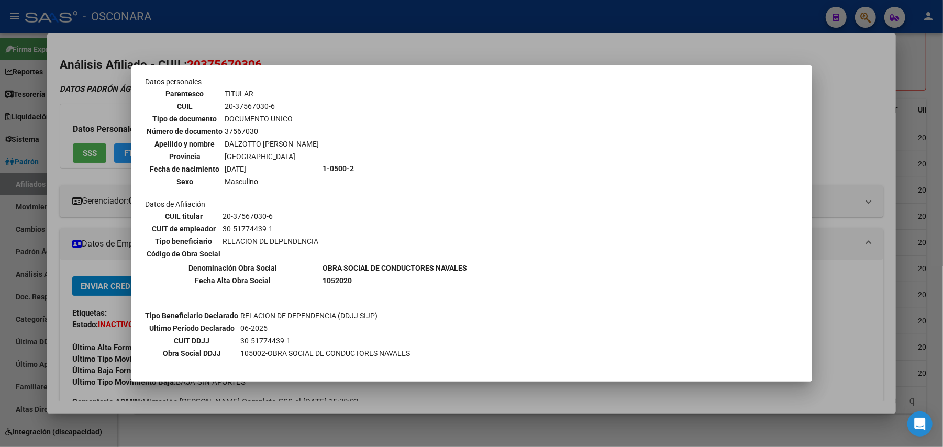
scroll to position [131, 0]
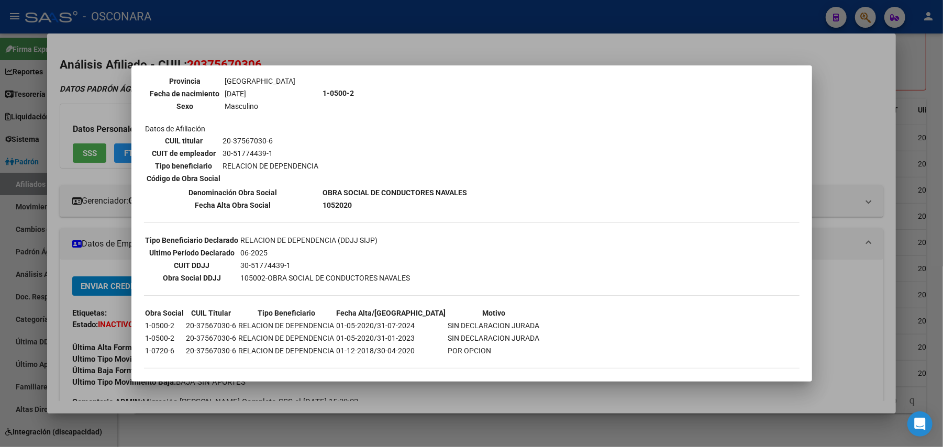
click at [591, 399] on div at bounding box center [471, 223] width 943 height 447
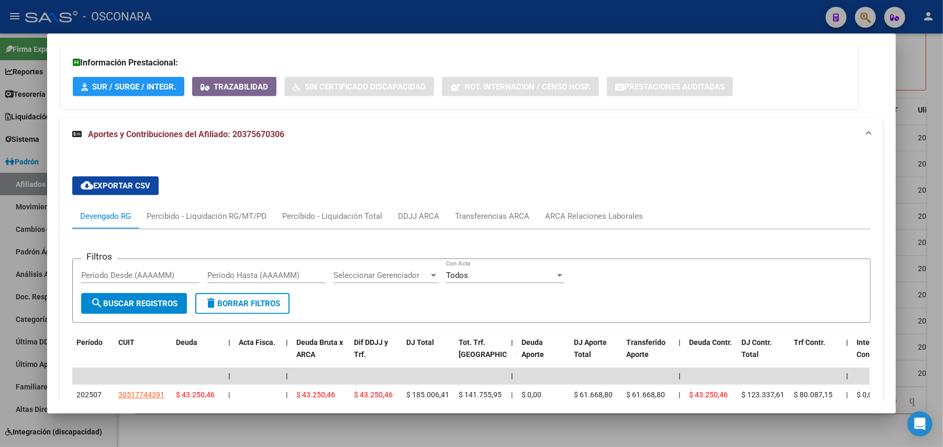
scroll to position [981, 0]
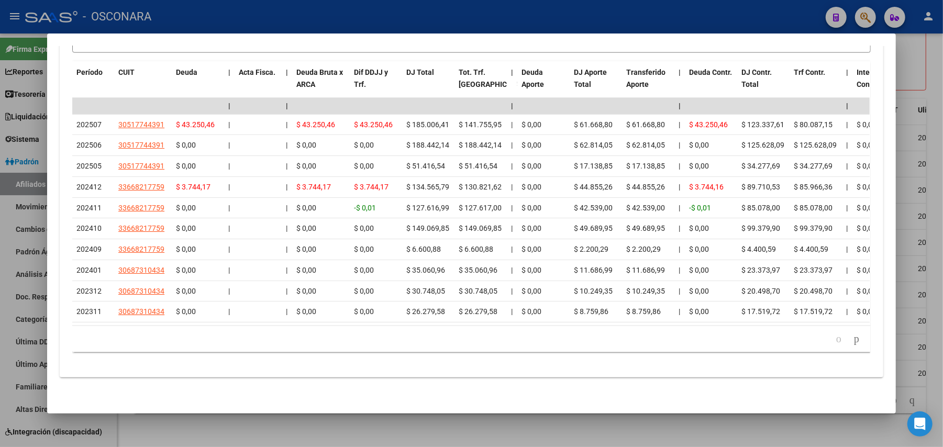
click at [449, 431] on div at bounding box center [471, 223] width 943 height 447
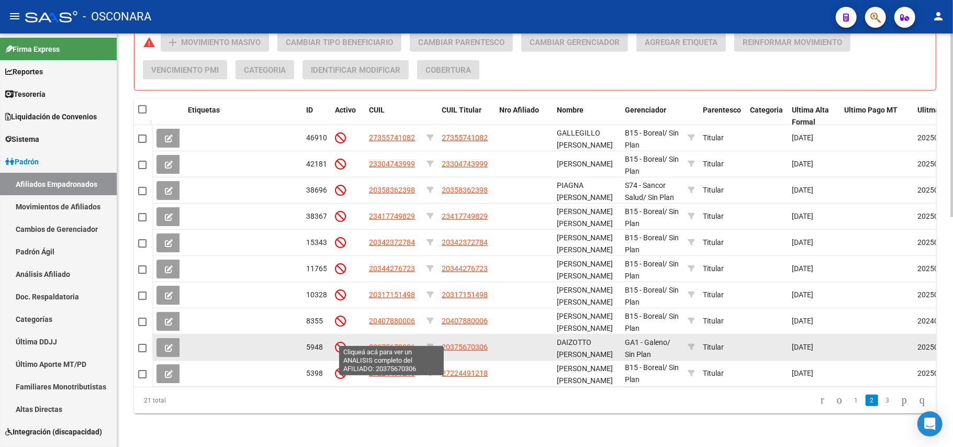
click at [392, 343] on span "20375670306" at bounding box center [392, 347] width 46 height 8
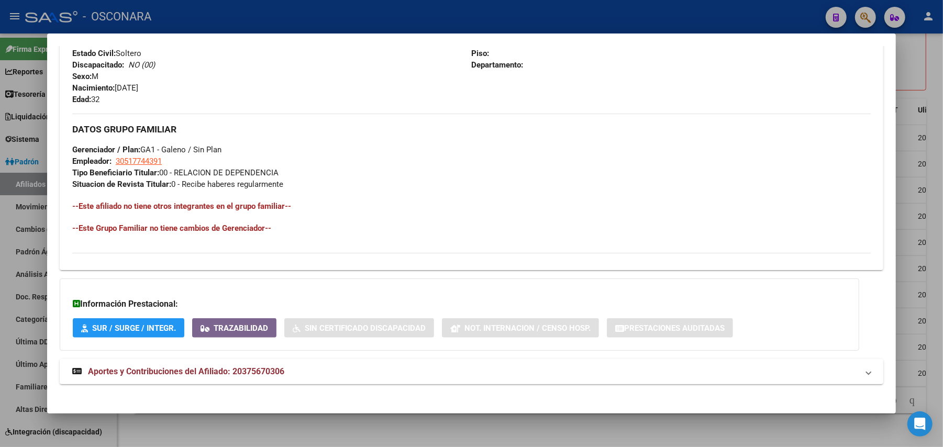
scroll to position [464, 0]
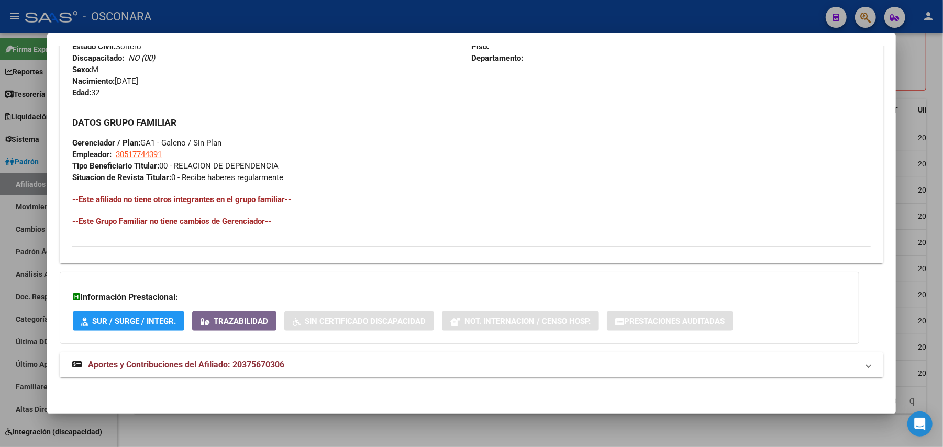
click at [277, 366] on span "Aportes y Contribuciones del Afiliado: 20375670306" at bounding box center [186, 365] width 196 height 10
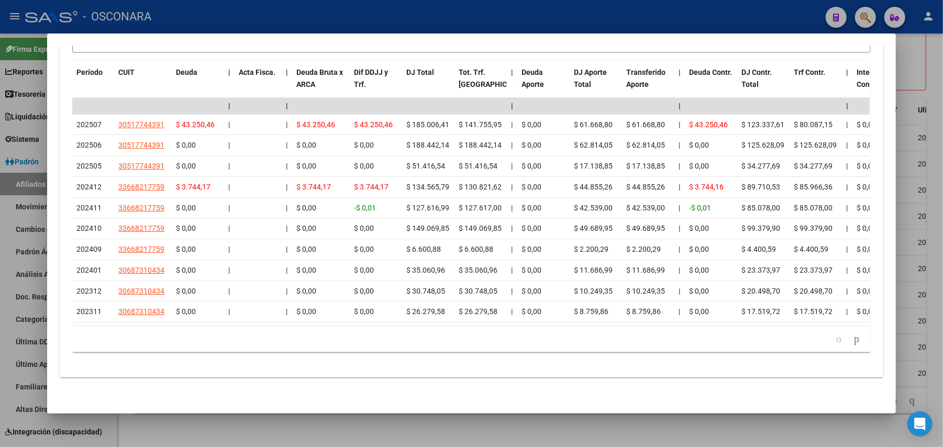
scroll to position [981, 0]
click at [543, 419] on div at bounding box center [471, 223] width 943 height 447
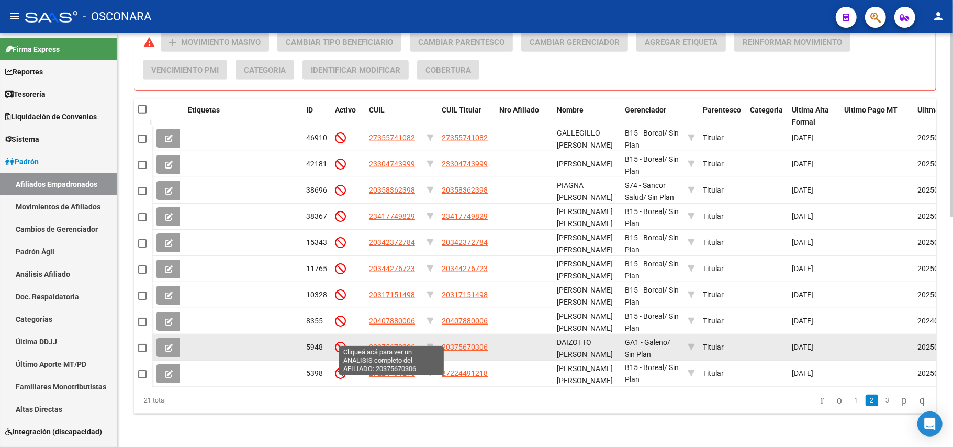
click at [384, 343] on span "20375670306" at bounding box center [392, 347] width 46 height 8
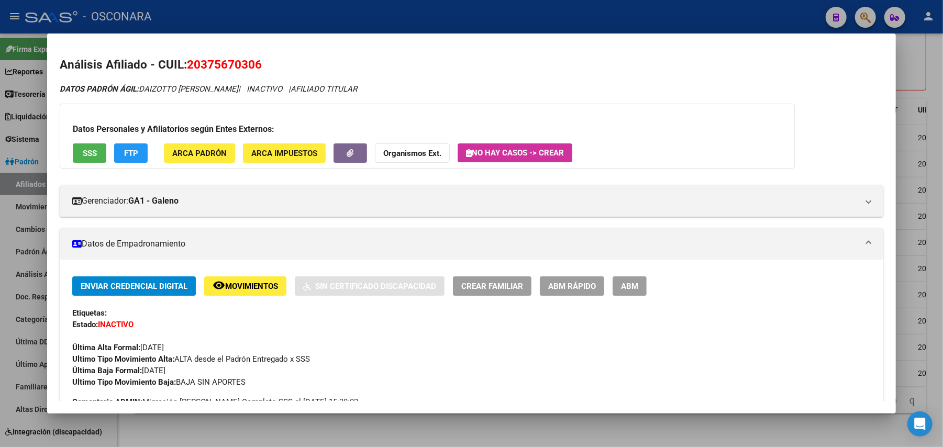
click at [585, 286] on span "ABM Rápido" at bounding box center [572, 286] width 48 height 9
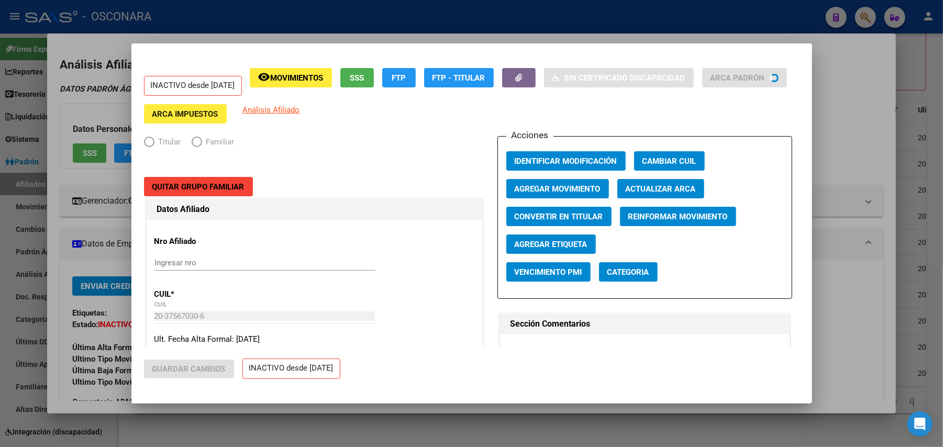
radio input "true"
type input "30-51774439-1"
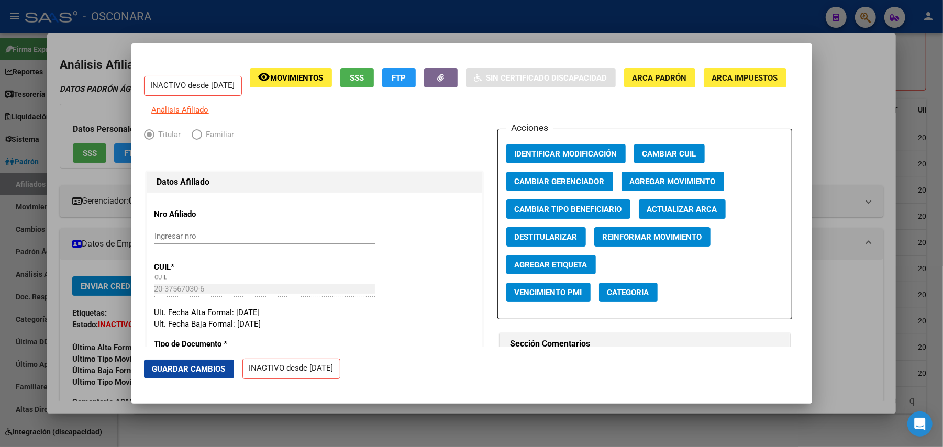
click at [646, 186] on span "Agregar Movimiento" at bounding box center [673, 181] width 86 height 9
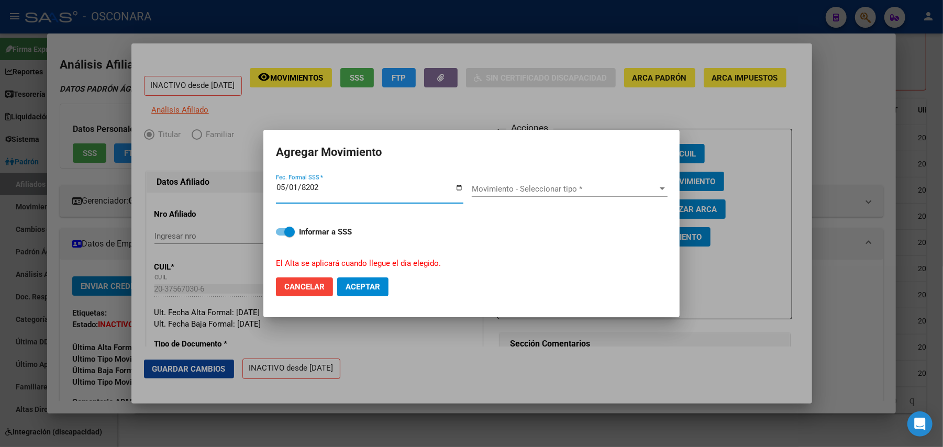
type input "2025-05-01"
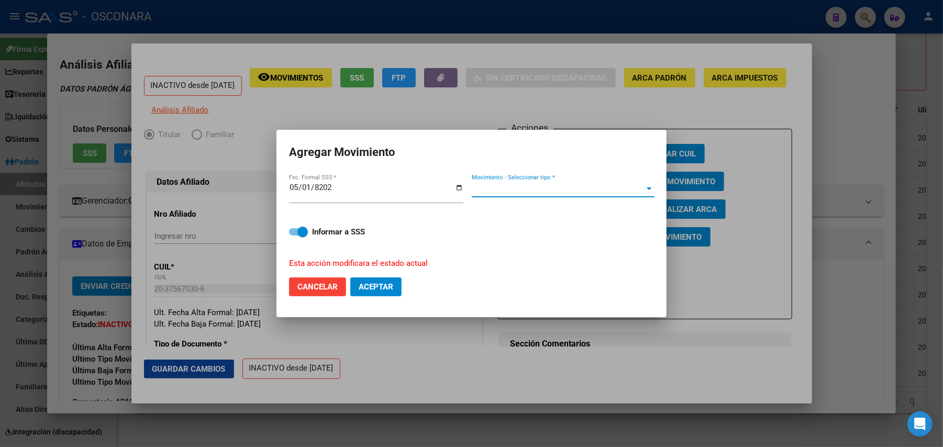
click at [635, 184] on span "Movimiento - Seleccionar tipo *" at bounding box center [558, 188] width 173 height 9
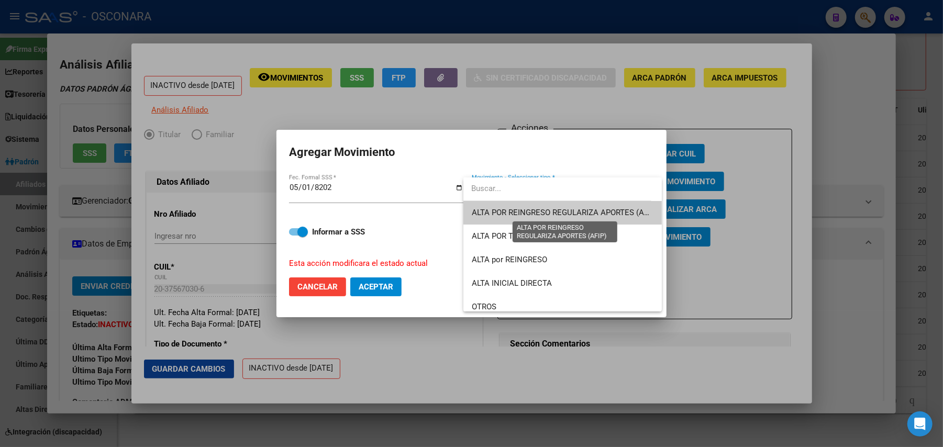
click at [537, 209] on span "ALTA POR REINGRESO REGULARIZA APORTES (AFIP)" at bounding box center [565, 212] width 186 height 9
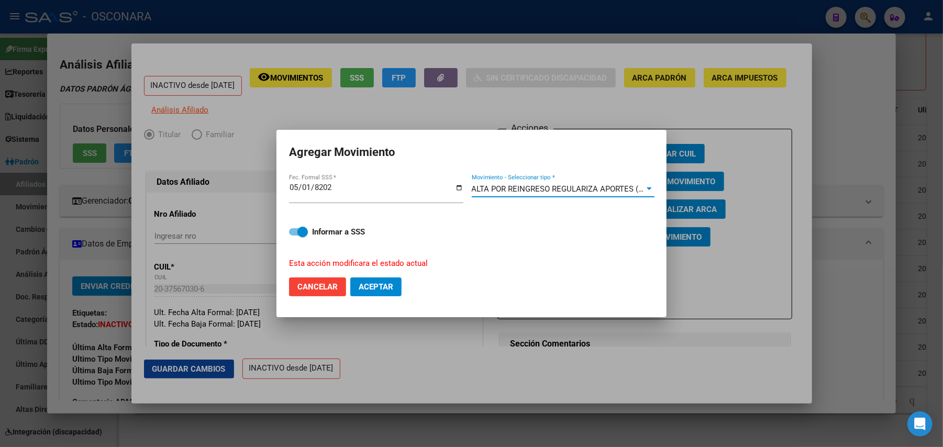
click at [294, 231] on span at bounding box center [298, 231] width 19 height 7
click at [294, 236] on input "Informar a SSS" at bounding box center [294, 236] width 1 height 1
checkbox input "false"
click at [381, 287] on span "Aceptar" at bounding box center [376, 286] width 35 height 9
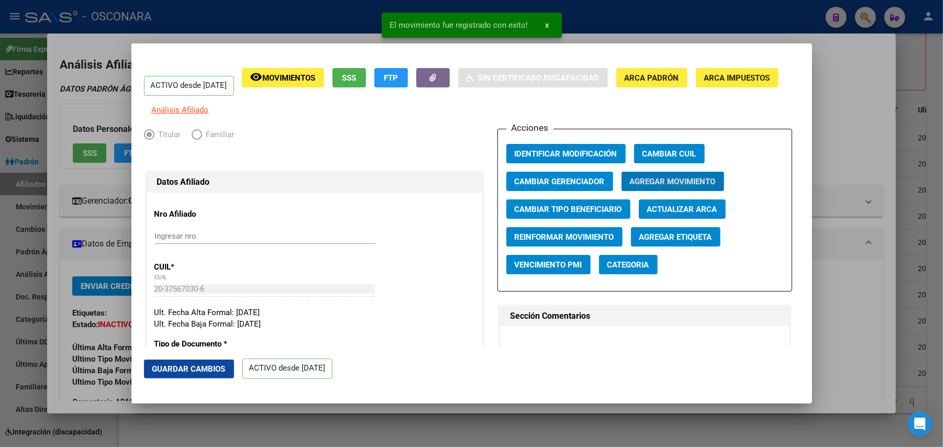
click at [219, 369] on span "Guardar Cambios" at bounding box center [188, 368] width 73 height 9
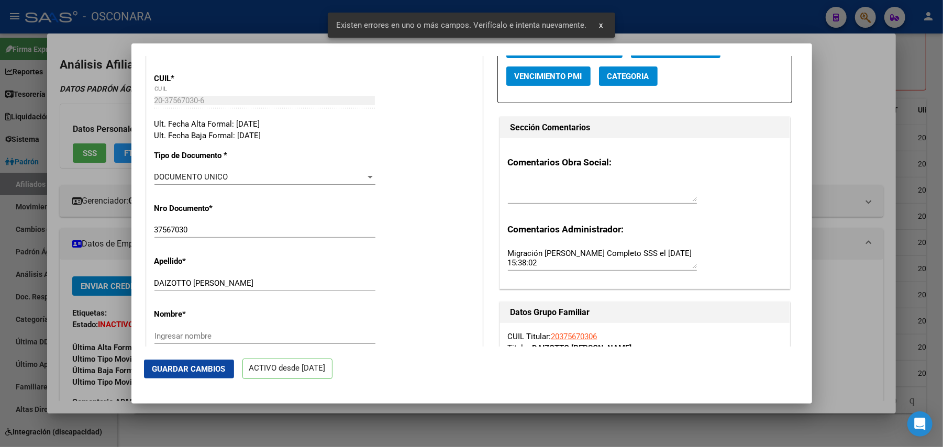
scroll to position [279, 0]
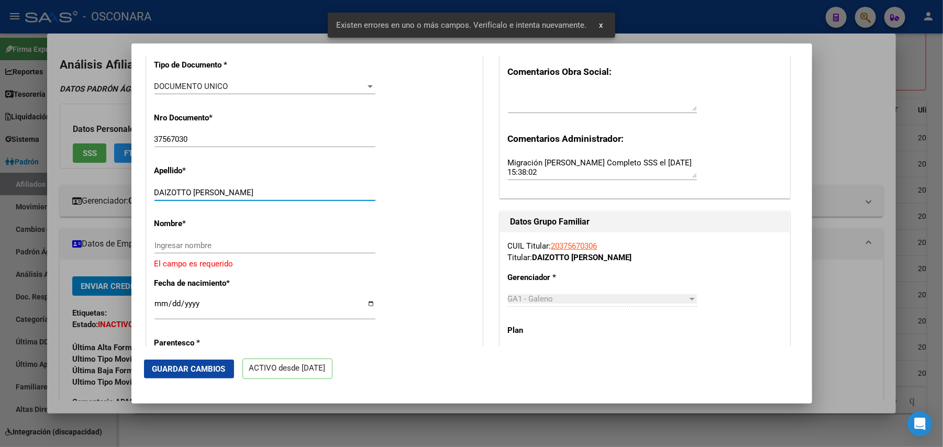
drag, startPoint x: 192, startPoint y: 197, endPoint x: 264, endPoint y: 199, distance: 72.8
click at [264, 197] on input "DAIZOTTO GUILLERMO DANIEL" at bounding box center [264, 192] width 221 height 9
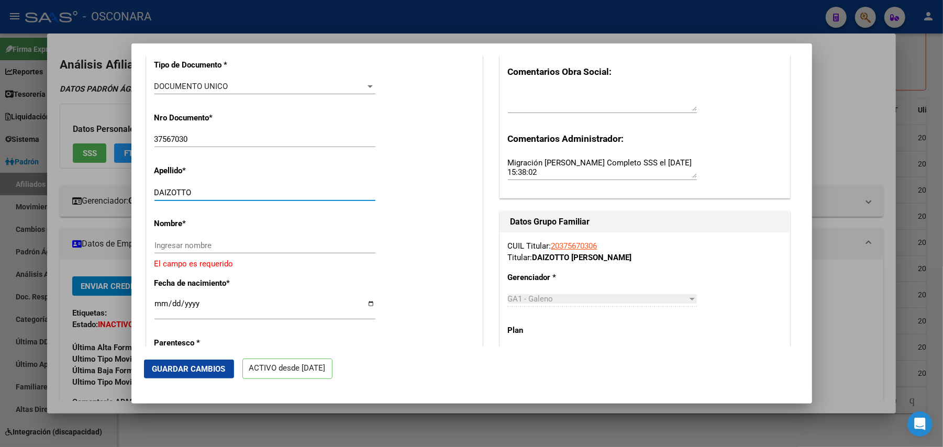
type input "DAIZOTTO"
paste input "GUILLERMO DANIEL"
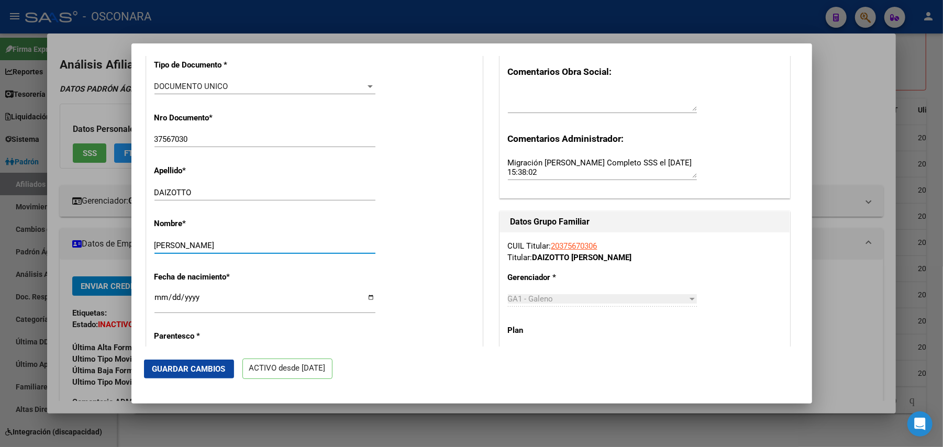
type input "GUILLERMO DANIEL"
click at [208, 364] on span "Guardar Cambios" at bounding box center [188, 368] width 73 height 9
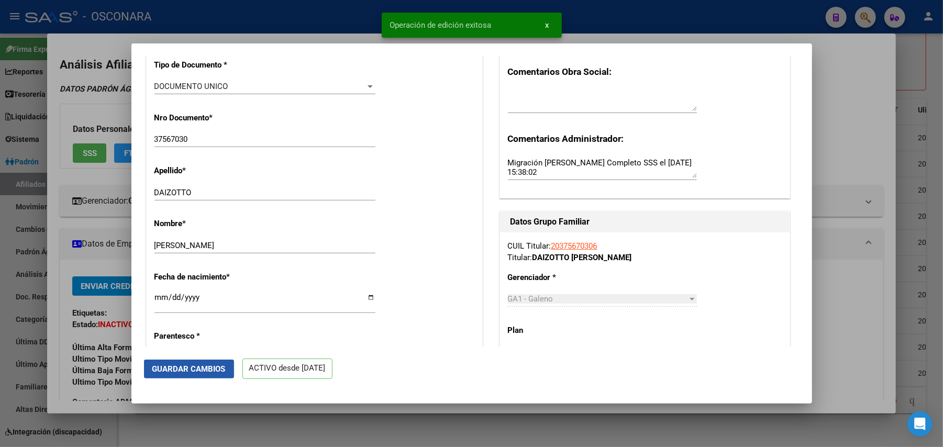
click at [195, 367] on span "Guardar Cambios" at bounding box center [188, 368] width 73 height 9
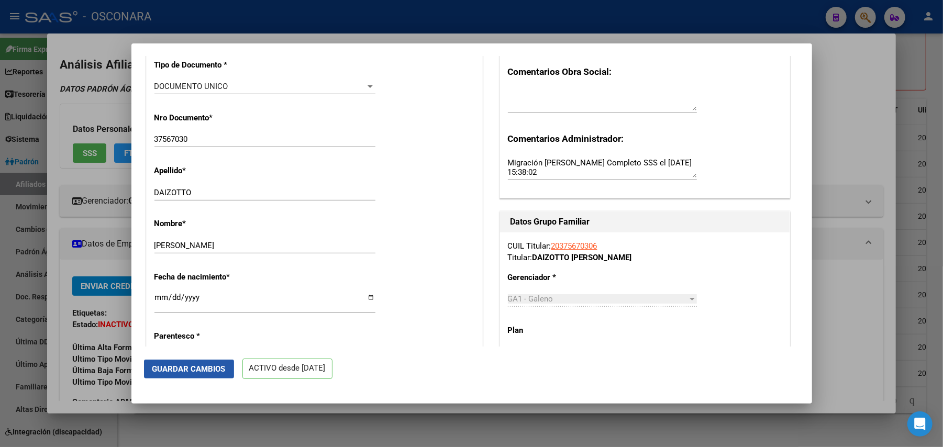
click at [223, 372] on span "Guardar Cambios" at bounding box center [188, 368] width 73 height 9
click at [203, 363] on button "Guardar Cambios" at bounding box center [189, 369] width 90 height 19
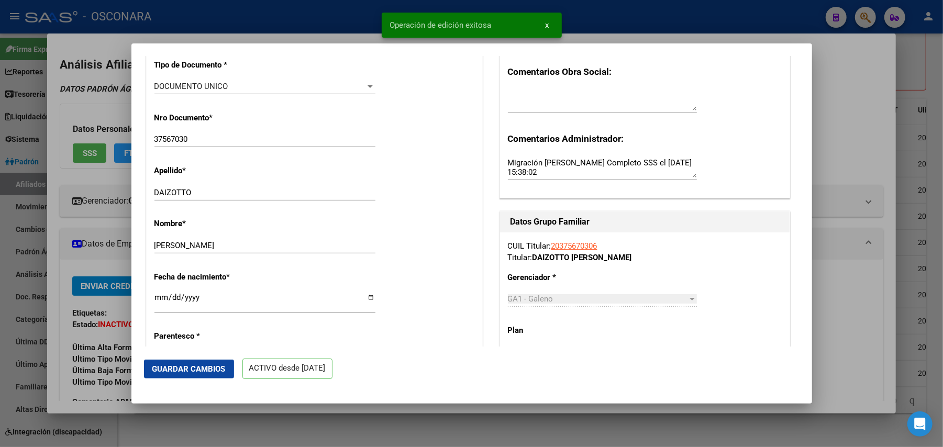
click at [262, 418] on div at bounding box center [471, 223] width 943 height 447
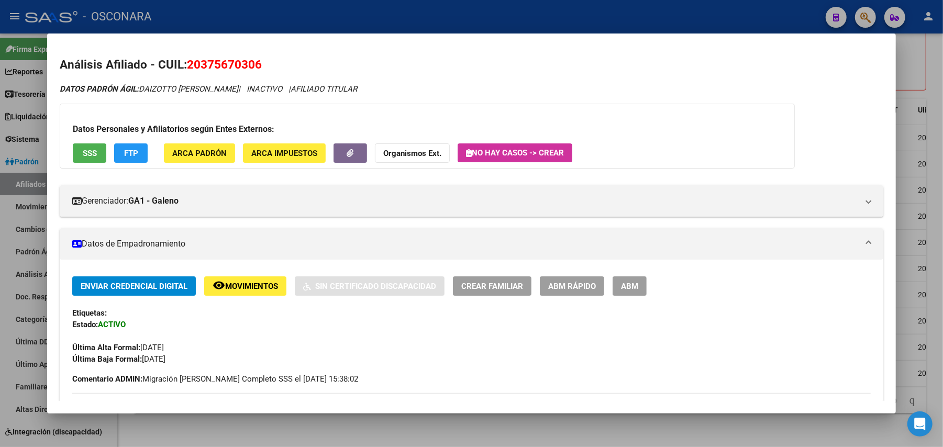
click at [319, 425] on div at bounding box center [471, 223] width 943 height 447
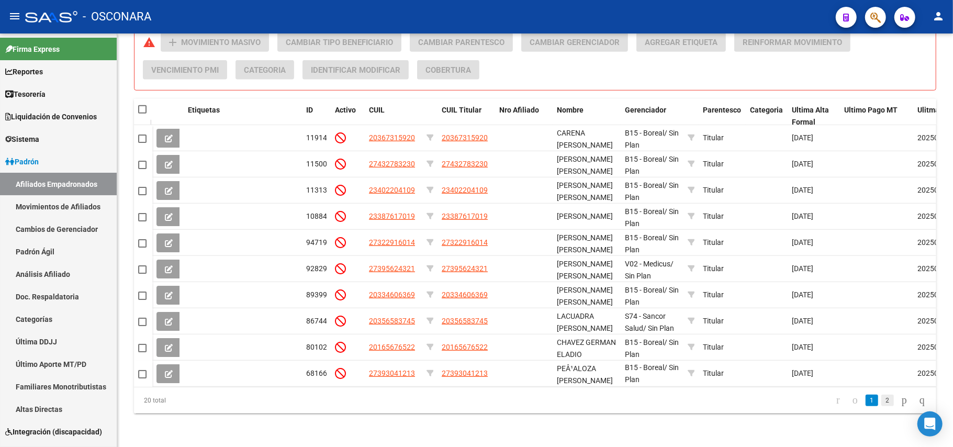
click at [882, 403] on link "2" at bounding box center [888, 401] width 13 height 12
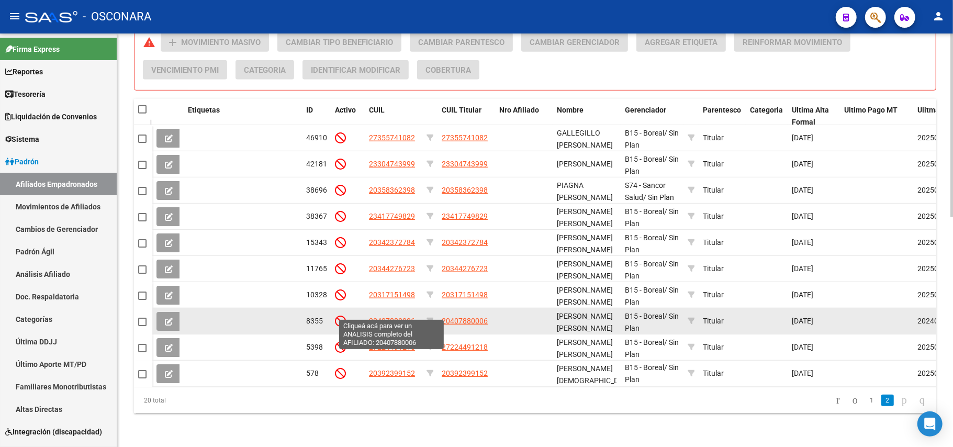
click at [401, 317] on span "20407880006" at bounding box center [392, 321] width 46 height 8
type textarea "20407880006"
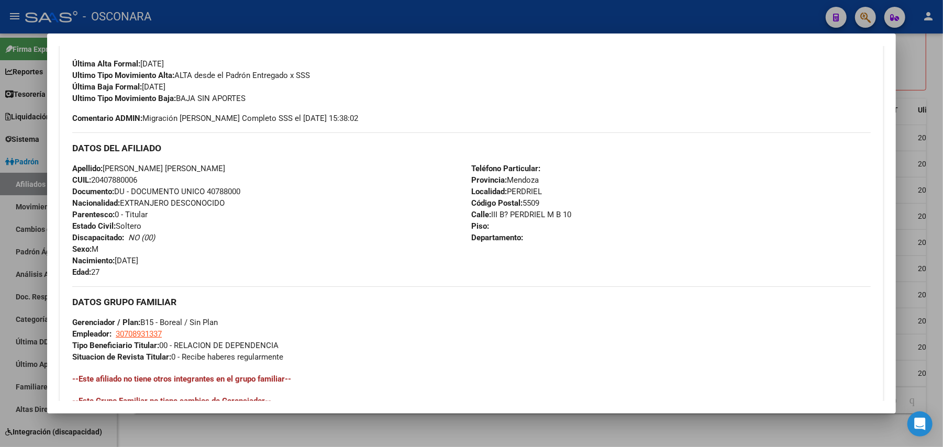
scroll to position [464, 0]
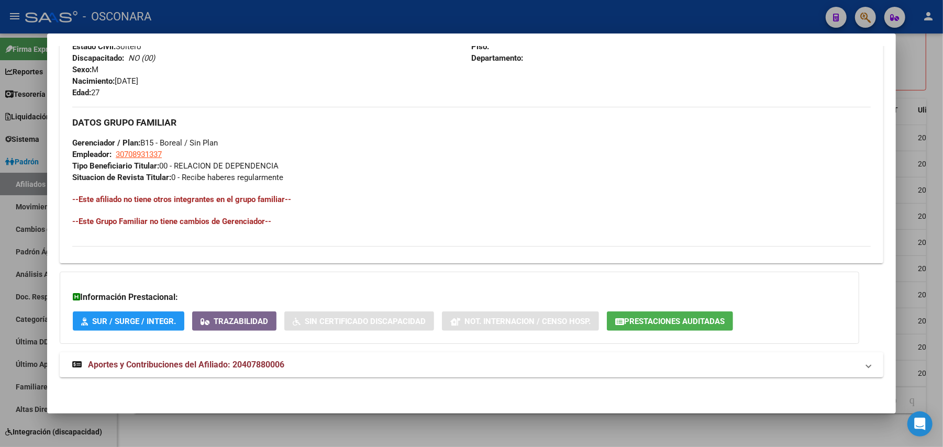
click at [187, 372] on mat-expansion-panel-header "Aportes y Contribuciones del Afiliado: 20407880006" at bounding box center [472, 364] width 824 height 25
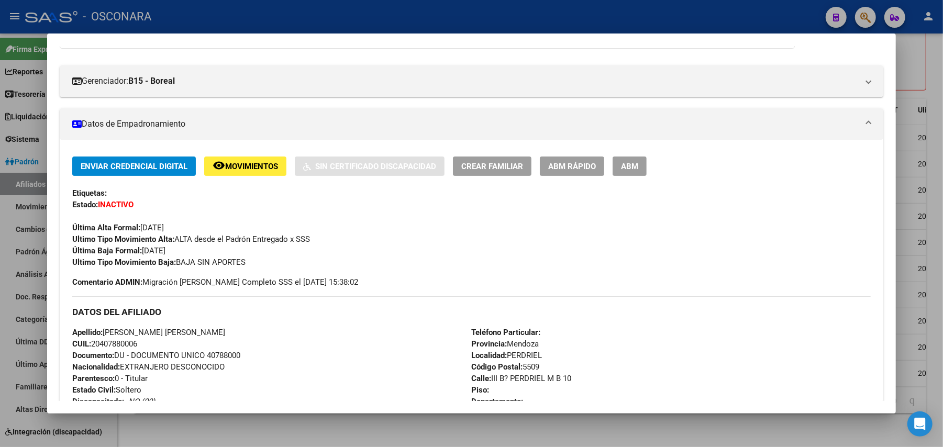
scroll to position [0, 0]
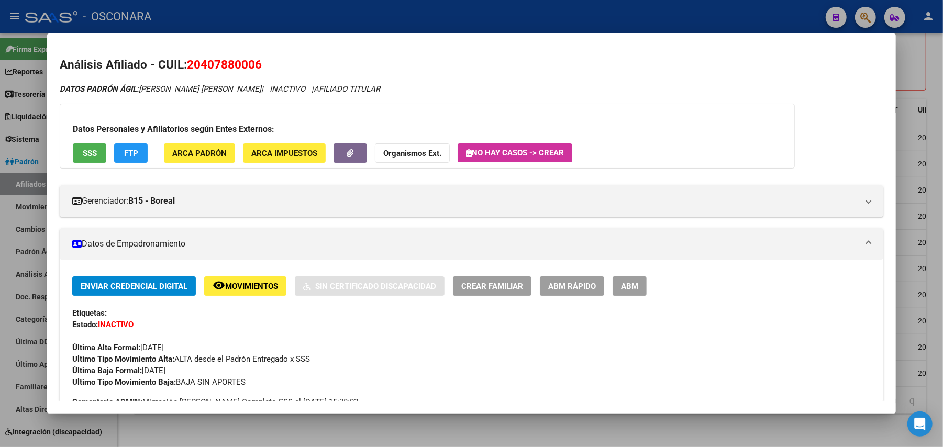
click at [89, 153] on span "SSS" at bounding box center [90, 153] width 14 height 9
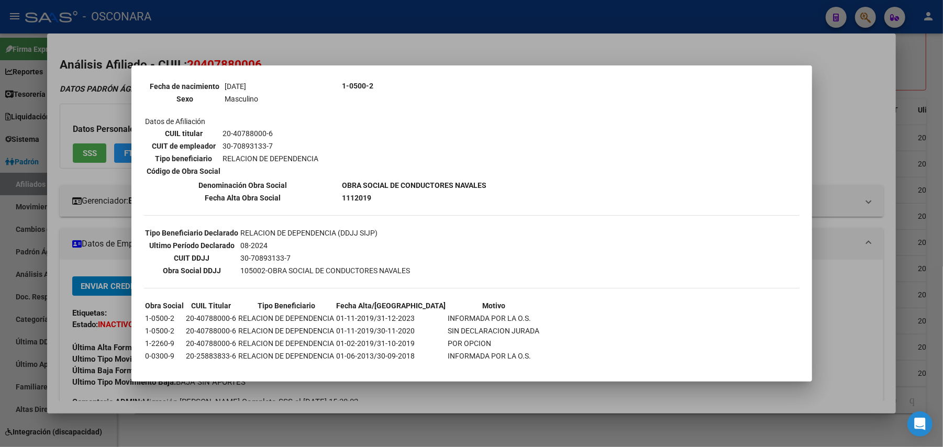
scroll to position [143, 0]
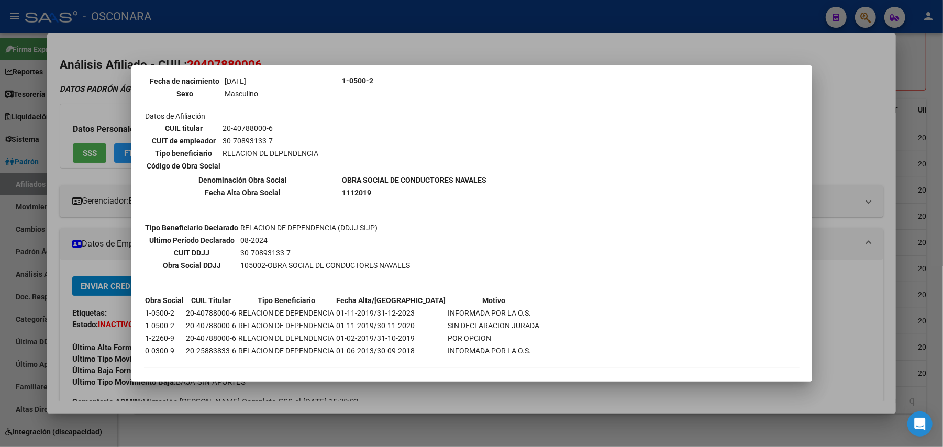
drag, startPoint x: 360, startPoint y: 400, endPoint x: 363, endPoint y: 384, distance: 16.0
click at [360, 398] on div at bounding box center [471, 223] width 943 height 447
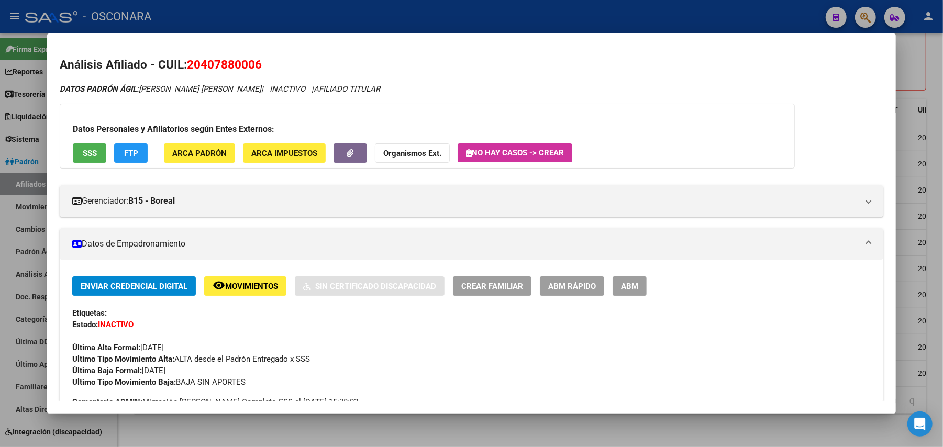
click at [134, 159] on button "FTP" at bounding box center [131, 152] width 34 height 19
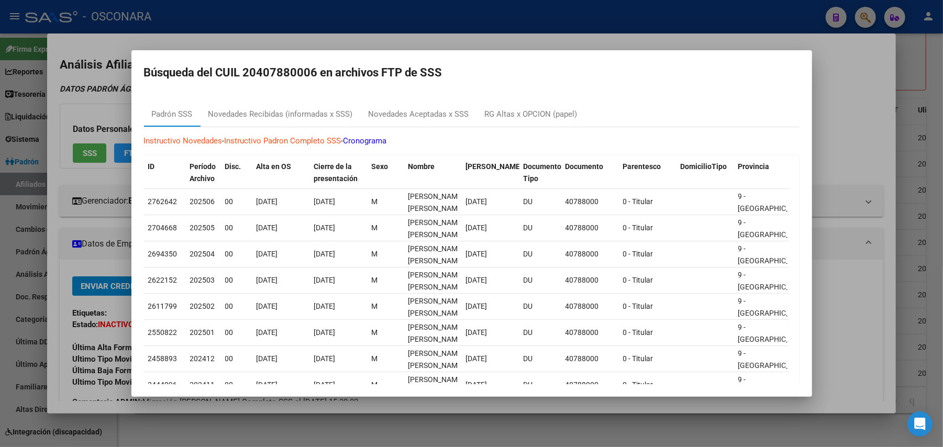
drag, startPoint x: 468, startPoint y: 40, endPoint x: 471, endPoint y: 52, distance: 13.0
click at [469, 40] on div at bounding box center [471, 223] width 943 height 447
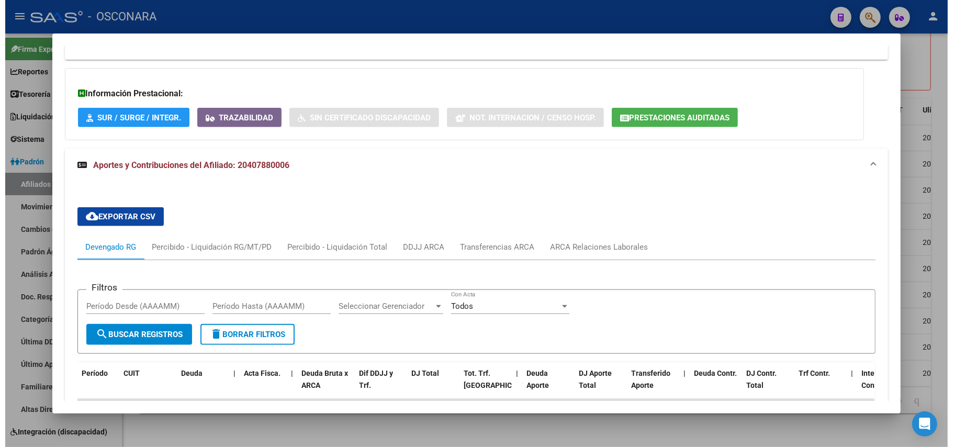
scroll to position [907, 0]
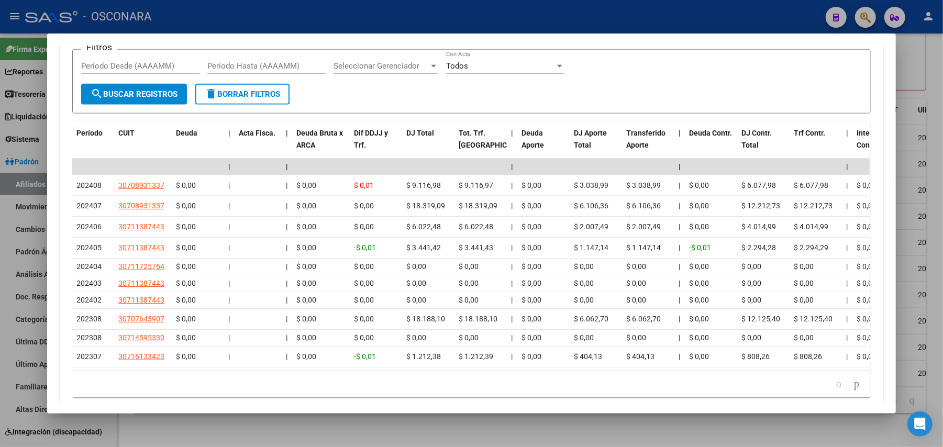
click at [439, 430] on div at bounding box center [471, 223] width 943 height 447
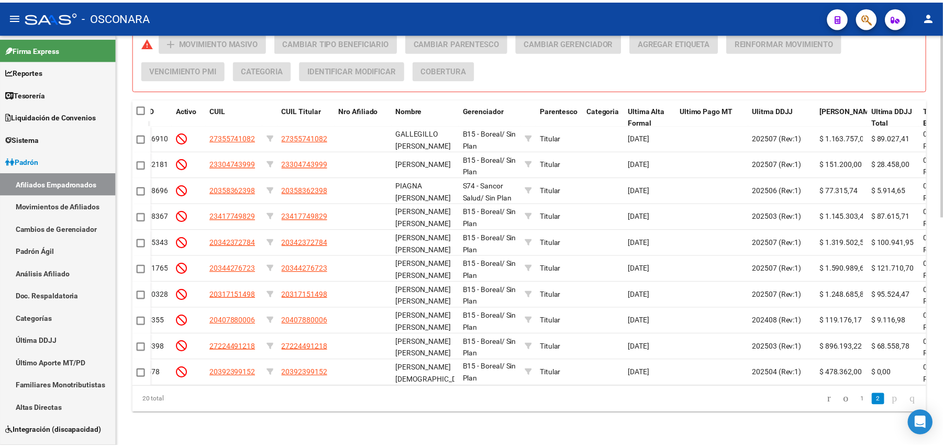
scroll to position [0, 138]
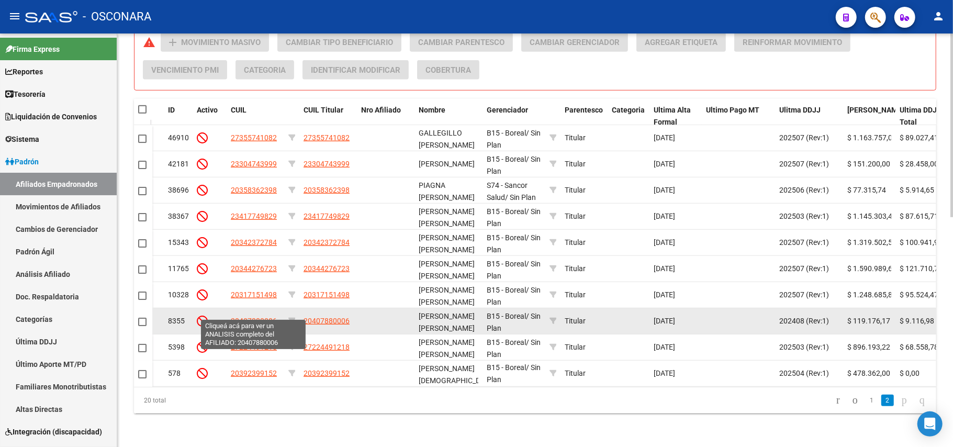
click at [259, 317] on span "20407880006" at bounding box center [254, 321] width 46 height 8
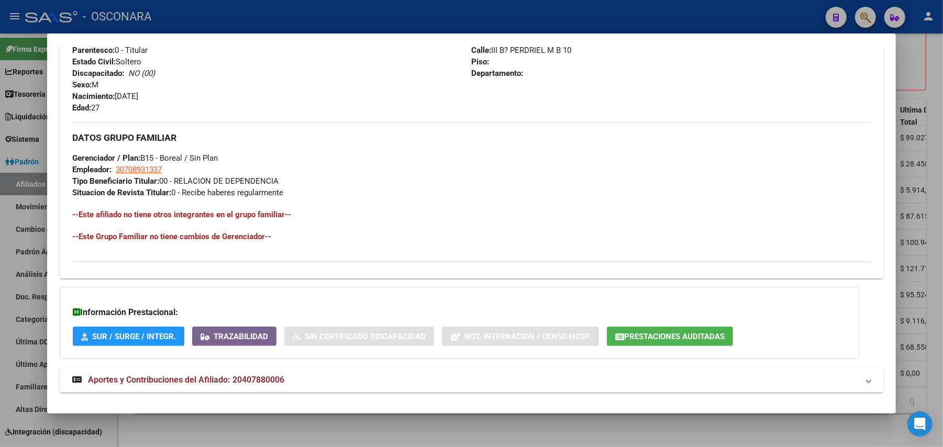
scroll to position [464, 0]
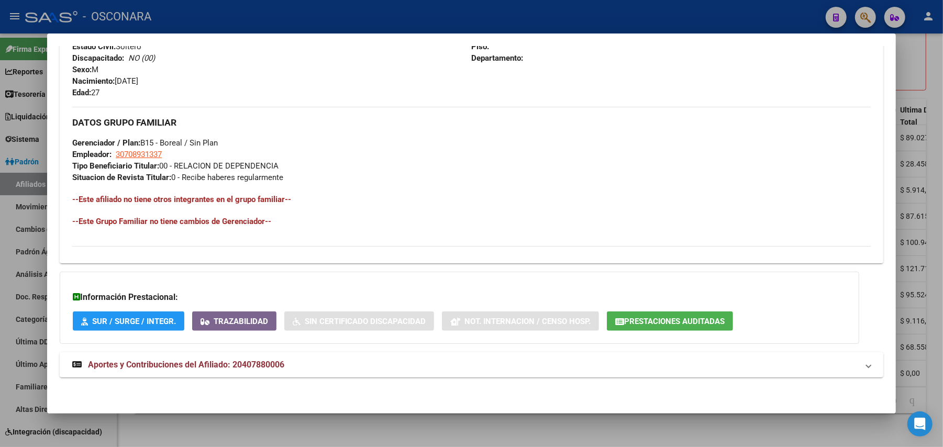
click at [153, 371] on mat-expansion-panel-header "Aportes y Contribuciones del Afiliado: 20407880006" at bounding box center [472, 364] width 824 height 25
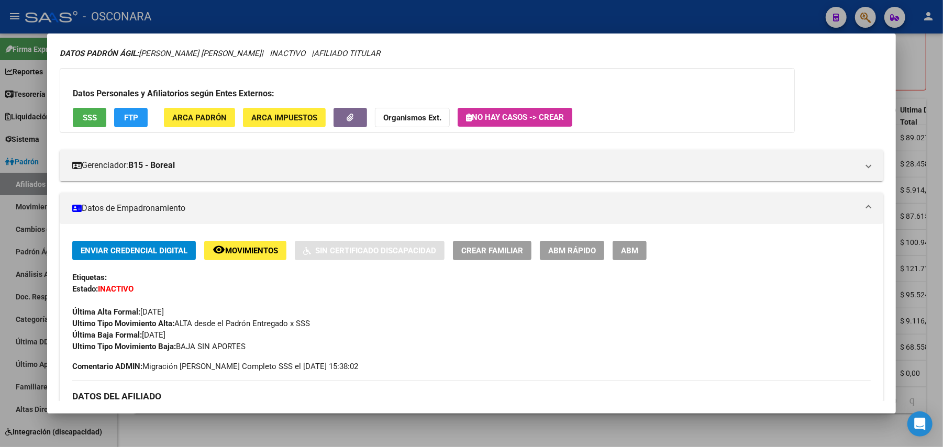
scroll to position [0, 0]
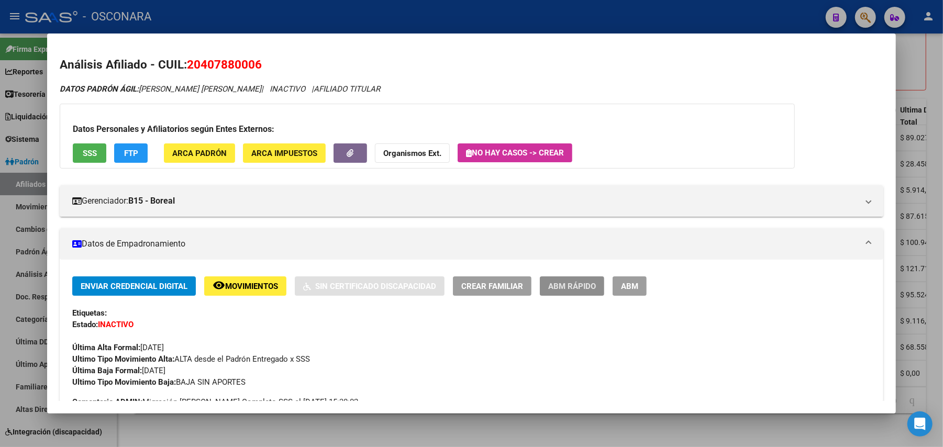
click at [560, 288] on span "ABM Rápido" at bounding box center [572, 286] width 48 height 9
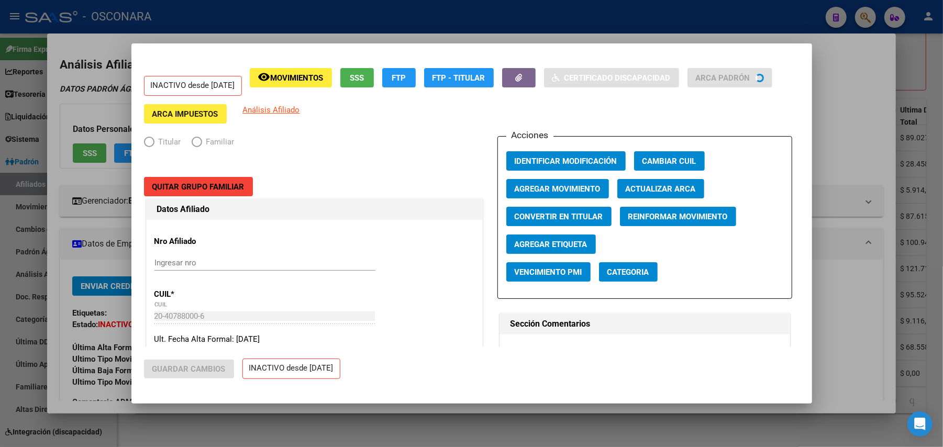
radio input "true"
type input "30-70893133-7"
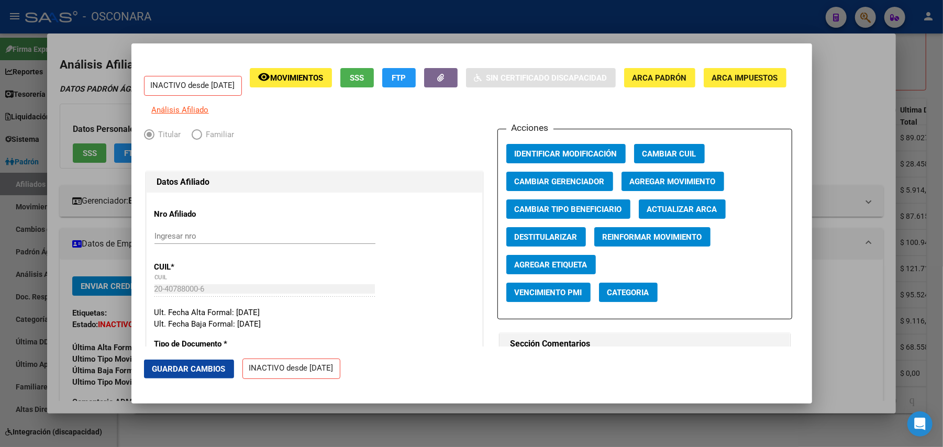
click at [364, 80] on span "SSS" at bounding box center [357, 77] width 14 height 9
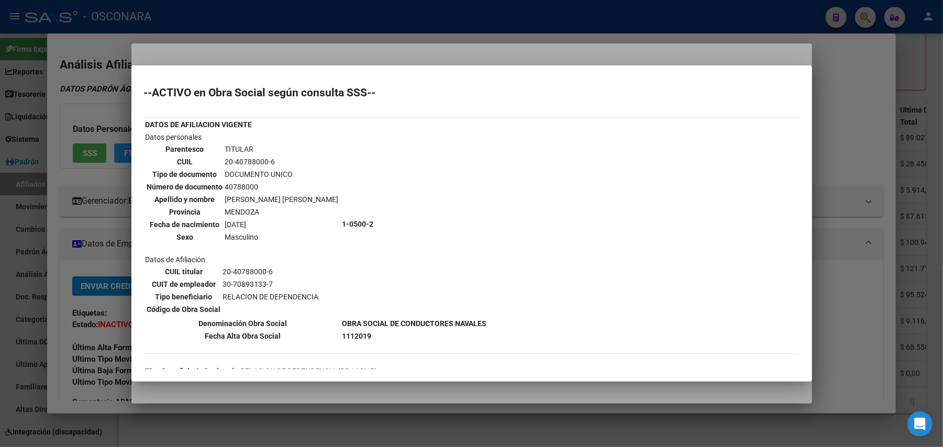
click at [426, 384] on div at bounding box center [471, 223] width 943 height 447
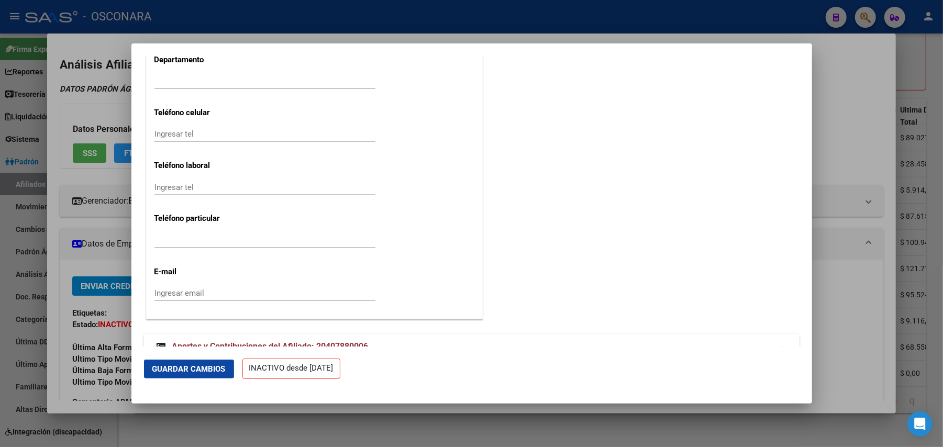
scroll to position [1295, 0]
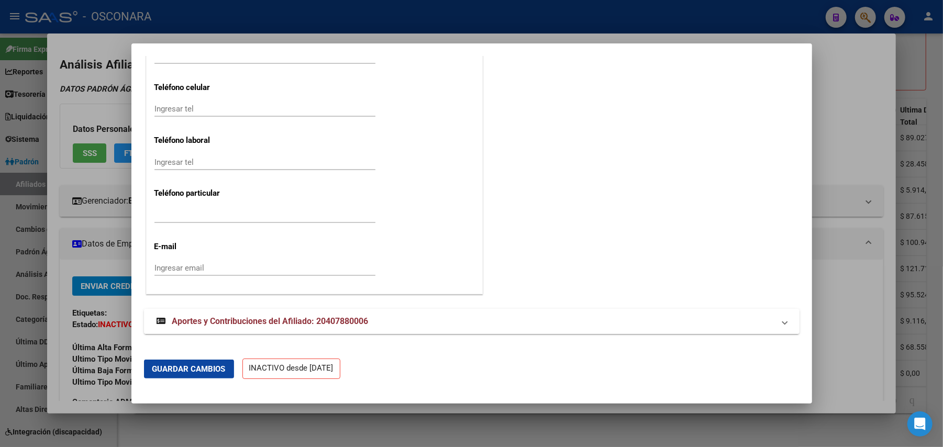
click at [342, 318] on span "Aportes y Contribuciones del Afiliado: 20407880006" at bounding box center [270, 321] width 196 height 10
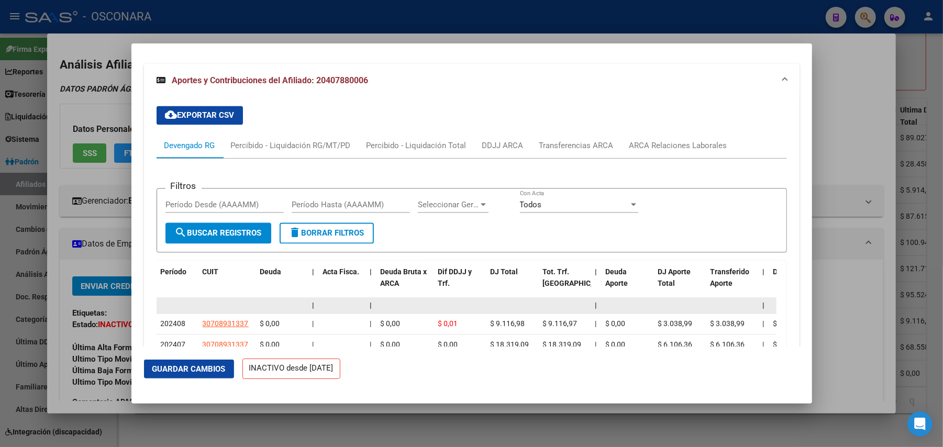
scroll to position [1603, 0]
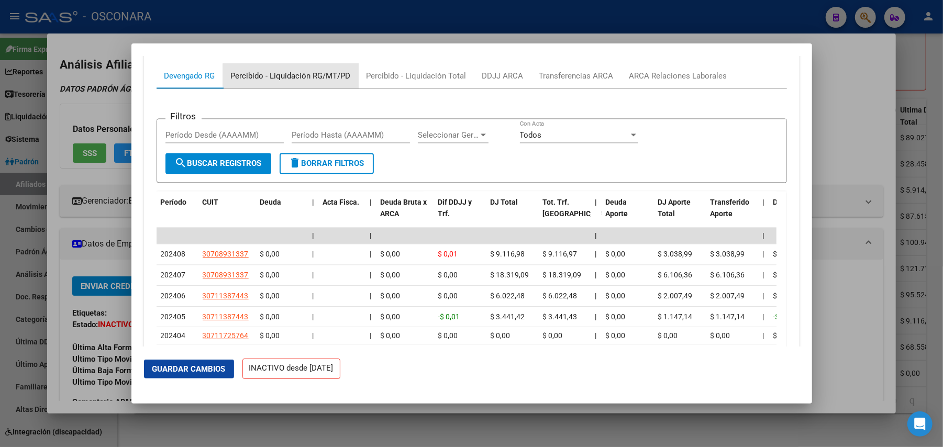
click at [328, 82] on div "Percibido - Liquidación RG/MT/PD" at bounding box center [291, 76] width 120 height 12
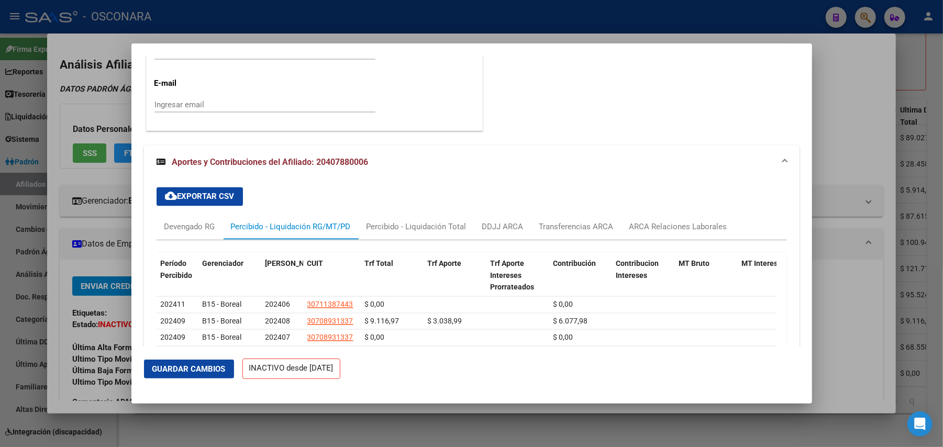
scroll to position [1502, 0]
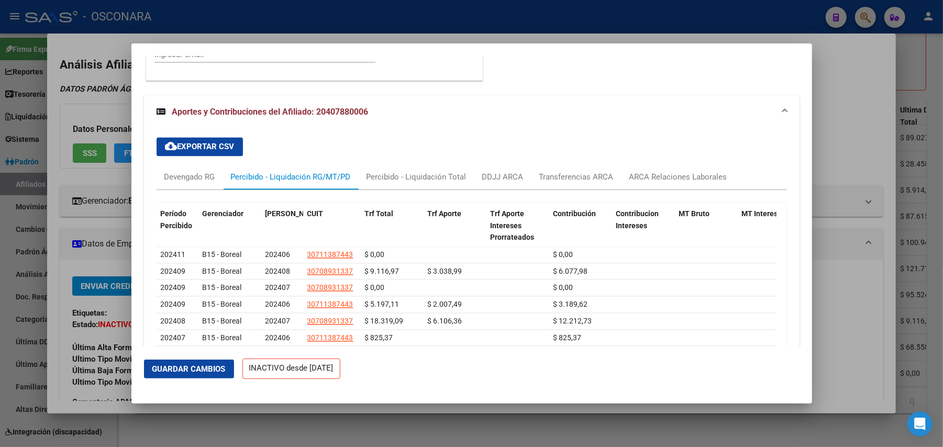
click at [852, 162] on div at bounding box center [471, 223] width 943 height 447
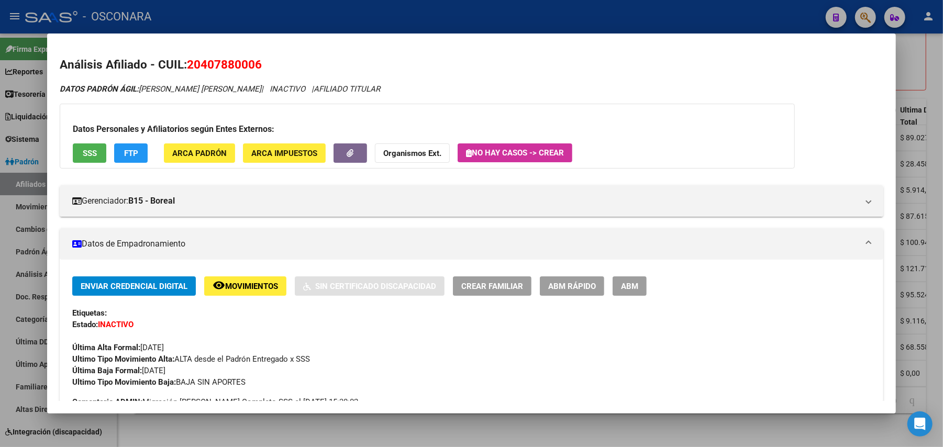
click at [548, 290] on span "ABM Rápido" at bounding box center [572, 286] width 48 height 9
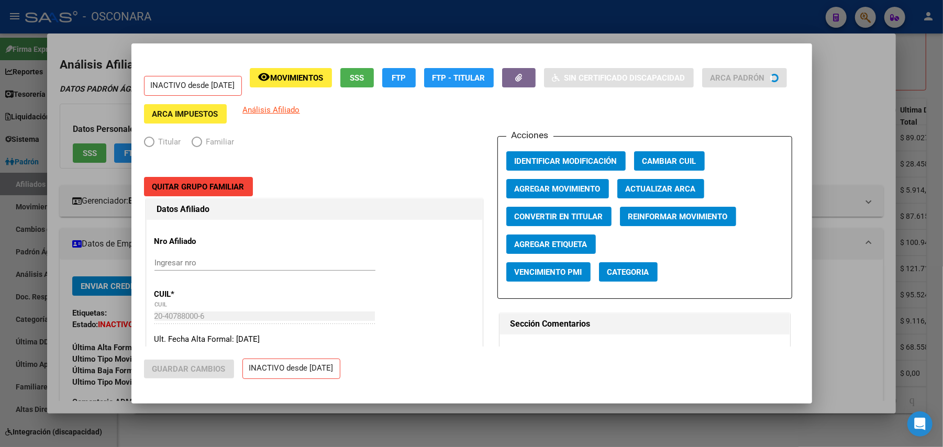
radio input "true"
type input "30-70893133-7"
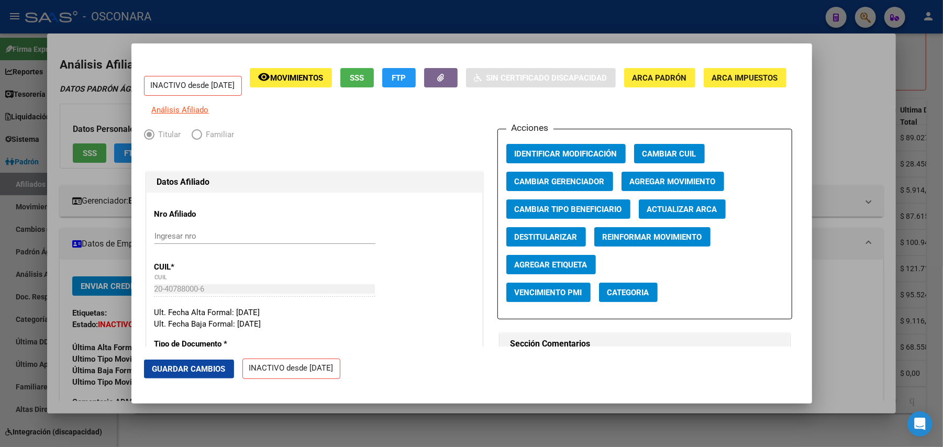
click at [407, 438] on div at bounding box center [471, 223] width 943 height 447
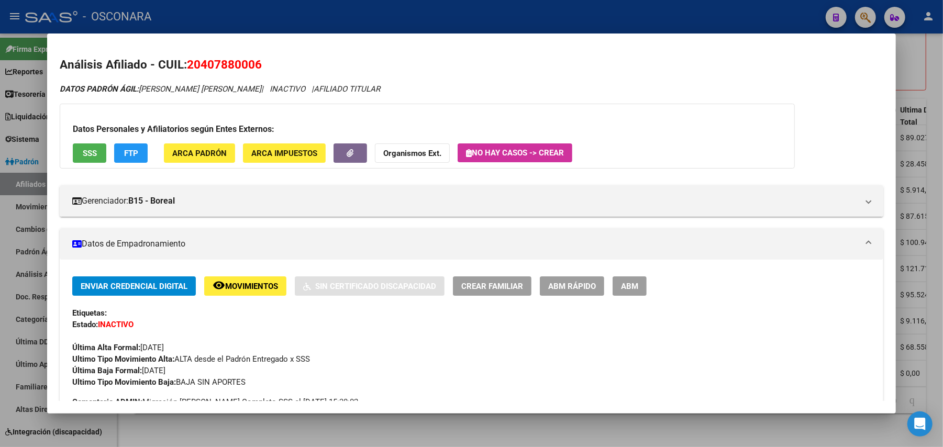
click at [574, 277] on button "ABM Rápido" at bounding box center [572, 285] width 64 height 19
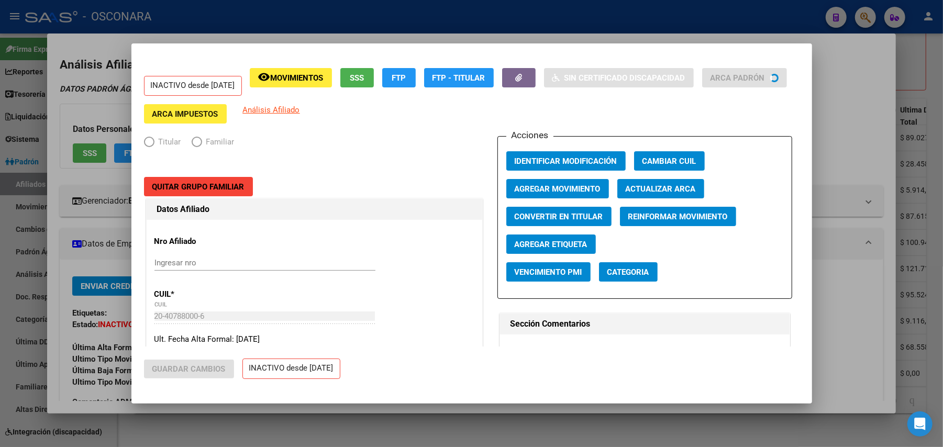
radio input "true"
type input "30-70893133-7"
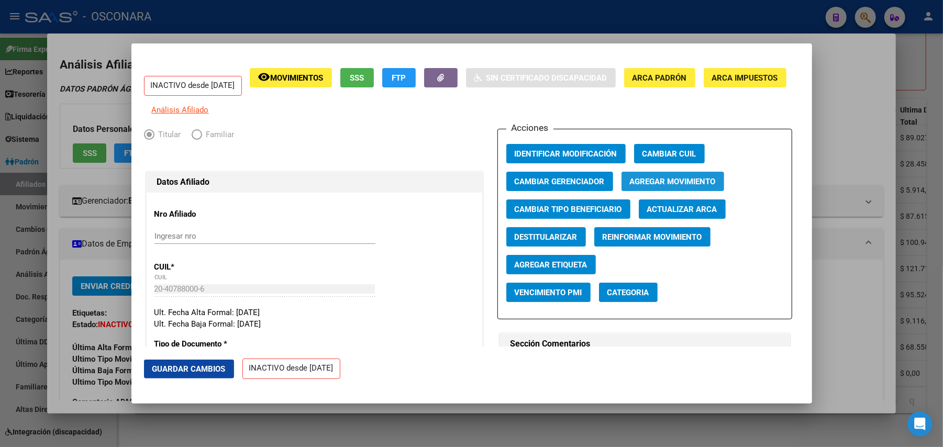
click at [654, 186] on span "Agregar Movimiento" at bounding box center [673, 181] width 86 height 9
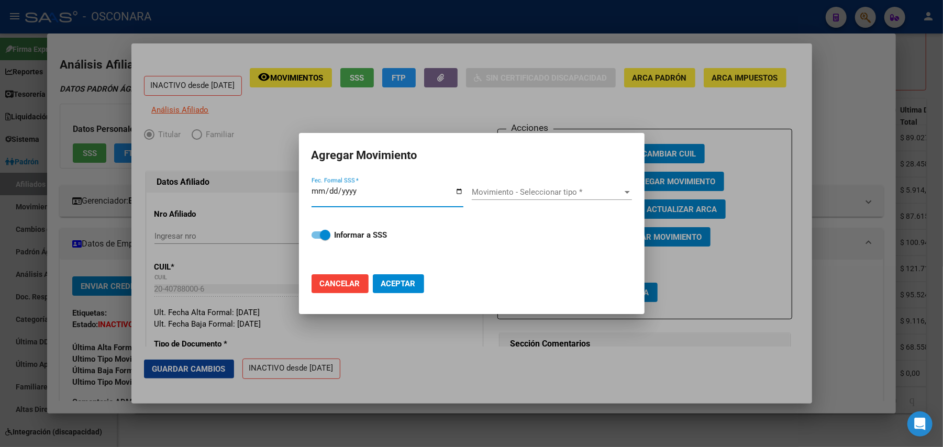
click at [601, 384] on div at bounding box center [471, 223] width 943 height 447
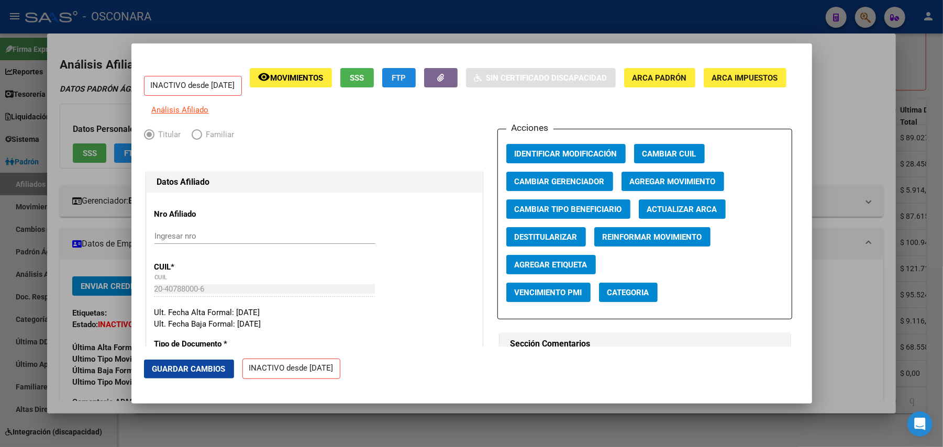
click at [416, 80] on button "FTP" at bounding box center [399, 77] width 34 height 19
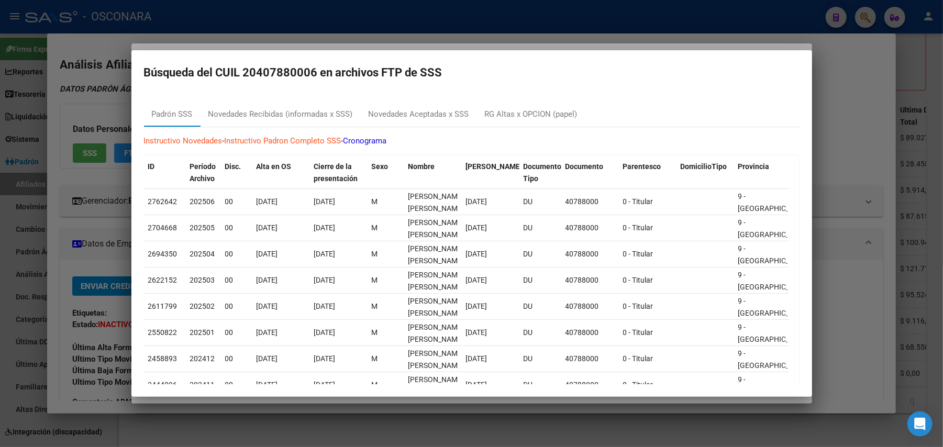
click at [842, 88] on div at bounding box center [471, 223] width 943 height 447
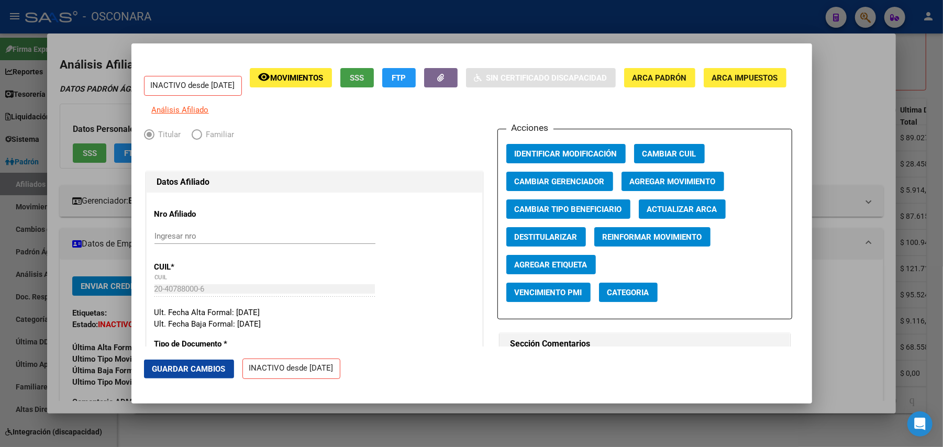
click at [364, 75] on span "SSS" at bounding box center [357, 77] width 14 height 9
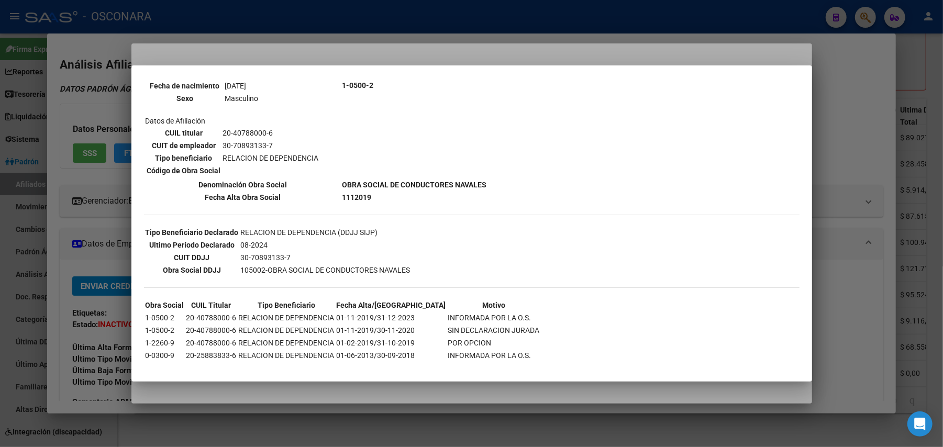
scroll to position [143, 0]
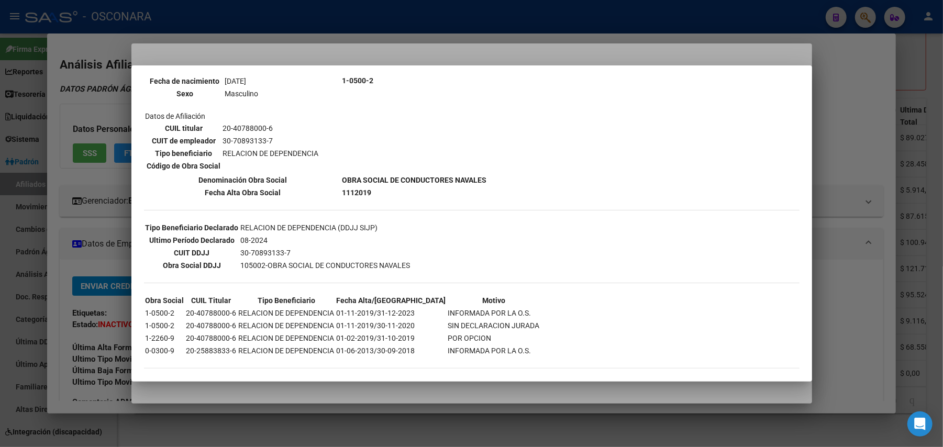
click at [449, 390] on div at bounding box center [471, 223] width 943 height 447
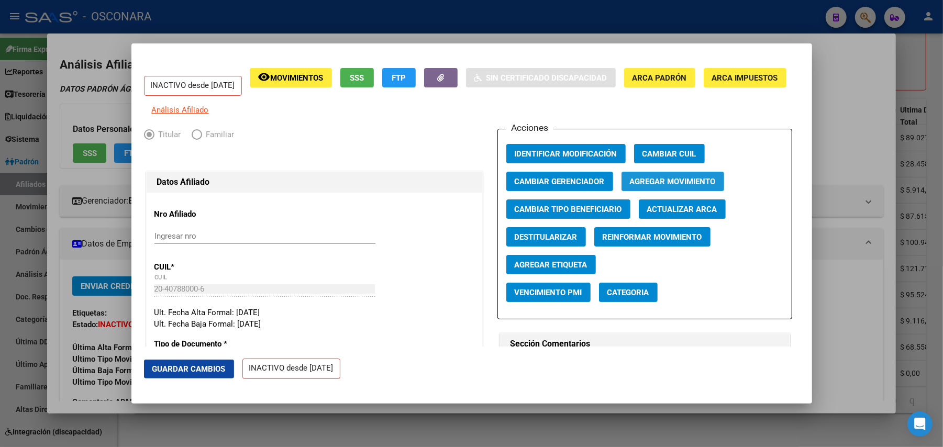
click at [646, 186] on span "Agregar Movimiento" at bounding box center [673, 181] width 86 height 9
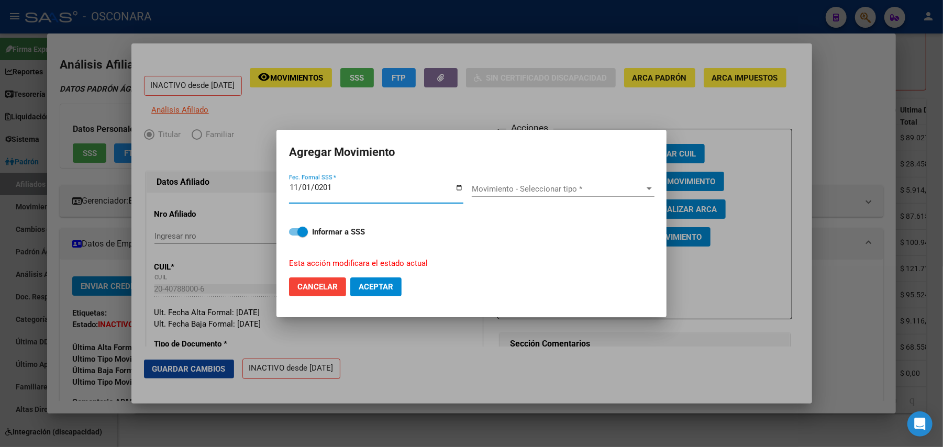
type input "2019-11-01"
click at [515, 192] on span "Movimiento - Seleccionar tipo *" at bounding box center [558, 188] width 173 height 9
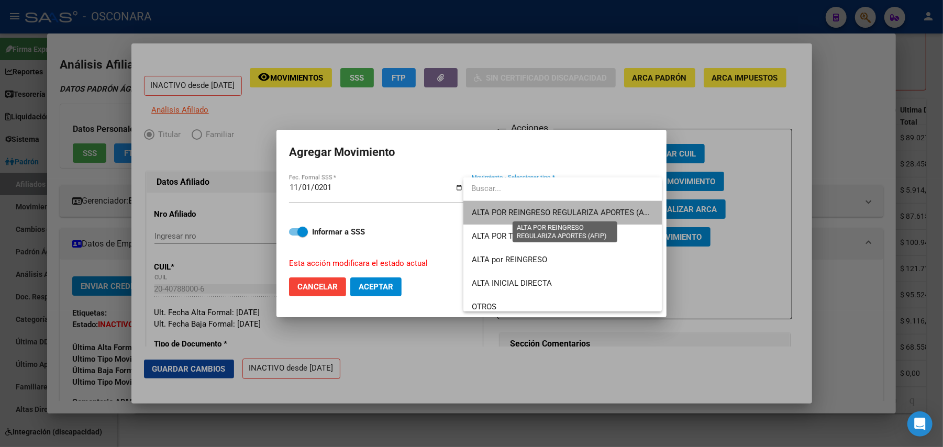
click at [570, 208] on span "ALTA POR REINGRESO REGULARIZA APORTES (AFIP)" at bounding box center [565, 212] width 186 height 9
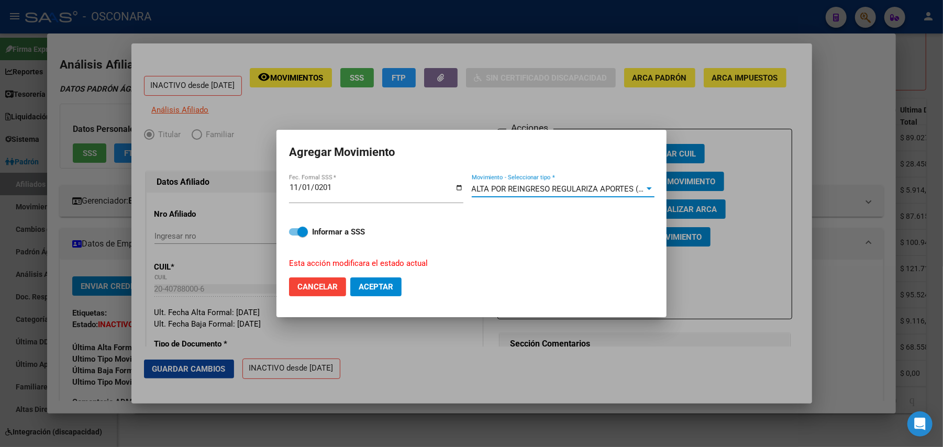
click at [295, 231] on span at bounding box center [298, 231] width 19 height 7
click at [294, 236] on input "Informar a SSS" at bounding box center [294, 236] width 1 height 1
checkbox input "false"
click at [382, 290] on span "Aceptar" at bounding box center [376, 286] width 35 height 9
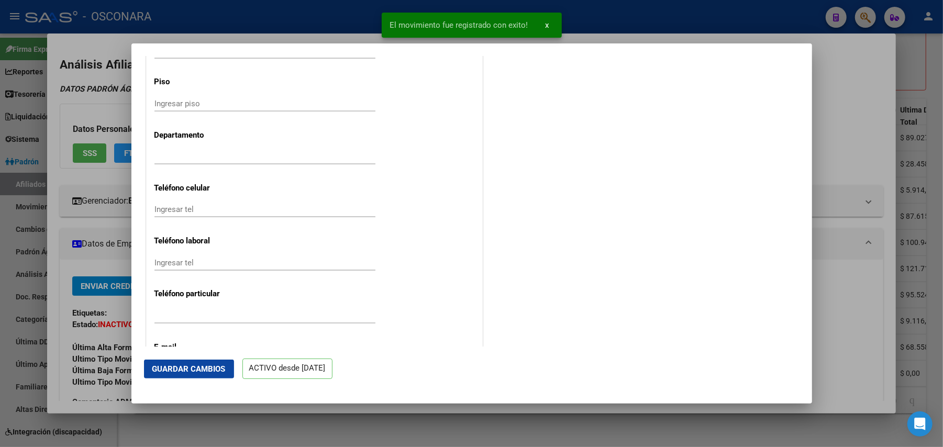
scroll to position [1295, 0]
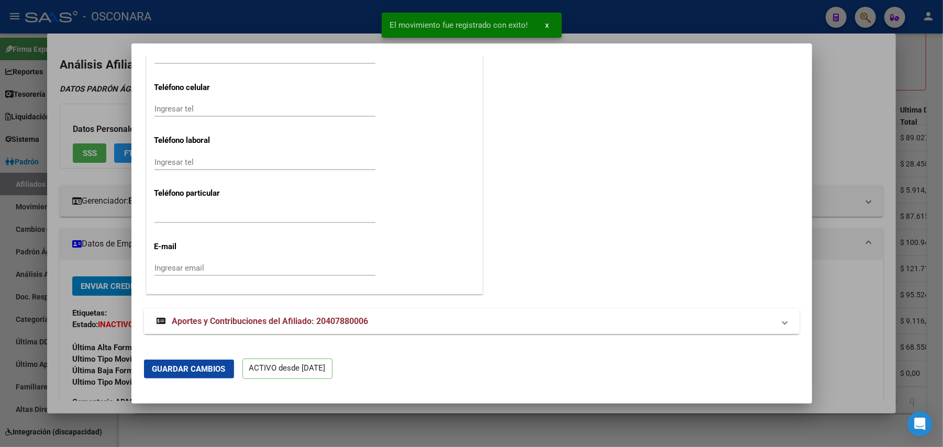
click at [342, 318] on span "Aportes y Contribuciones del Afiliado: 20407880006" at bounding box center [270, 321] width 196 height 10
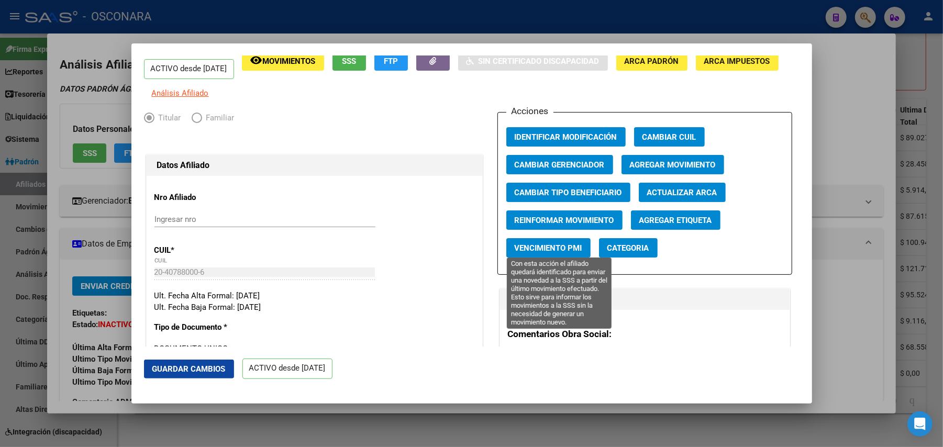
scroll to position [0, 0]
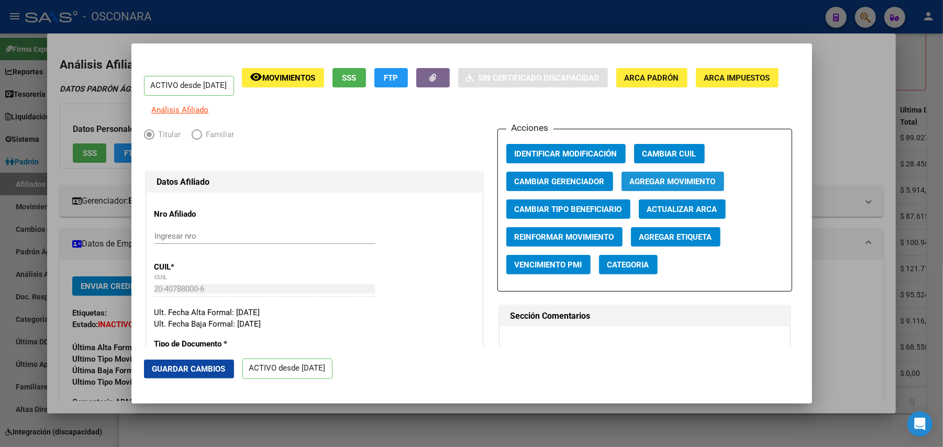
click at [685, 186] on span "Agregar Movimiento" at bounding box center [673, 181] width 86 height 9
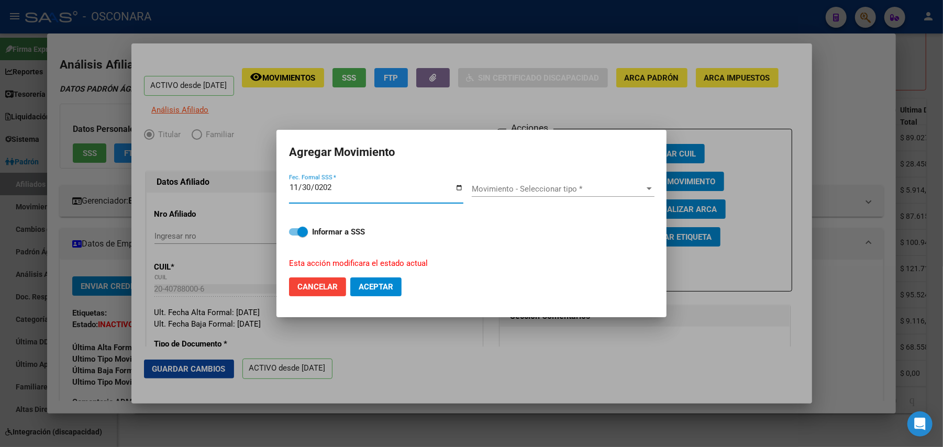
type input "2024-11-30"
click at [591, 185] on span "Movimiento - Seleccionar tipo *" at bounding box center [558, 188] width 173 height 9
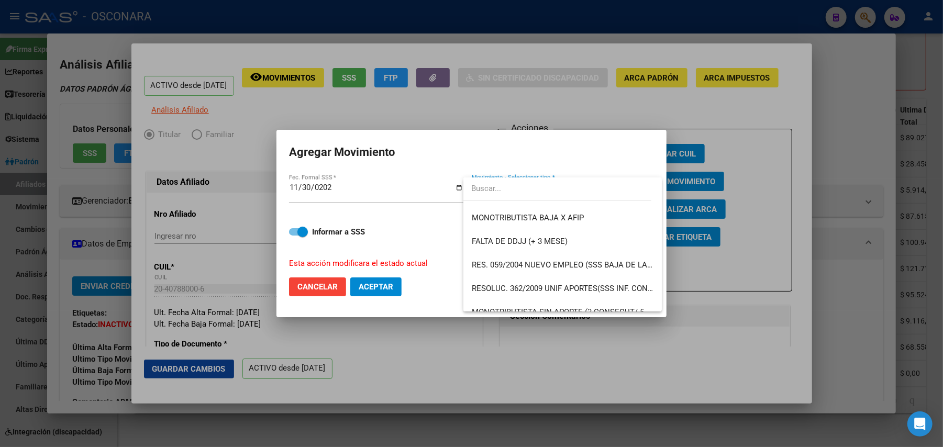
scroll to position [259, 0]
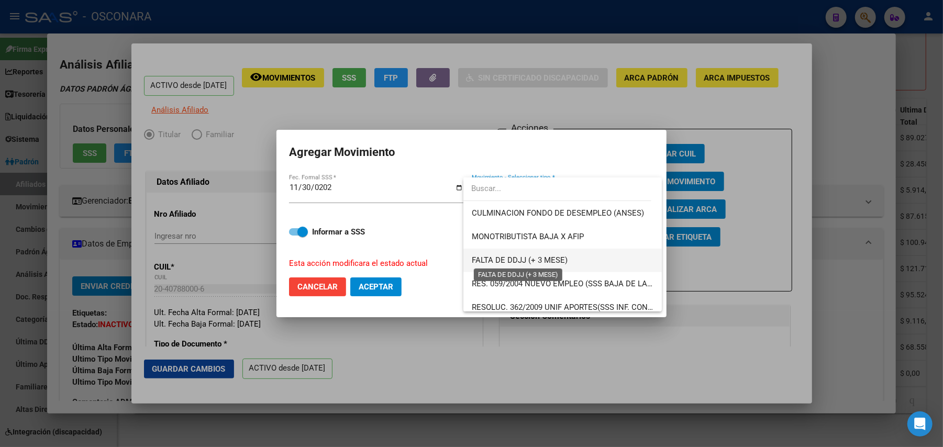
click at [551, 258] on span "FALTA DE DDJJ (+ 3 MESE)" at bounding box center [520, 259] width 96 height 9
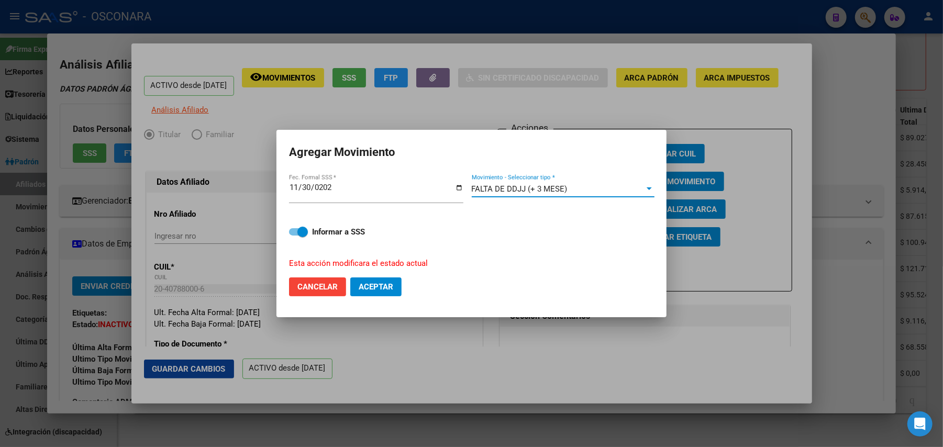
click at [296, 228] on span at bounding box center [298, 231] width 19 height 7
click at [294, 236] on input "Informar a SSS" at bounding box center [294, 236] width 1 height 1
checkbox input "false"
click at [386, 287] on span "Aceptar" at bounding box center [376, 286] width 35 height 9
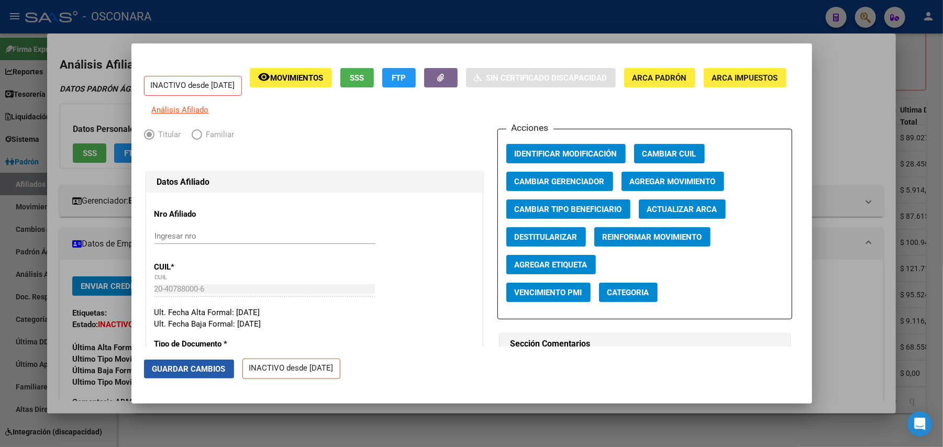
click at [193, 361] on button "Guardar Cambios" at bounding box center [189, 369] width 90 height 19
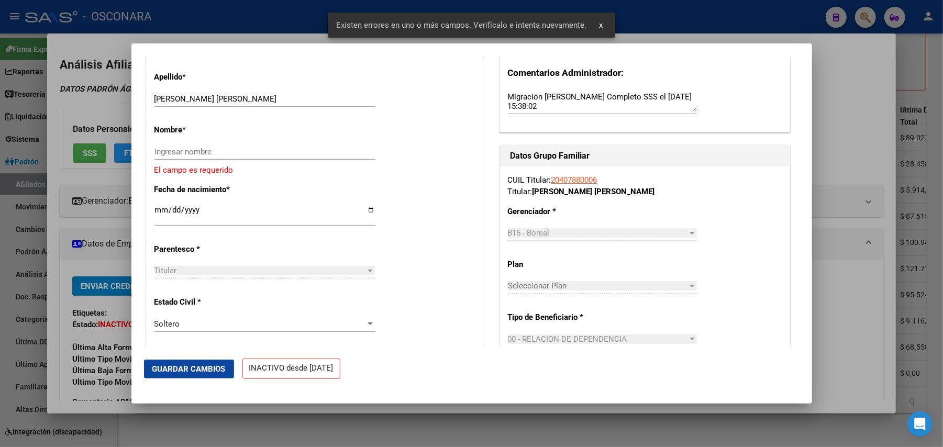
scroll to position [279, 0]
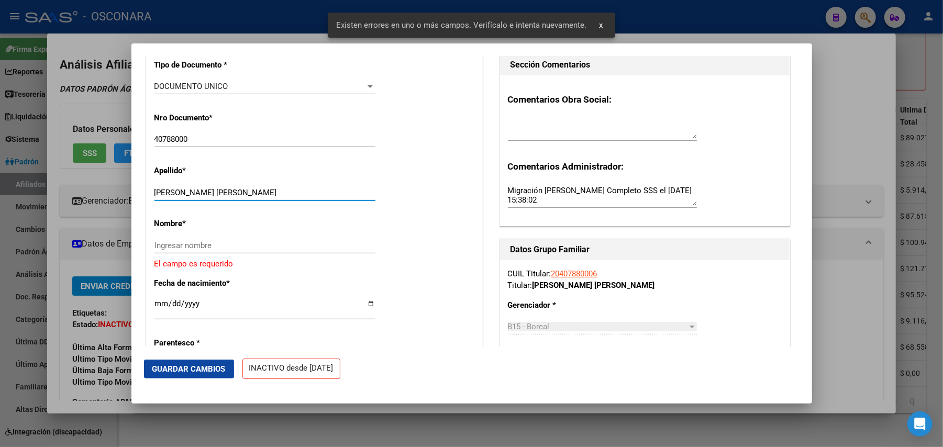
drag, startPoint x: 185, startPoint y: 199, endPoint x: 267, endPoint y: 202, distance: 81.7
click at [267, 197] on input "ROMERO ROBERTO CARLOS" at bounding box center [264, 192] width 221 height 9
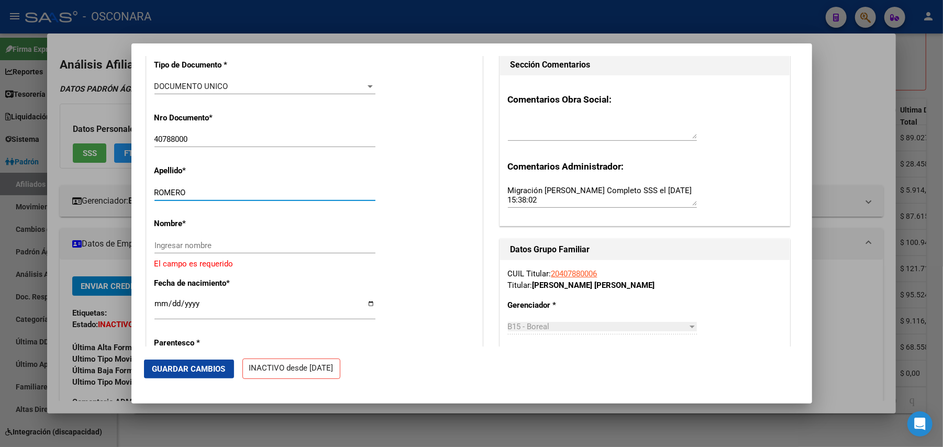
type input "ROMERO"
click at [179, 249] on input "Ingresar nombre" at bounding box center [264, 245] width 221 height 9
paste input "ROBERTO CARLOS"
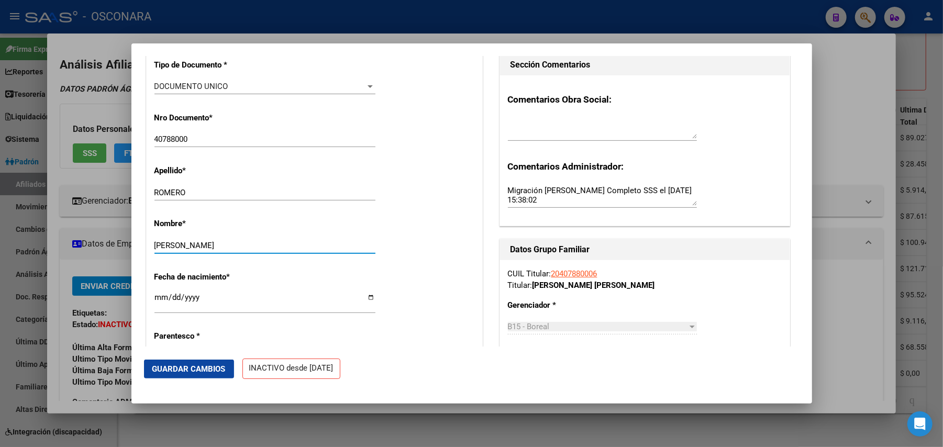
type input "ROBERTO CARLOS"
click at [174, 360] on button "Guardar Cambios" at bounding box center [189, 369] width 90 height 19
click at [206, 373] on span "Guardar Cambios" at bounding box center [188, 368] width 73 height 9
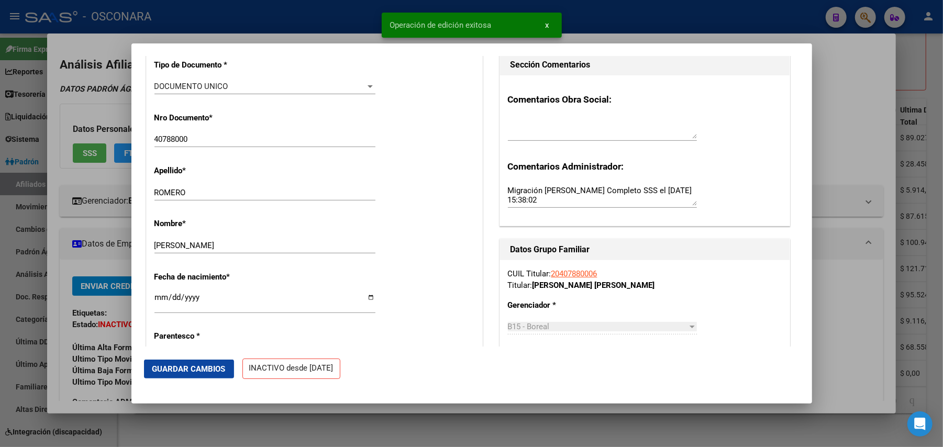
click at [317, 424] on div at bounding box center [471, 223] width 943 height 447
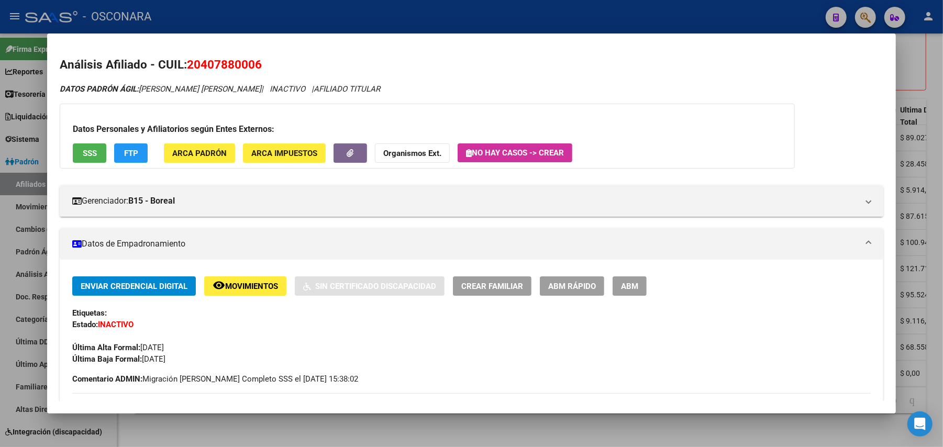
click at [487, 434] on div at bounding box center [471, 223] width 943 height 447
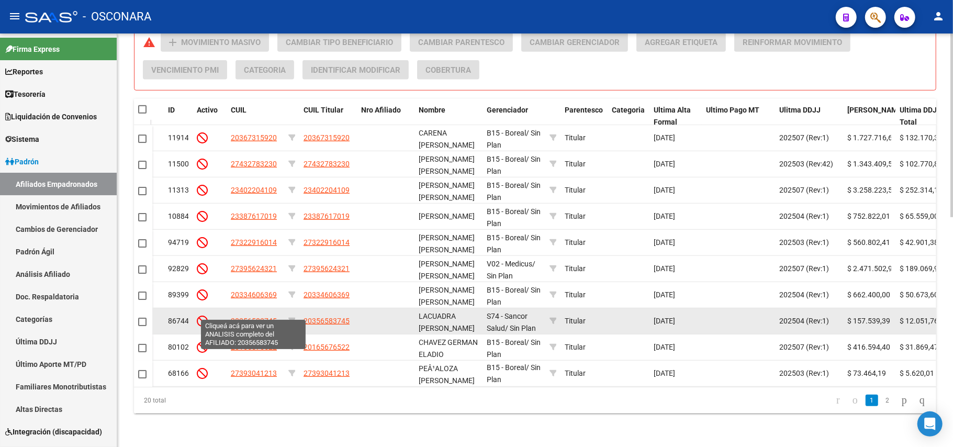
click at [246, 317] on span "20356583745" at bounding box center [254, 321] width 46 height 8
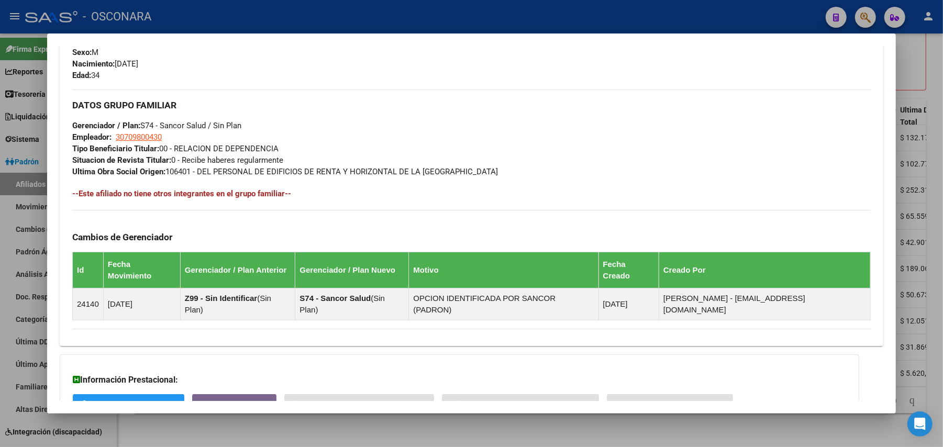
scroll to position [541, 0]
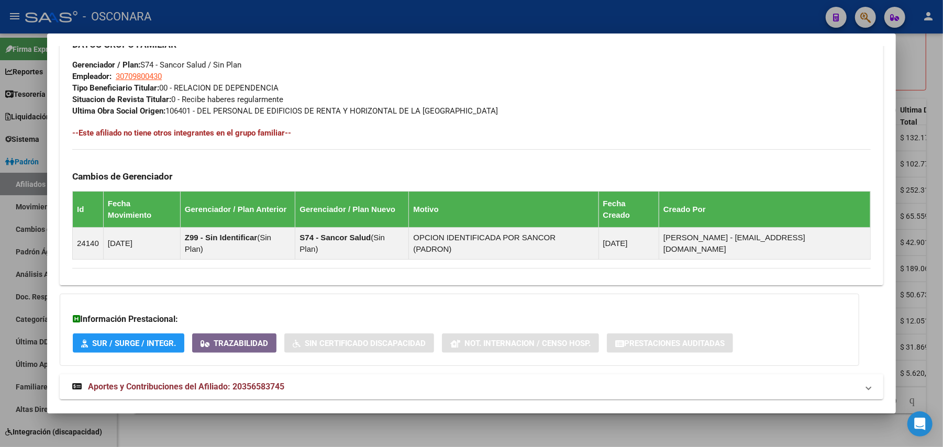
click at [253, 381] on strong "Aportes y Contribuciones del Afiliado: 20356583745" at bounding box center [178, 387] width 212 height 13
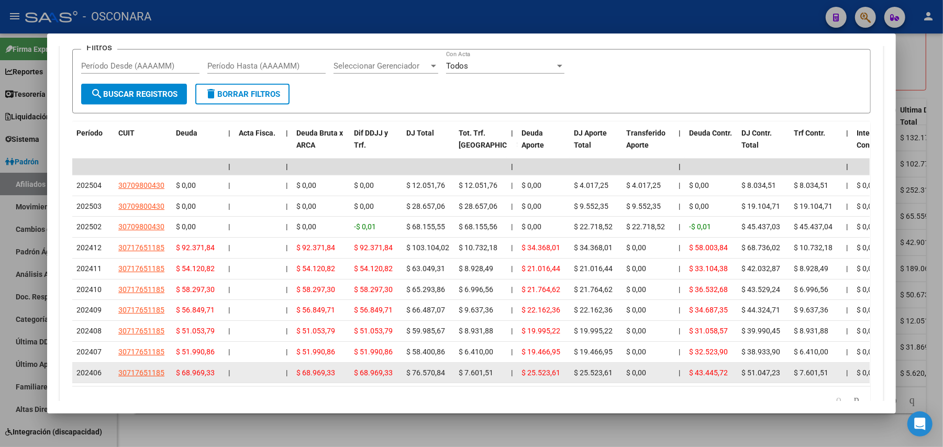
scroll to position [1014, 0]
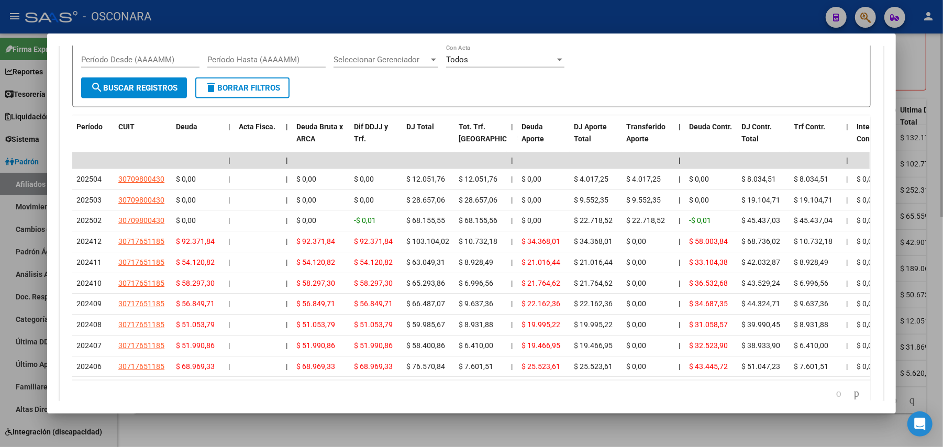
click at [292, 438] on div at bounding box center [471, 223] width 943 height 447
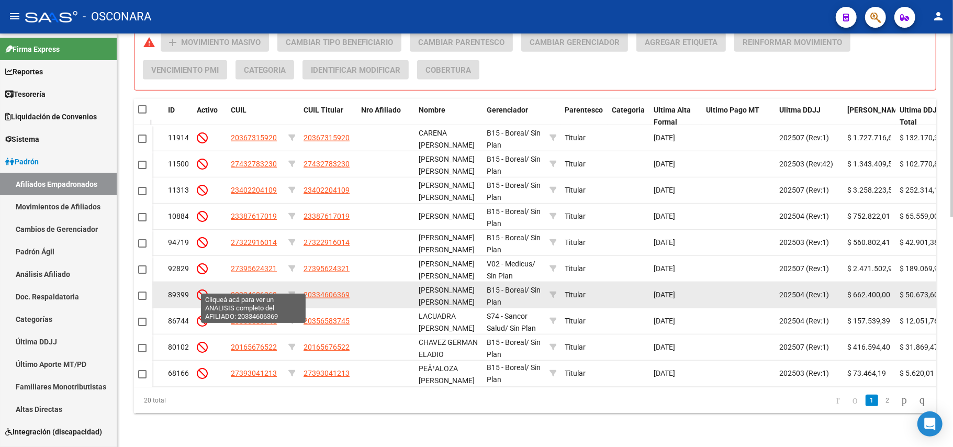
click at [255, 291] on span "20334606369" at bounding box center [254, 295] width 46 height 8
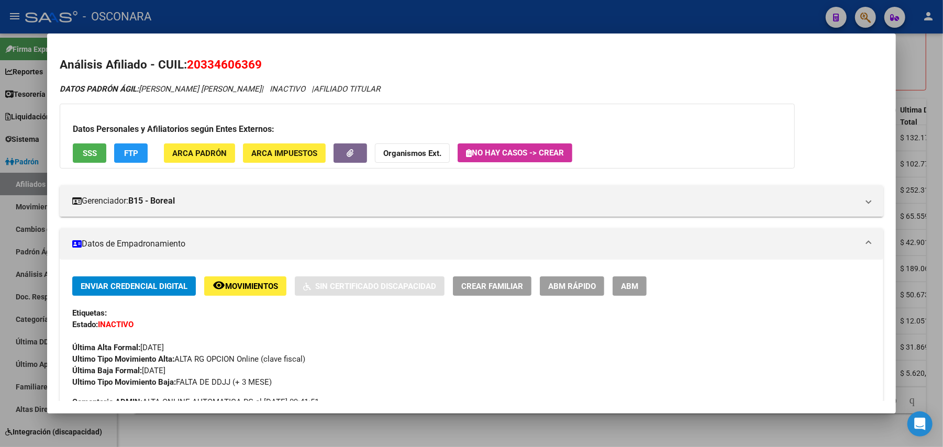
click at [472, 430] on div at bounding box center [471, 223] width 943 height 447
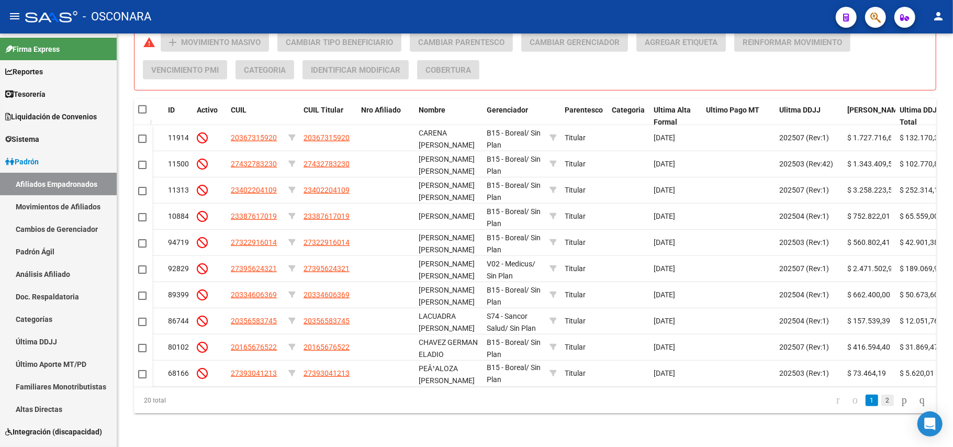
click at [882, 403] on link "2" at bounding box center [888, 401] width 13 height 12
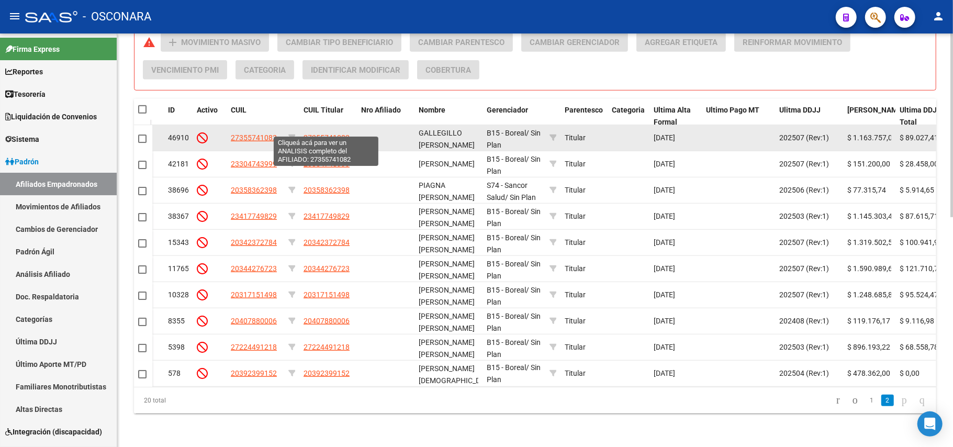
click at [328, 134] on span "27355741082" at bounding box center [327, 138] width 46 height 8
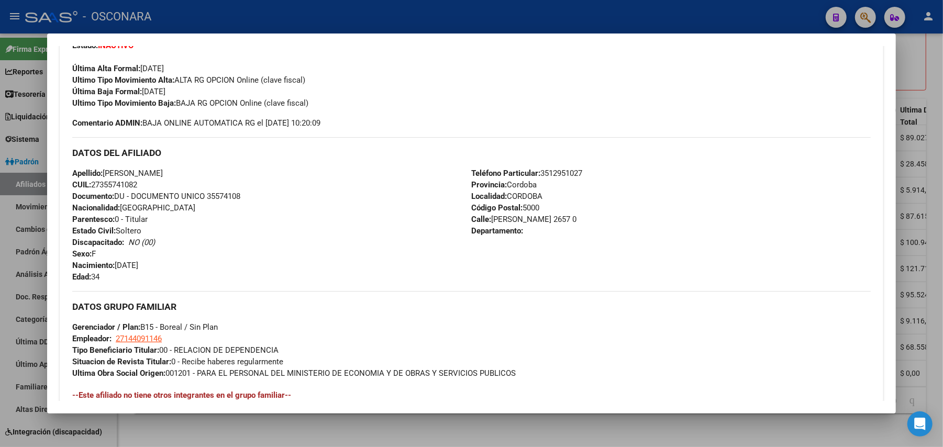
scroll to position [70, 0]
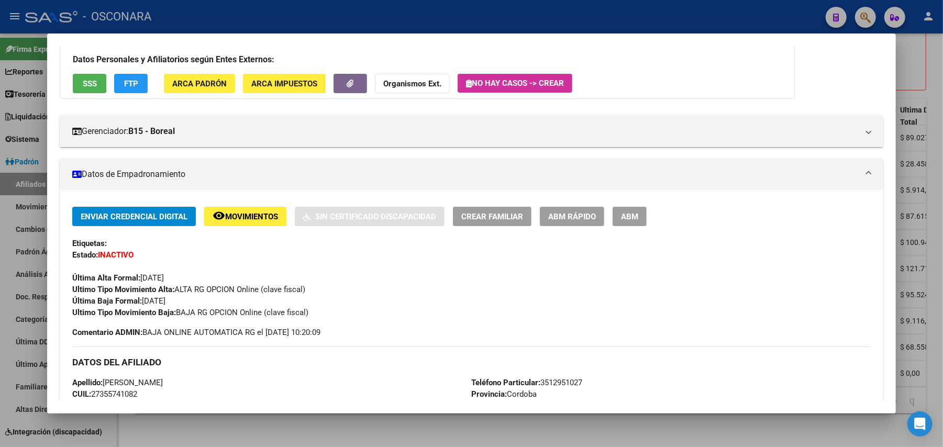
click at [505, 432] on div at bounding box center [471, 223] width 943 height 447
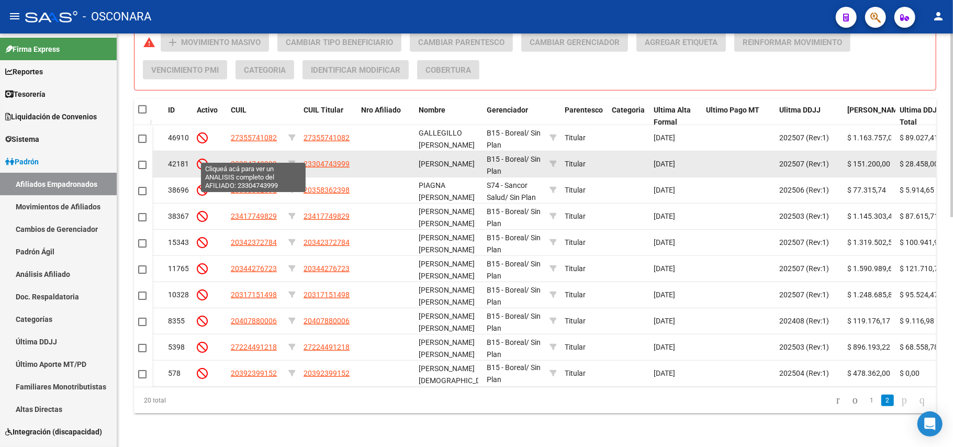
click at [247, 160] on span "23304743999" at bounding box center [254, 164] width 46 height 8
type textarea "23304743999"
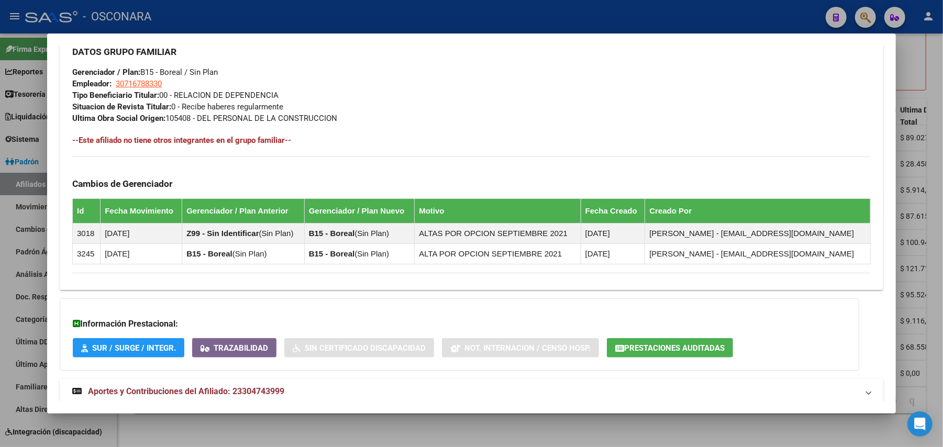
scroll to position [558, 0]
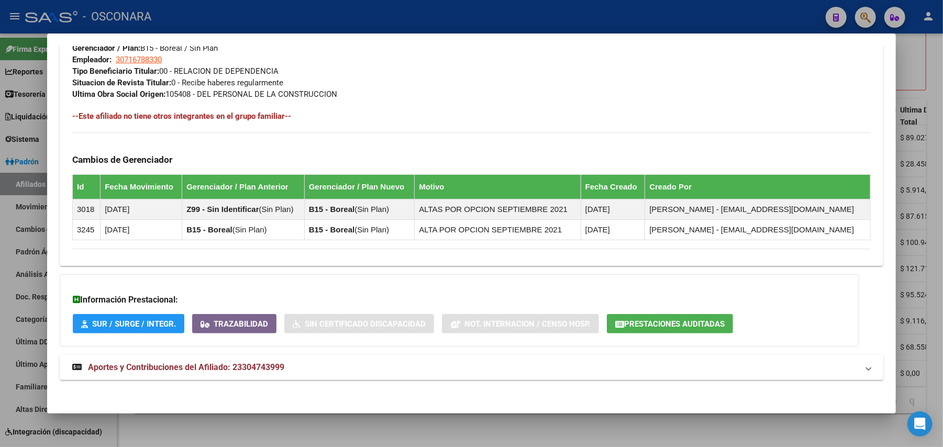
click at [195, 374] on strong "Aportes y Contribuciones del Afiliado: 23304743999" at bounding box center [178, 367] width 212 height 13
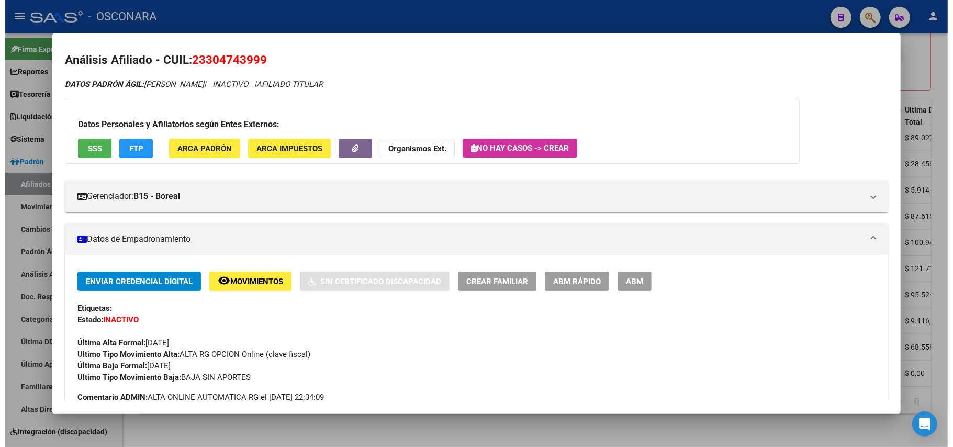
scroll to position [0, 0]
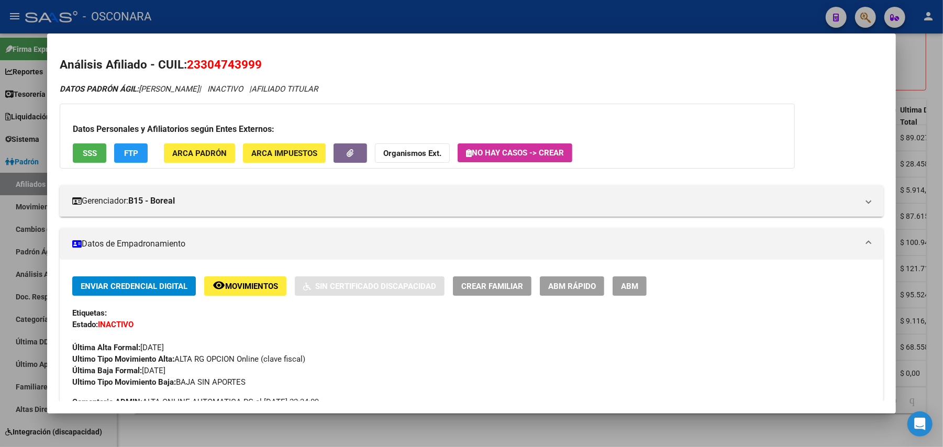
click at [86, 153] on span "SSS" at bounding box center [90, 153] width 14 height 9
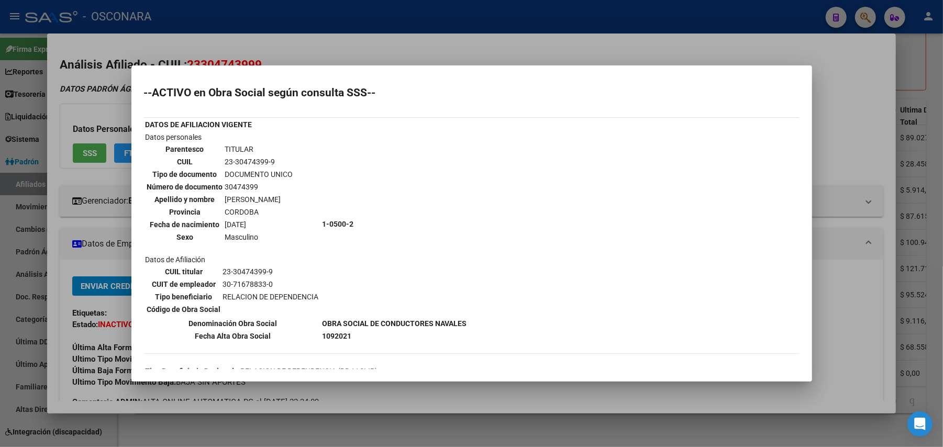
click at [547, 396] on div at bounding box center [471, 223] width 943 height 447
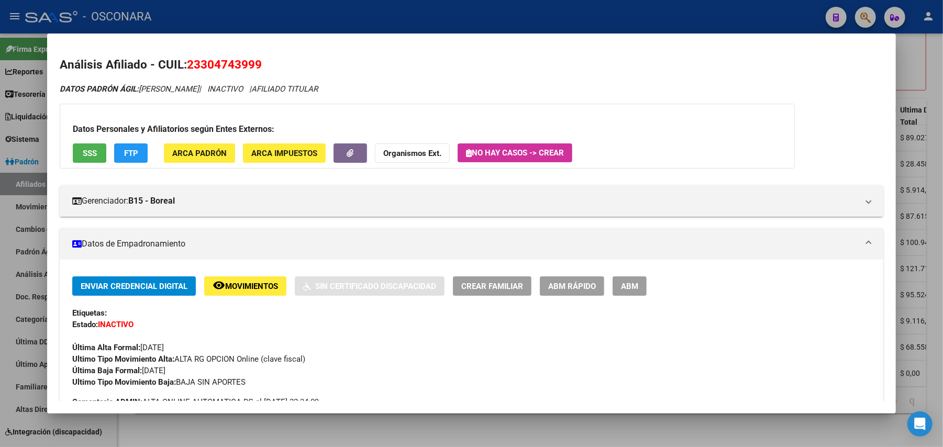
click at [581, 282] on span "ABM Rápido" at bounding box center [572, 286] width 48 height 9
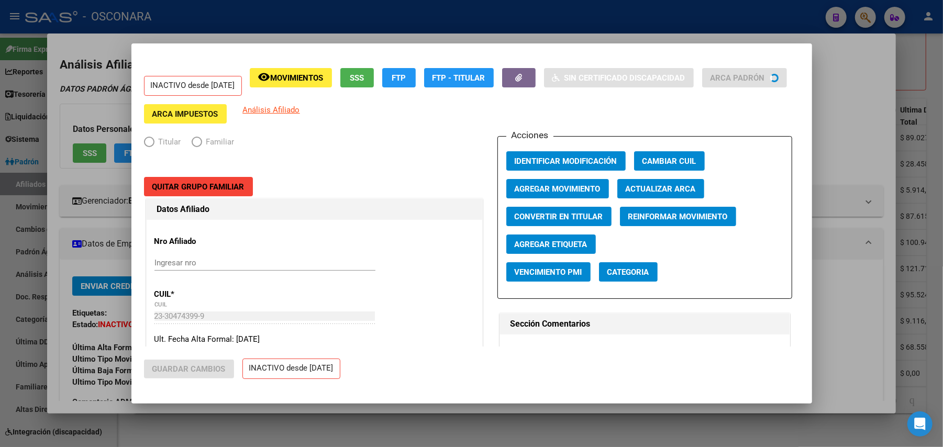
radio input "true"
type input "30-71678833-0"
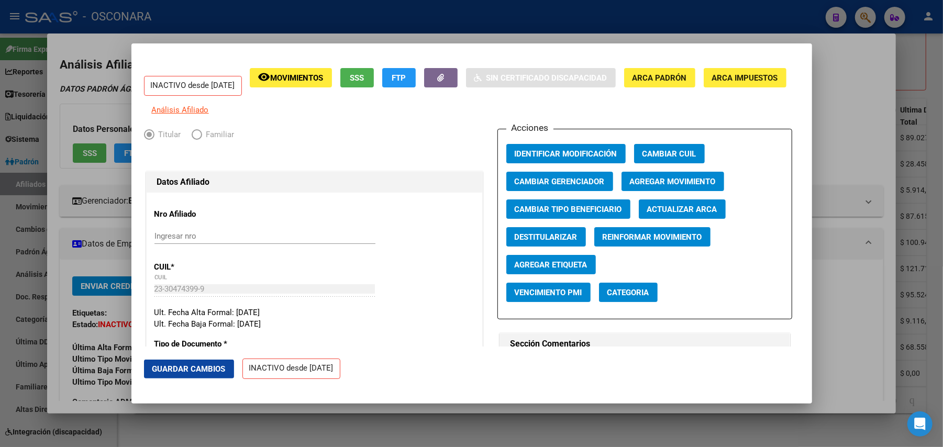
click at [651, 186] on span "Agregar Movimiento" at bounding box center [673, 181] width 86 height 9
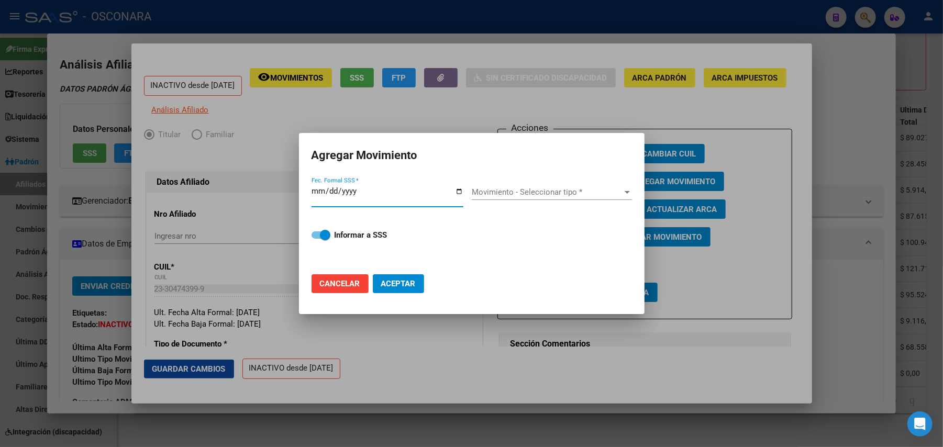
click at [455, 337] on div at bounding box center [471, 223] width 943 height 447
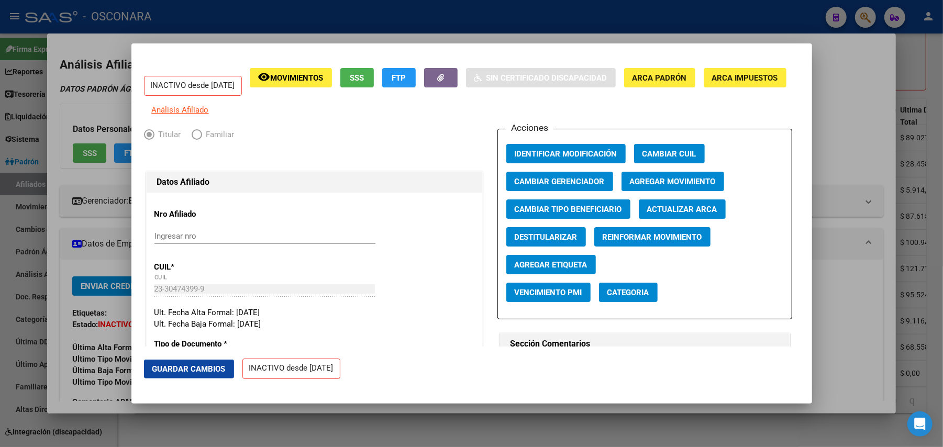
click at [364, 76] on span "SSS" at bounding box center [357, 77] width 14 height 9
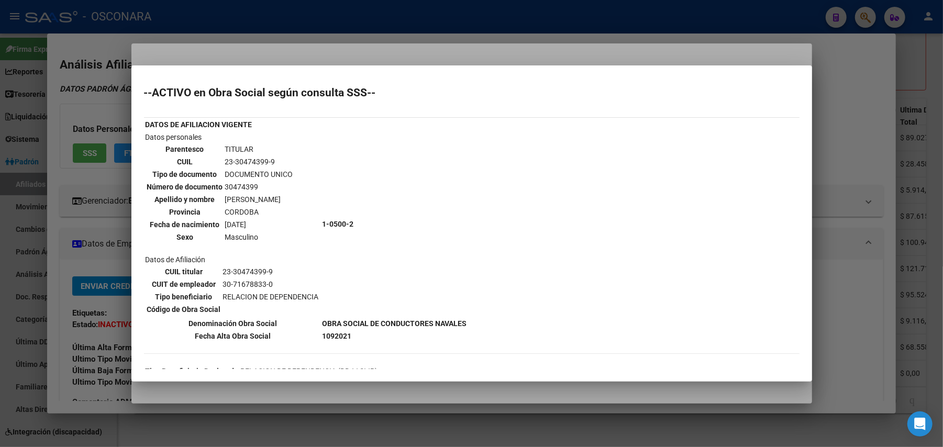
click at [483, 387] on div at bounding box center [471, 223] width 943 height 447
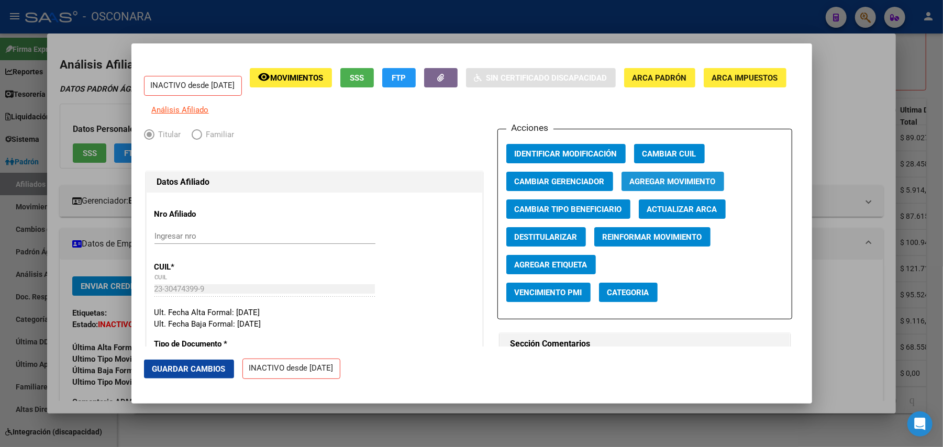
click at [646, 186] on span "Agregar Movimiento" at bounding box center [673, 181] width 86 height 9
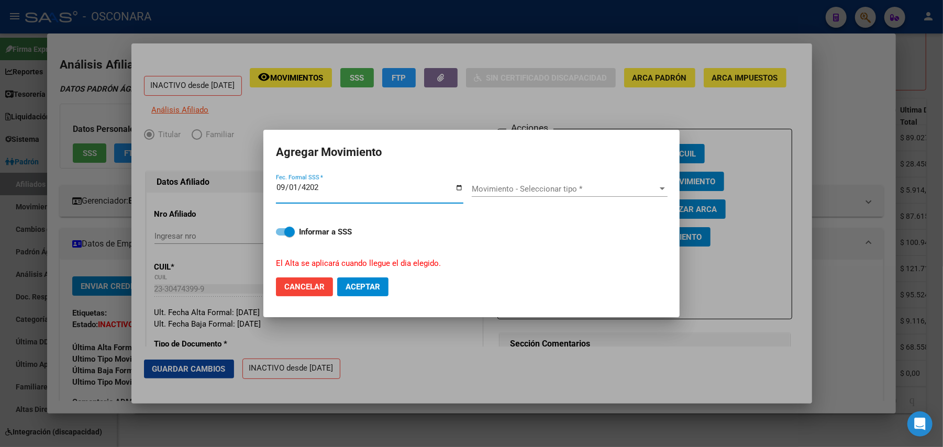
type input "2021-09-01"
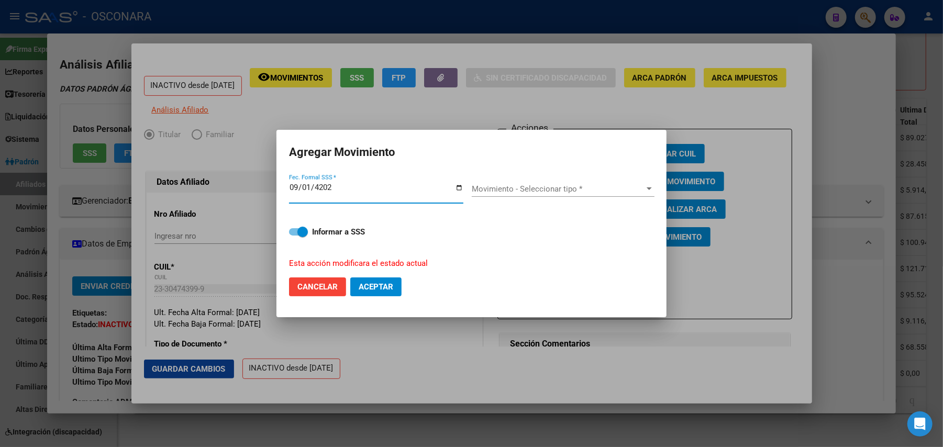
click at [619, 183] on div "Movimiento - Seleccionar tipo * Movimiento - Seleccionar tipo *" at bounding box center [563, 189] width 183 height 16
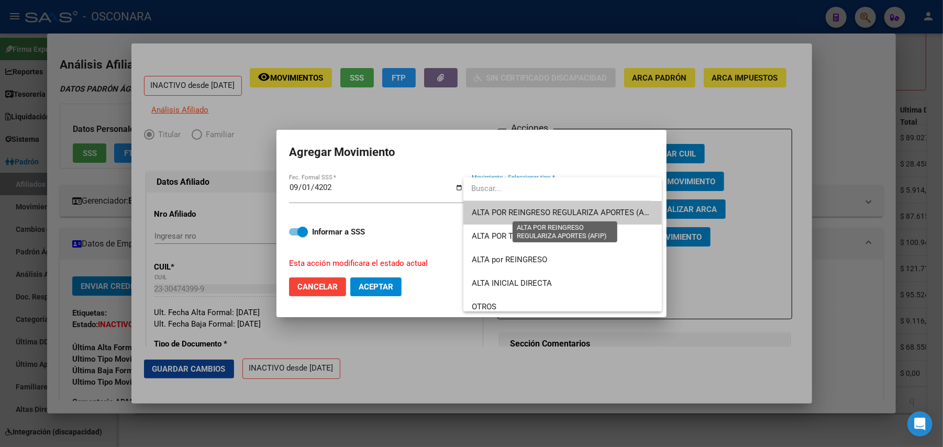
click at [569, 215] on span "ALTA POR REINGRESO REGULARIZA APORTES (AFIP)" at bounding box center [565, 212] width 186 height 9
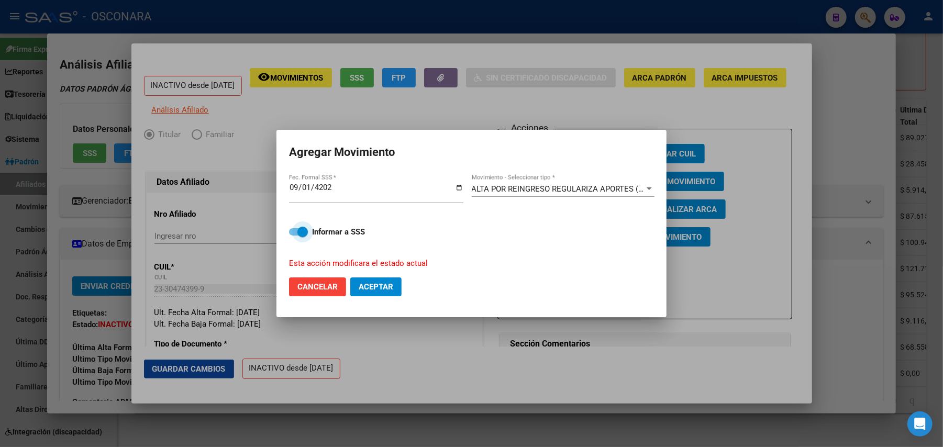
click at [296, 232] on span at bounding box center [298, 231] width 19 height 7
click at [294, 236] on input "Informar a SSS" at bounding box center [294, 236] width 1 height 1
checkbox input "false"
click at [377, 282] on span "Aceptar" at bounding box center [376, 286] width 35 height 9
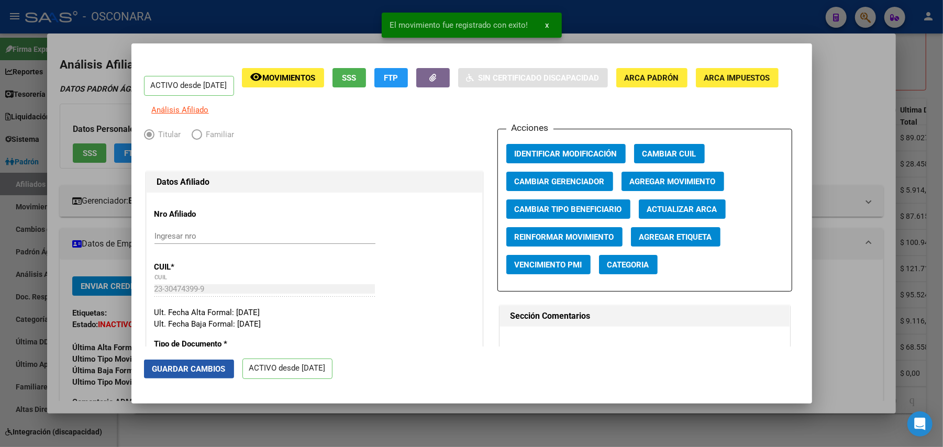
click at [218, 369] on span "Guardar Cambios" at bounding box center [188, 368] width 73 height 9
click at [827, 153] on div at bounding box center [471, 223] width 943 height 447
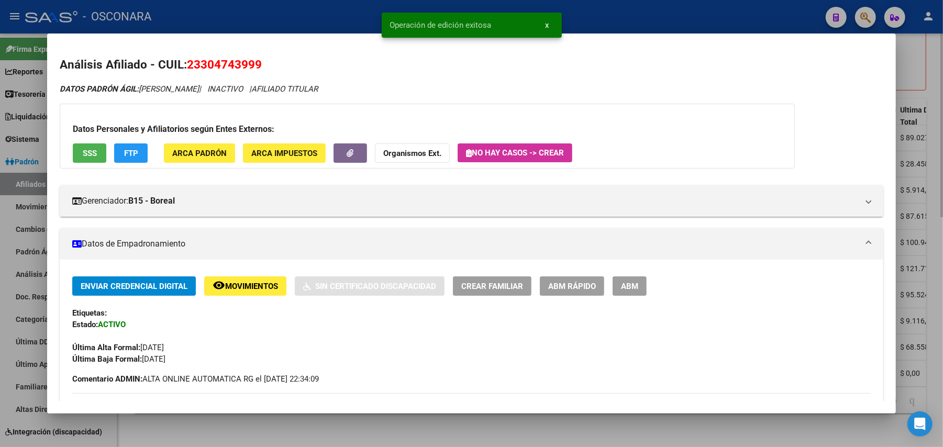
click at [604, 440] on div at bounding box center [471, 223] width 943 height 447
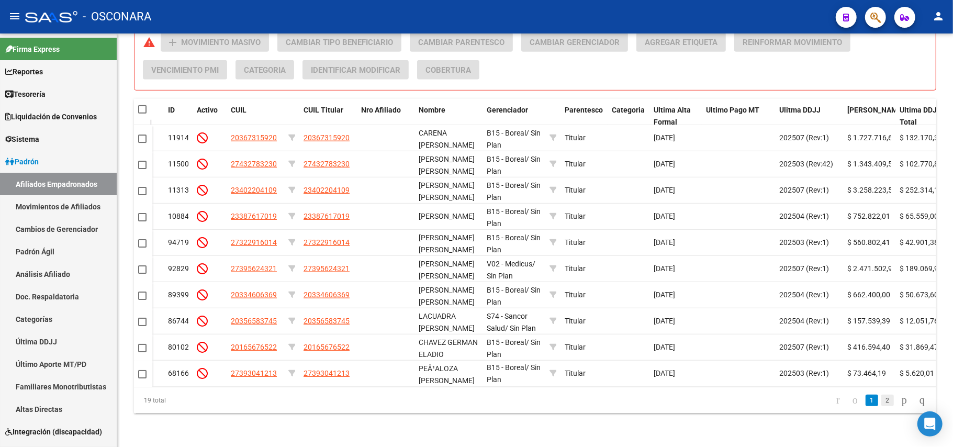
click at [882, 405] on link "2" at bounding box center [888, 401] width 13 height 12
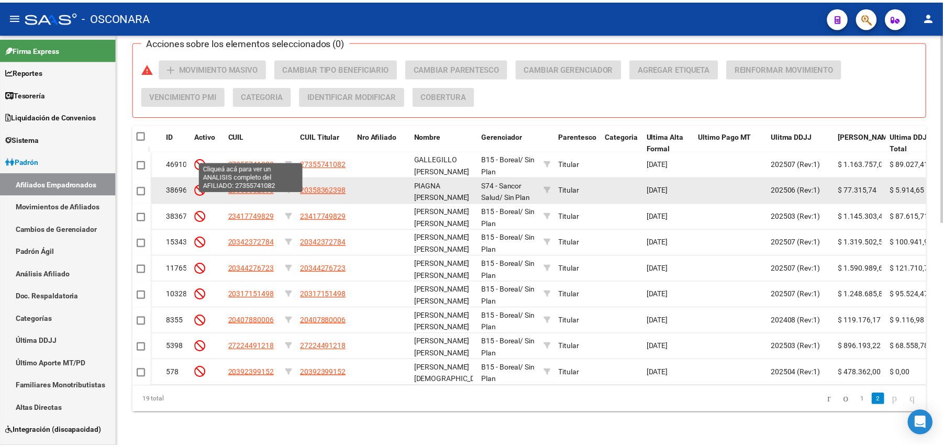
scroll to position [489, 0]
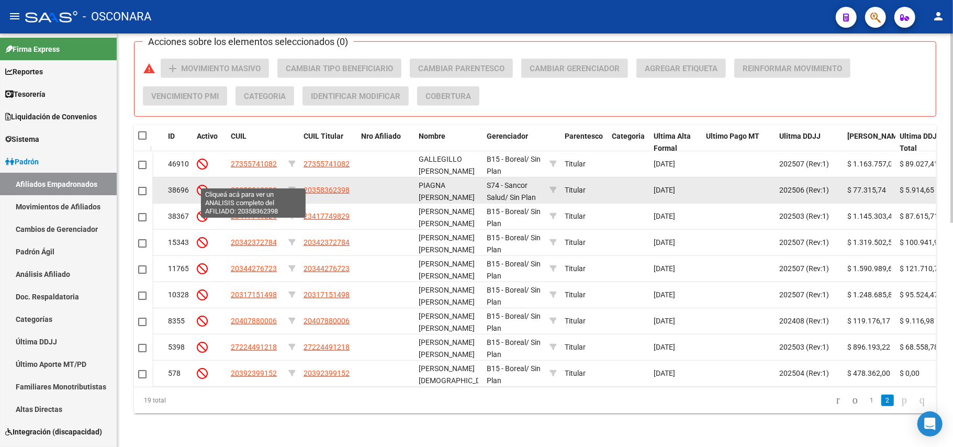
click at [260, 186] on span "20358362398" at bounding box center [254, 190] width 46 height 8
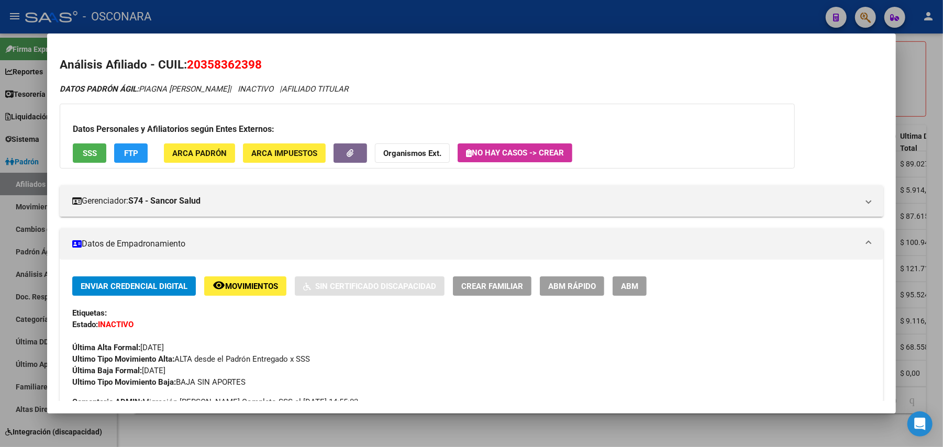
click at [76, 154] on button "SSS" at bounding box center [90, 152] width 34 height 19
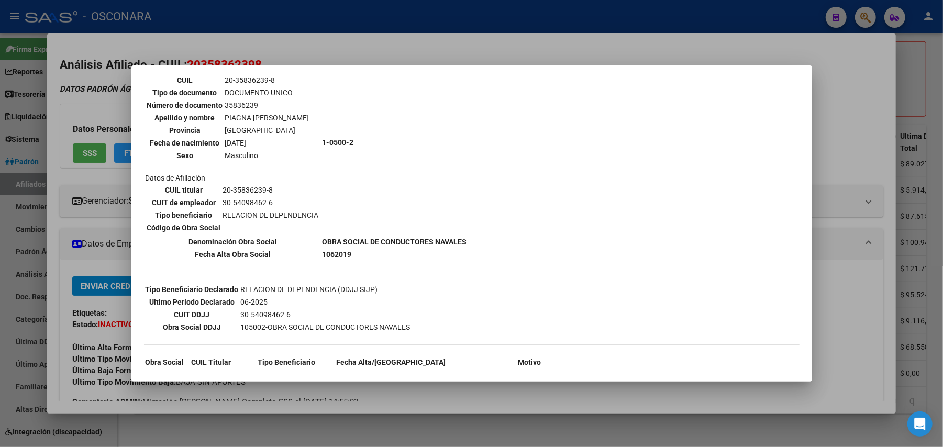
scroll to position [204, 0]
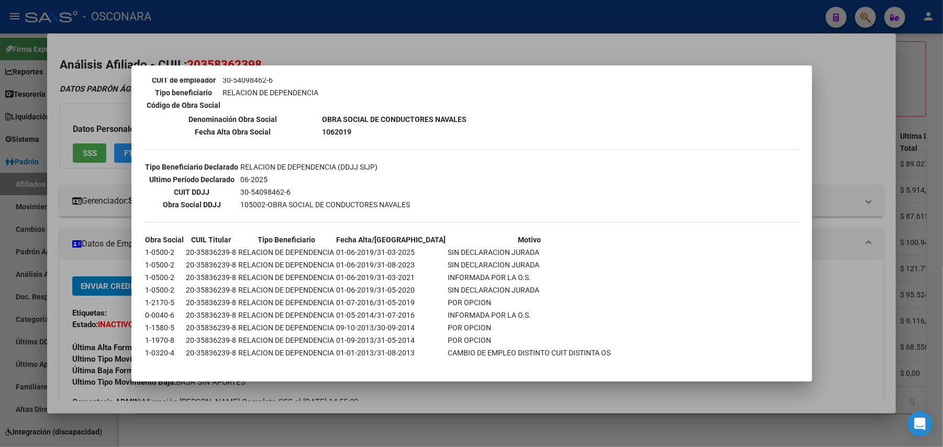
drag, startPoint x: 459, startPoint y: 396, endPoint x: 460, endPoint y: 385, distance: 10.5
click at [459, 395] on div at bounding box center [471, 223] width 943 height 447
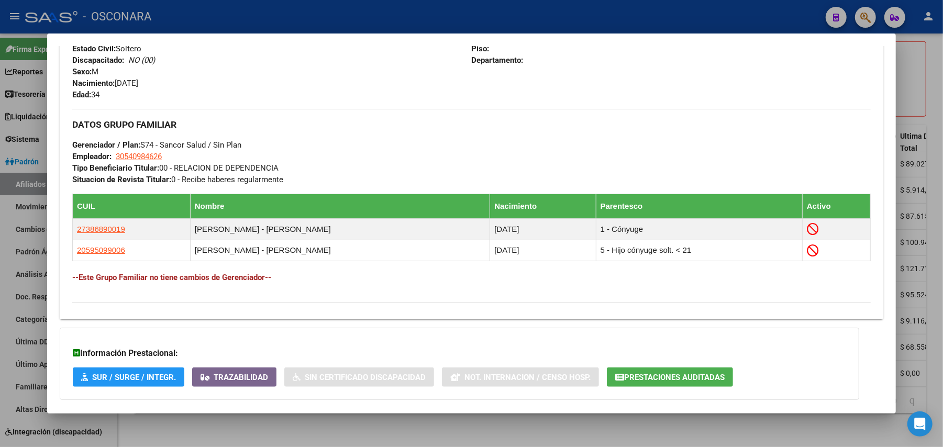
scroll to position [518, 0]
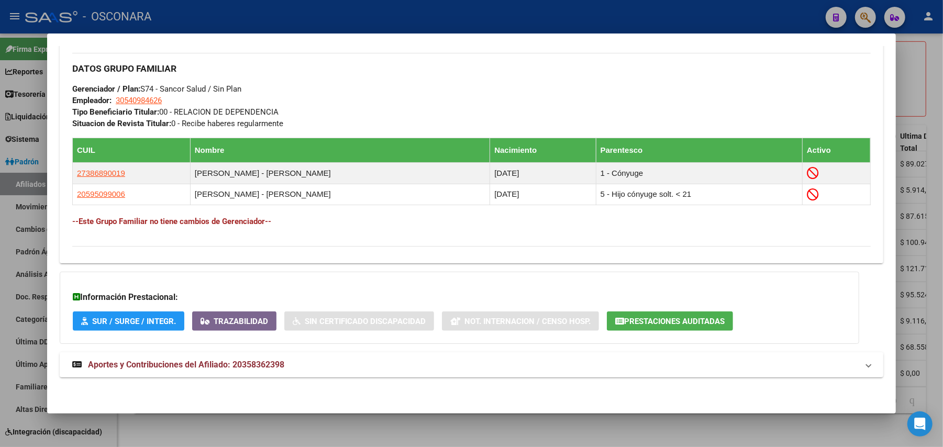
click at [287, 367] on mat-panel-title "Aportes y Contribuciones del Afiliado: 20358362398" at bounding box center [465, 365] width 786 height 13
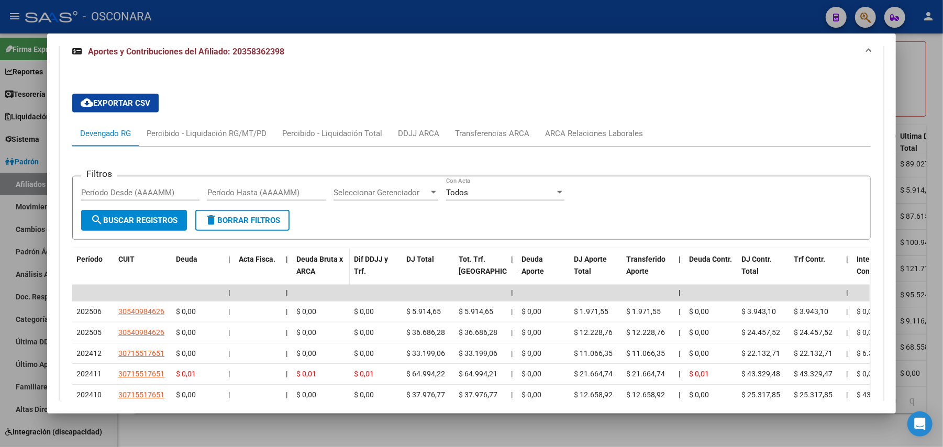
scroll to position [859, 0]
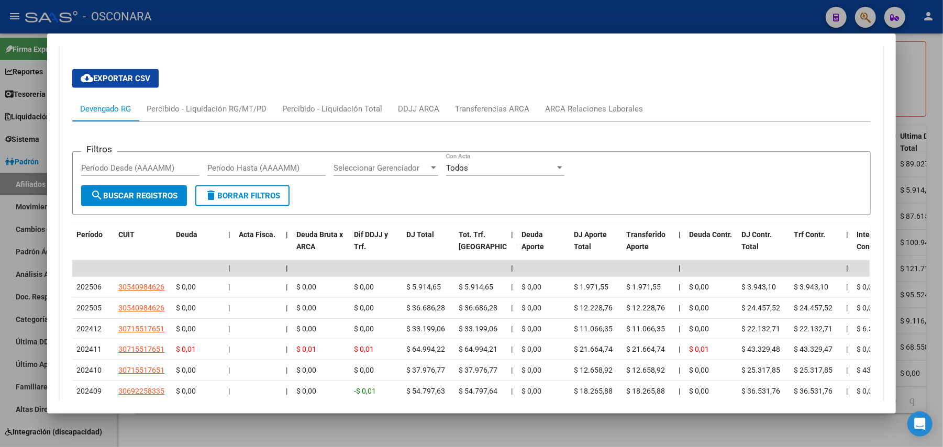
click at [463, 436] on div at bounding box center [471, 223] width 943 height 447
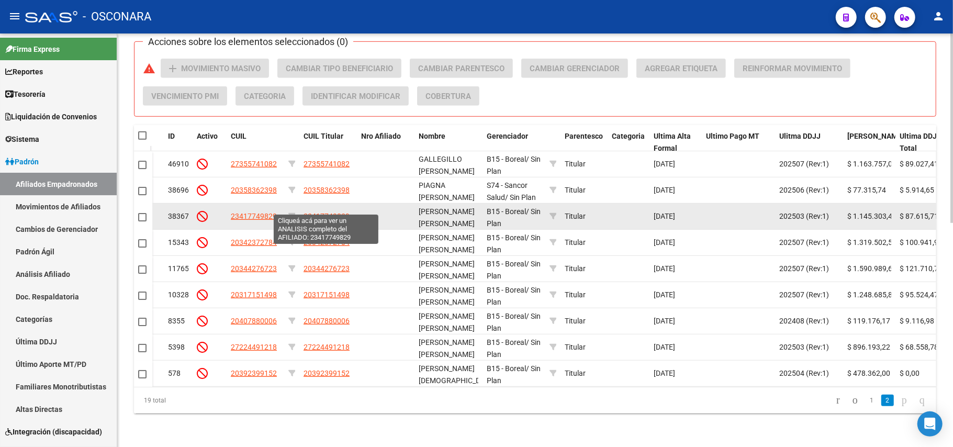
click at [321, 212] on span "23417749829" at bounding box center [327, 216] width 46 height 8
type textarea "23417749829"
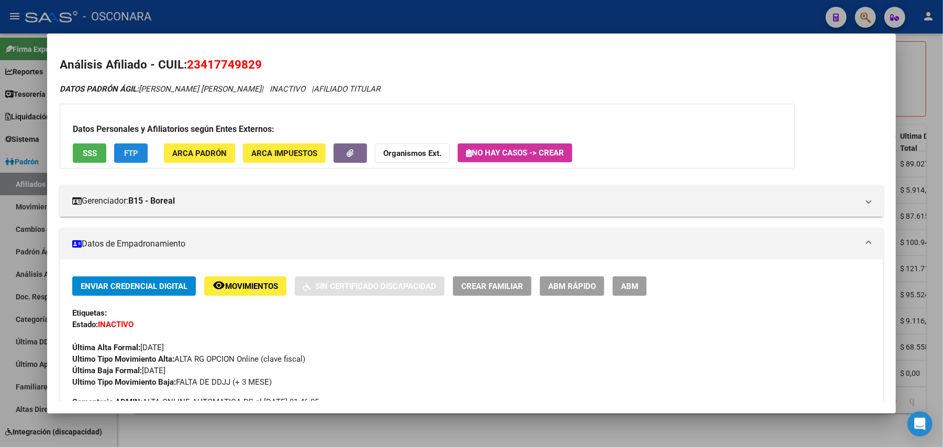
click at [136, 157] on button "FTP" at bounding box center [131, 152] width 34 height 19
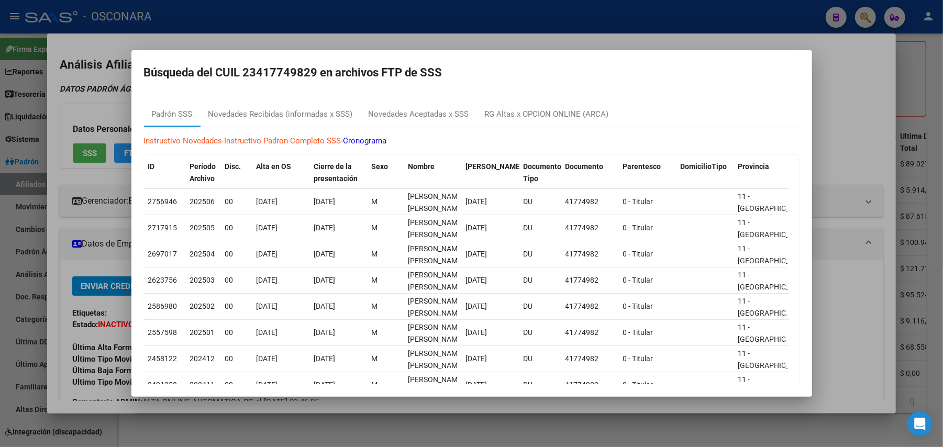
click at [847, 87] on div at bounding box center [471, 223] width 943 height 447
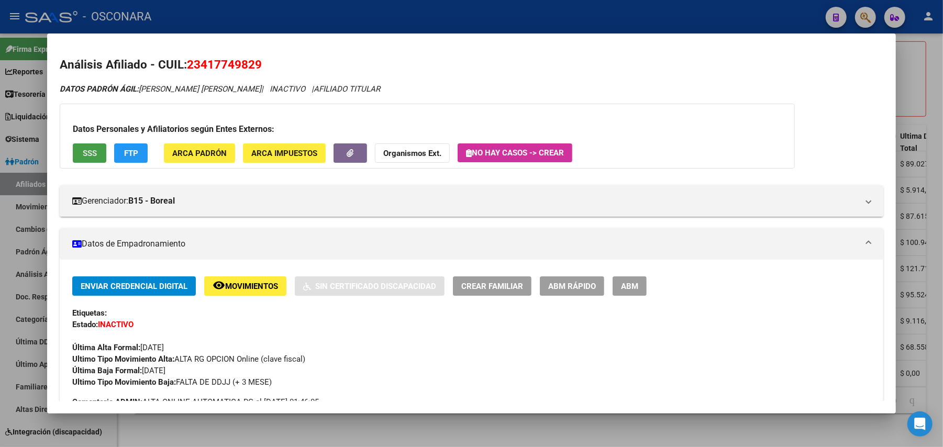
click at [83, 151] on span "SSS" at bounding box center [90, 153] width 14 height 9
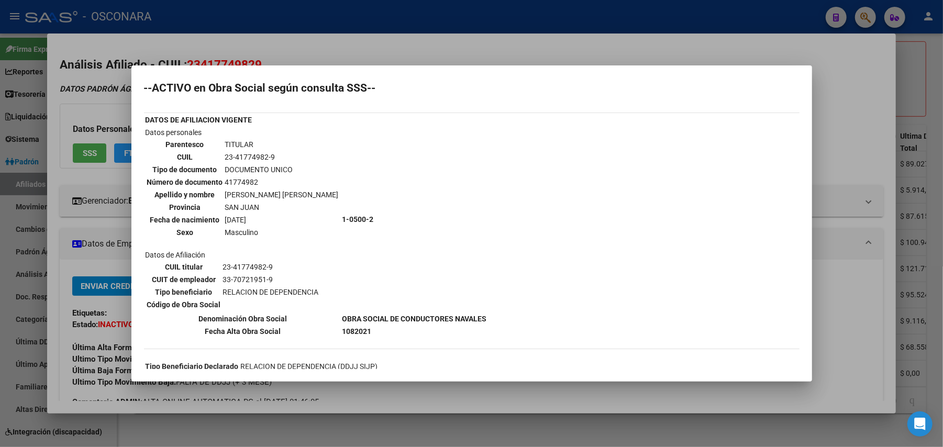
scroll to position [0, 0]
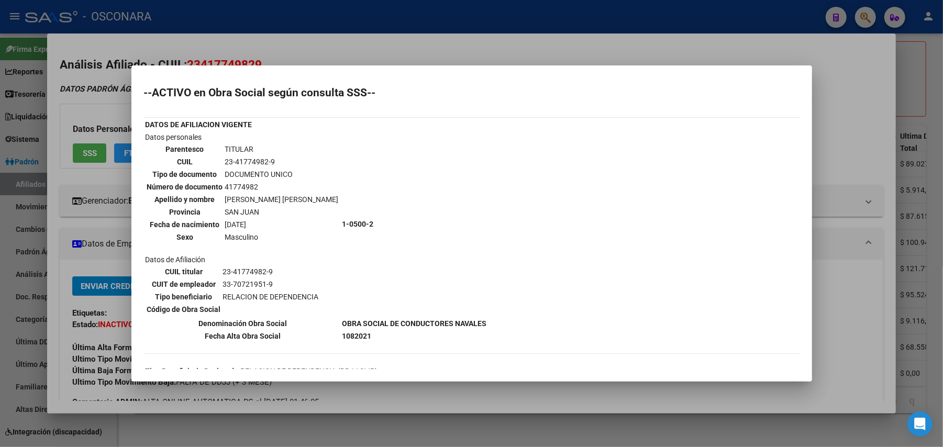
click at [830, 148] on div at bounding box center [471, 223] width 943 height 447
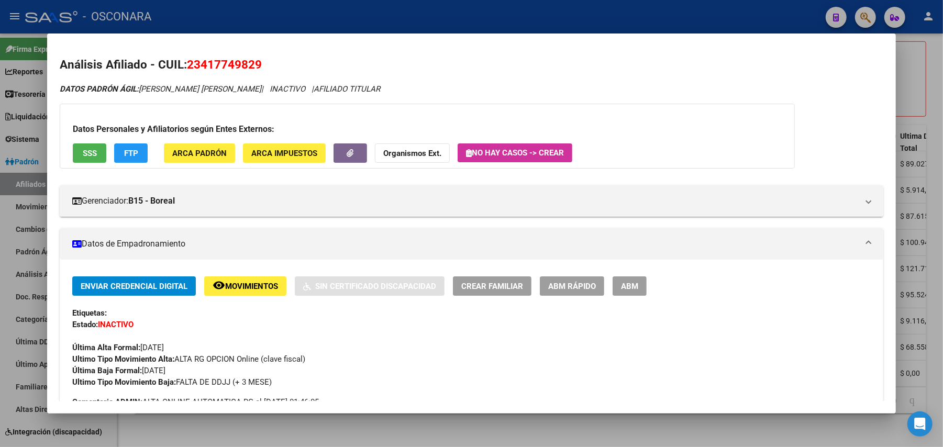
click at [573, 290] on span "ABM Rápido" at bounding box center [572, 286] width 48 height 9
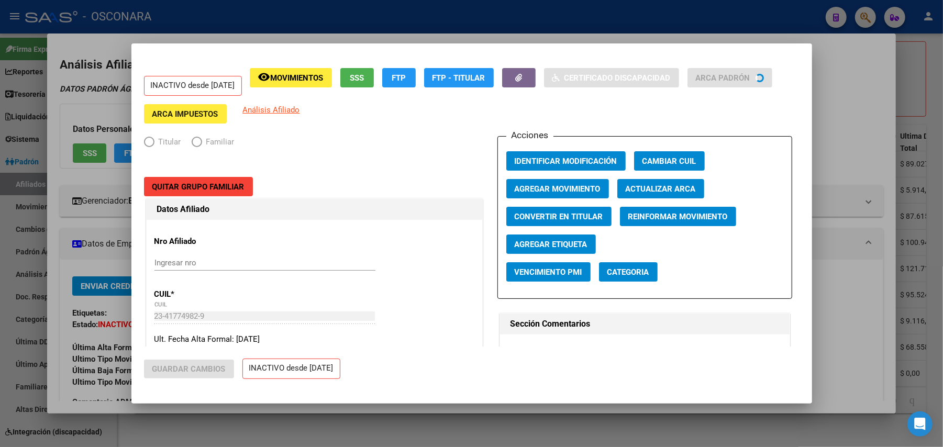
radio input "true"
type input "33-70721951-9"
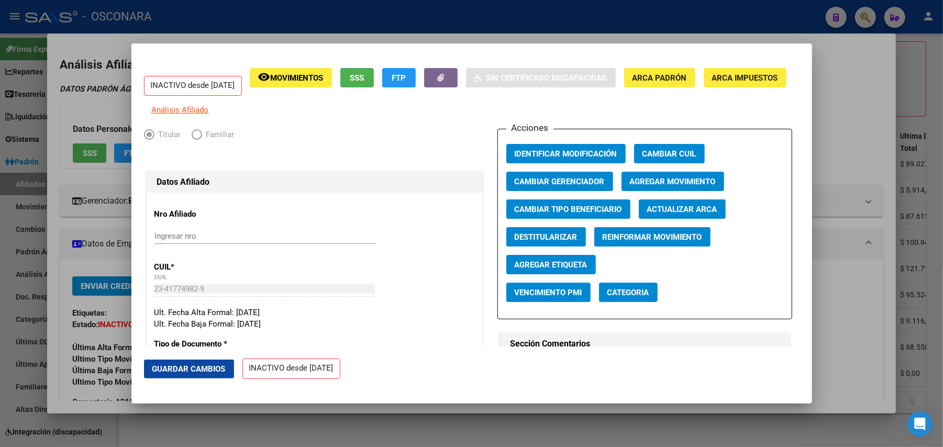
click at [374, 84] on button "SSS" at bounding box center [357, 77] width 34 height 19
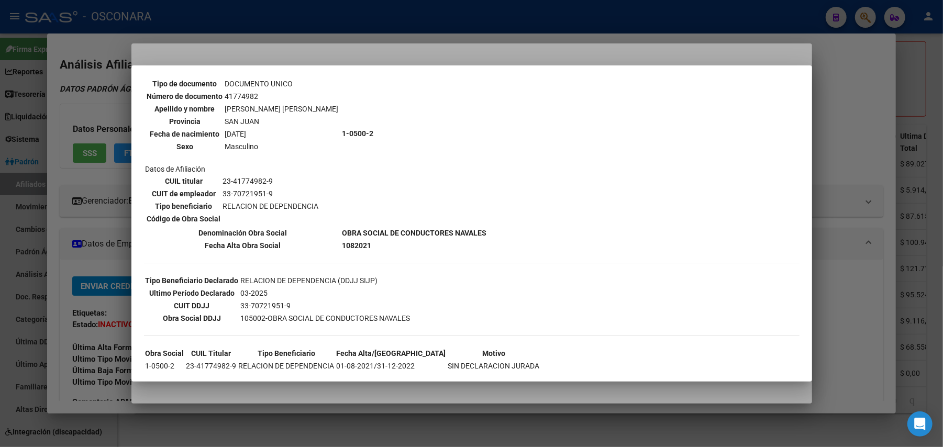
scroll to position [180, 0]
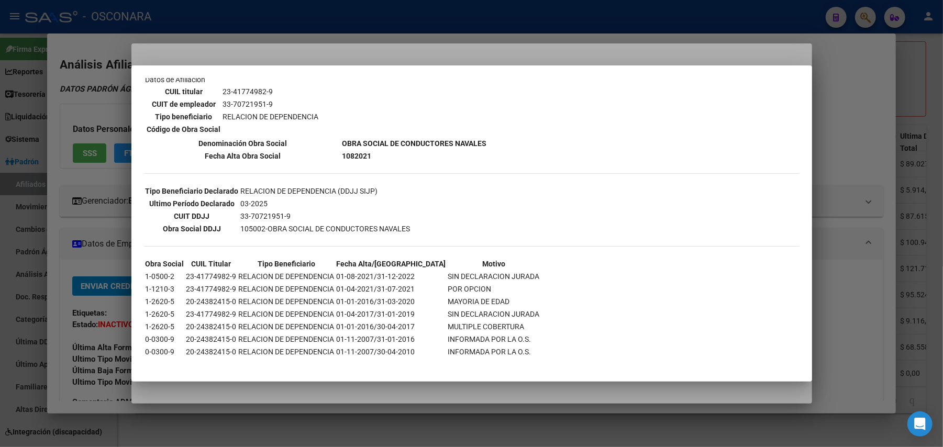
click at [861, 151] on div at bounding box center [471, 223] width 943 height 447
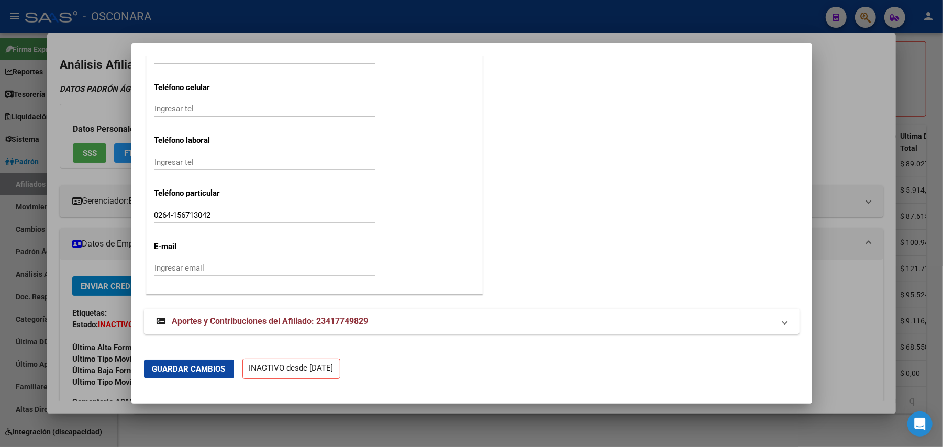
click at [225, 315] on mat-expansion-panel-header "Aportes y Contribuciones del Afiliado: 23417749829" at bounding box center [471, 321] width 655 height 25
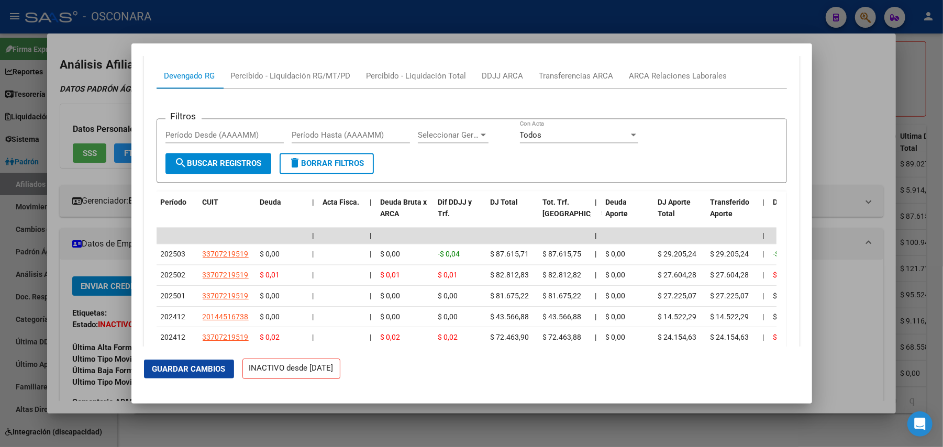
scroll to position [1254, 0]
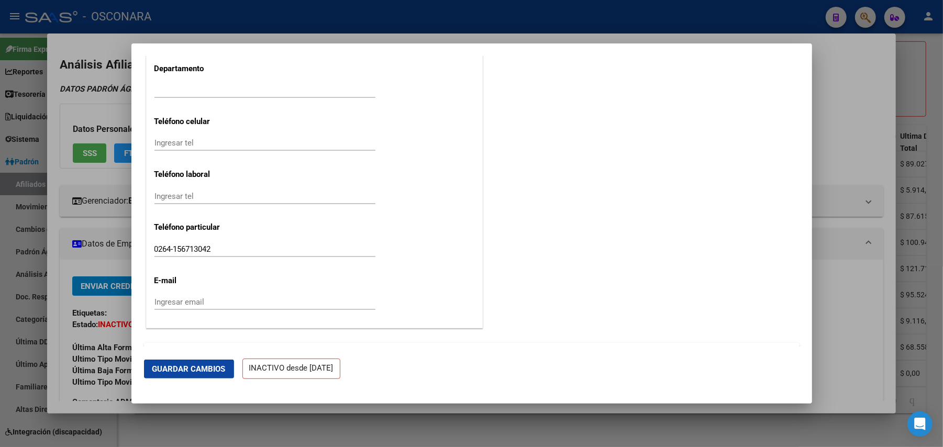
click at [932, 88] on div at bounding box center [471, 223] width 943 height 447
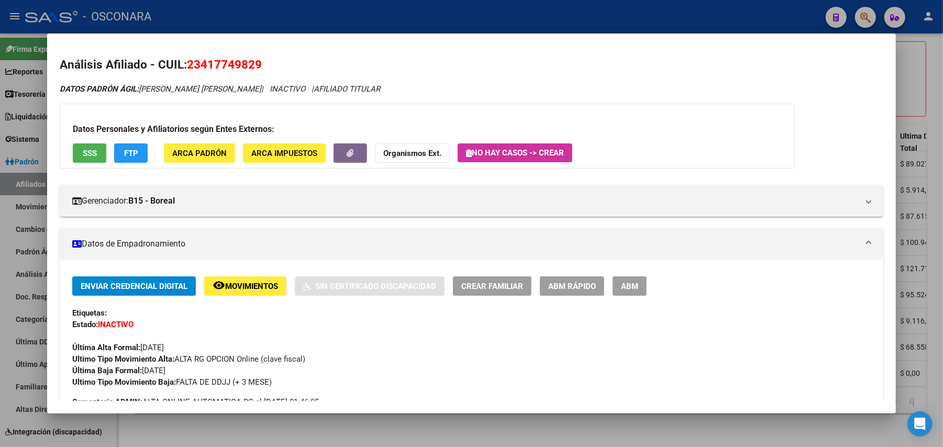
click at [939, 88] on div at bounding box center [471, 223] width 943 height 447
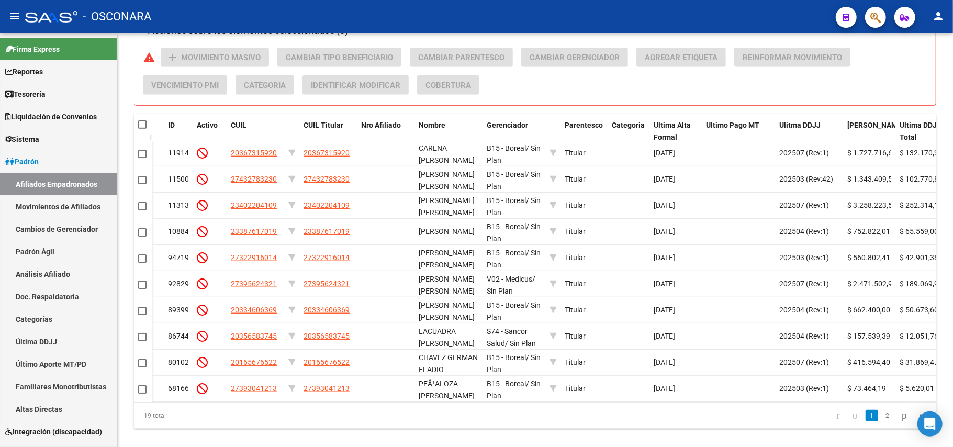
click at [882, 421] on link "2" at bounding box center [888, 416] width 13 height 12
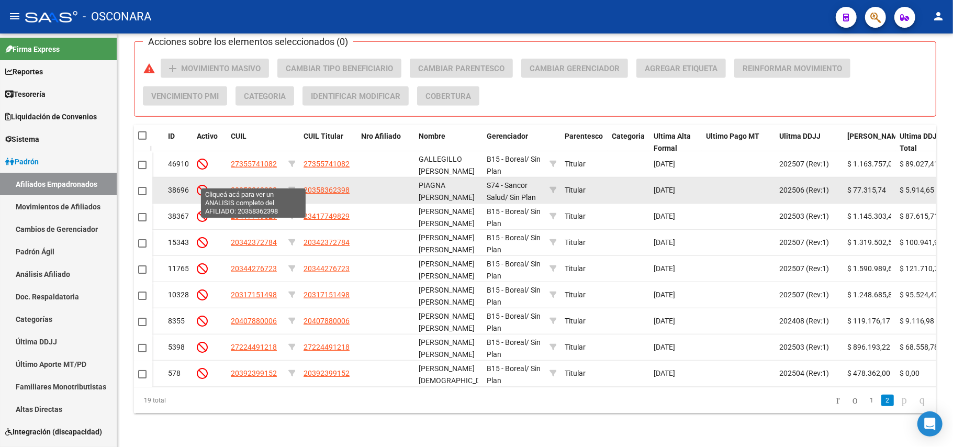
click at [259, 186] on span "20358362398" at bounding box center [254, 190] width 46 height 8
type textarea "20358362398"
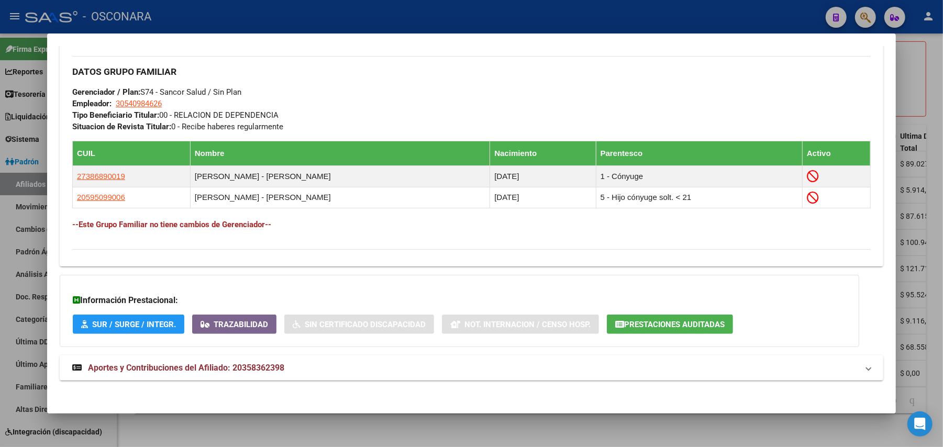
scroll to position [518, 0]
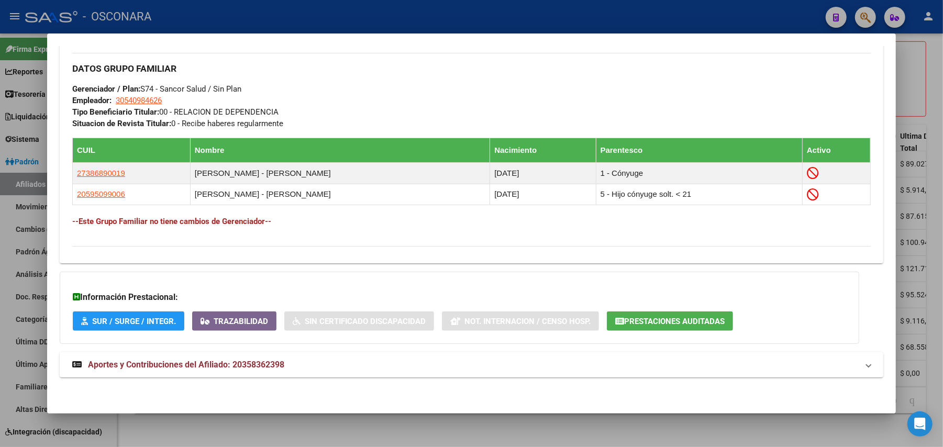
click at [230, 367] on span "Aportes y Contribuciones del Afiliado: 20358362398" at bounding box center [186, 365] width 196 height 10
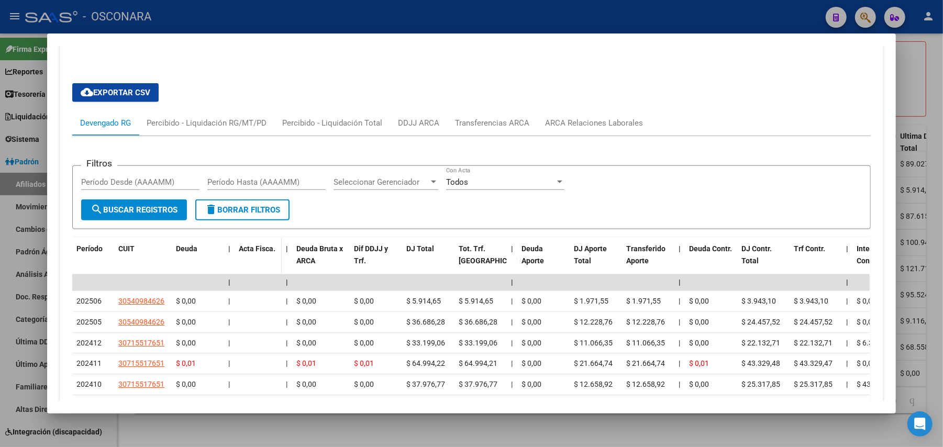
scroll to position [920, 0]
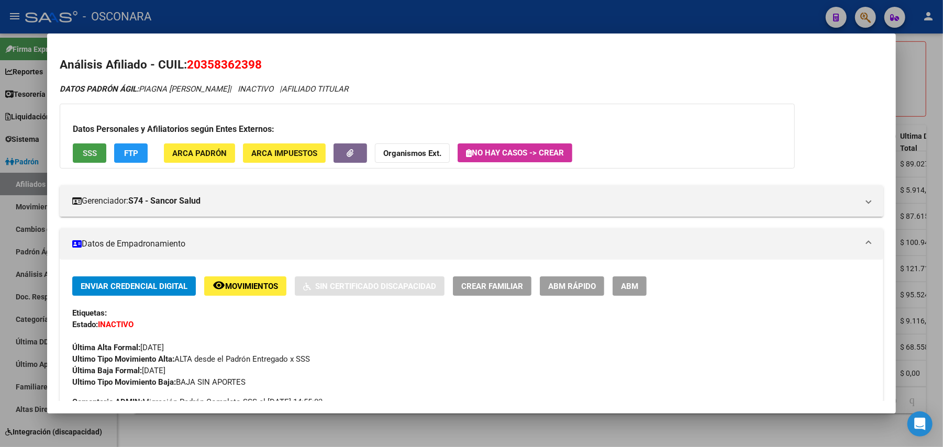
click at [99, 151] on button "SSS" at bounding box center [90, 152] width 34 height 19
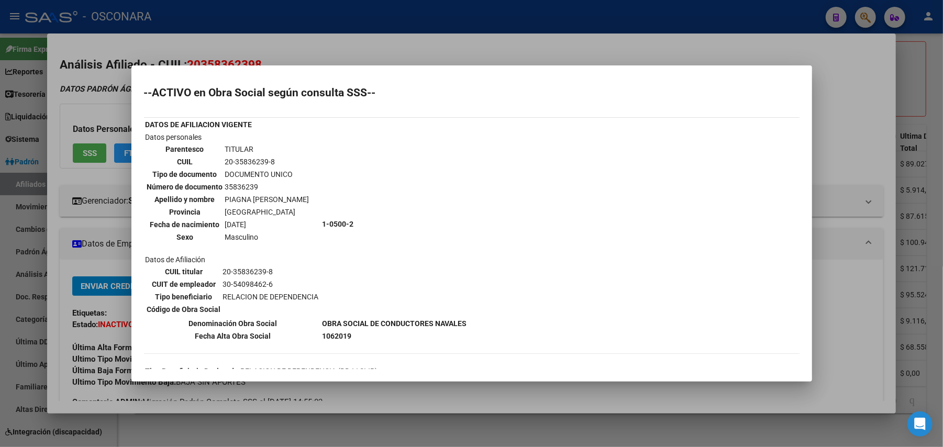
click at [614, 363] on div "--ACTIVO en Obra Social según consulta SSS-- DATOS DE AFILIACION VIGENTE Datos …" at bounding box center [471, 336] width 655 height 498
click at [619, 396] on div at bounding box center [471, 223] width 943 height 447
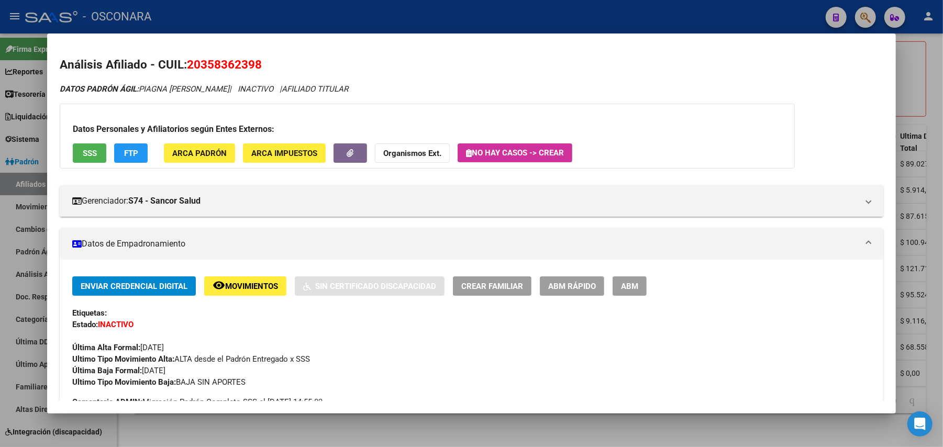
click at [607, 441] on div at bounding box center [471, 223] width 943 height 447
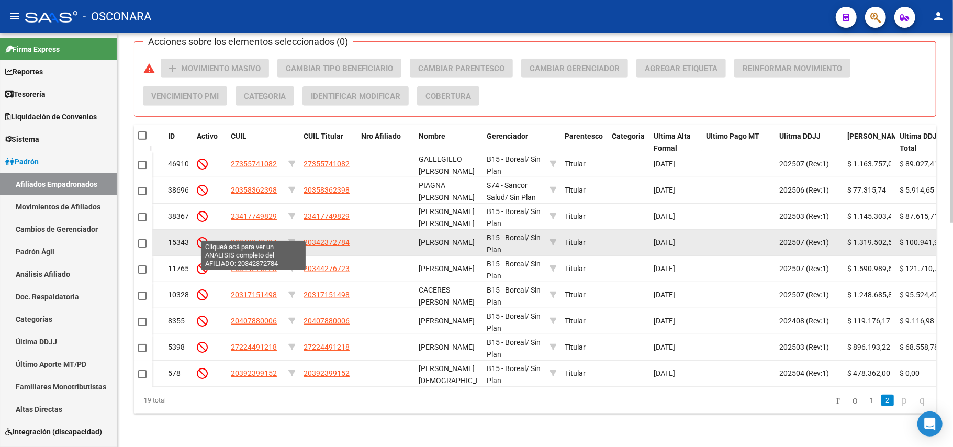
click at [271, 238] on span "20342372784" at bounding box center [254, 242] width 46 height 8
type textarea "20342372784"
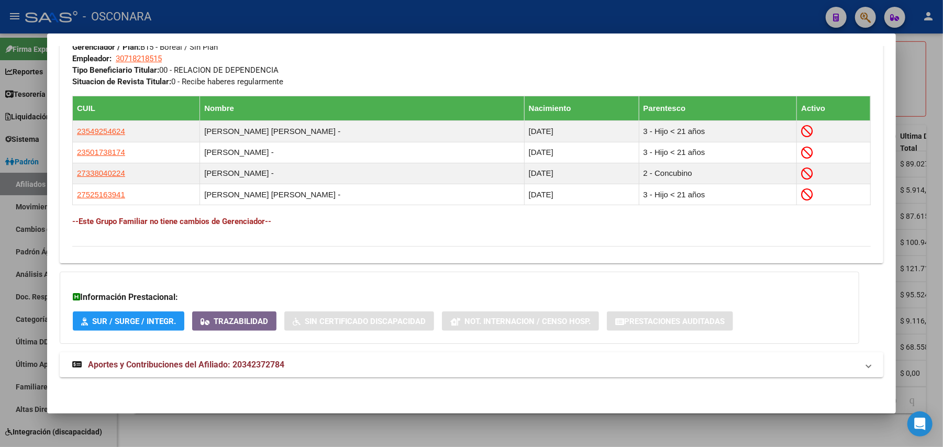
scroll to position [560, 0]
click at [198, 371] on strong "Aportes y Contribuciones del Afiliado: 20342372784" at bounding box center [178, 365] width 212 height 13
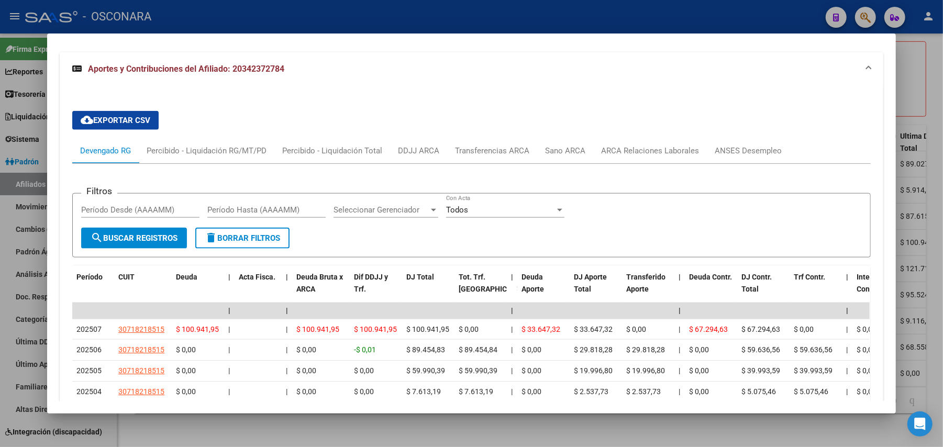
scroll to position [901, 0]
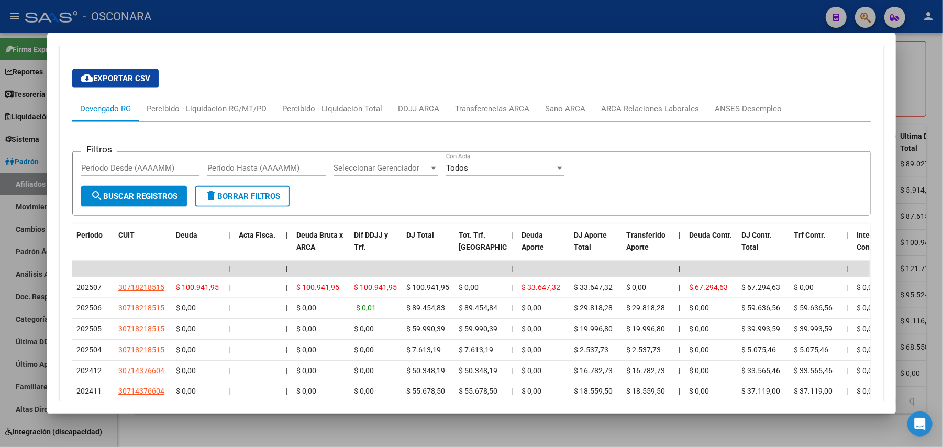
click at [343, 428] on div at bounding box center [471, 223] width 943 height 447
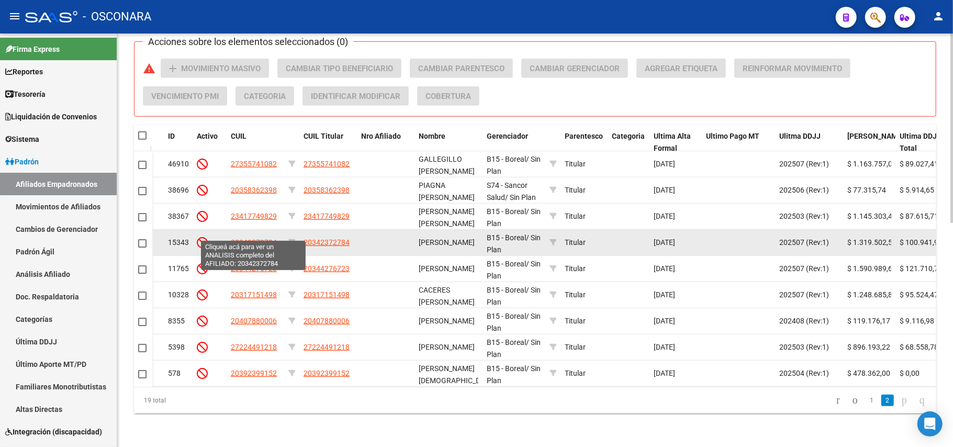
click at [269, 238] on span "20342372784" at bounding box center [254, 242] width 46 height 8
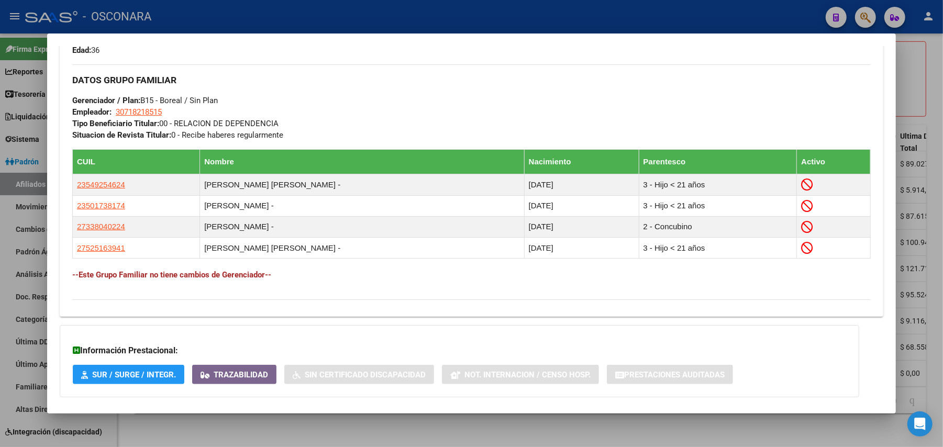
scroll to position [560, 0]
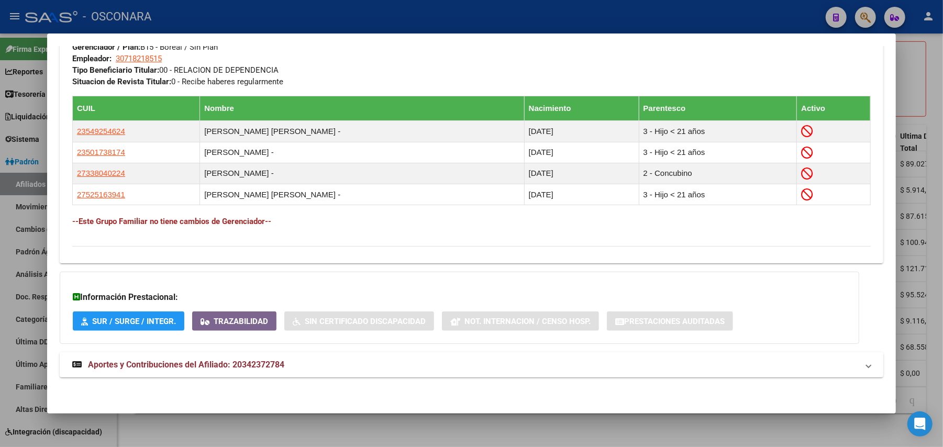
click at [247, 367] on span "Aportes y Contribuciones del Afiliado: 20342372784" at bounding box center [186, 365] width 196 height 10
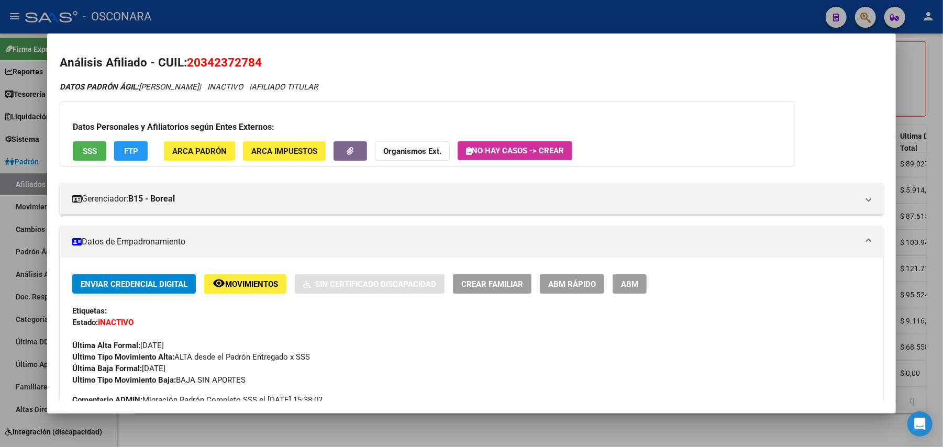
scroll to position [0, 0]
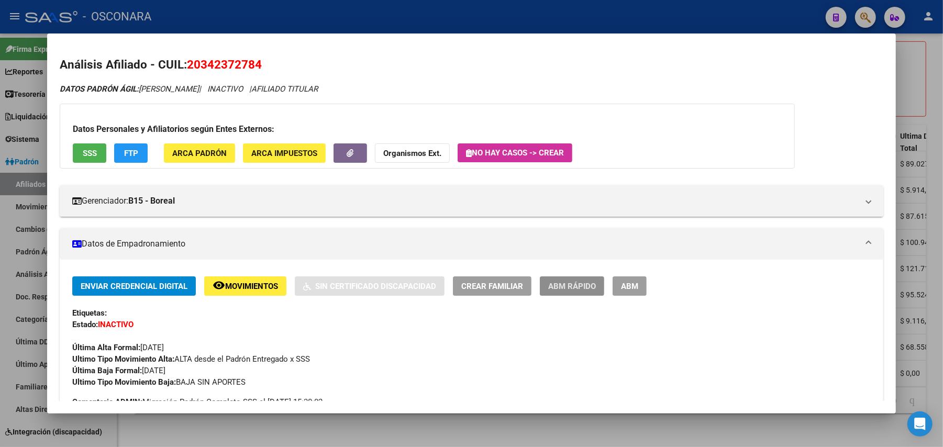
click at [564, 285] on span "ABM Rápido" at bounding box center [572, 286] width 48 height 9
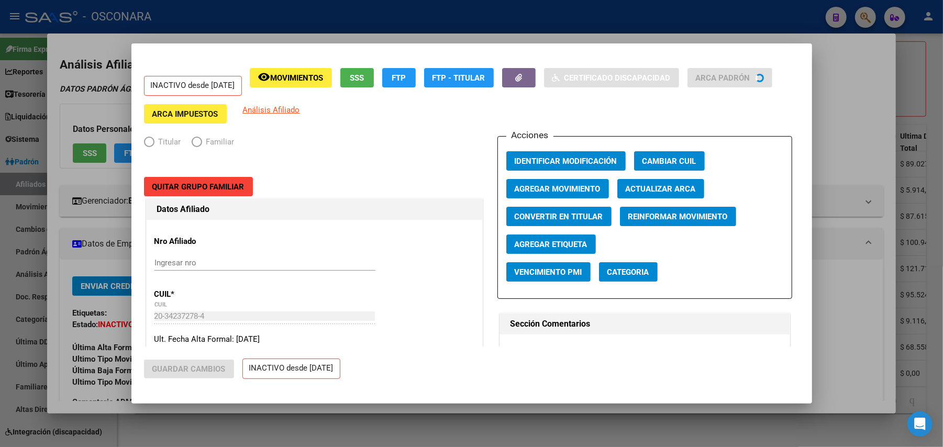
radio input "true"
type input "30-71821851-5"
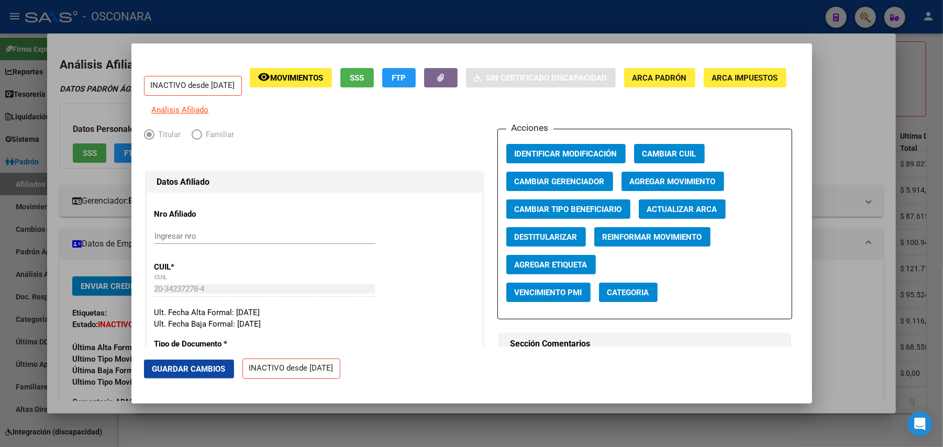
click at [689, 185] on span "Agregar Movimiento" at bounding box center [673, 181] width 86 height 9
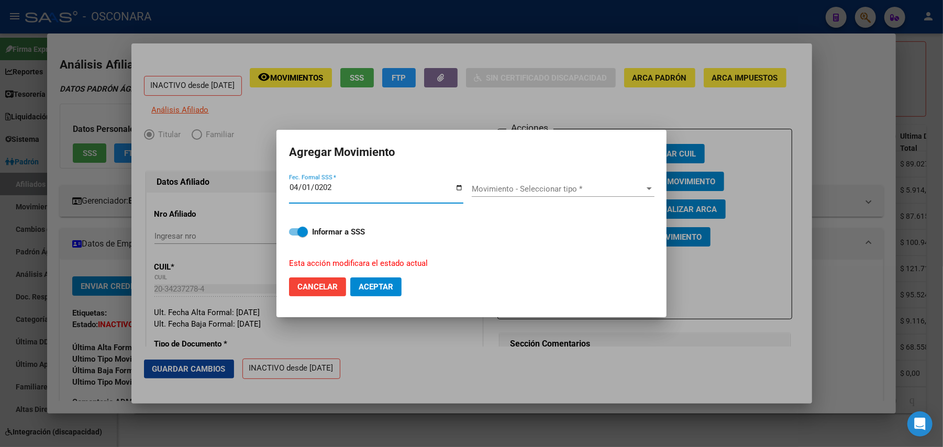
type input "[DATE]"
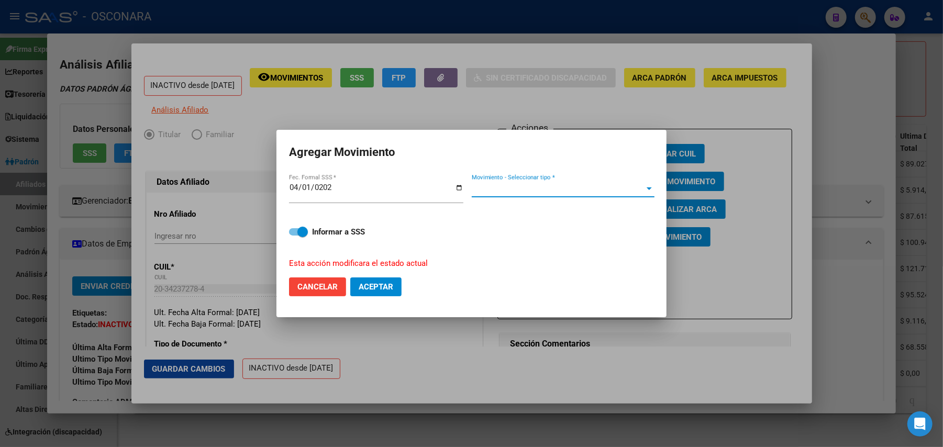
click at [637, 192] on span "Movimiento - Seleccionar tipo *" at bounding box center [558, 188] width 173 height 9
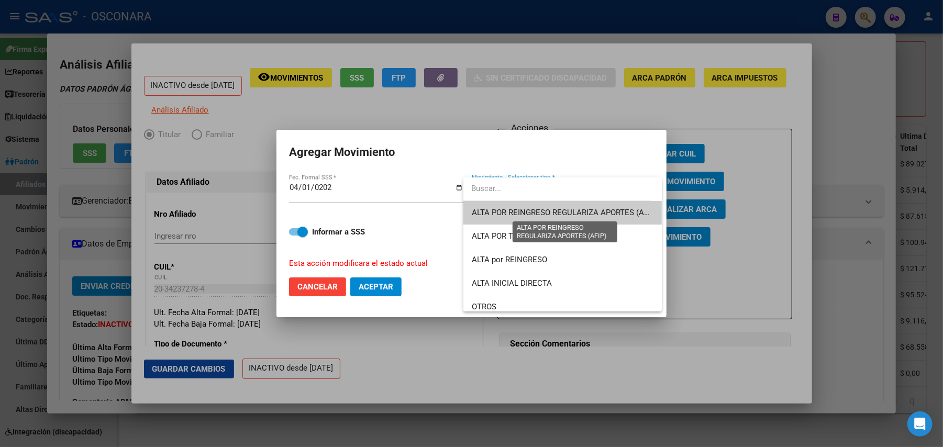
click at [582, 214] on span "ALTA POR REINGRESO REGULARIZA APORTES (AFIP)" at bounding box center [565, 212] width 186 height 9
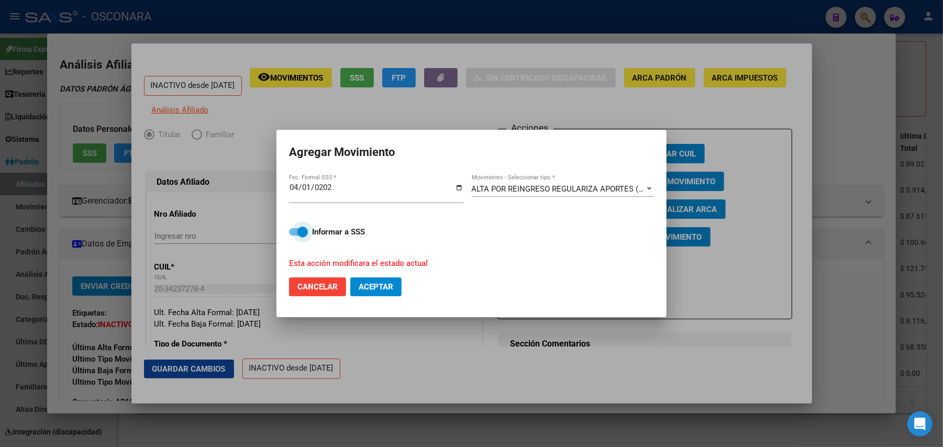
click at [290, 232] on span at bounding box center [298, 231] width 19 height 7
click at [294, 236] on input "Informar a SSS" at bounding box center [294, 236] width 1 height 1
checkbox input "false"
click at [381, 294] on button "Aceptar" at bounding box center [375, 286] width 51 height 19
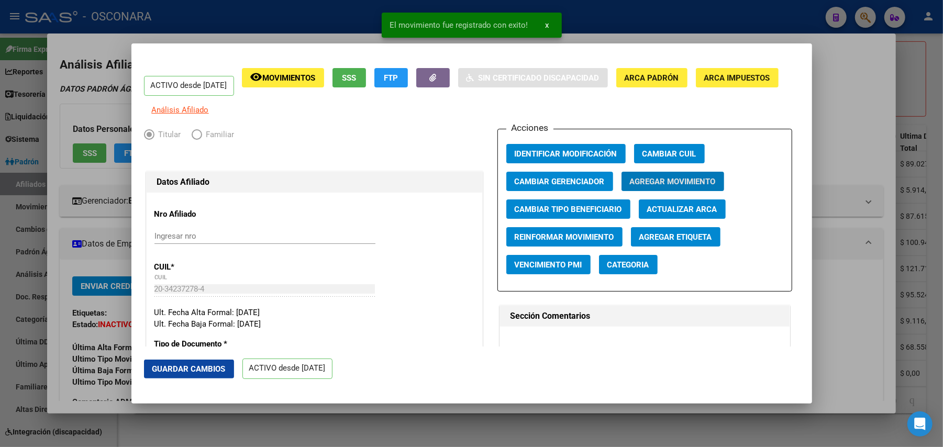
click at [185, 366] on span "Guardar Cambios" at bounding box center [188, 368] width 73 height 9
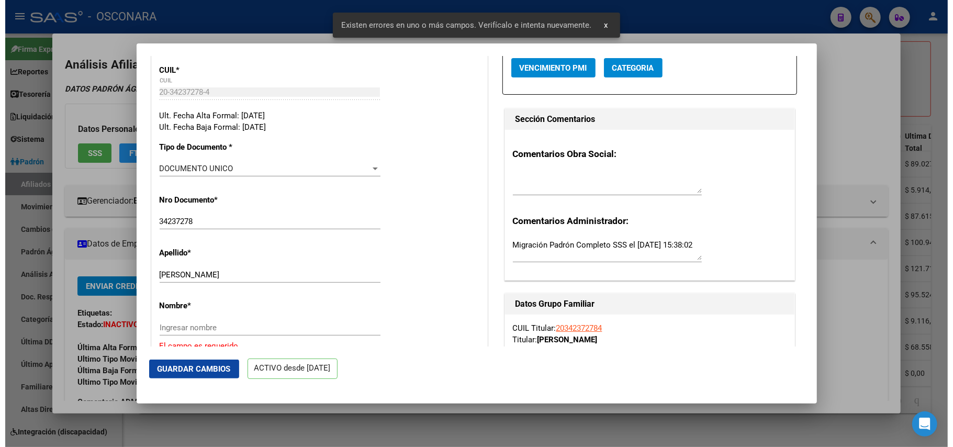
scroll to position [279, 0]
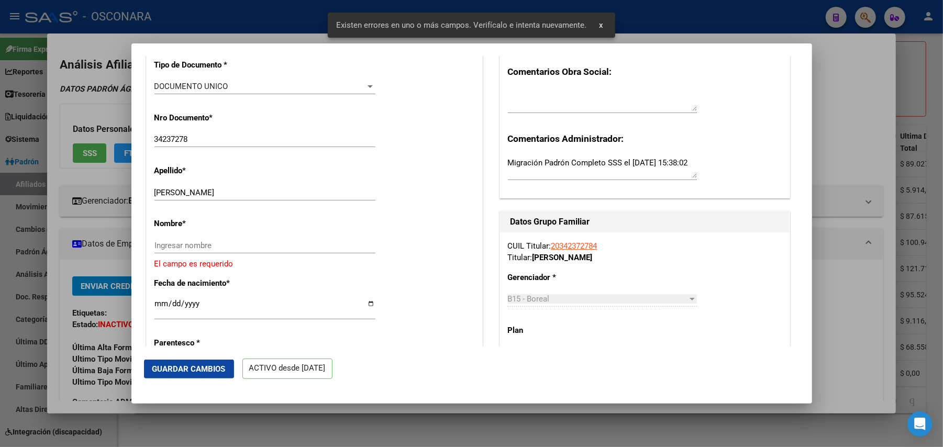
click at [179, 197] on input "[PERSON_NAME]" at bounding box center [264, 192] width 221 height 9
drag, startPoint x: 182, startPoint y: 201, endPoint x: 262, endPoint y: 201, distance: 80.1
click at [262, 197] on input "[PERSON_NAME]" at bounding box center [264, 192] width 221 height 9
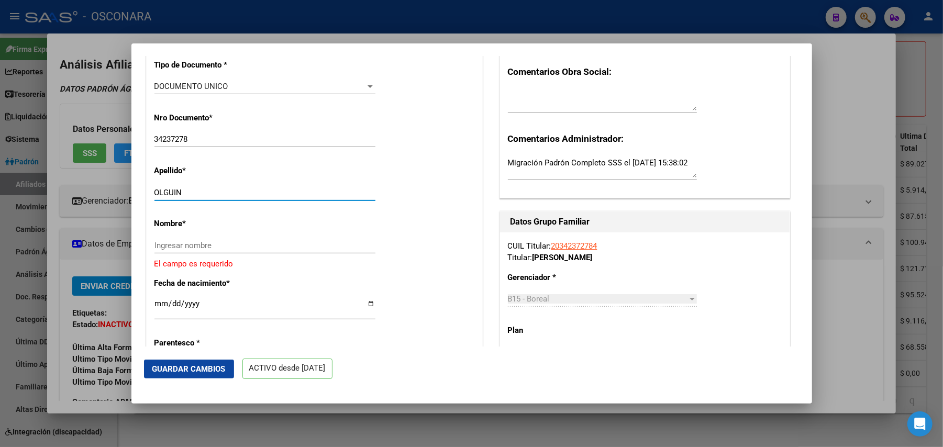
type input "OLGUIN"
paste input "[PERSON_NAME]"
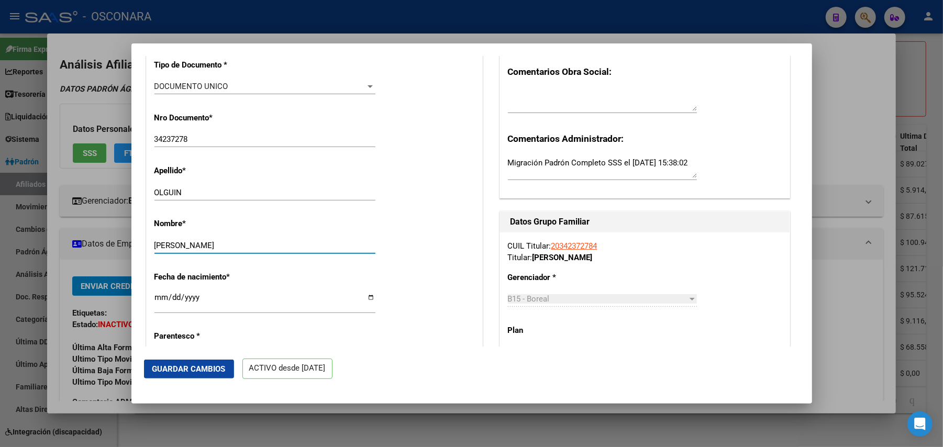
type input "[PERSON_NAME]"
click at [181, 371] on span "Guardar Cambios" at bounding box center [188, 368] width 73 height 9
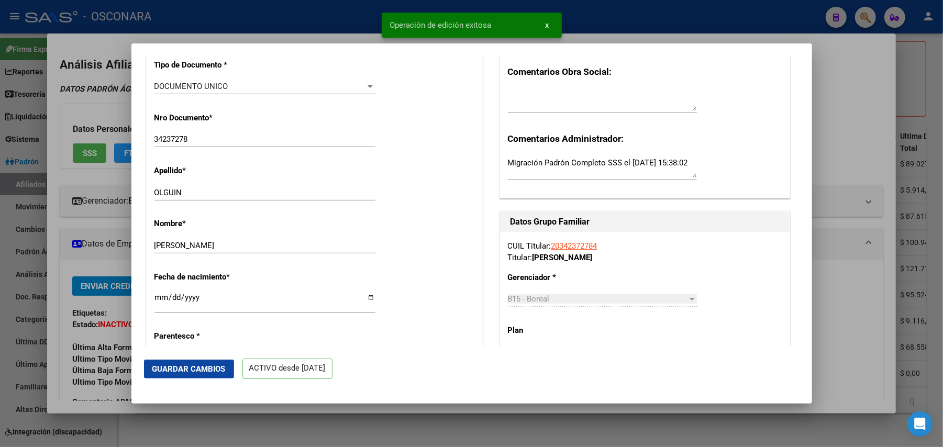
click at [834, 88] on div at bounding box center [471, 223] width 943 height 447
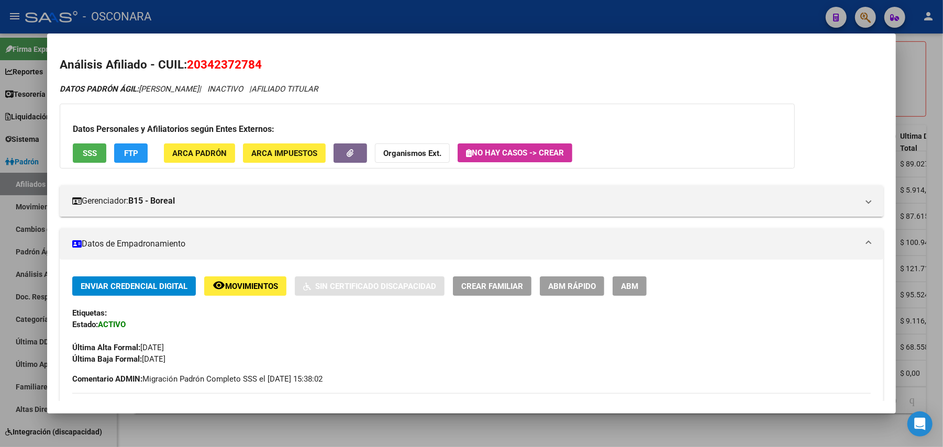
click at [440, 427] on div at bounding box center [471, 223] width 943 height 447
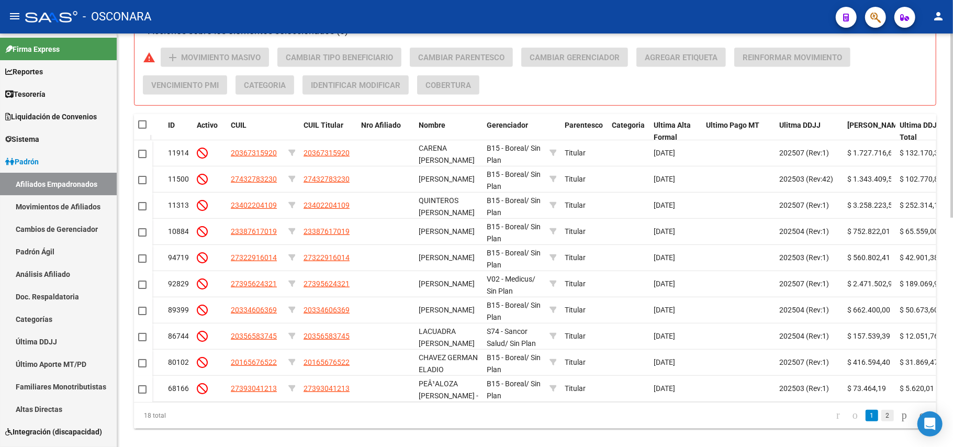
click at [882, 421] on link "2" at bounding box center [888, 416] width 13 height 12
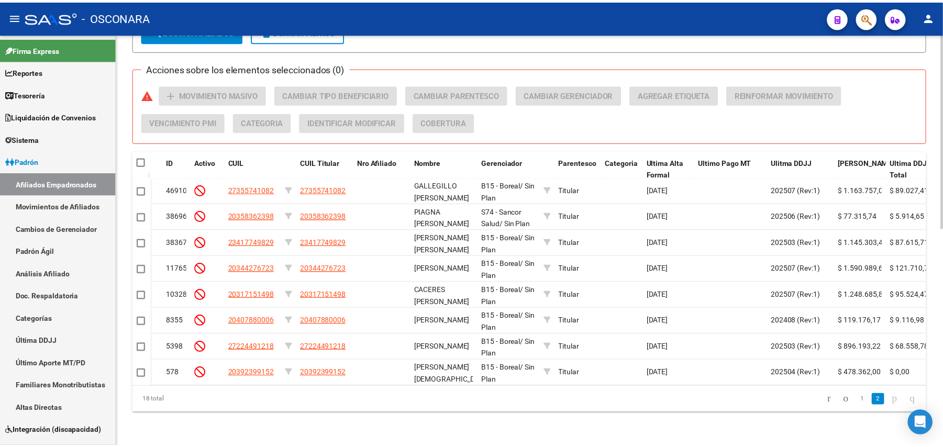
scroll to position [463, 0]
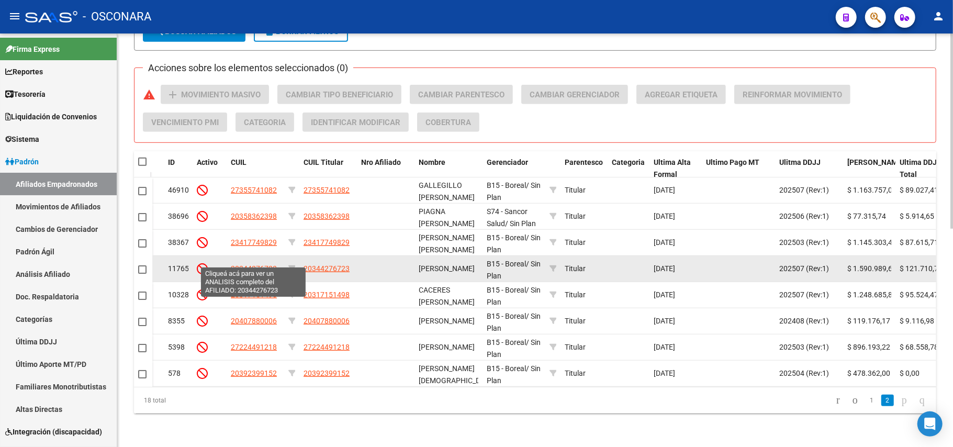
click at [260, 264] on span "20344276723" at bounding box center [254, 268] width 46 height 8
type textarea "20344276723"
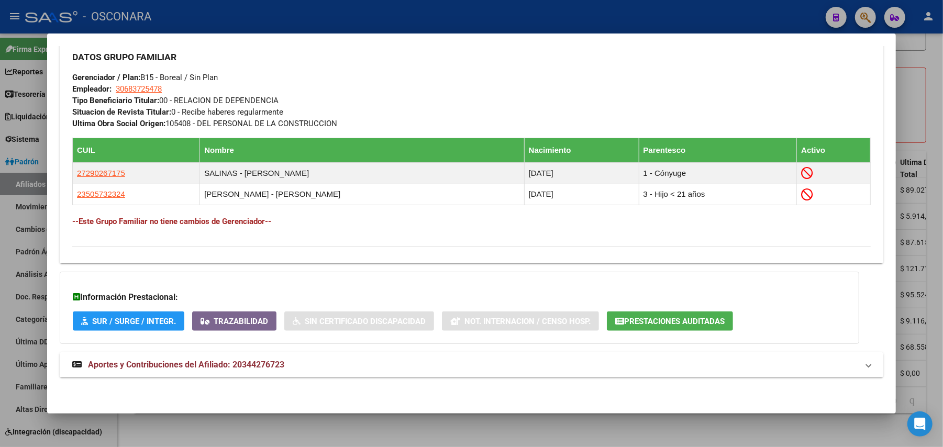
click at [237, 369] on span "Aportes y Contribuciones del Afiliado: 20344276723" at bounding box center [186, 365] width 196 height 10
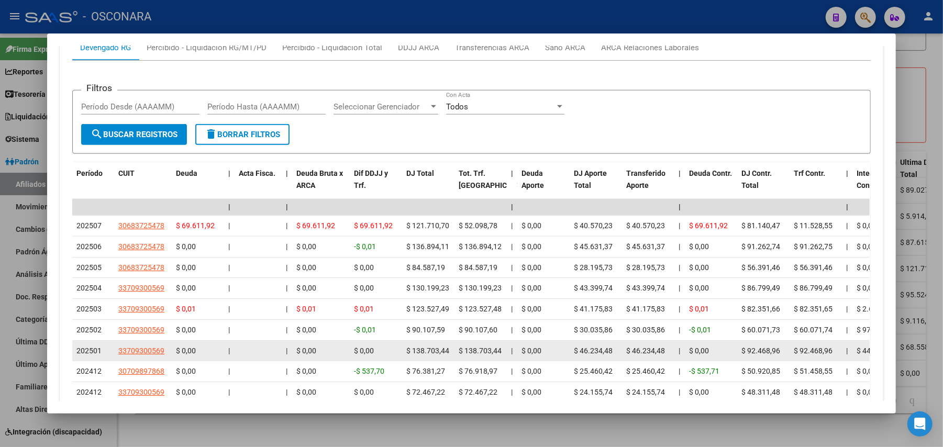
scroll to position [1002, 0]
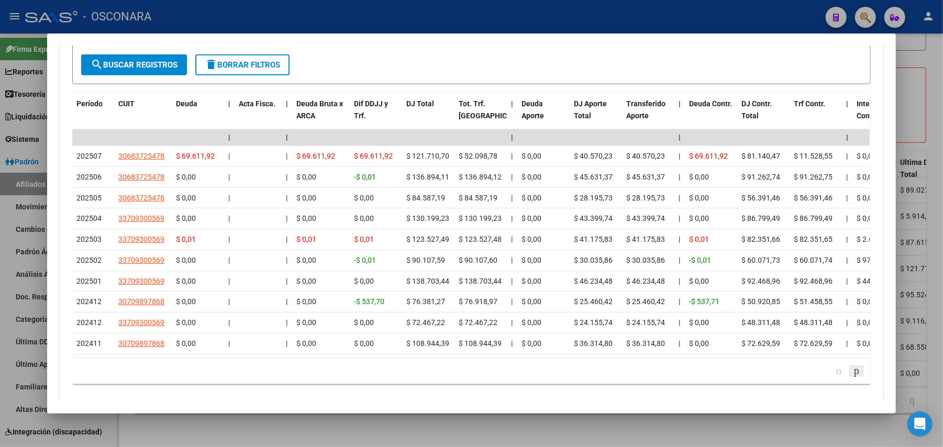
click at [852, 377] on icon "go to next page" at bounding box center [856, 370] width 8 height 13
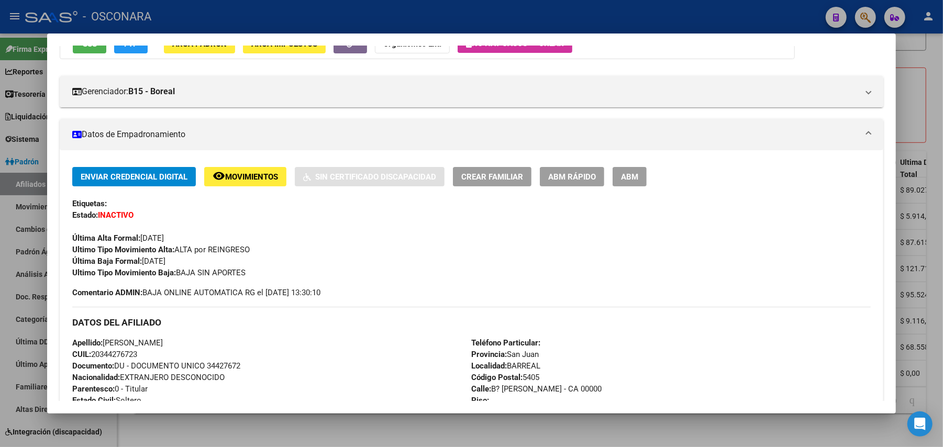
scroll to position [0, 0]
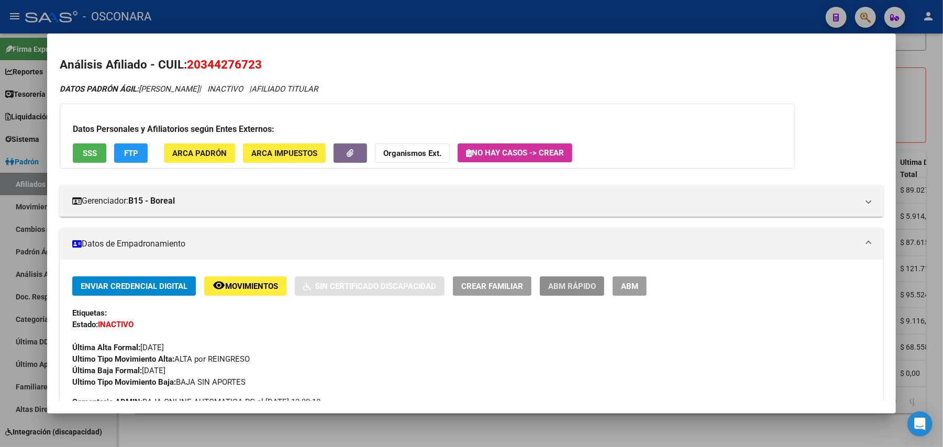
click at [583, 289] on span "ABM Rápido" at bounding box center [572, 286] width 48 height 9
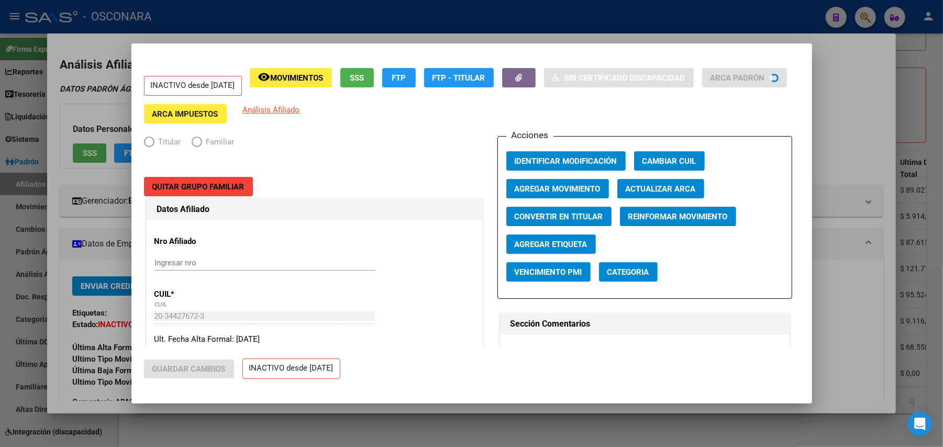
radio input "true"
type input "30-68372547-8"
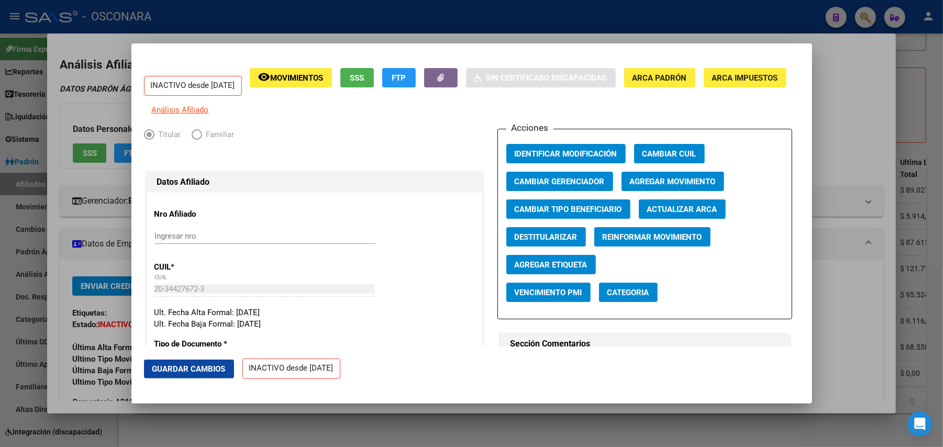
click at [681, 186] on span "Agregar Movimiento" at bounding box center [673, 181] width 86 height 9
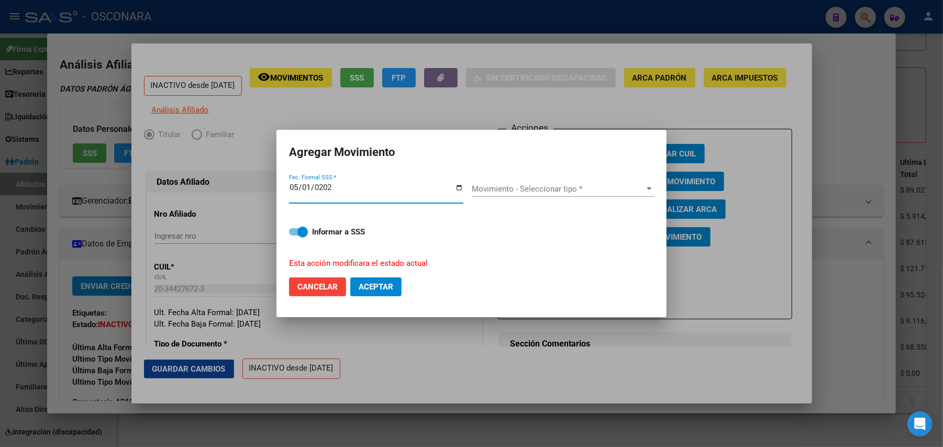
type input "[DATE]"
click at [628, 185] on span "Movimiento - Seleccionar tipo *" at bounding box center [558, 188] width 173 height 9
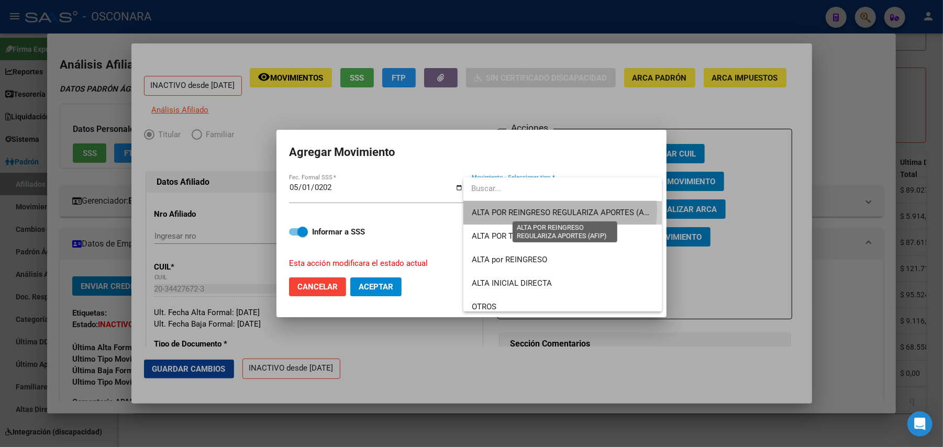
click at [560, 210] on span "ALTA POR REINGRESO REGULARIZA APORTES (AFIP)" at bounding box center [565, 212] width 186 height 9
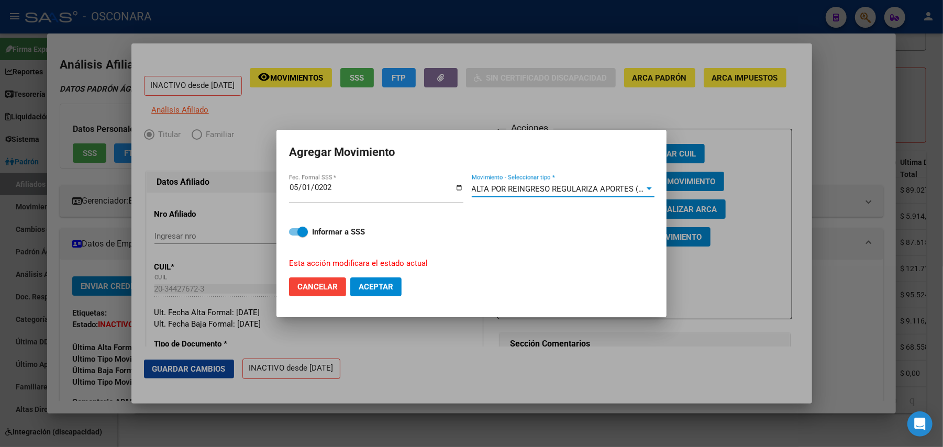
click at [295, 235] on span at bounding box center [298, 231] width 19 height 7
click at [294, 236] on input "Informar a SSS" at bounding box center [294, 236] width 1 height 1
checkbox input "false"
click at [371, 292] on button "Aceptar" at bounding box center [375, 286] width 51 height 19
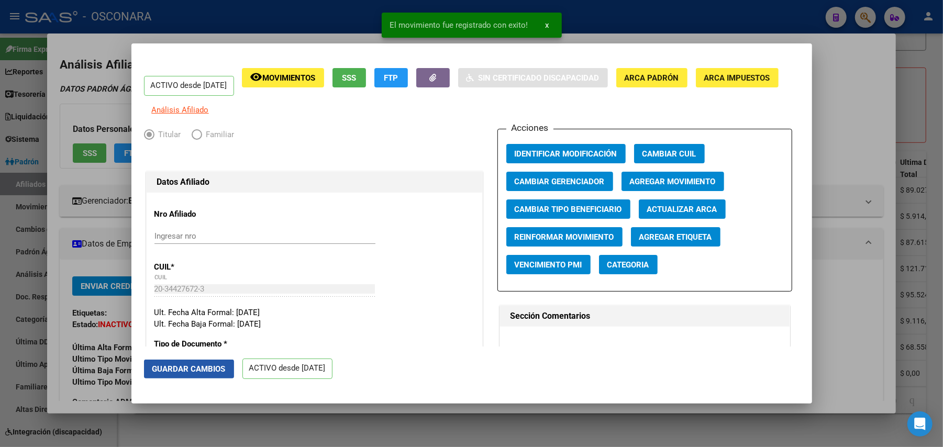
click at [214, 370] on span "Guardar Cambios" at bounding box center [188, 368] width 73 height 9
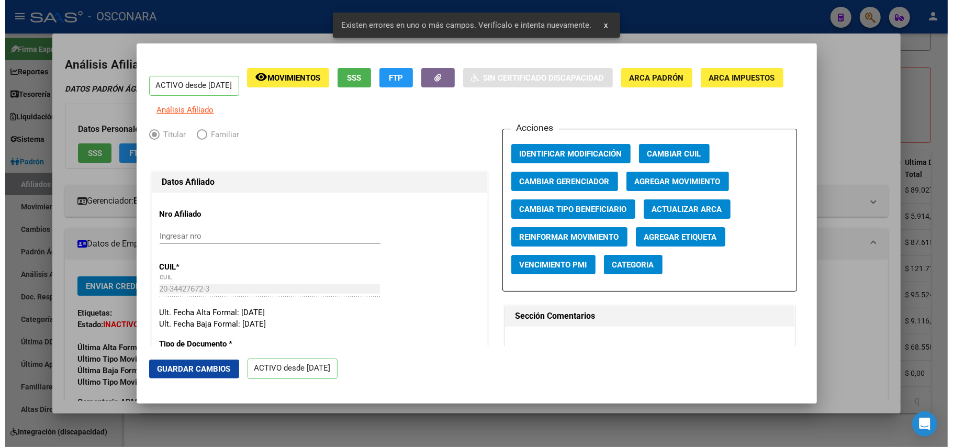
scroll to position [209, 0]
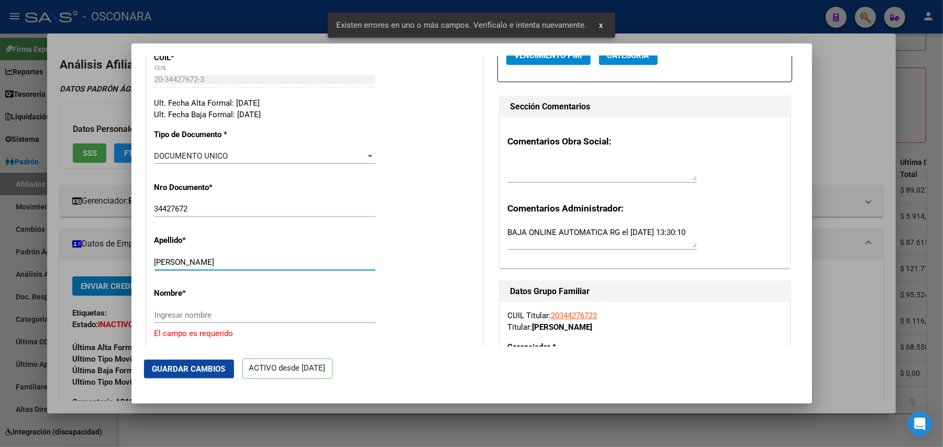
drag, startPoint x: 178, startPoint y: 269, endPoint x: 223, endPoint y: 271, distance: 44.5
click at [223, 267] on input "[PERSON_NAME]" at bounding box center [264, 262] width 221 height 9
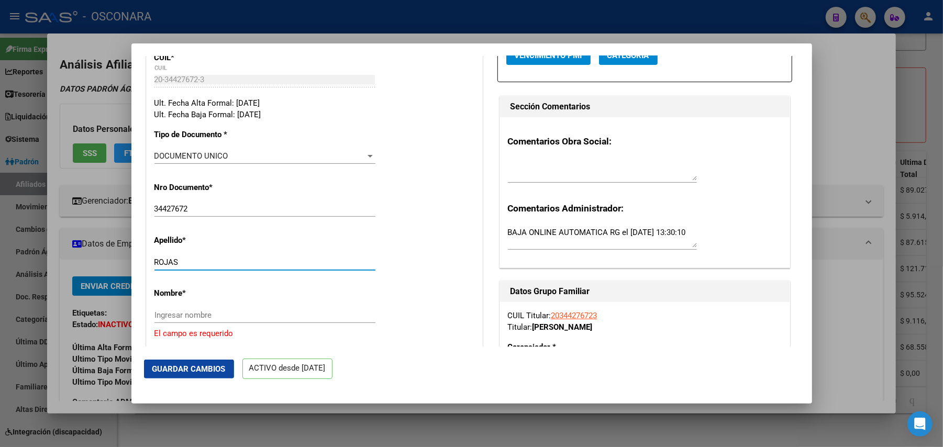
type input "ROJAS"
paste input "[PERSON_NAME]"
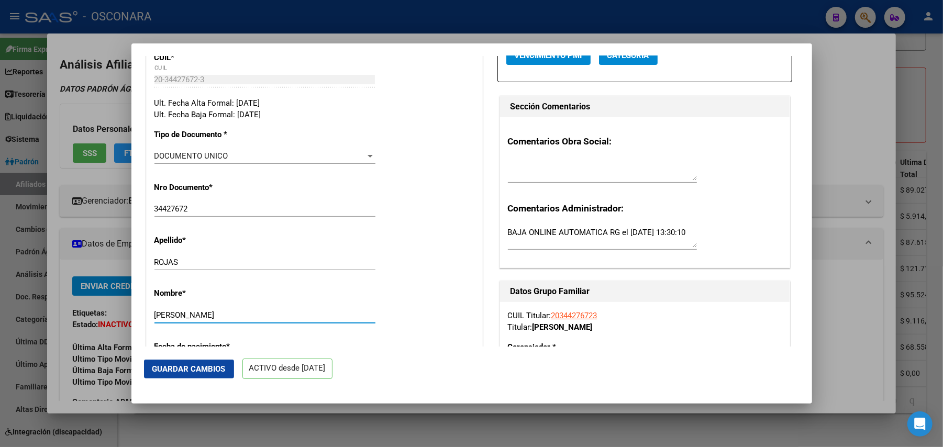
type input "[PERSON_NAME]"
click at [224, 362] on button "Guardar Cambios" at bounding box center [189, 369] width 90 height 19
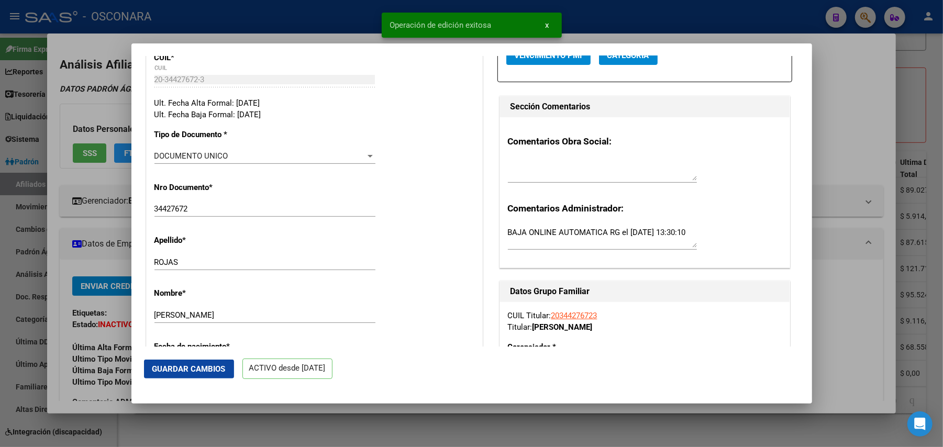
click at [849, 311] on div at bounding box center [471, 223] width 943 height 447
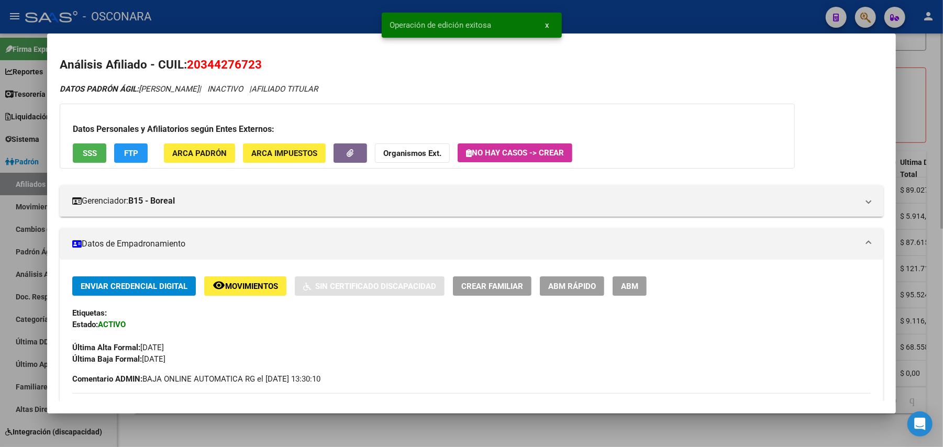
click at [649, 425] on div at bounding box center [471, 223] width 943 height 447
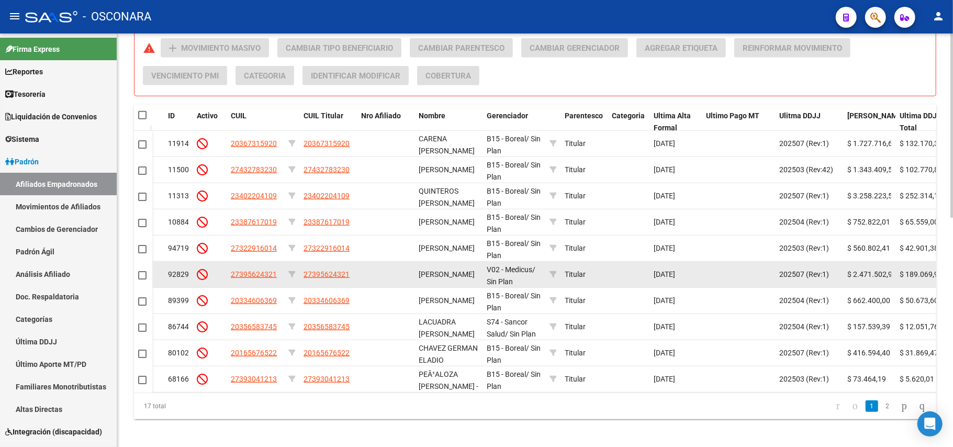
scroll to position [515, 0]
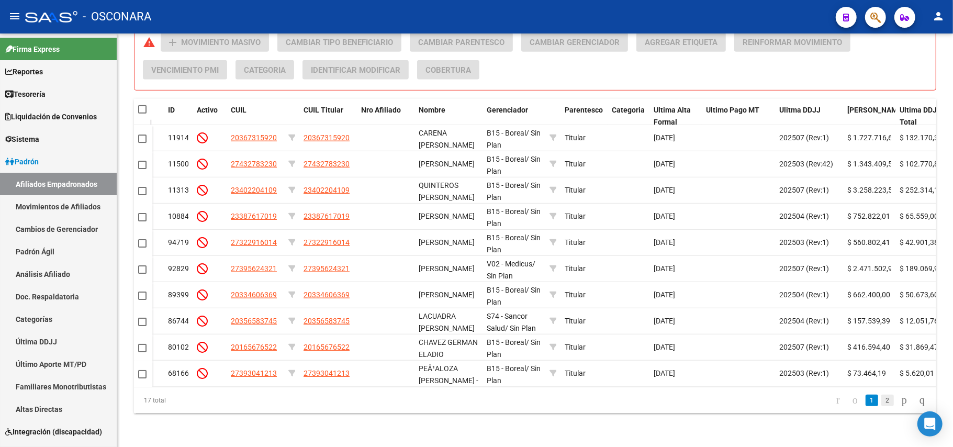
click at [882, 405] on link "2" at bounding box center [888, 401] width 13 height 12
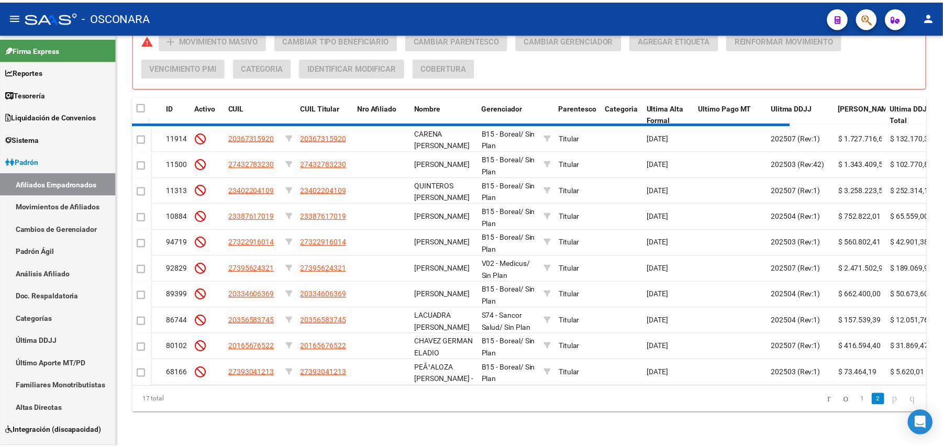
scroll to position [437, 0]
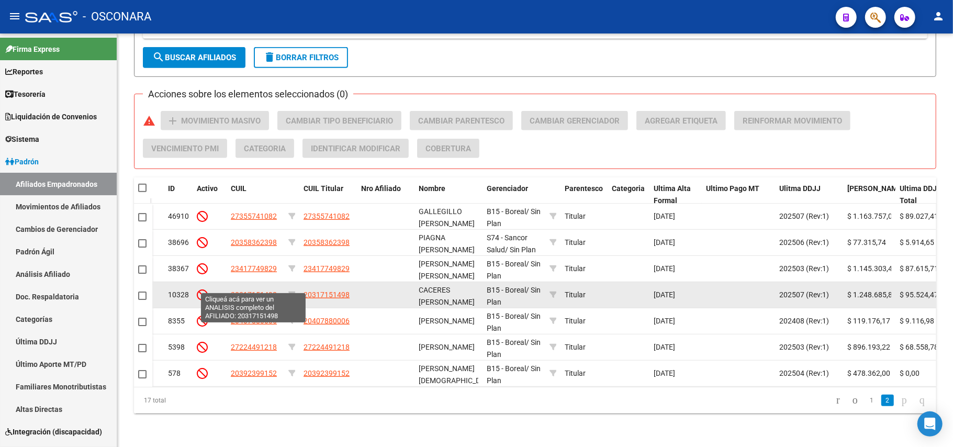
click at [263, 291] on span "20317151498" at bounding box center [254, 295] width 46 height 8
type textarea "20317151498"
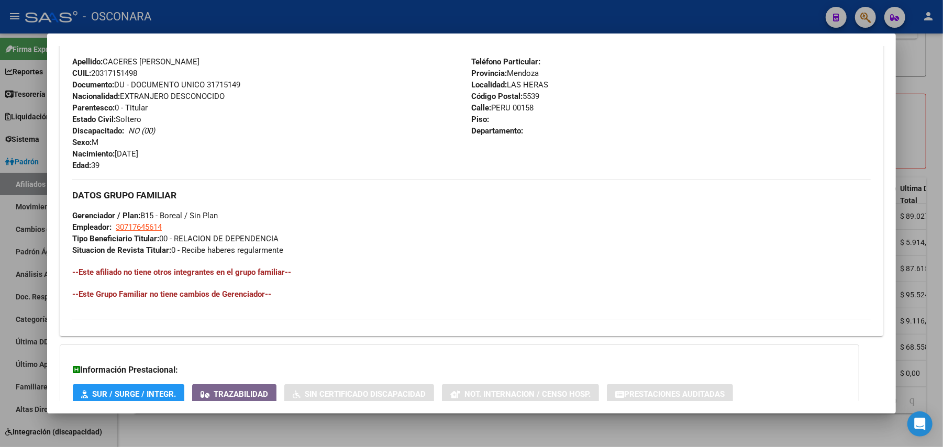
scroll to position [464, 0]
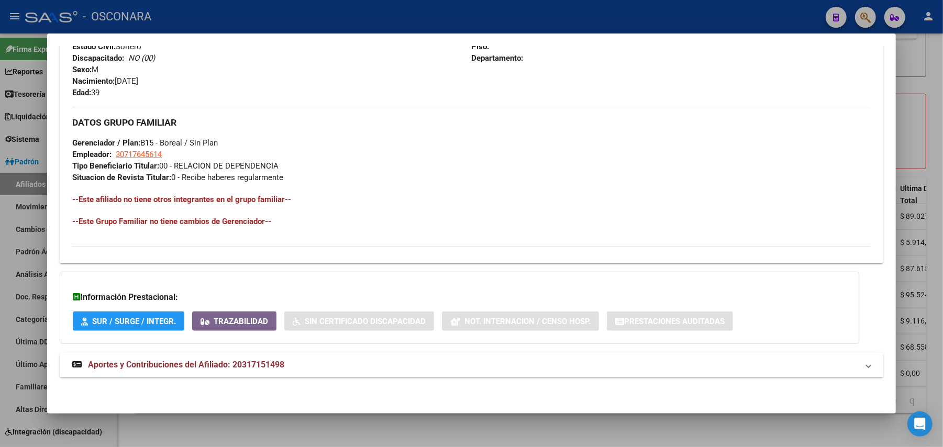
click at [231, 363] on span "Aportes y Contribuciones del Afiliado: 20317151498" at bounding box center [186, 365] width 196 height 10
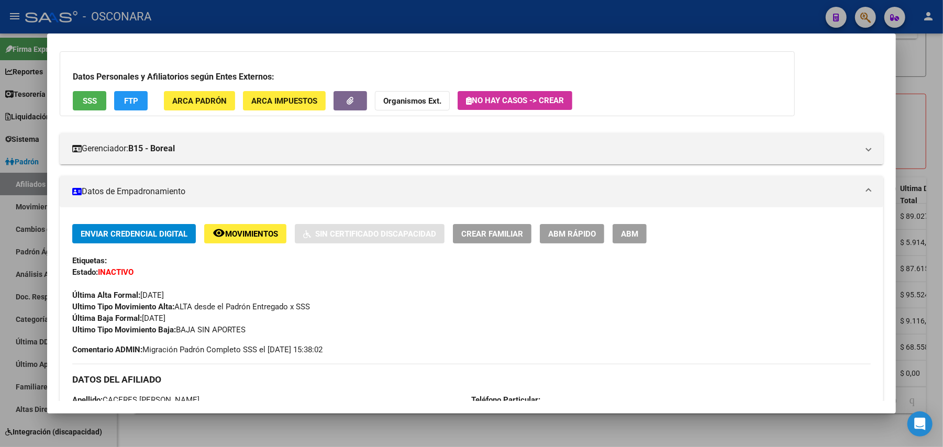
scroll to position [0, 0]
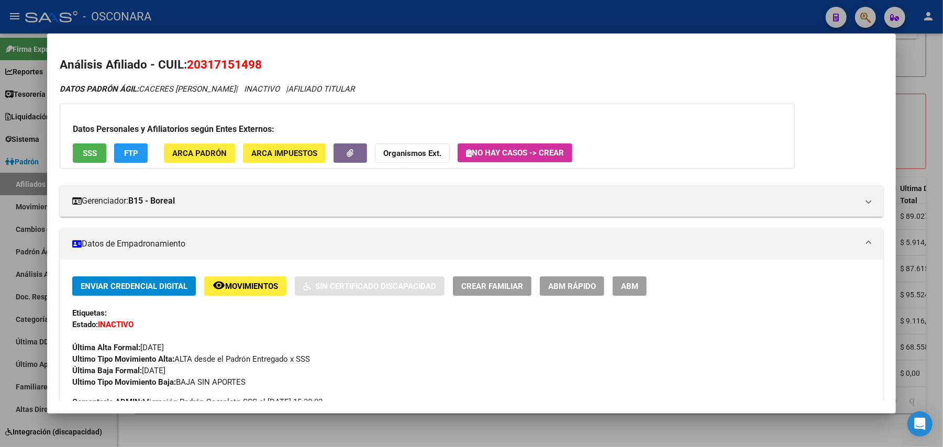
click at [569, 285] on span "ABM Rápido" at bounding box center [572, 286] width 48 height 9
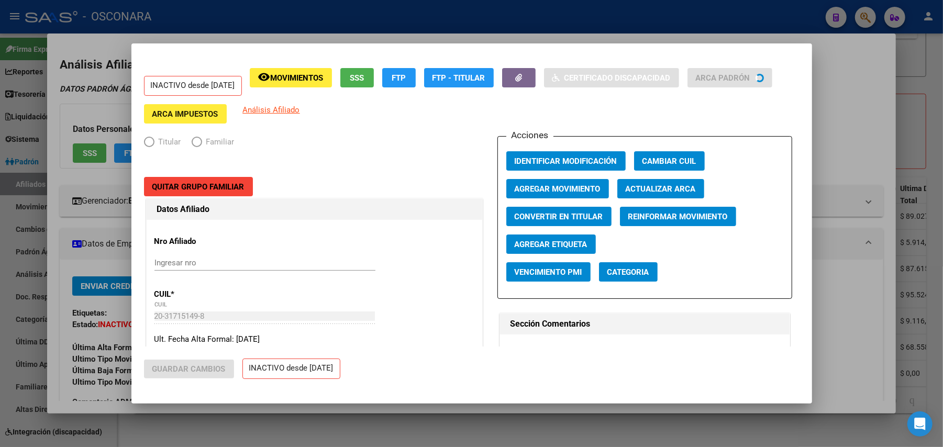
radio input "true"
type input "30-71764561-4"
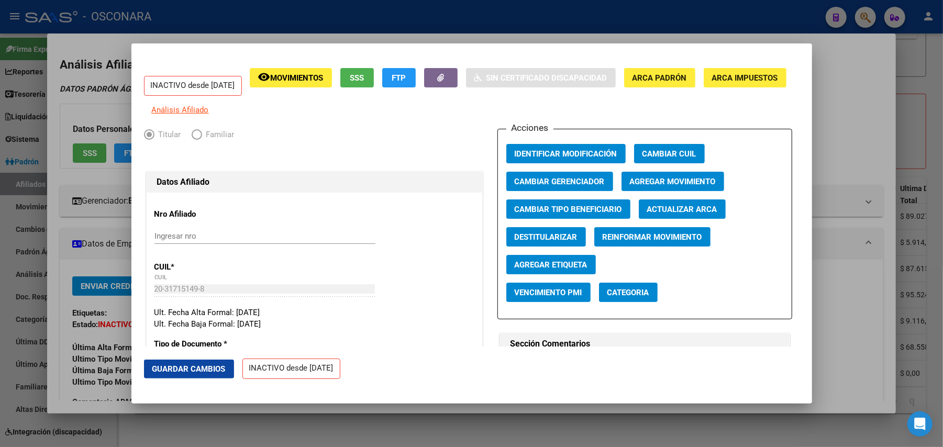
click at [652, 186] on span "Agregar Movimiento" at bounding box center [673, 181] width 86 height 9
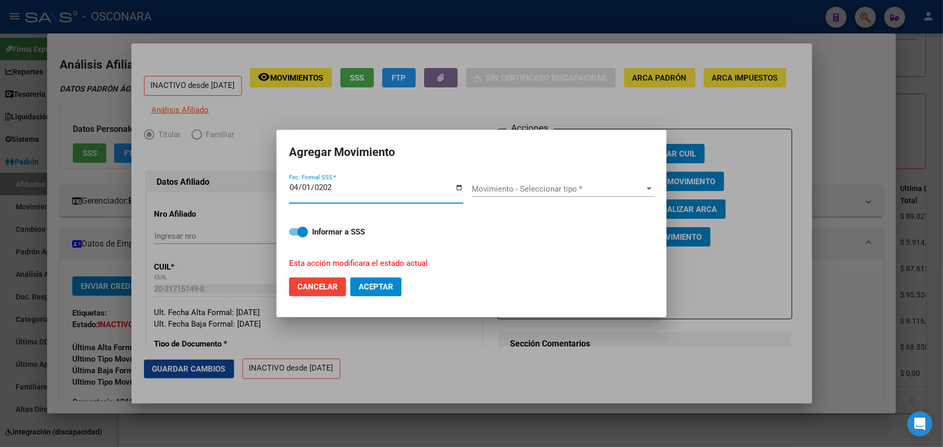
type input "[DATE]"
click at [622, 188] on span "Movimiento - Seleccionar tipo *" at bounding box center [558, 188] width 173 height 9
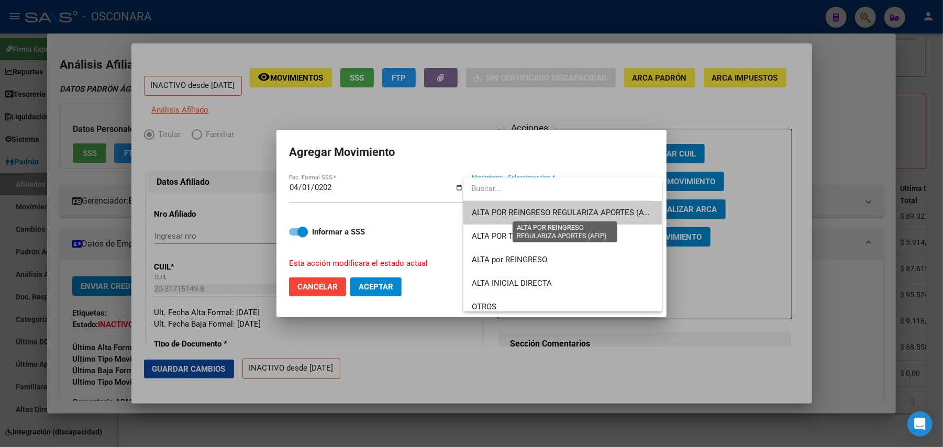
click at [563, 210] on span "ALTA POR REINGRESO REGULARIZA APORTES (AFIP)" at bounding box center [565, 212] width 186 height 9
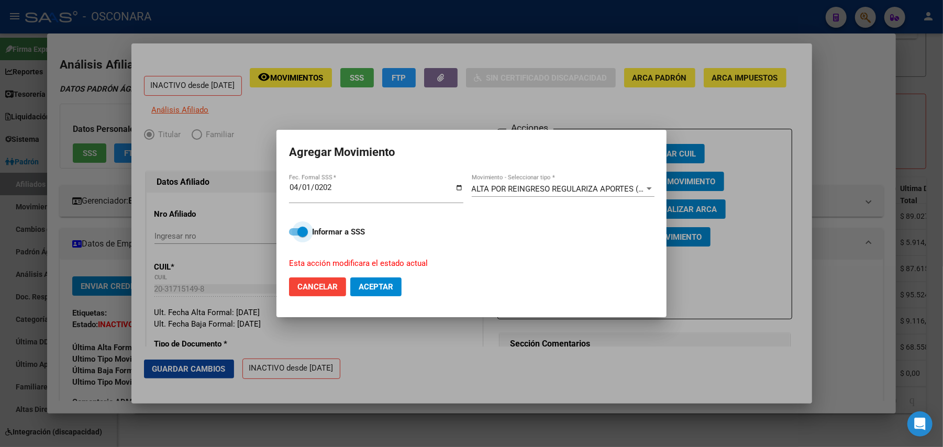
click at [295, 233] on span at bounding box center [298, 231] width 19 height 7
click at [294, 236] on input "Informar a SSS" at bounding box center [294, 236] width 1 height 1
checkbox input "false"
click at [369, 285] on span "Aceptar" at bounding box center [376, 286] width 35 height 9
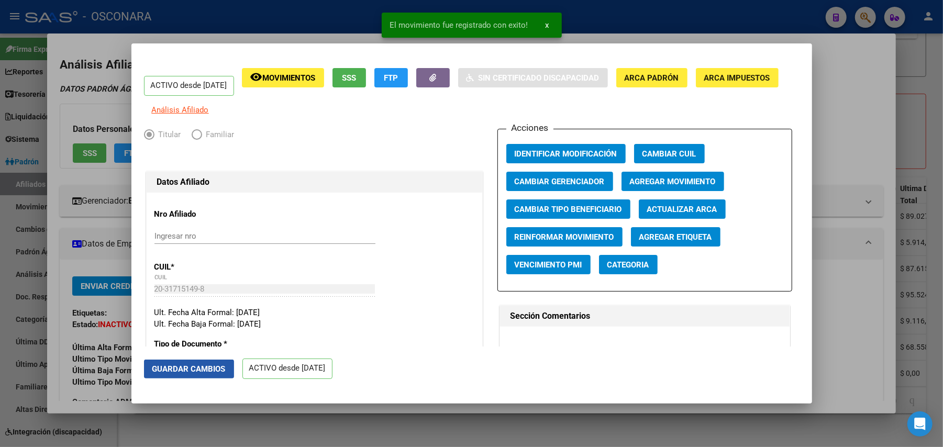
click at [202, 370] on span "Guardar Cambios" at bounding box center [188, 368] width 73 height 9
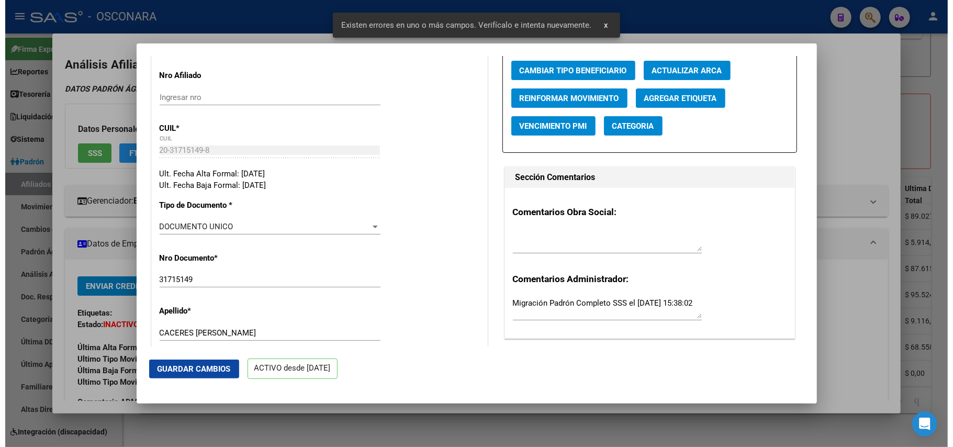
scroll to position [279, 0]
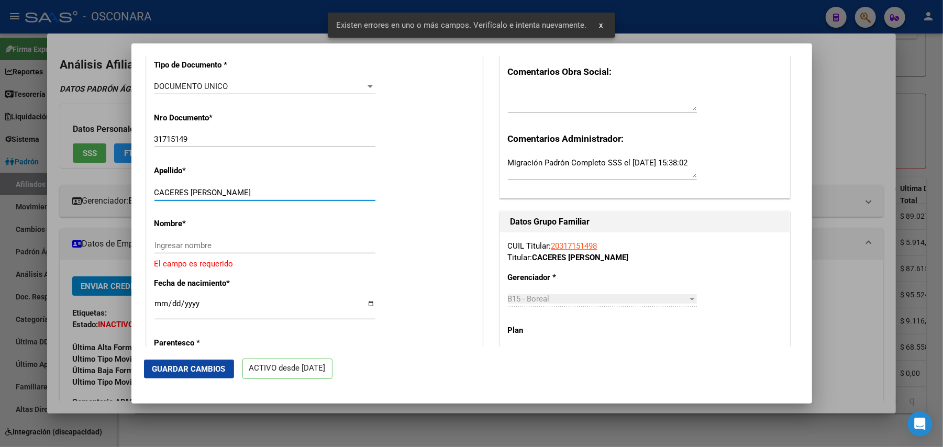
drag, startPoint x: 219, startPoint y: 201, endPoint x: 282, endPoint y: 202, distance: 62.8
click at [282, 197] on input "CACERES [PERSON_NAME]" at bounding box center [264, 192] width 221 height 9
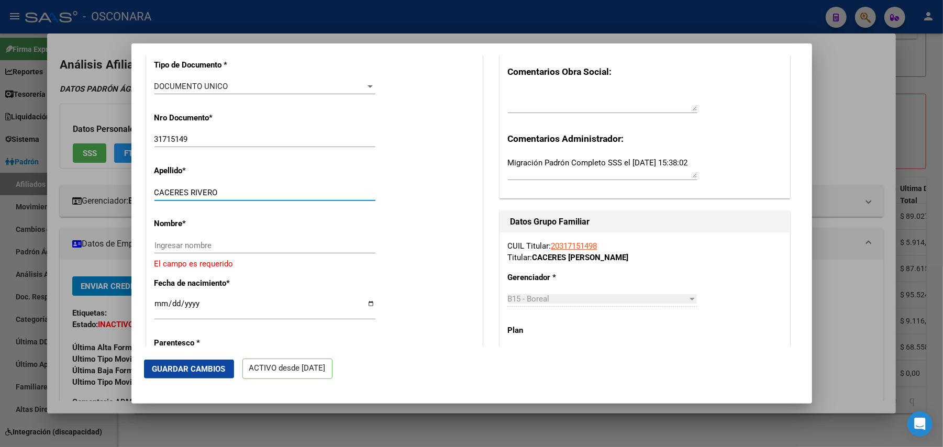
type input "CACERES RIVERO"
paste input "[PERSON_NAME]"
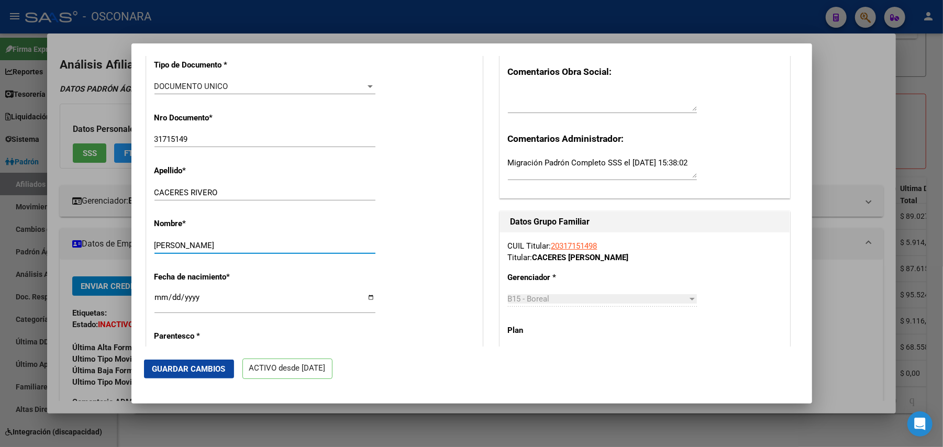
type input "[PERSON_NAME]"
click at [203, 373] on span "Guardar Cambios" at bounding box center [188, 368] width 73 height 9
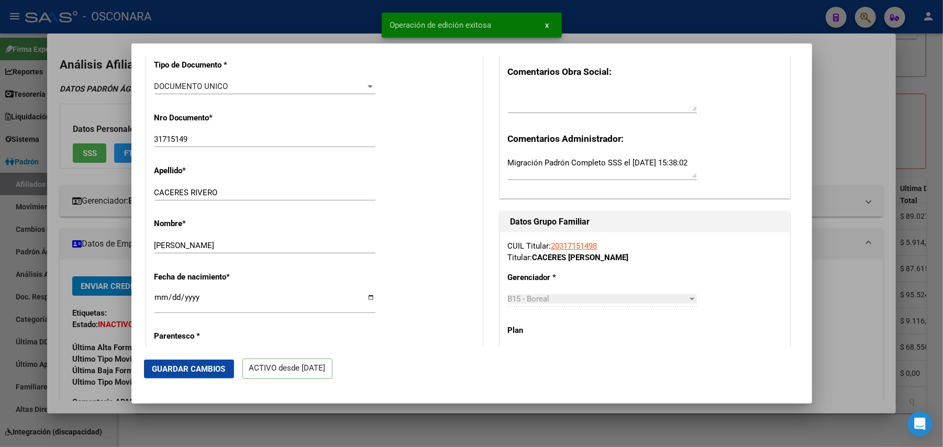
click at [526, 422] on div at bounding box center [471, 223] width 943 height 447
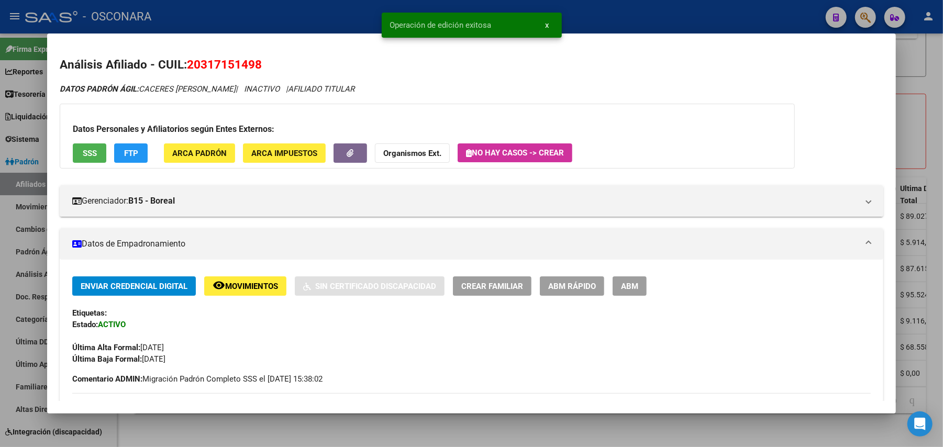
click at [551, 428] on div at bounding box center [471, 223] width 943 height 447
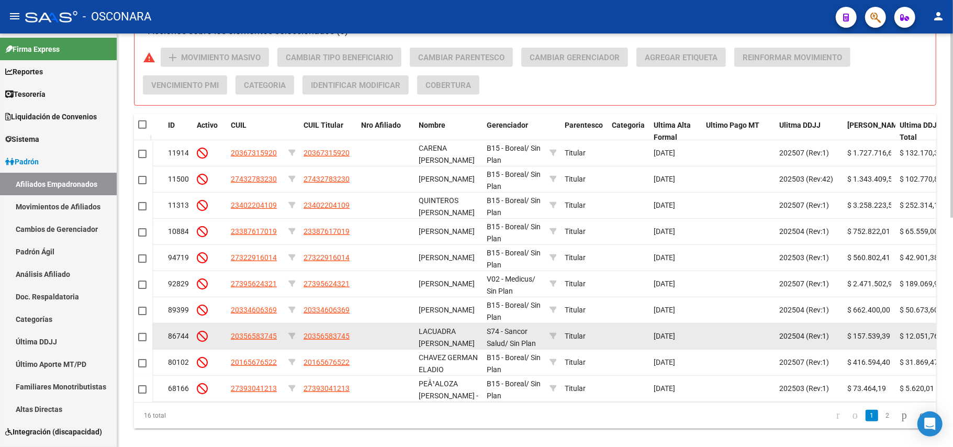
scroll to position [515, 0]
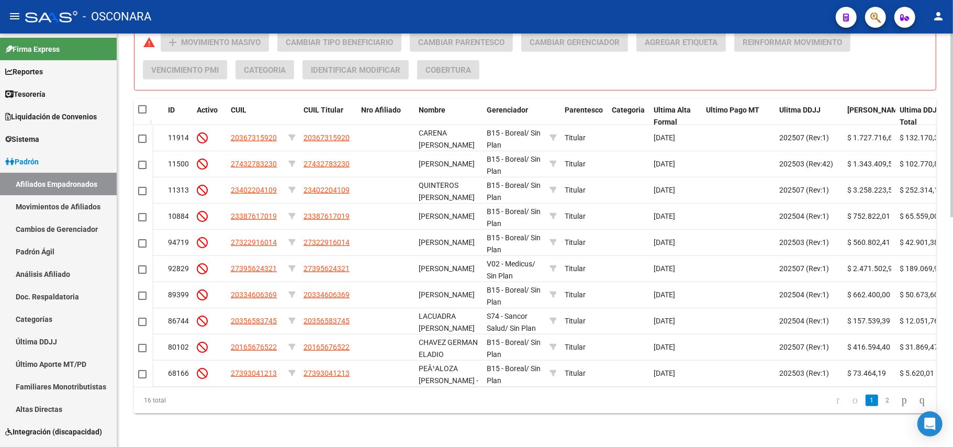
click at [882, 398] on link "2" at bounding box center [888, 401] width 13 height 12
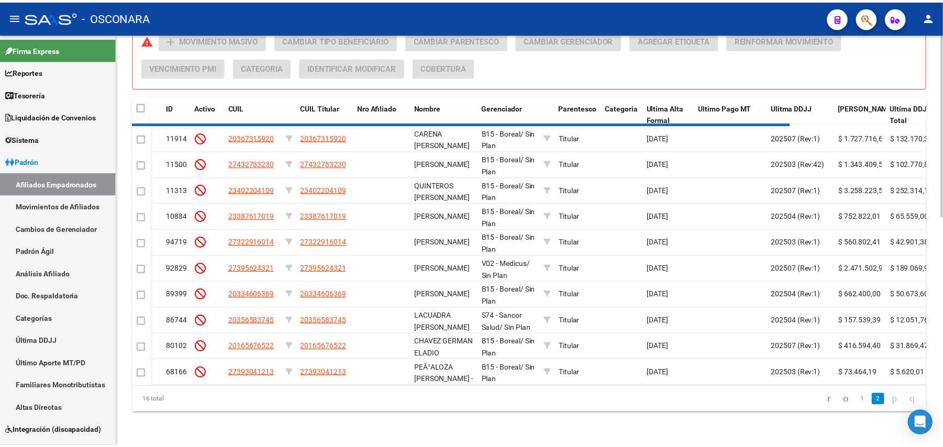
scroll to position [410, 0]
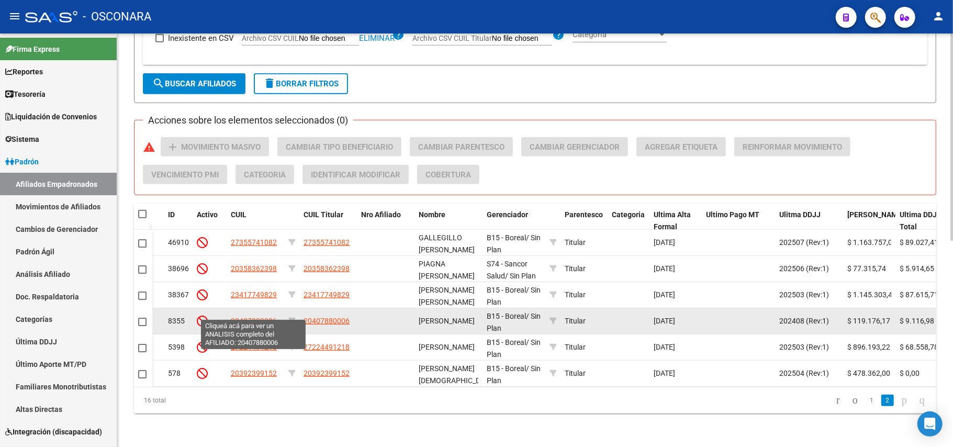
click at [241, 317] on span "20407880006" at bounding box center [254, 321] width 46 height 8
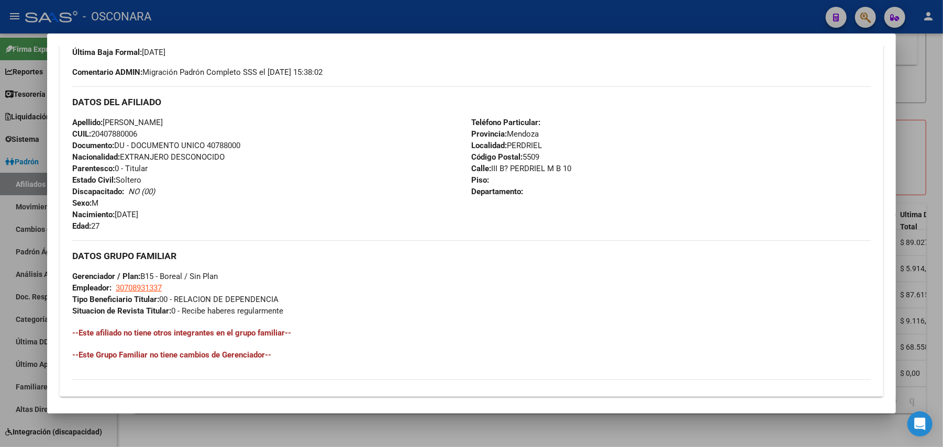
scroll to position [441, 0]
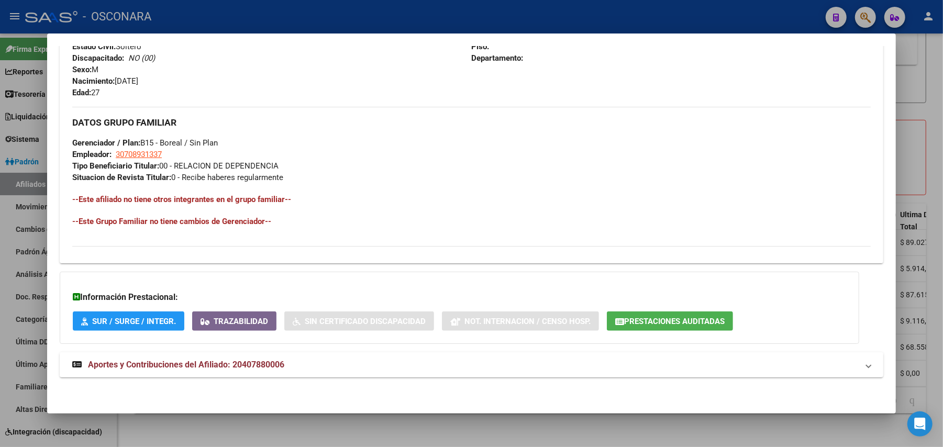
click at [266, 365] on span "Aportes y Contribuciones del Afiliado: 20407880006" at bounding box center [186, 365] width 196 height 10
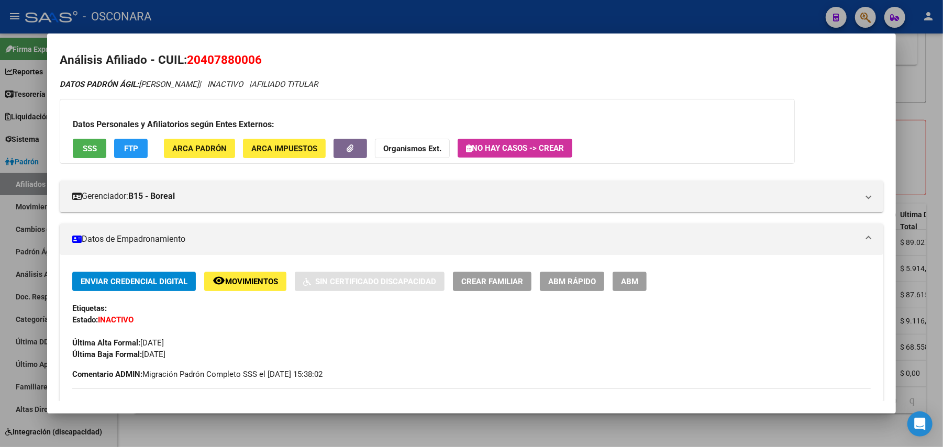
scroll to position [0, 0]
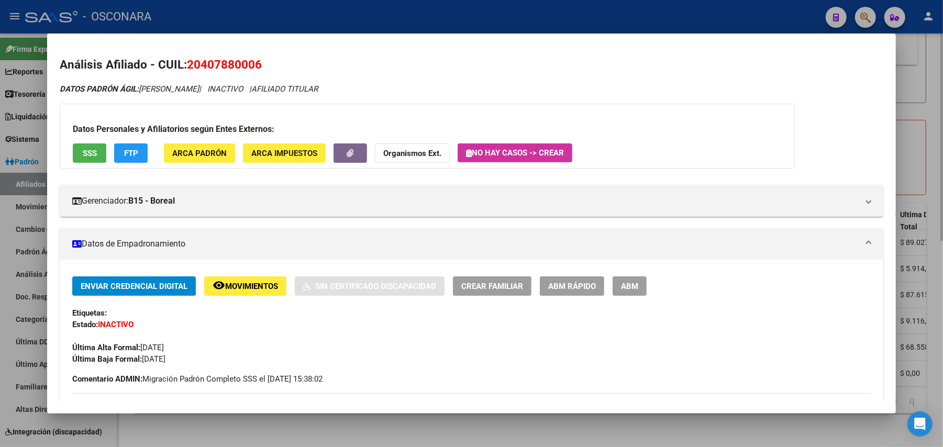
click at [459, 436] on div at bounding box center [471, 223] width 943 height 447
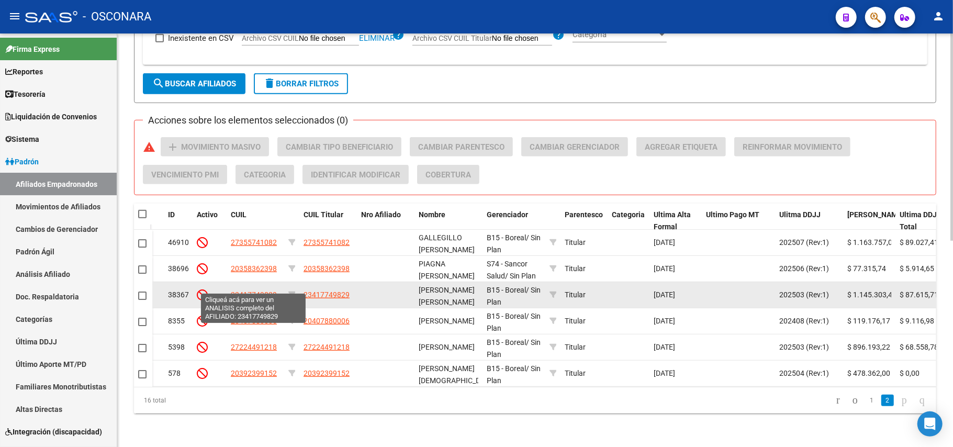
click at [262, 291] on span "23417749829" at bounding box center [254, 295] width 46 height 8
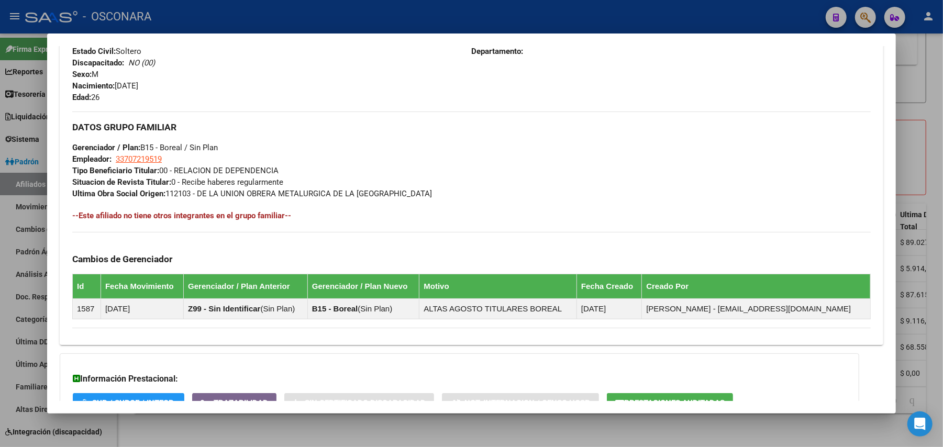
scroll to position [541, 0]
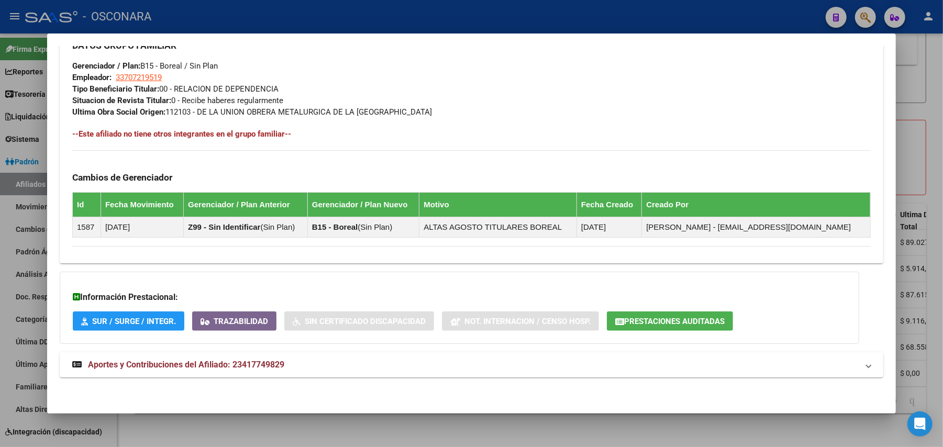
click at [225, 372] on mat-expansion-panel-header "Aportes y Contribuciones del Afiliado: 23417749829" at bounding box center [472, 364] width 824 height 25
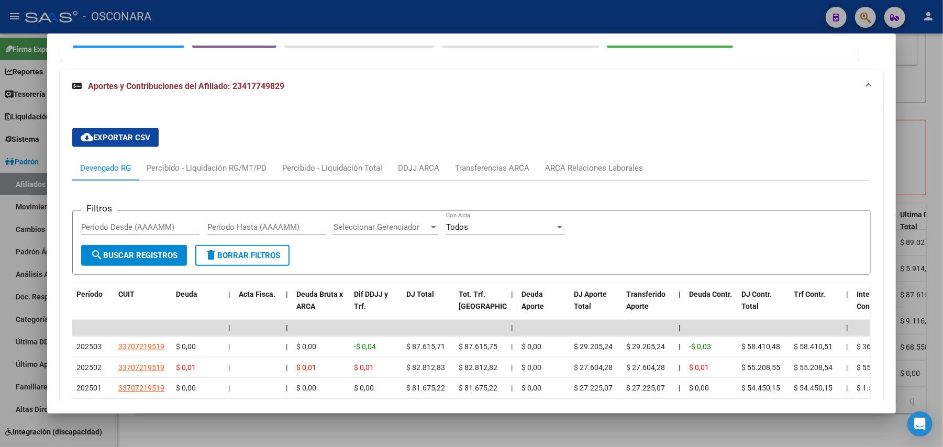
scroll to position [882, 0]
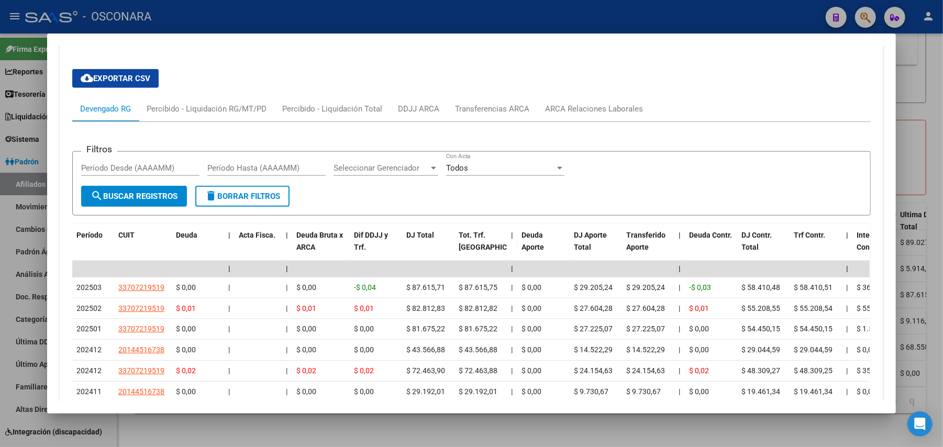
click at [333, 427] on div at bounding box center [471, 223] width 943 height 447
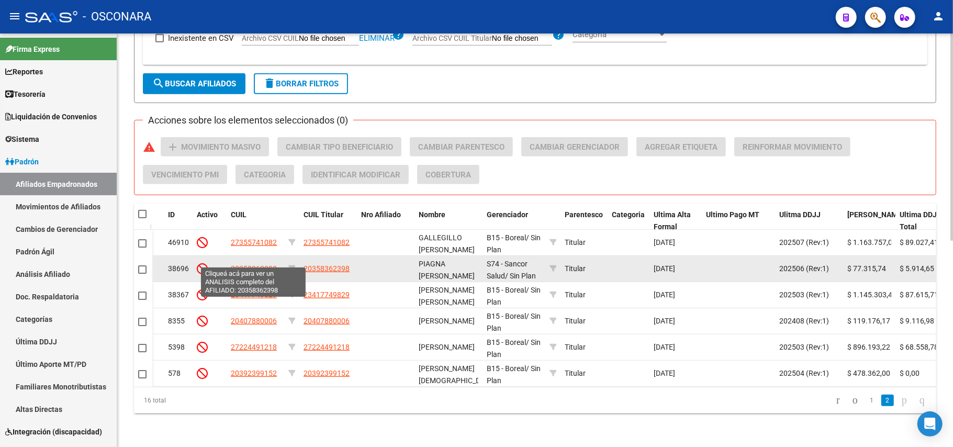
click at [269, 264] on span "20358362398" at bounding box center [254, 268] width 46 height 8
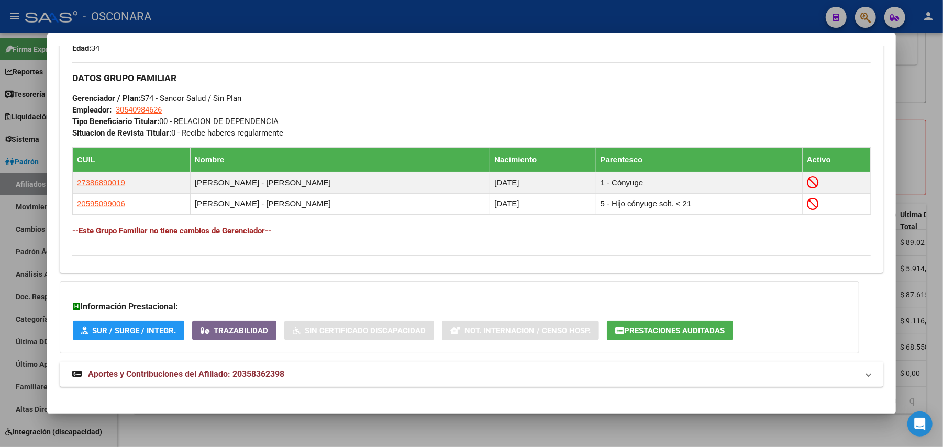
scroll to position [518, 0]
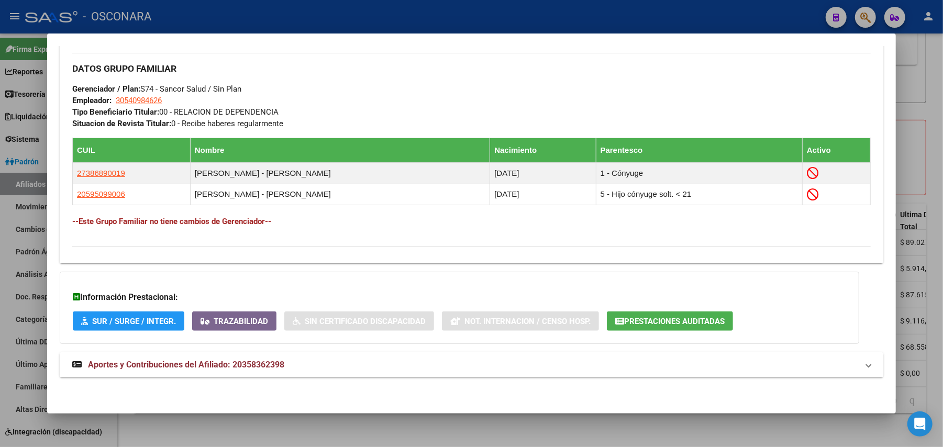
click at [258, 369] on span "Aportes y Contribuciones del Afiliado: 20358362398" at bounding box center [186, 365] width 196 height 10
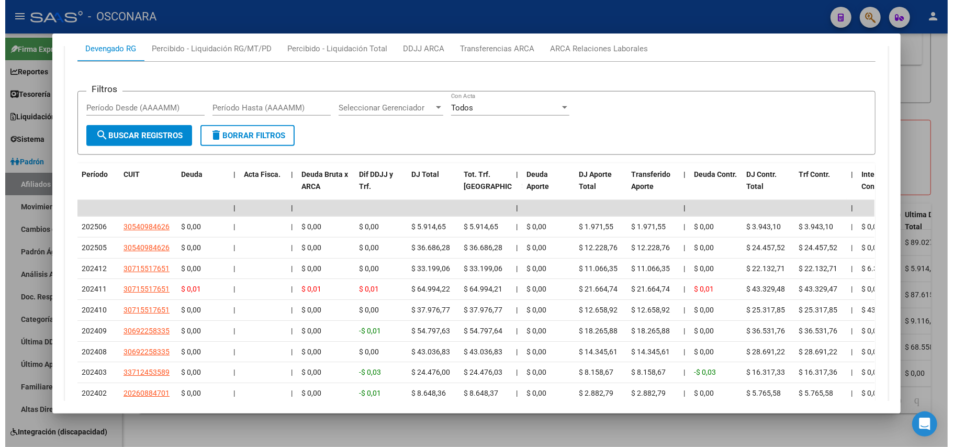
scroll to position [920, 0]
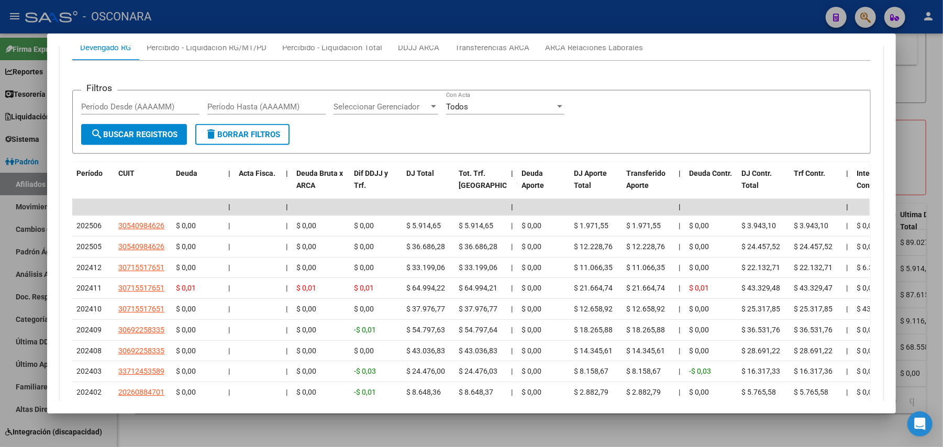
click at [319, 430] on div at bounding box center [471, 223] width 943 height 447
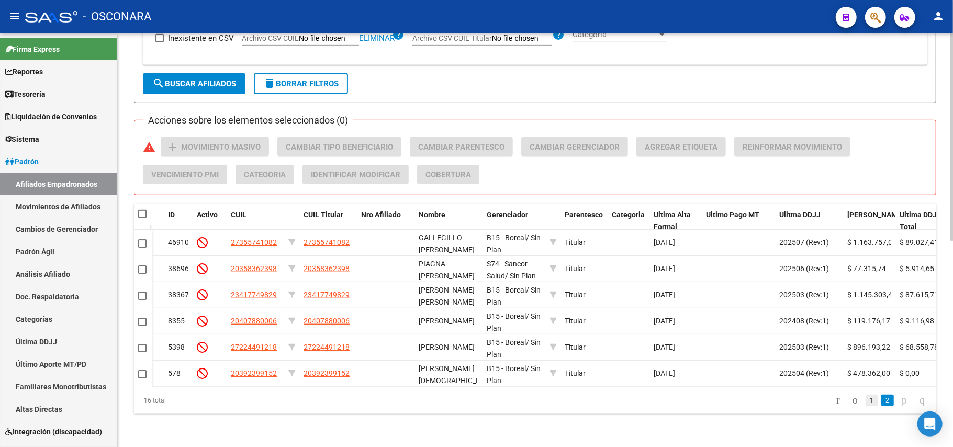
click at [866, 399] on link "1" at bounding box center [872, 401] width 13 height 12
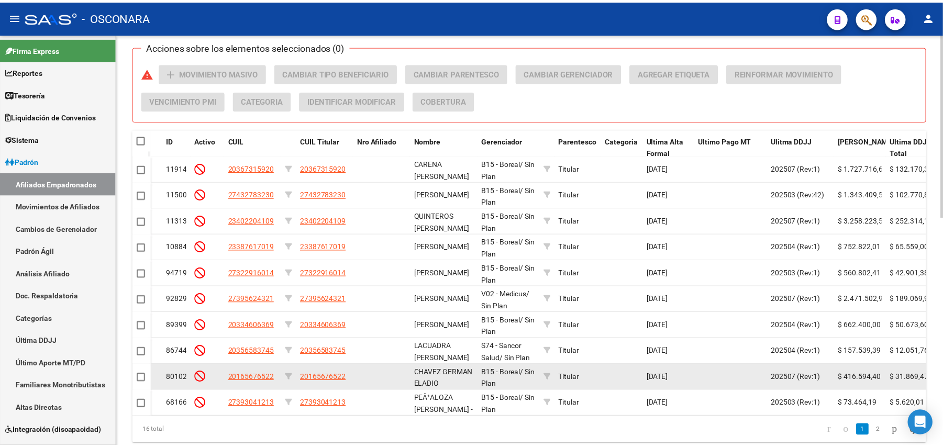
scroll to position [515, 0]
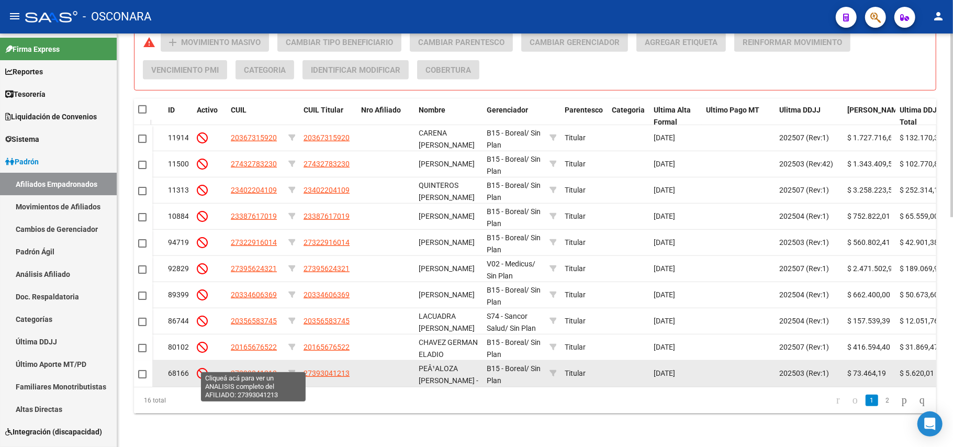
click at [258, 369] on span "27393041213" at bounding box center [254, 373] width 46 height 8
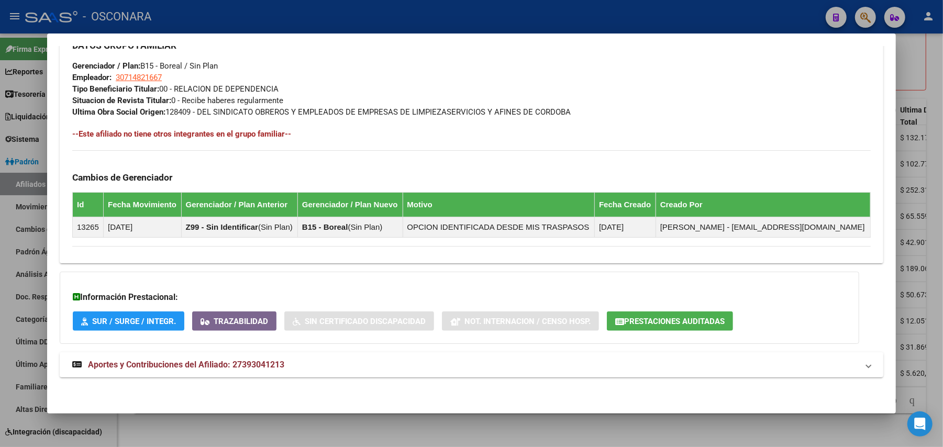
click at [264, 370] on span "Aportes y Contribuciones del Afiliado: 27393041213" at bounding box center [186, 365] width 196 height 10
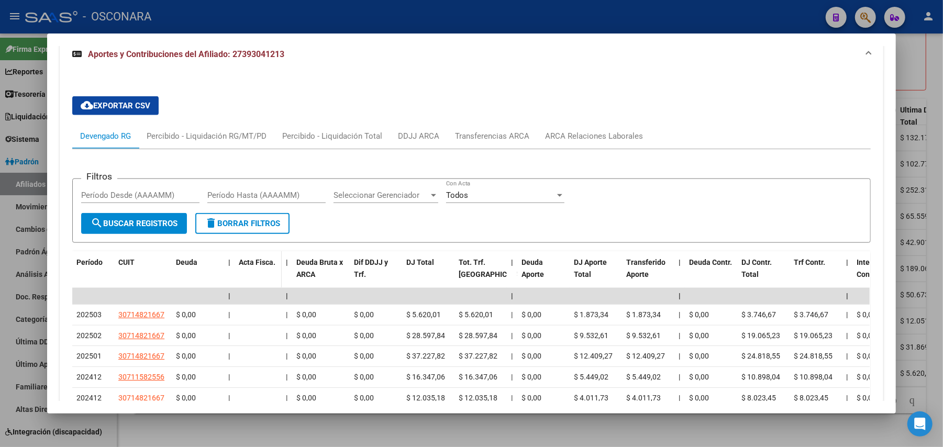
scroll to position [952, 0]
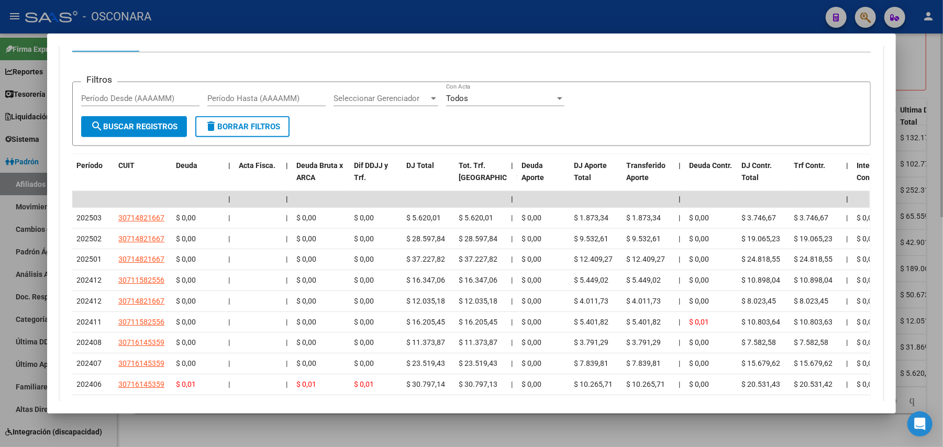
click at [260, 426] on div at bounding box center [471, 223] width 943 height 447
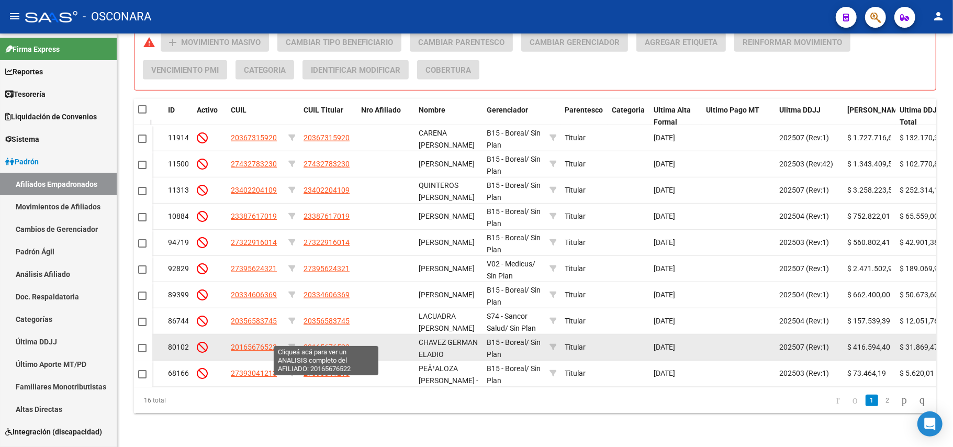
click at [328, 343] on span "20165676522" at bounding box center [327, 347] width 46 height 8
type textarea "20165676522"
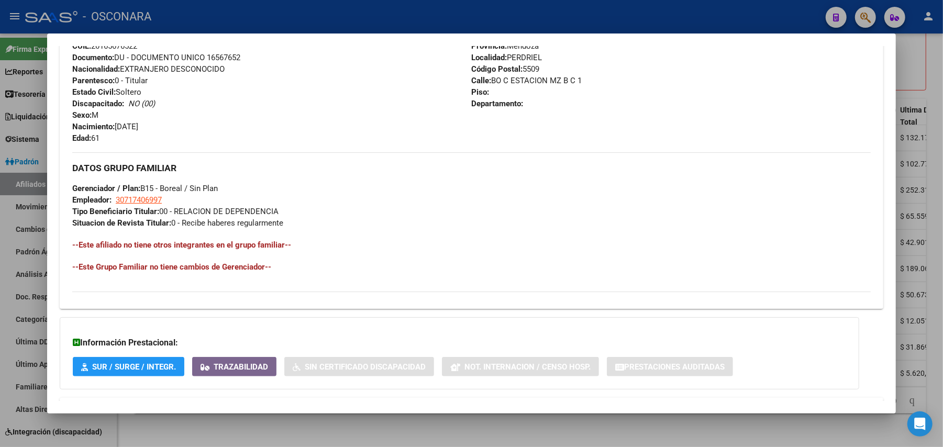
scroll to position [464, 0]
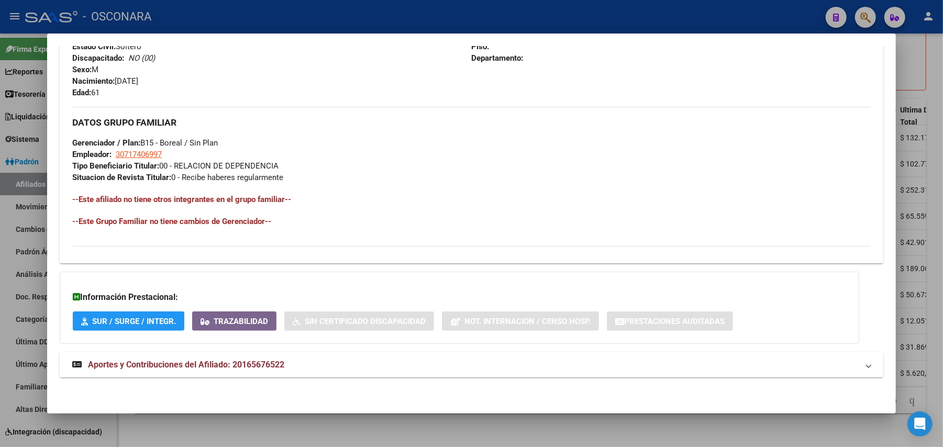
click at [273, 364] on span "Aportes y Contribuciones del Afiliado: 20165676522" at bounding box center [186, 365] width 196 height 10
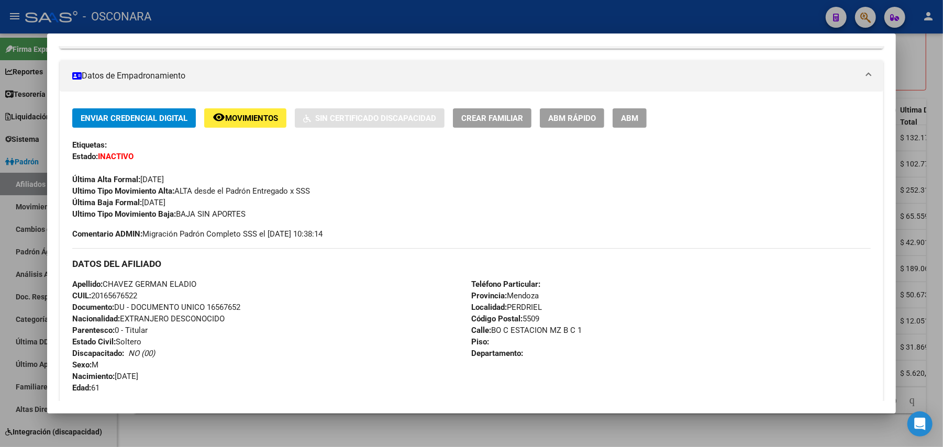
scroll to position [0, 0]
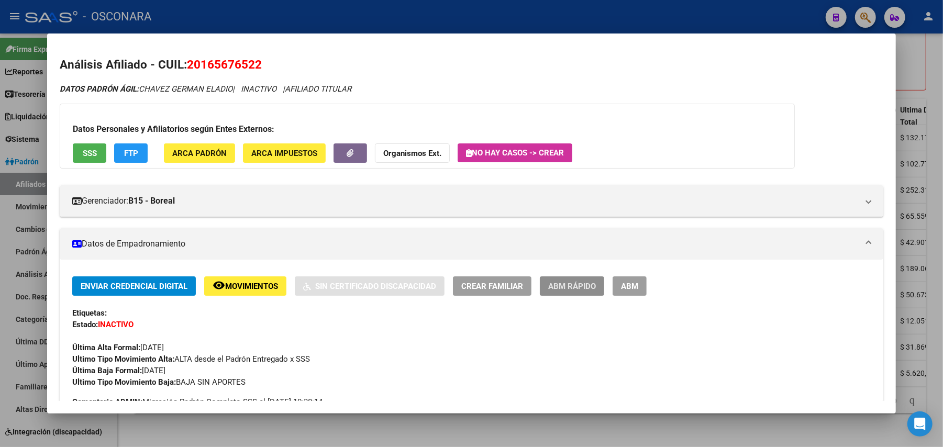
click at [565, 287] on span "ABM Rápido" at bounding box center [572, 286] width 48 height 9
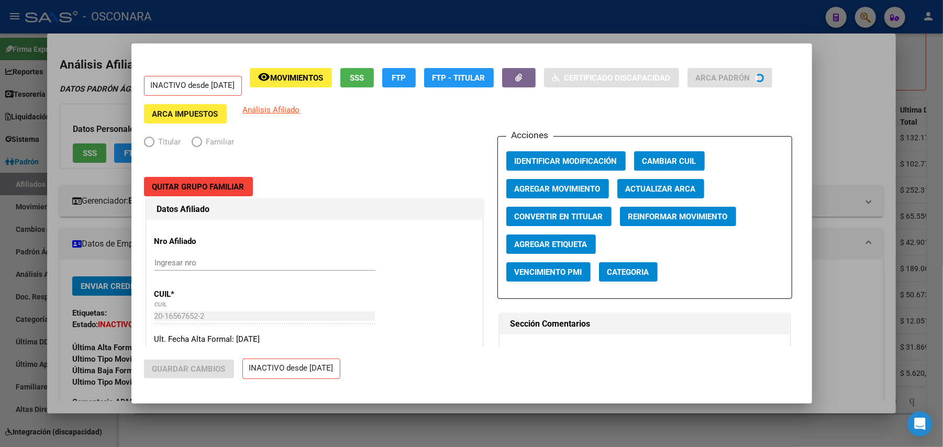
radio input "true"
type input "30-71740699-7"
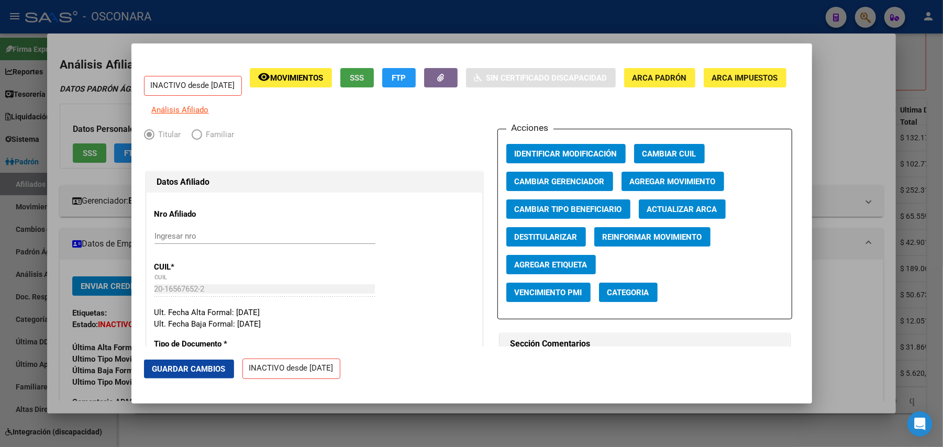
click at [364, 82] on span "SSS" at bounding box center [357, 77] width 14 height 9
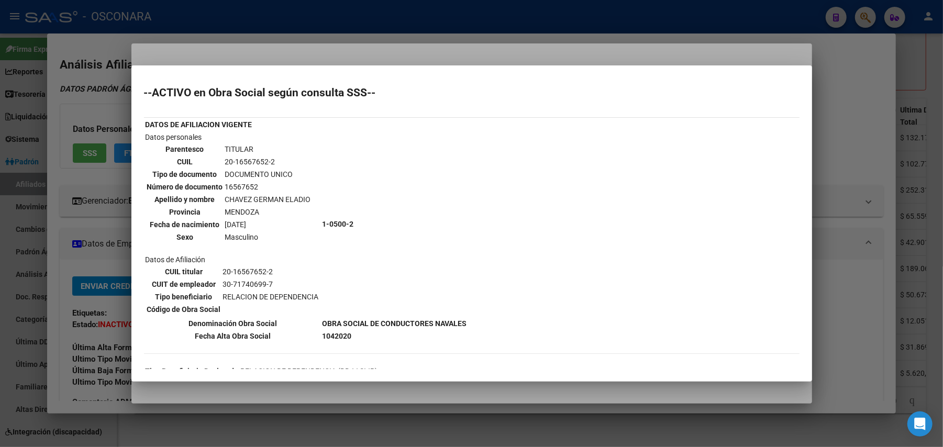
click at [495, 394] on div at bounding box center [471, 223] width 943 height 447
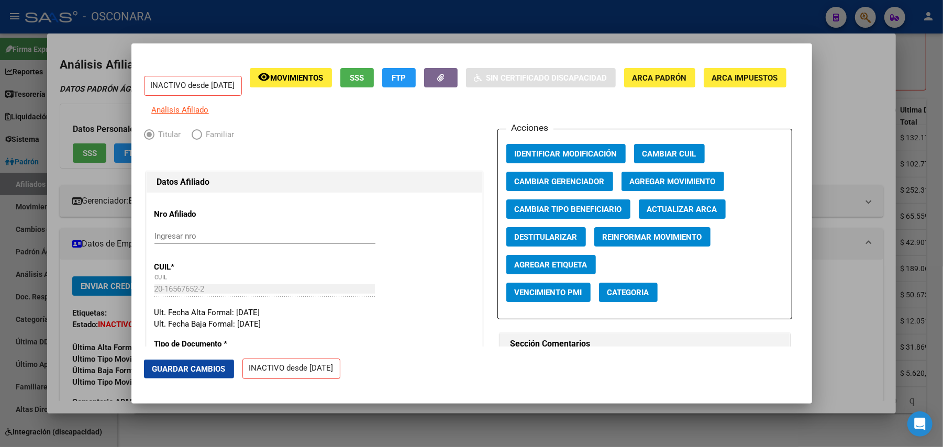
click at [668, 186] on span "Agregar Movimiento" at bounding box center [673, 181] width 86 height 9
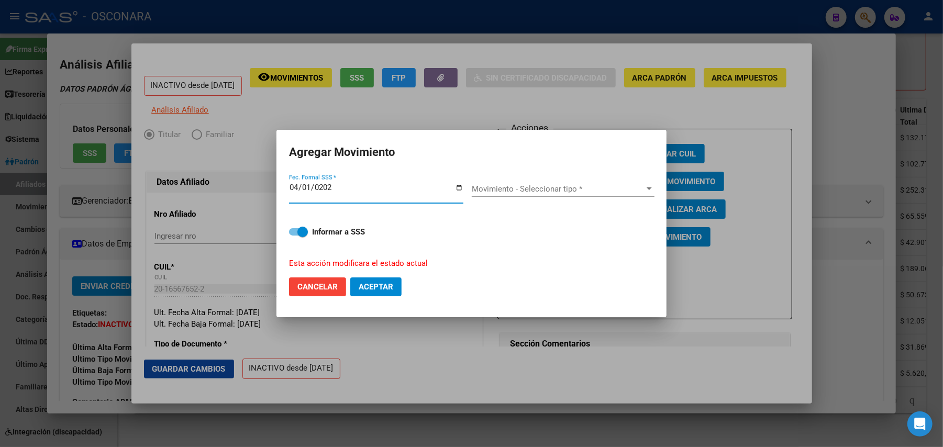
type input "[DATE]"
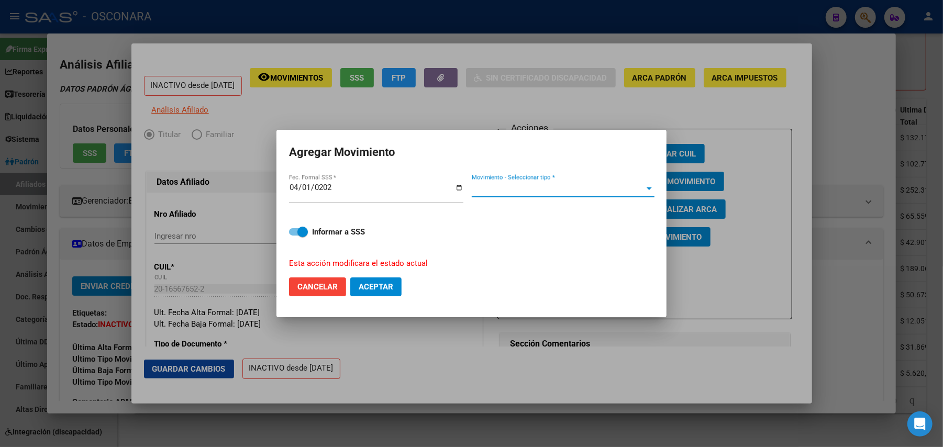
click at [635, 185] on span "Movimiento - Seleccionar tipo *" at bounding box center [558, 188] width 173 height 9
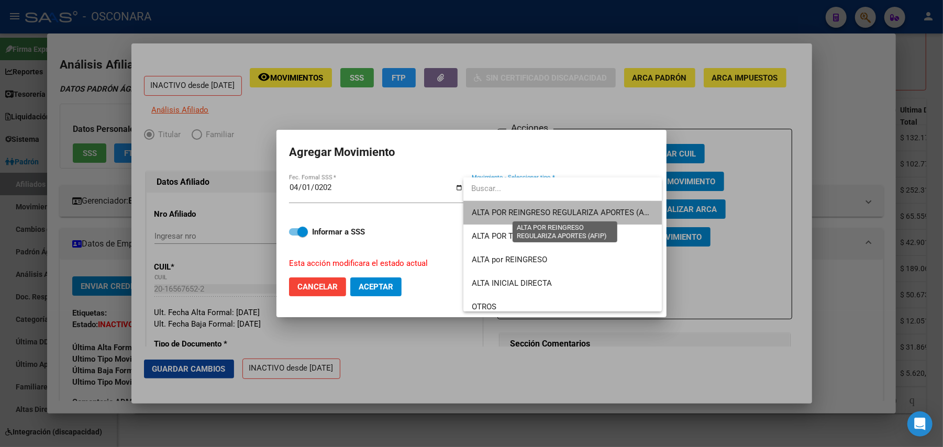
click at [568, 208] on span "ALTA POR REINGRESO REGULARIZA APORTES (AFIP)" at bounding box center [565, 212] width 186 height 9
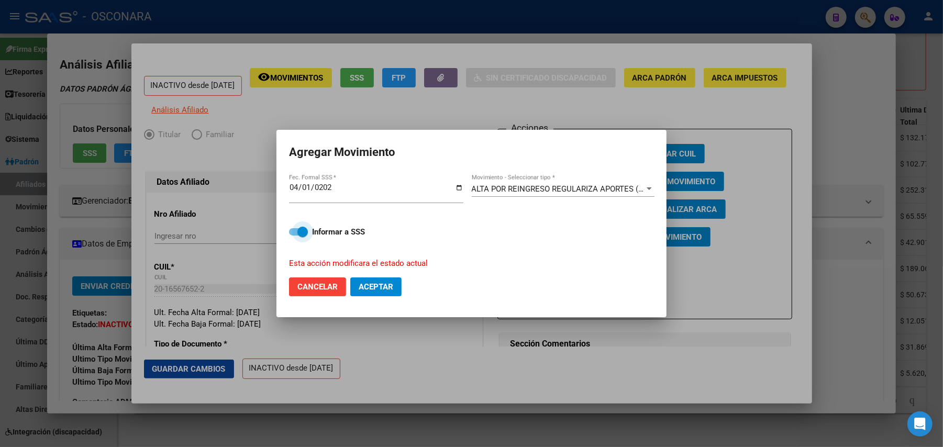
click at [292, 233] on span at bounding box center [298, 231] width 19 height 7
click at [294, 236] on input "Informar a SSS" at bounding box center [294, 236] width 1 height 1
checkbox input "false"
click at [376, 287] on span "Aceptar" at bounding box center [376, 286] width 35 height 9
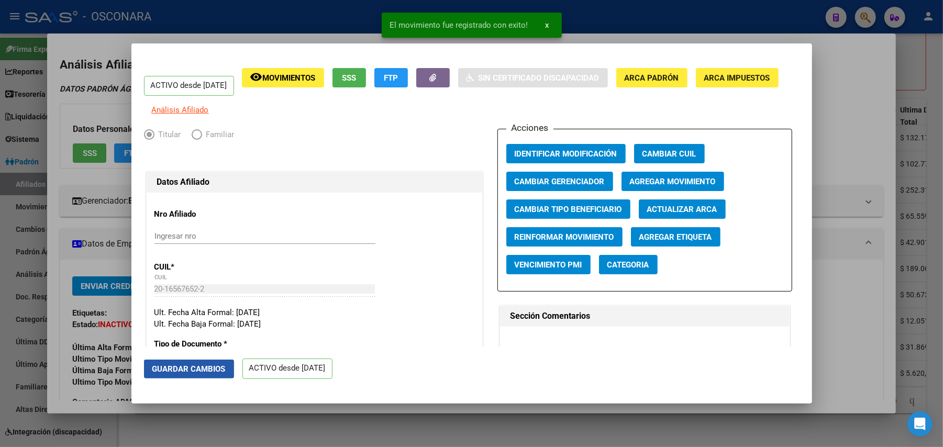
click at [203, 369] on span "Guardar Cambios" at bounding box center [188, 368] width 73 height 9
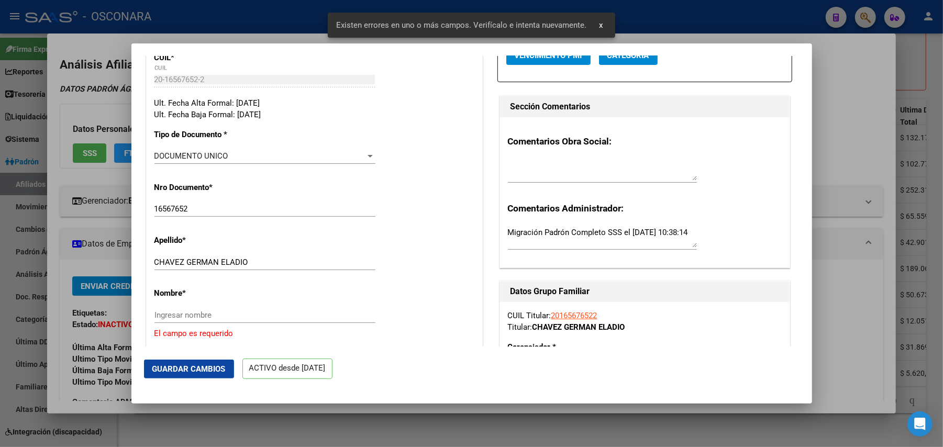
scroll to position [279, 0]
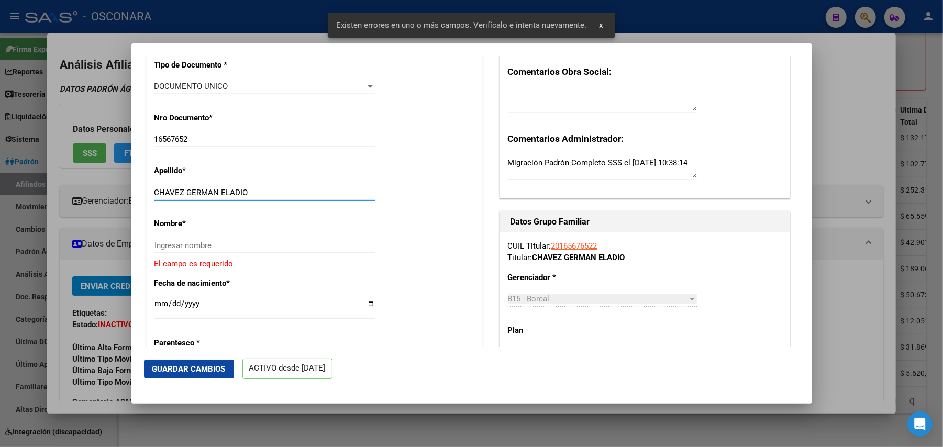
drag, startPoint x: 185, startPoint y: 202, endPoint x: 246, endPoint y: 202, distance: 60.7
click at [246, 197] on input "CHAVEZ GERMAN ELADIO" at bounding box center [264, 192] width 221 height 9
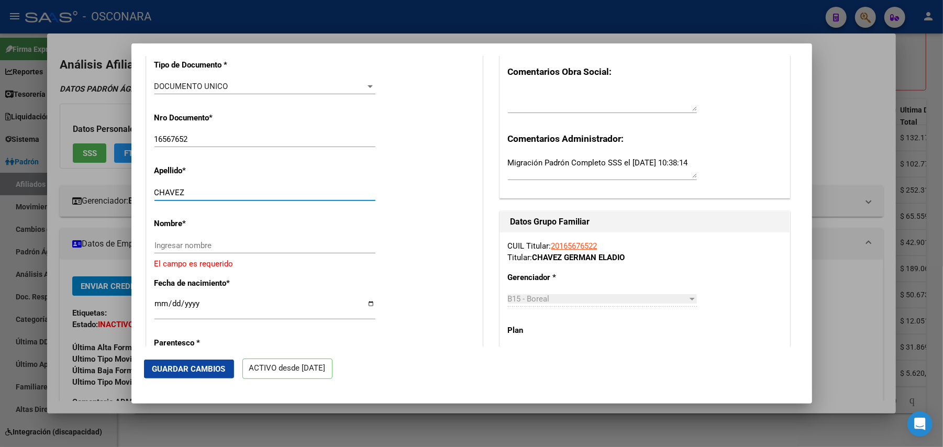
type input "CHAVEZ"
paste input "GERMAN ELADIO"
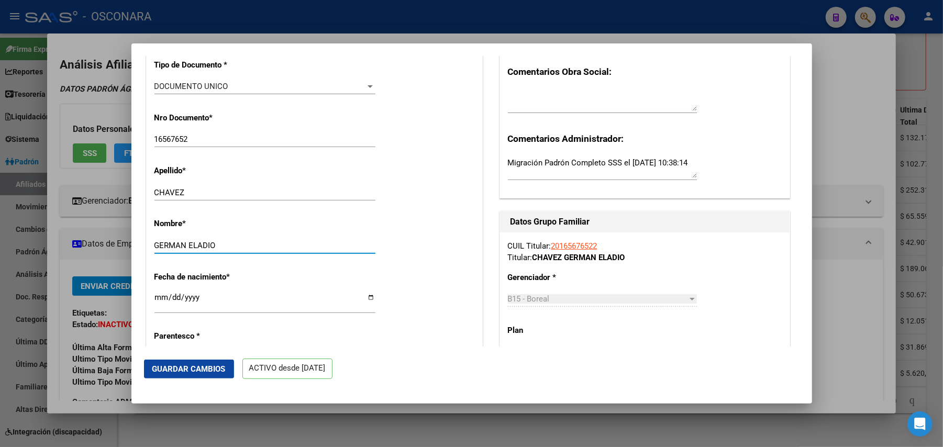
type input "GERMAN ELADIO"
click at [212, 368] on span "Guardar Cambios" at bounding box center [188, 368] width 73 height 9
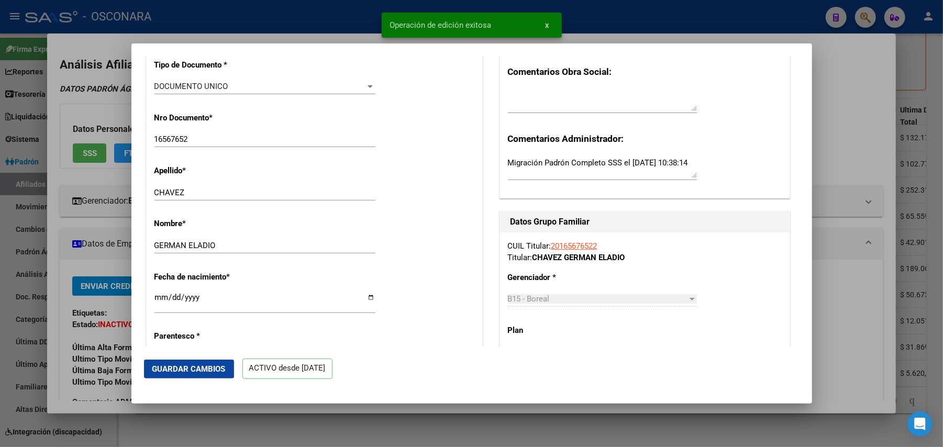
click at [706, 430] on div at bounding box center [471, 223] width 943 height 447
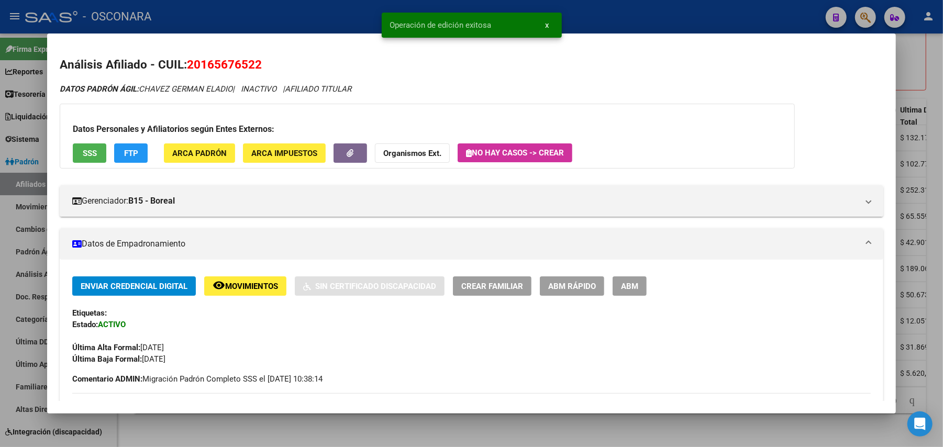
click at [633, 442] on div at bounding box center [471, 223] width 943 height 447
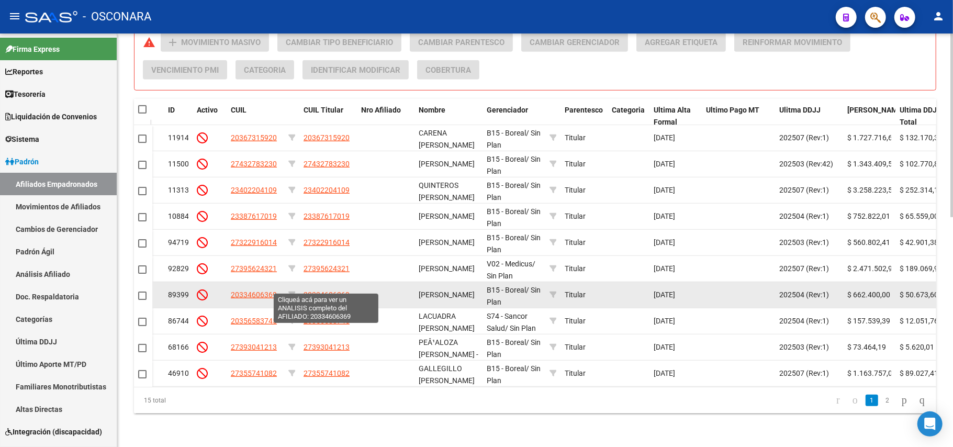
click at [334, 291] on span "20334606369" at bounding box center [327, 295] width 46 height 8
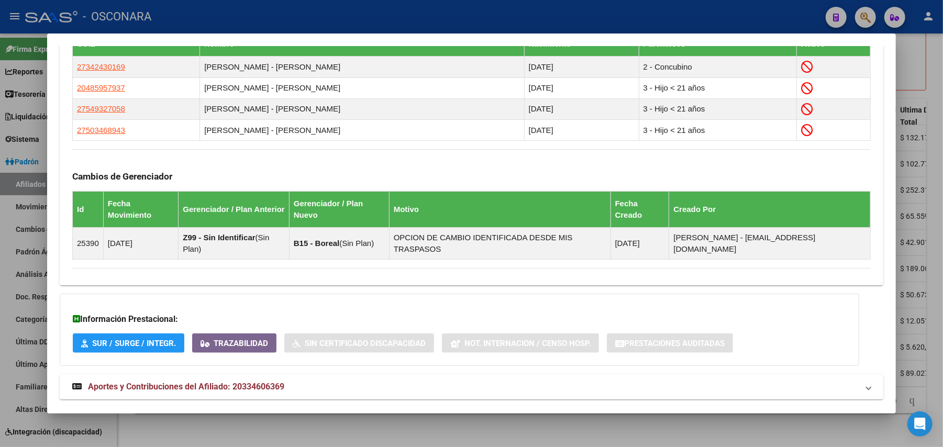
scroll to position [637, 0]
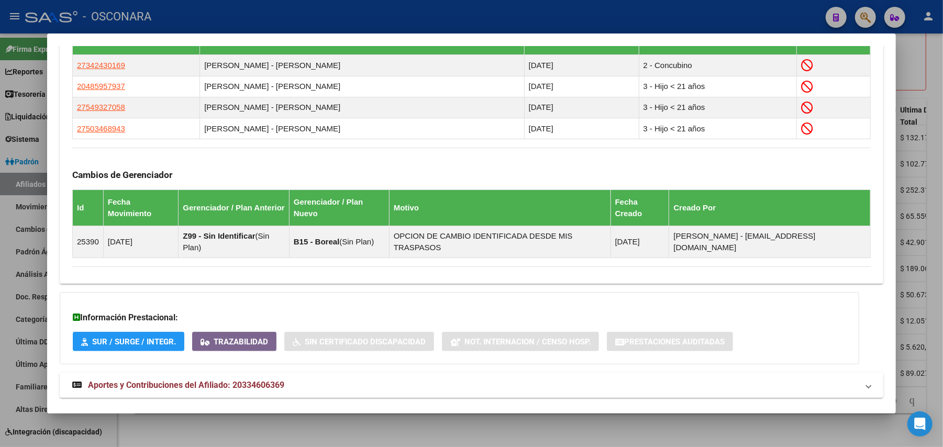
click at [187, 373] on mat-expansion-panel-header "Aportes y Contribuciones del Afiliado: 20334606369" at bounding box center [472, 385] width 824 height 25
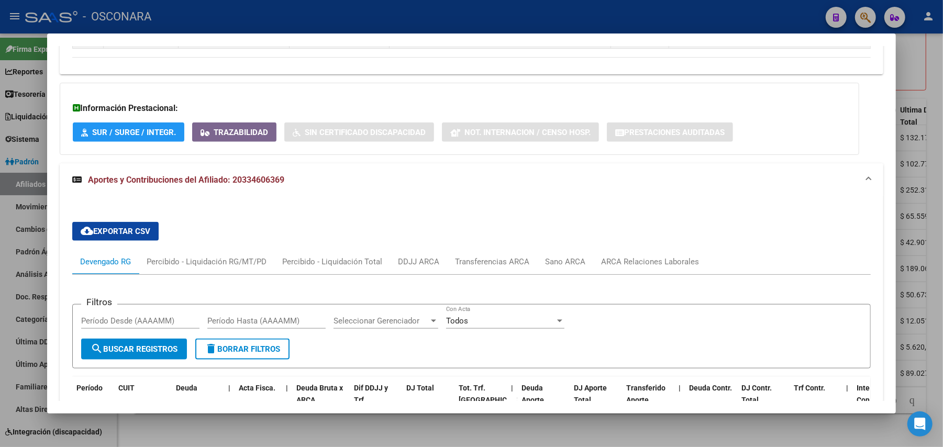
scroll to position [899, 0]
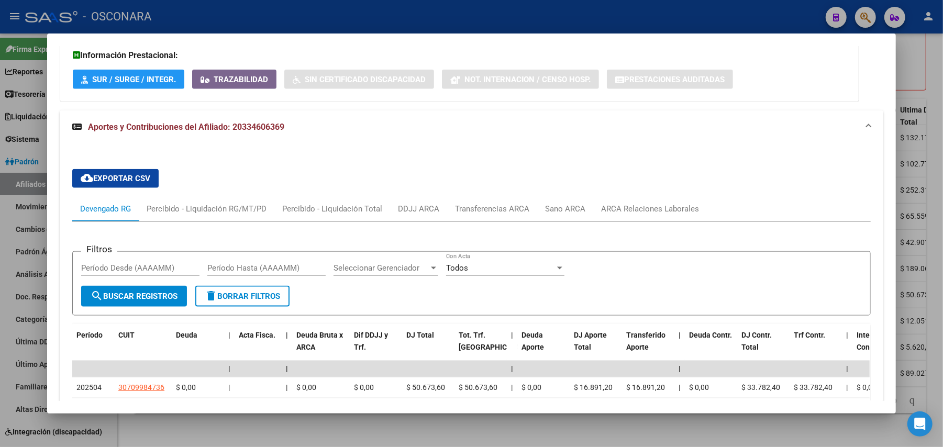
click at [186, 418] on div at bounding box center [471, 223] width 943 height 447
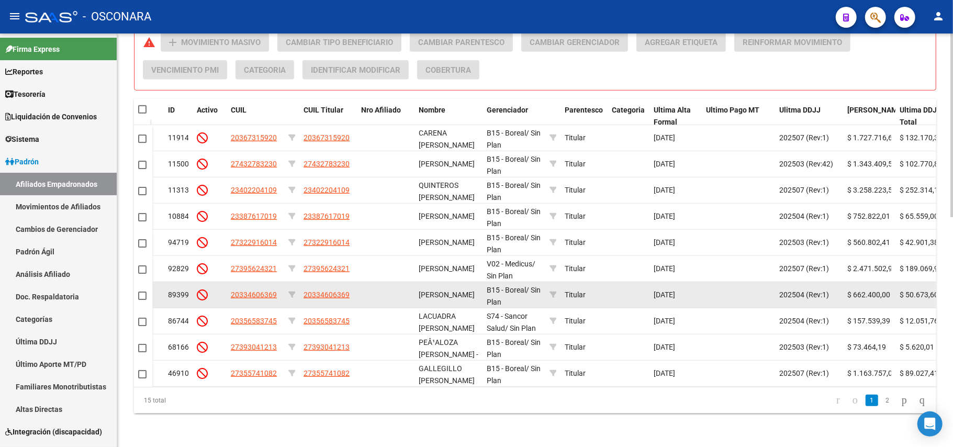
click at [262, 289] on app-link-go-to "20334606369" at bounding box center [254, 295] width 46 height 12
click at [262, 291] on span "20334606369" at bounding box center [254, 295] width 46 height 8
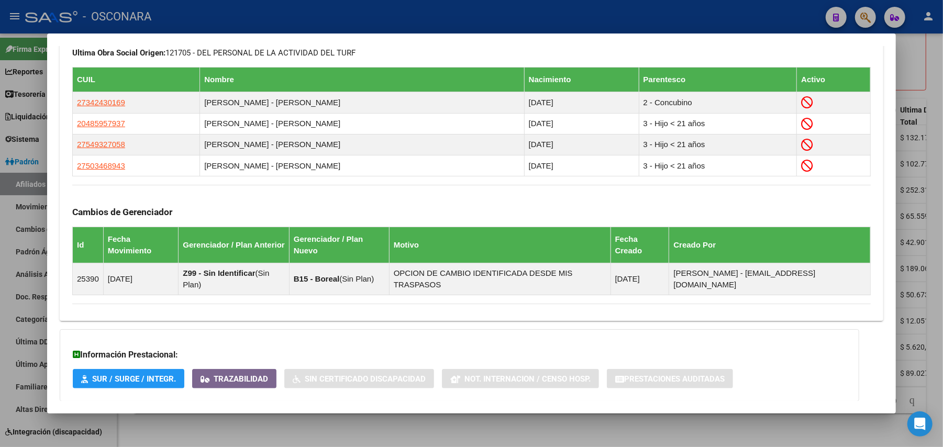
scroll to position [637, 0]
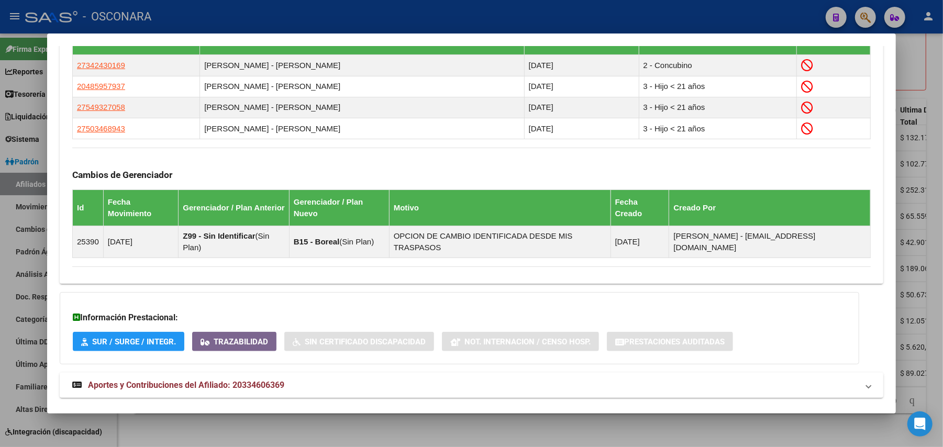
click at [252, 380] on span "Aportes y Contribuciones del Afiliado: 20334606369" at bounding box center [186, 385] width 196 height 10
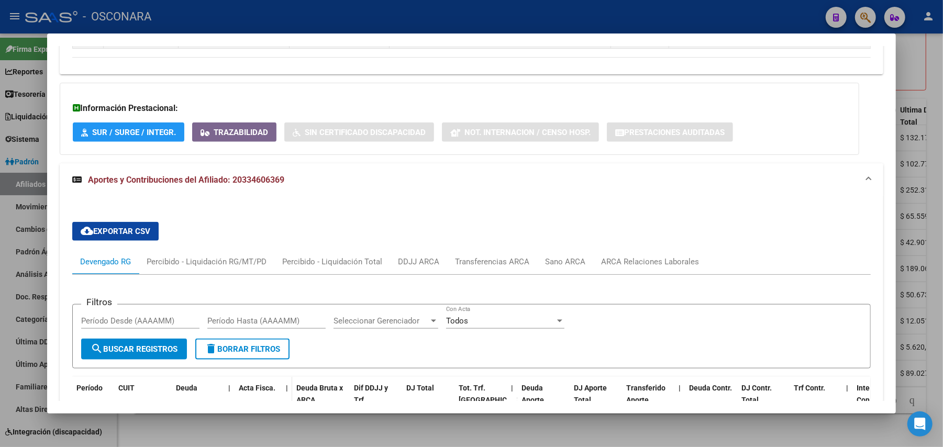
scroll to position [1055, 0]
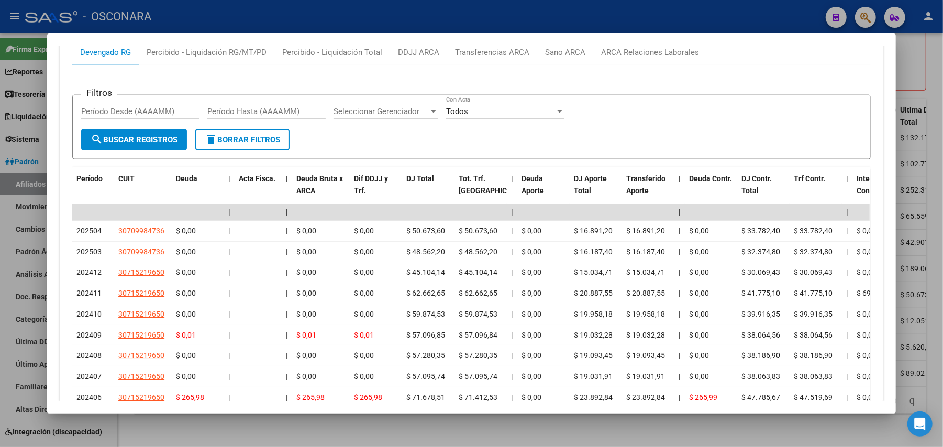
click at [286, 426] on div at bounding box center [471, 223] width 943 height 447
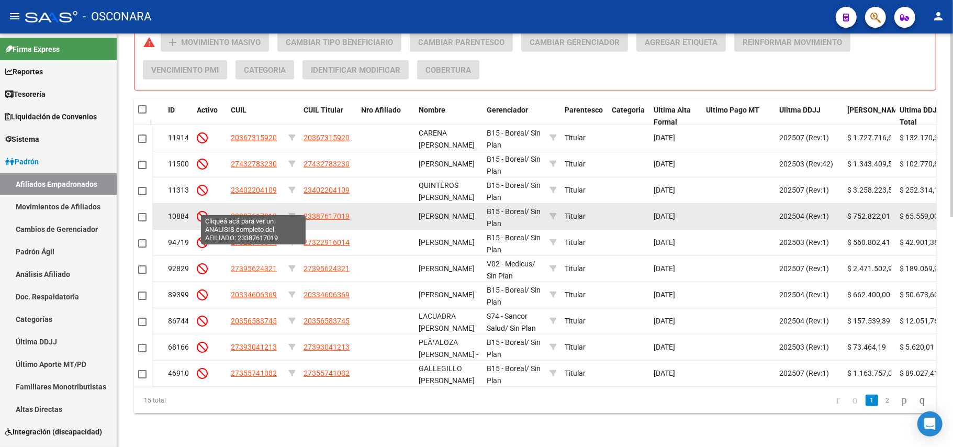
click at [260, 212] on span "23387617019" at bounding box center [254, 216] width 46 height 8
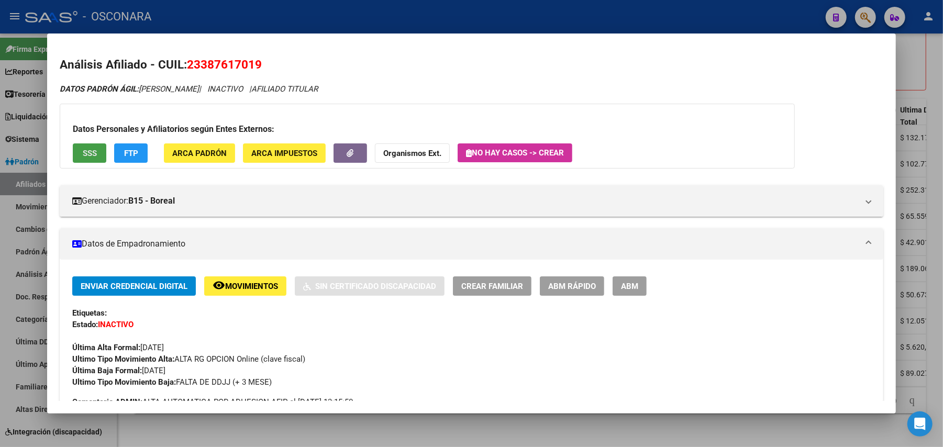
click at [84, 149] on span "SSS" at bounding box center [90, 153] width 14 height 9
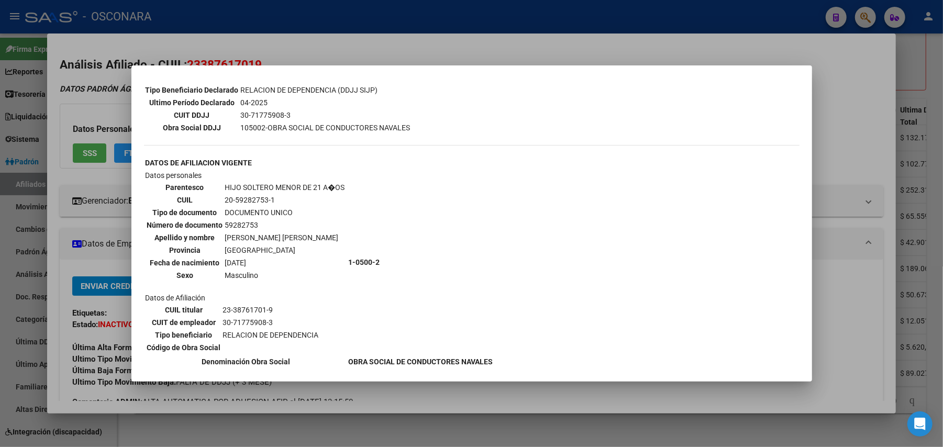
scroll to position [347, 0]
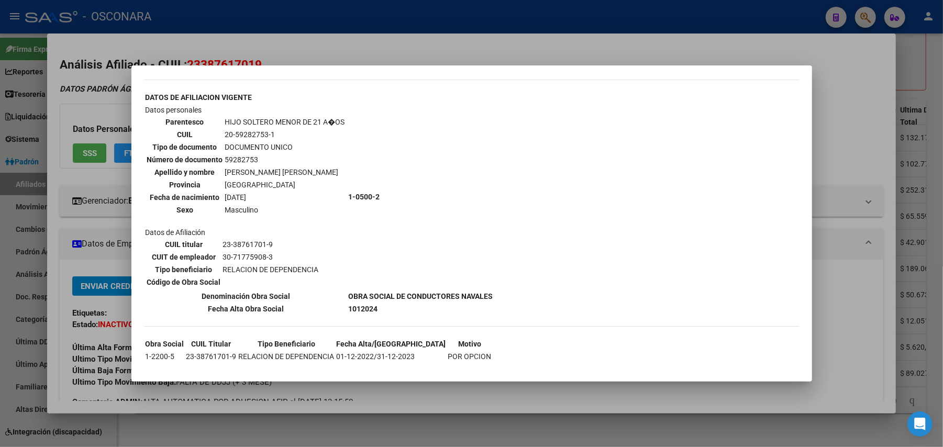
click at [450, 398] on div at bounding box center [471, 223] width 943 height 447
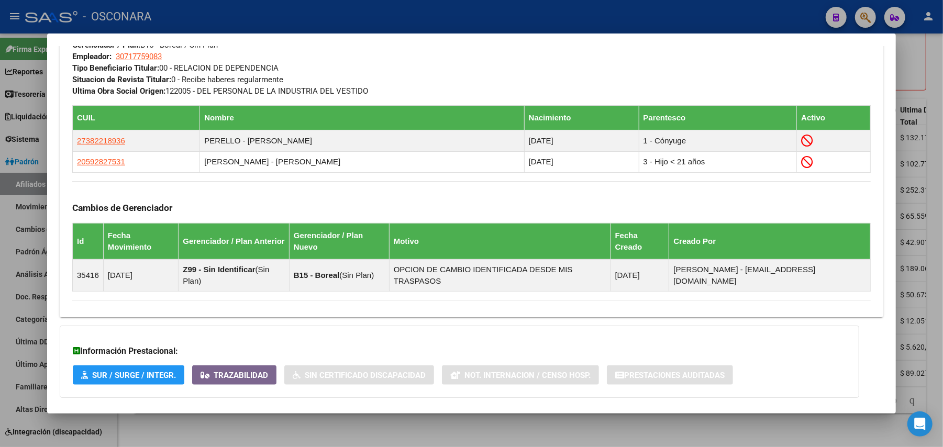
scroll to position [594, 0]
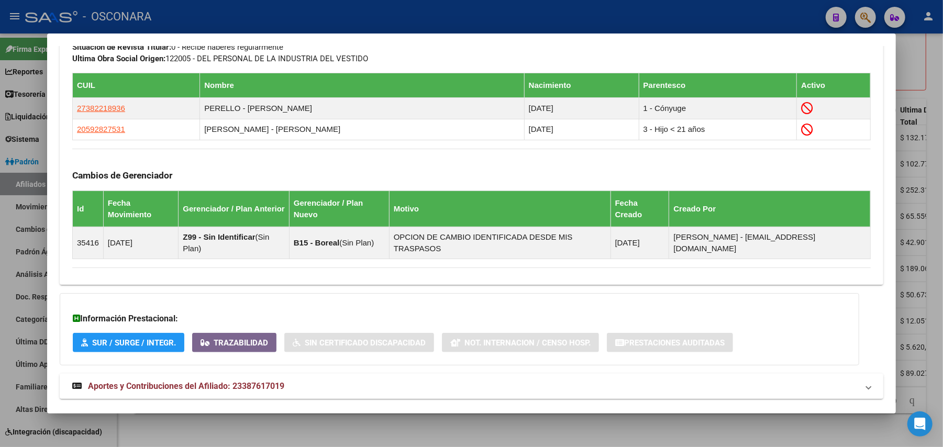
click at [262, 375] on mat-expansion-panel-header "Aportes y Contribuciones del Afiliado: 23387617019" at bounding box center [472, 386] width 824 height 25
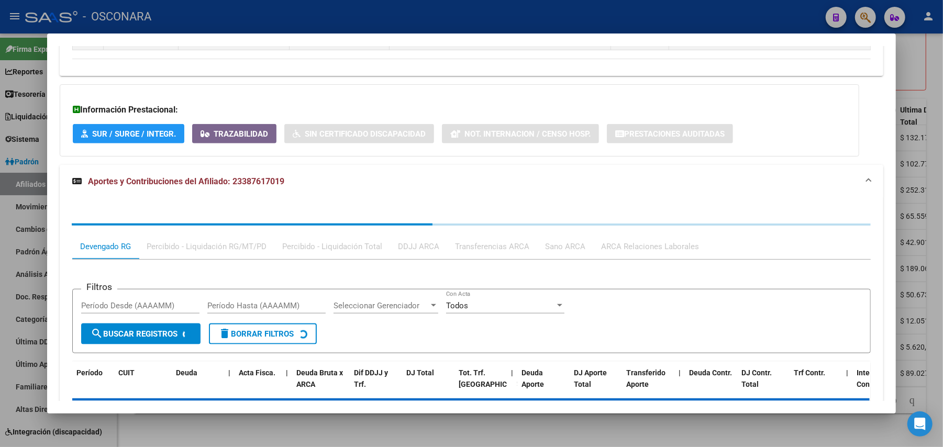
scroll to position [856, 0]
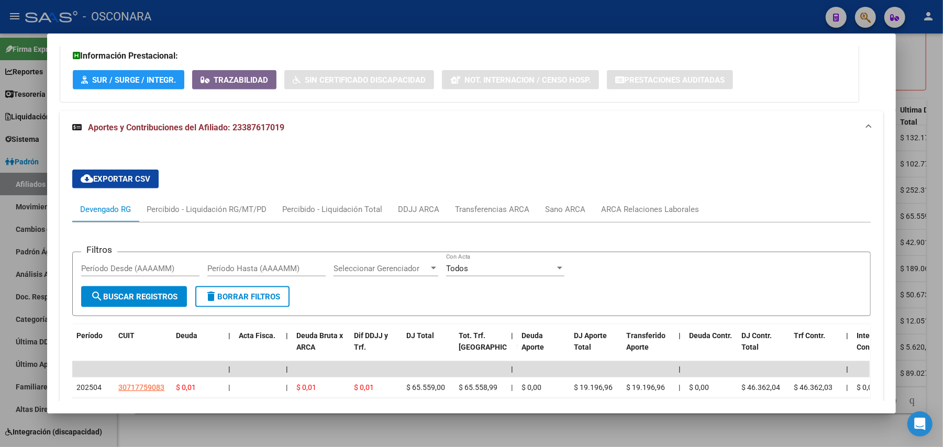
click at [336, 429] on div at bounding box center [471, 223] width 943 height 447
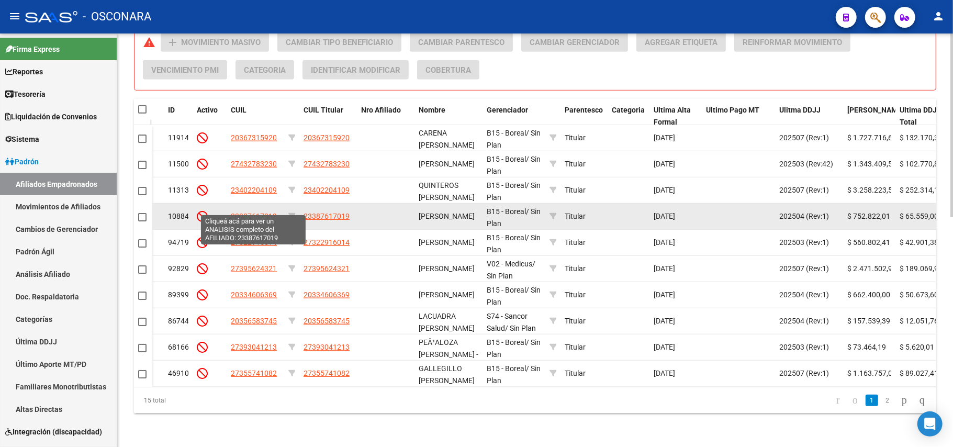
click at [260, 212] on span "23387617019" at bounding box center [254, 216] width 46 height 8
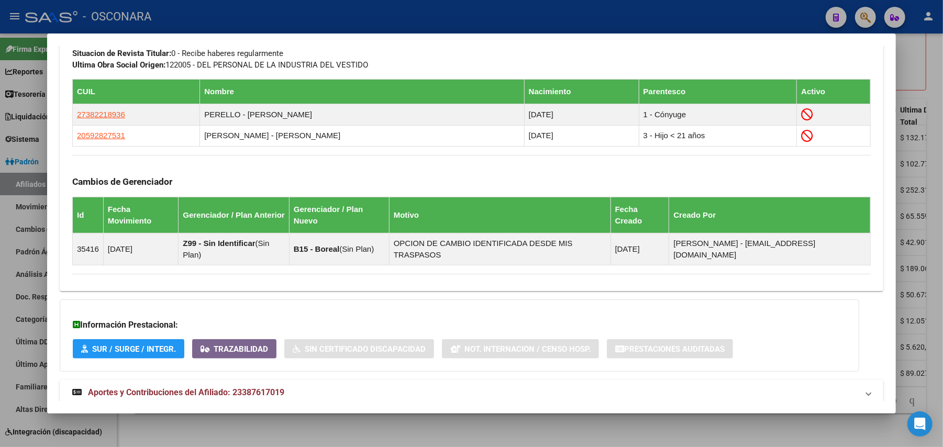
scroll to position [594, 0]
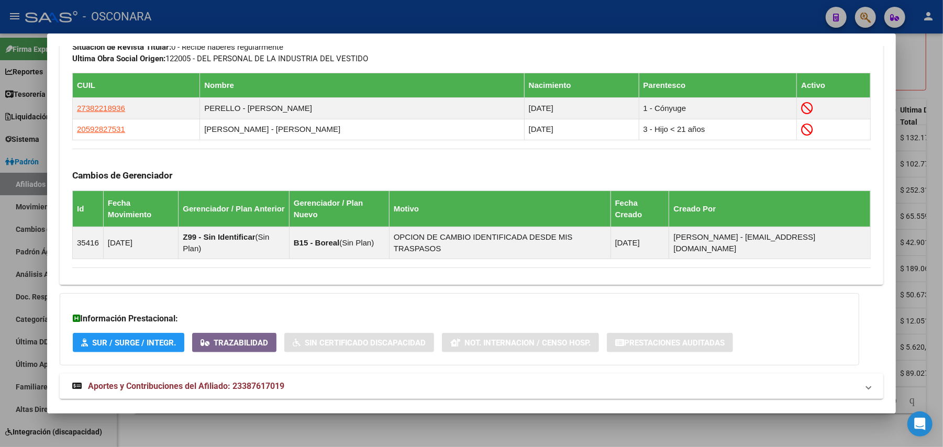
click at [260, 374] on mat-expansion-panel-header "Aportes y Contribuciones del Afiliado: 23387617019" at bounding box center [472, 386] width 824 height 25
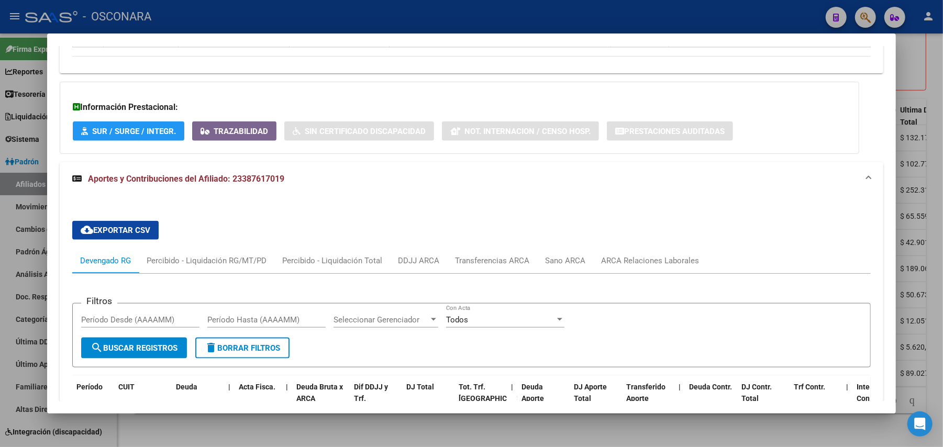
scroll to position [865, 0]
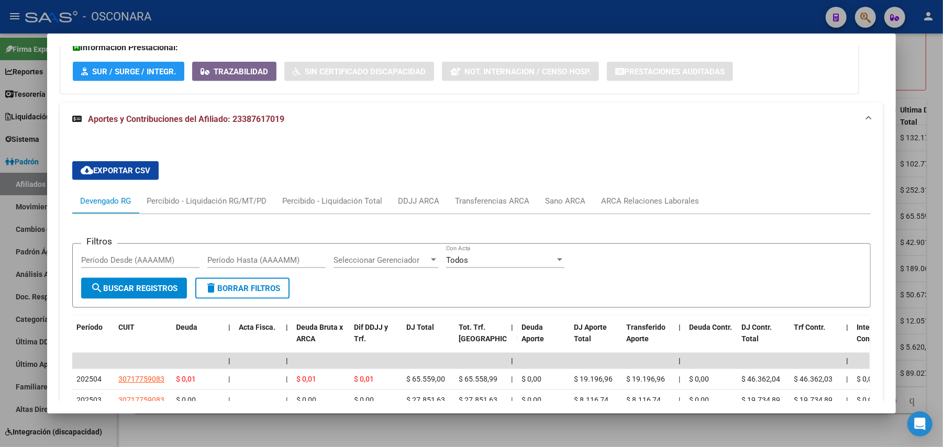
click at [254, 437] on div at bounding box center [471, 223] width 943 height 447
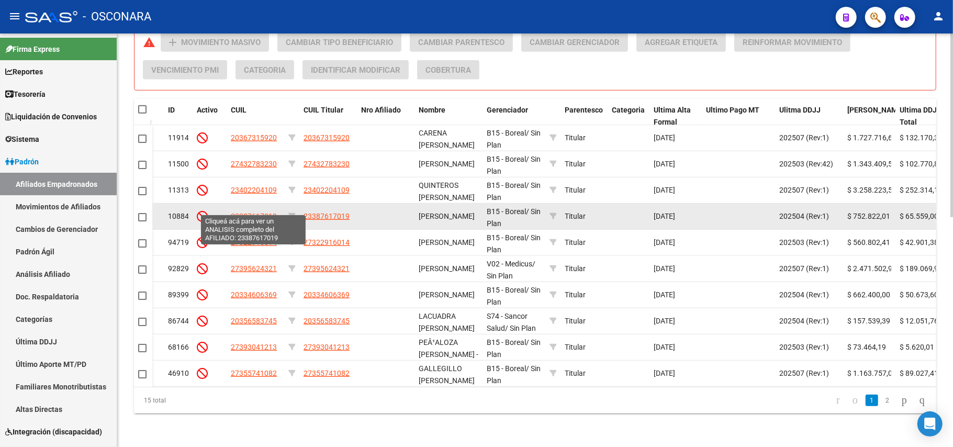
click at [255, 212] on span "23387617019" at bounding box center [254, 216] width 46 height 8
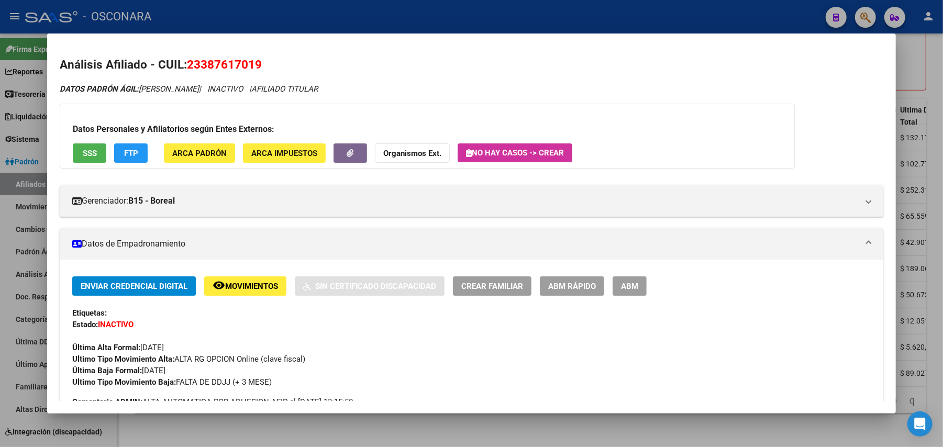
click at [289, 427] on div at bounding box center [471, 223] width 943 height 447
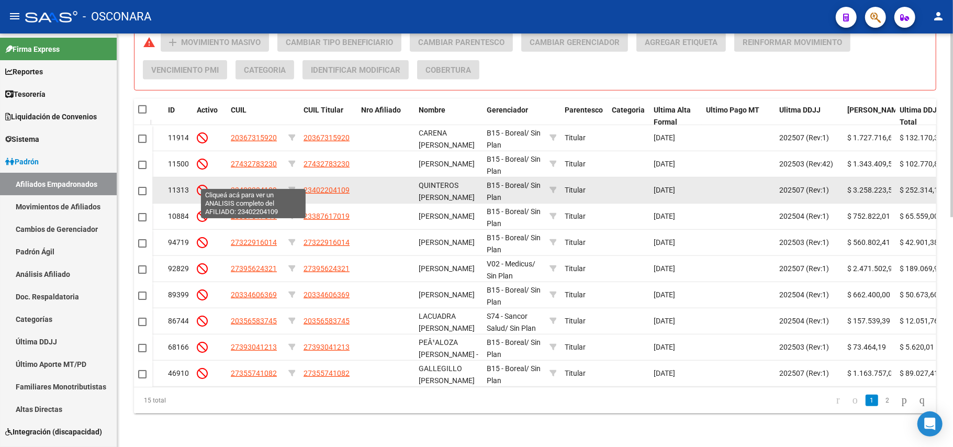
click at [252, 186] on span "23402204109" at bounding box center [254, 190] width 46 height 8
type textarea "23402204109"
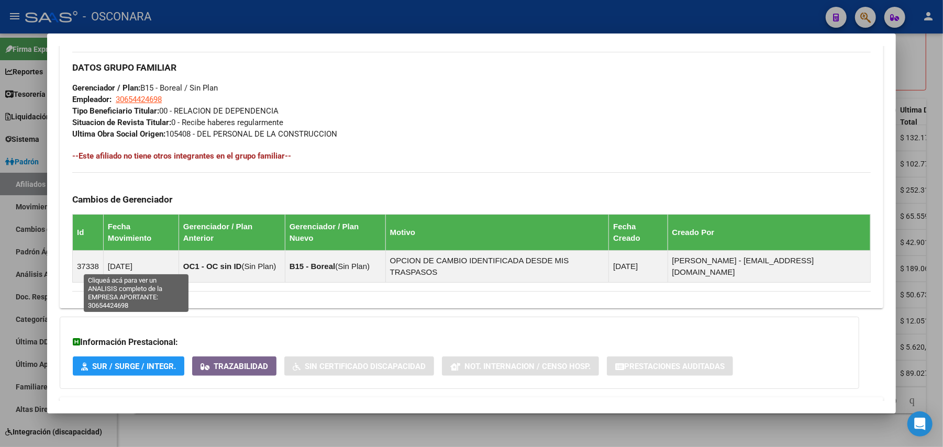
scroll to position [541, 0]
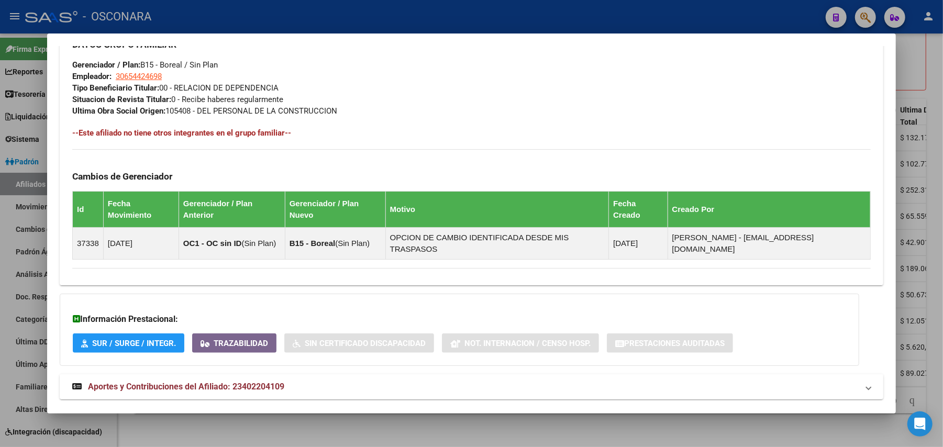
click at [156, 382] on span "Aportes y Contribuciones del Afiliado: 23402204109" at bounding box center [186, 387] width 196 height 10
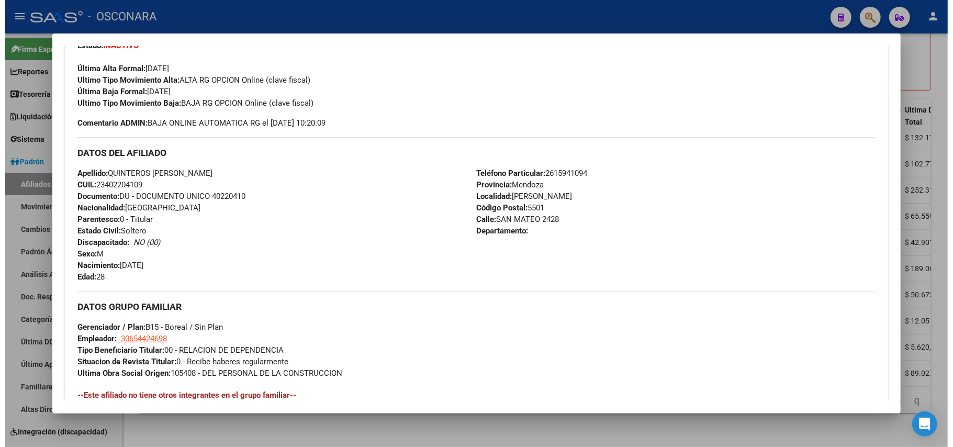
scroll to position [209, 0]
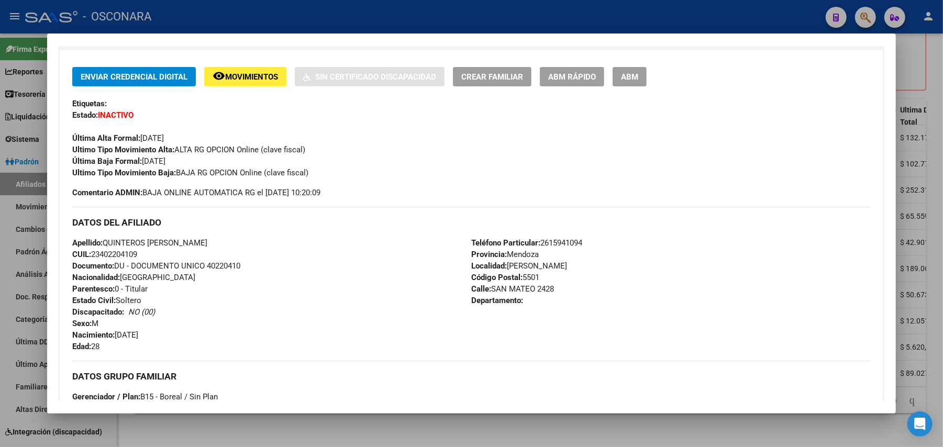
click at [306, 439] on div at bounding box center [471, 223] width 943 height 447
